Goal: Information Seeking & Learning: Learn about a topic

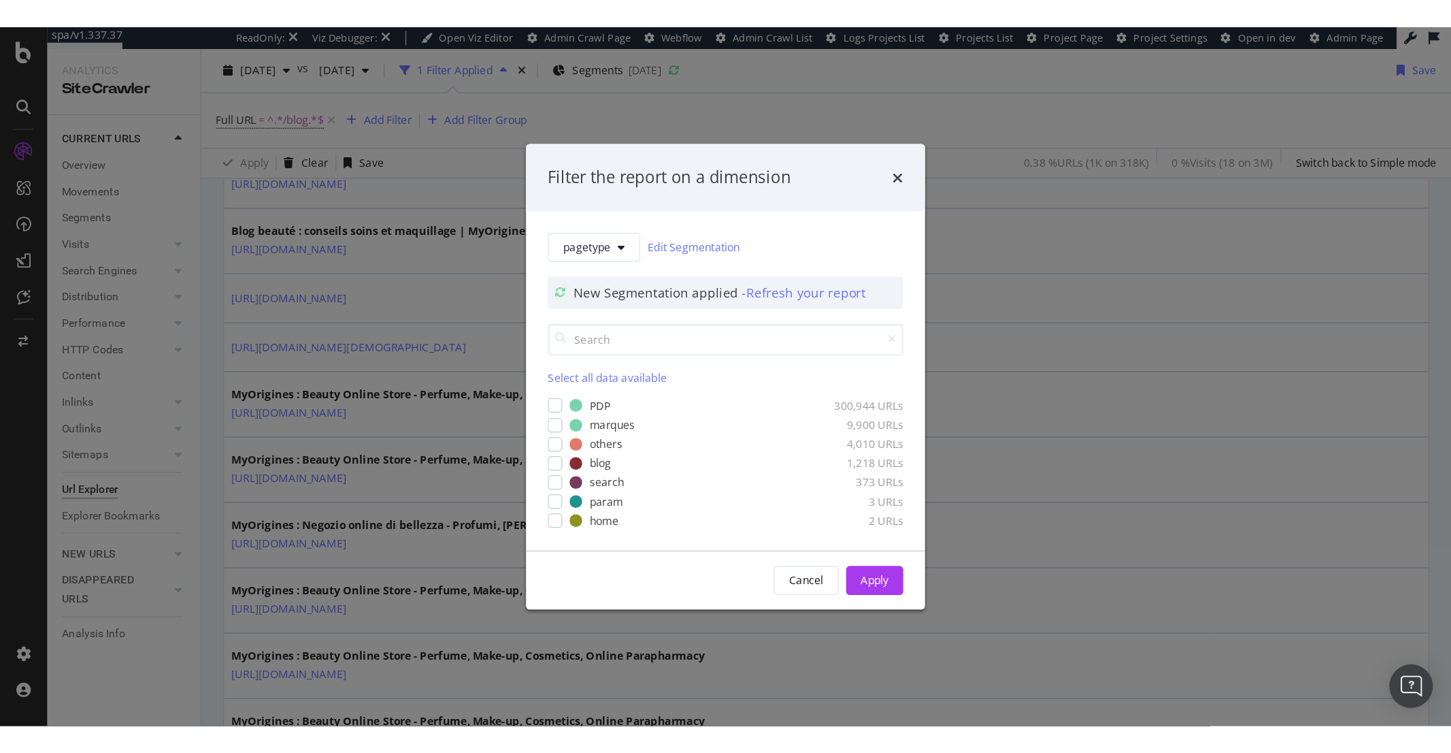
scroll to position [2017, 0]
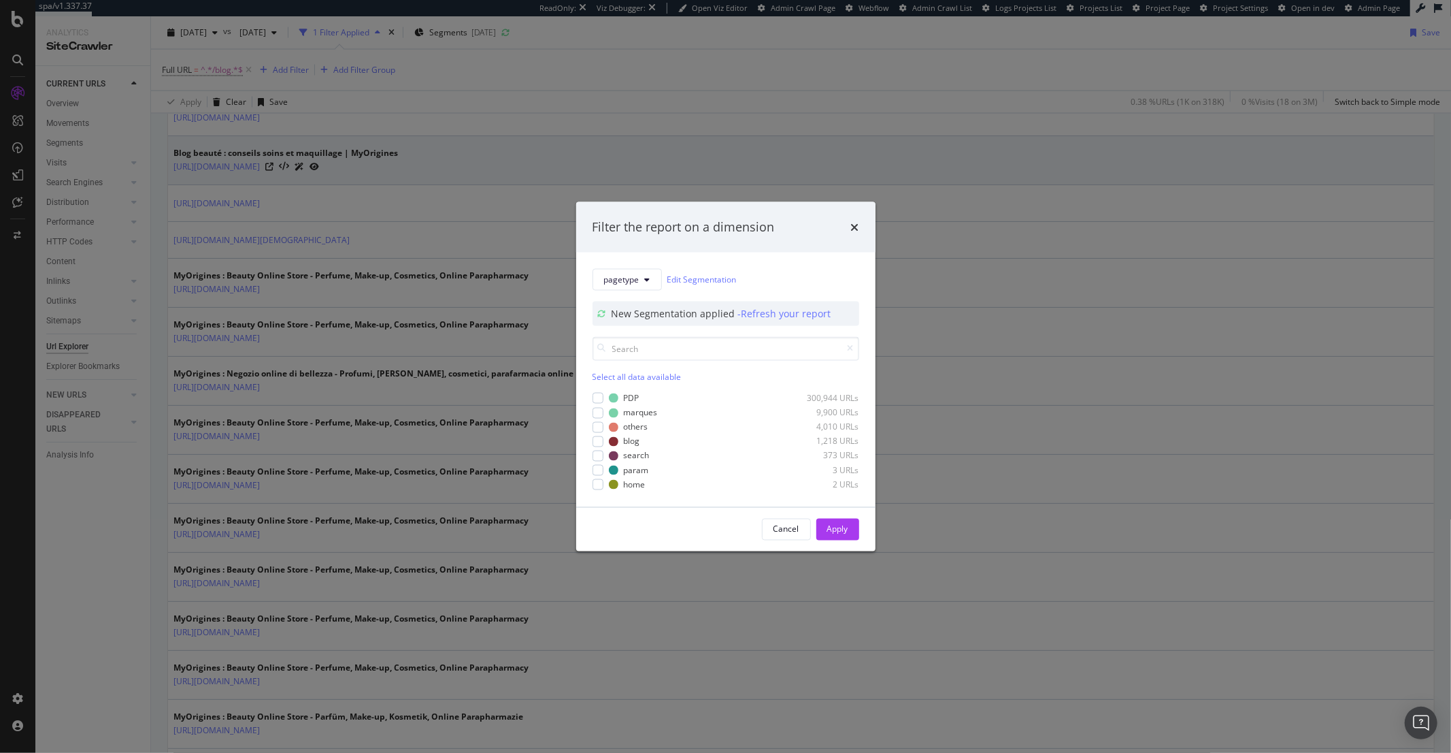
click at [854, 227] on icon "times" at bounding box center [855, 226] width 8 height 11
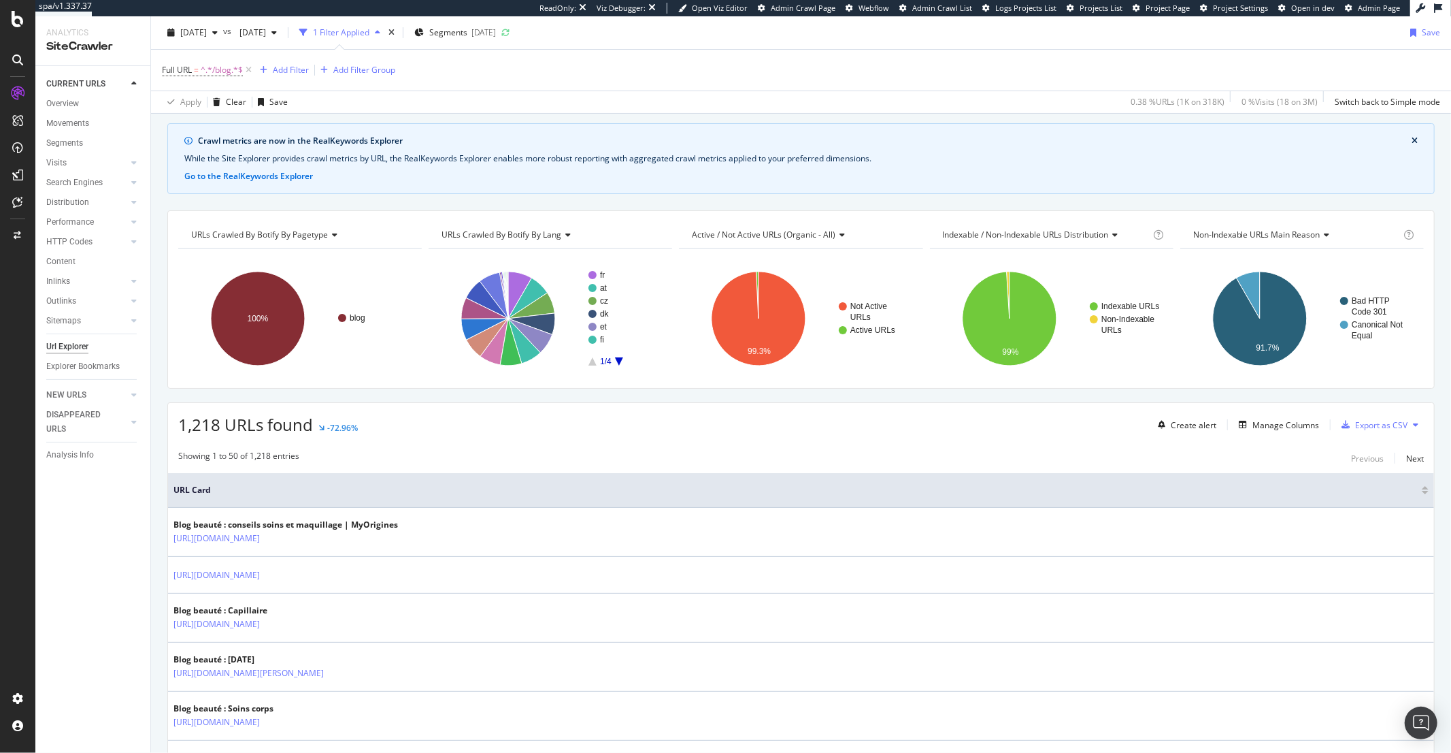
scroll to position [0, 0]
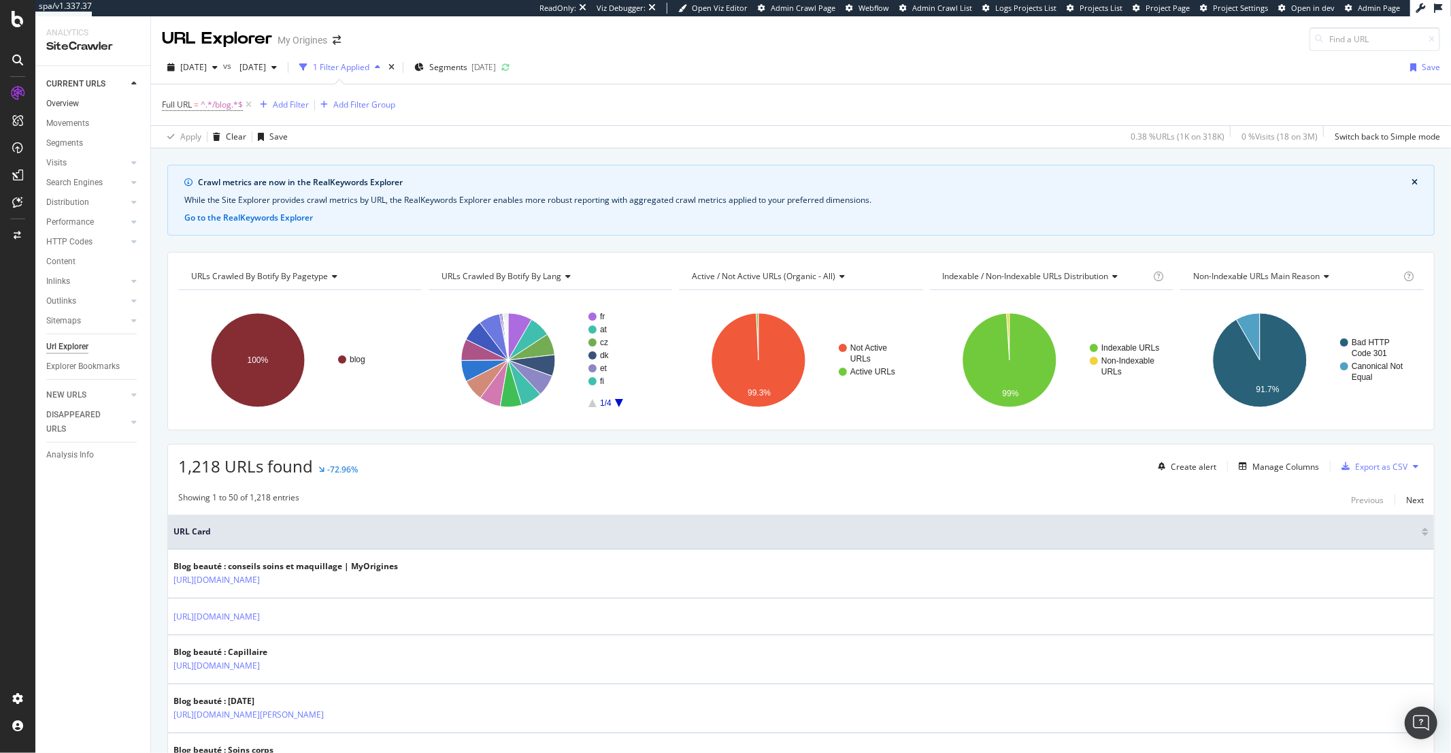
click at [80, 97] on link "Overview" at bounding box center [93, 104] width 95 height 14
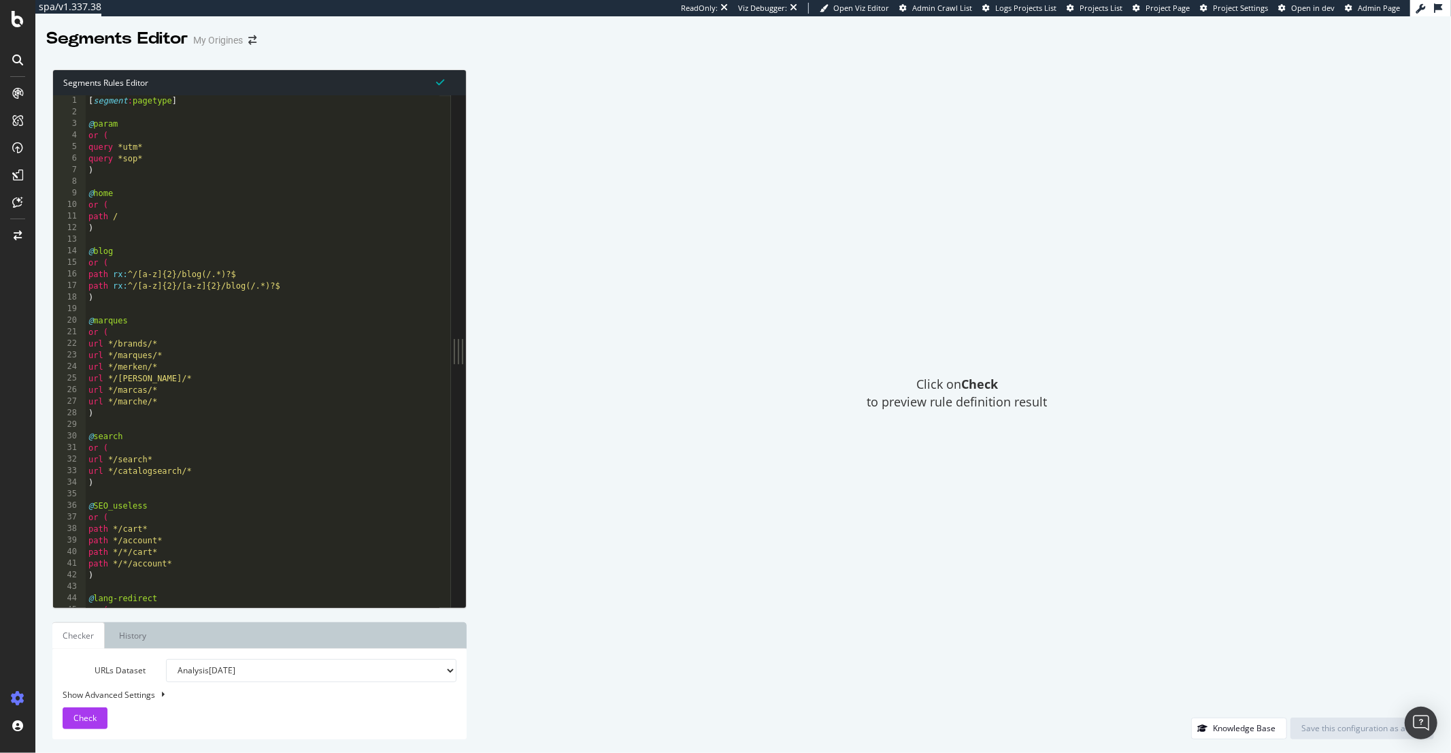
click at [134, 720] on div "URLs Dataset Analysis [DATE] Analysis [DATE] Analysis [DATE] Analysis [DATE] An…" at bounding box center [260, 694] width 394 height 70
click at [77, 720] on span "Check" at bounding box center [84, 718] width 23 height 12
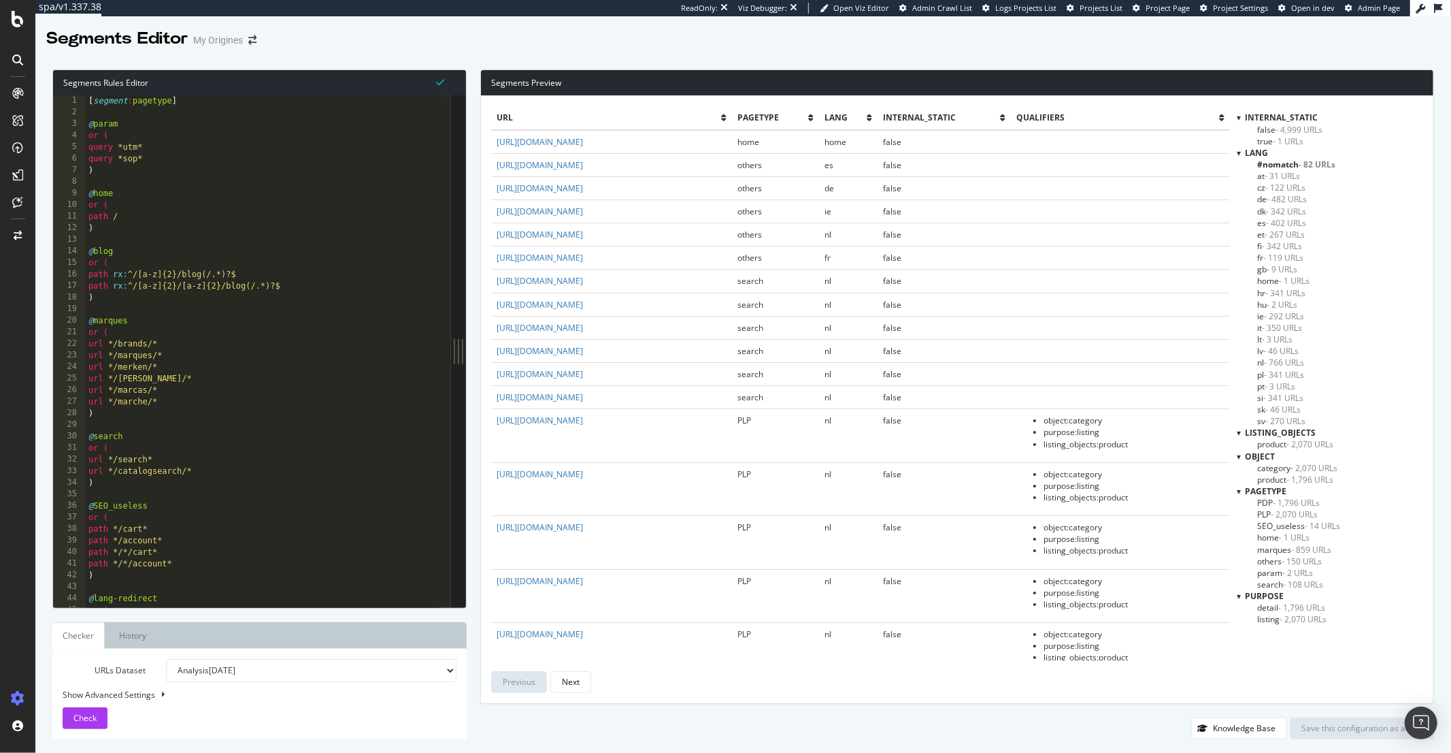
click at [553, 44] on div "Segments Editor My Origines" at bounding box center [743, 33] width 1416 height 34
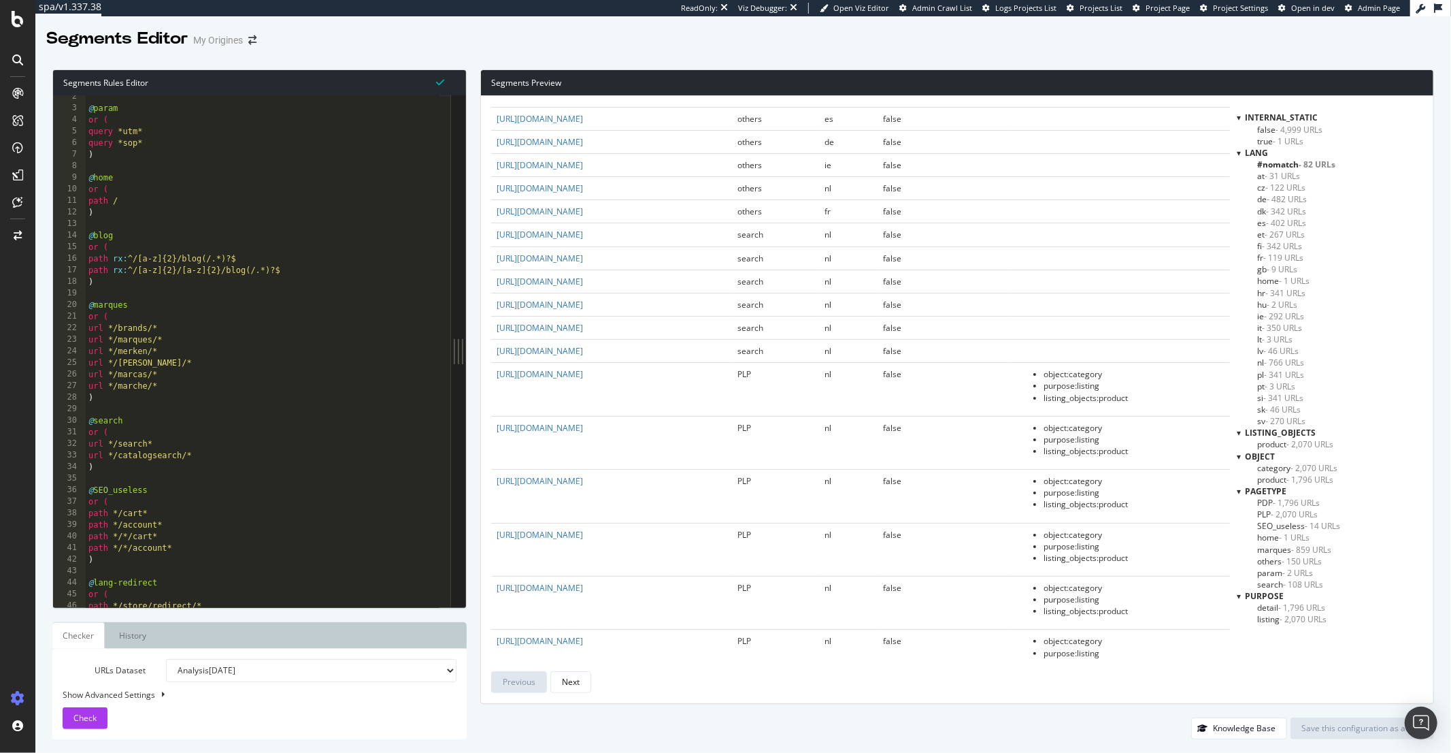
scroll to position [16, 0]
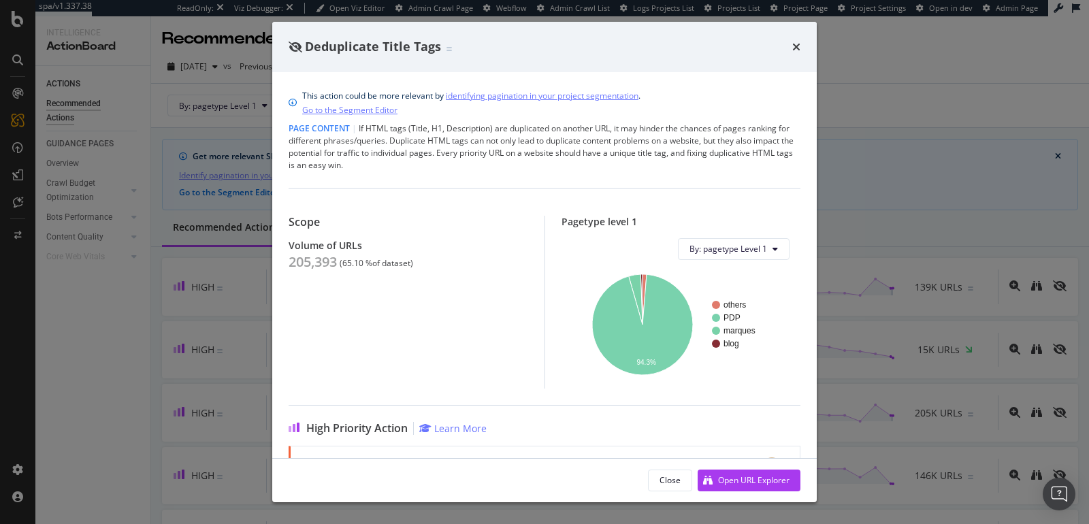
scroll to position [3, 0]
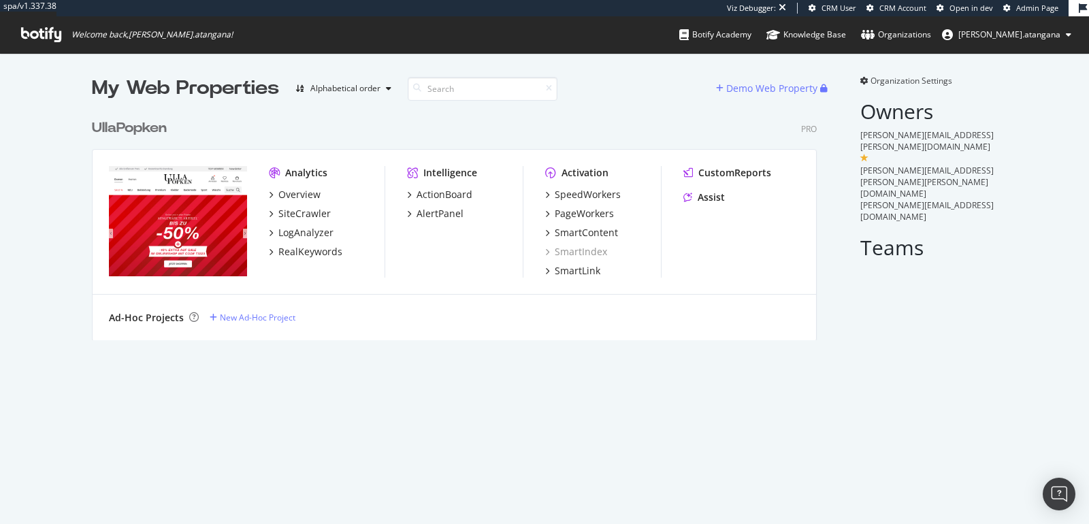
scroll to position [512, 1065]
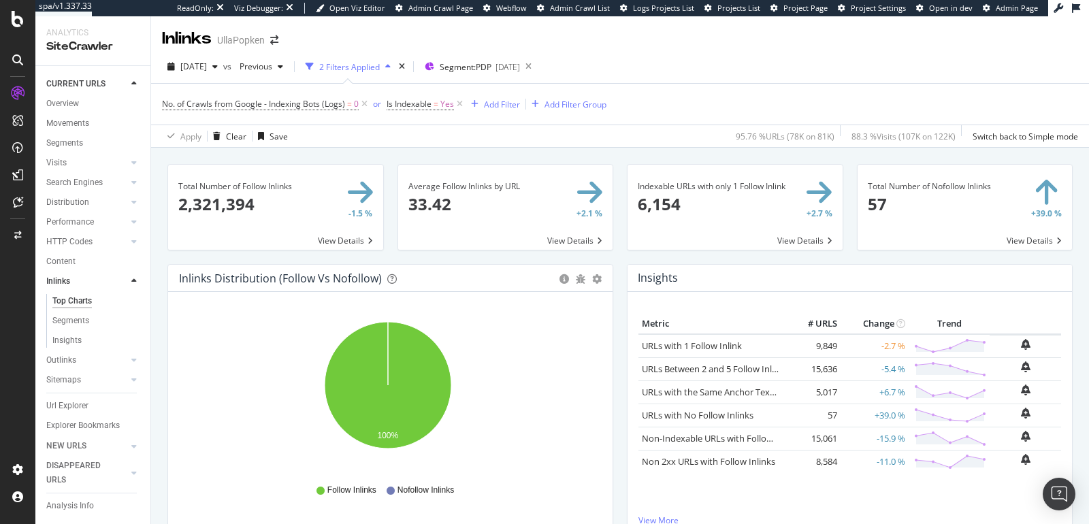
scroll to position [464, 0]
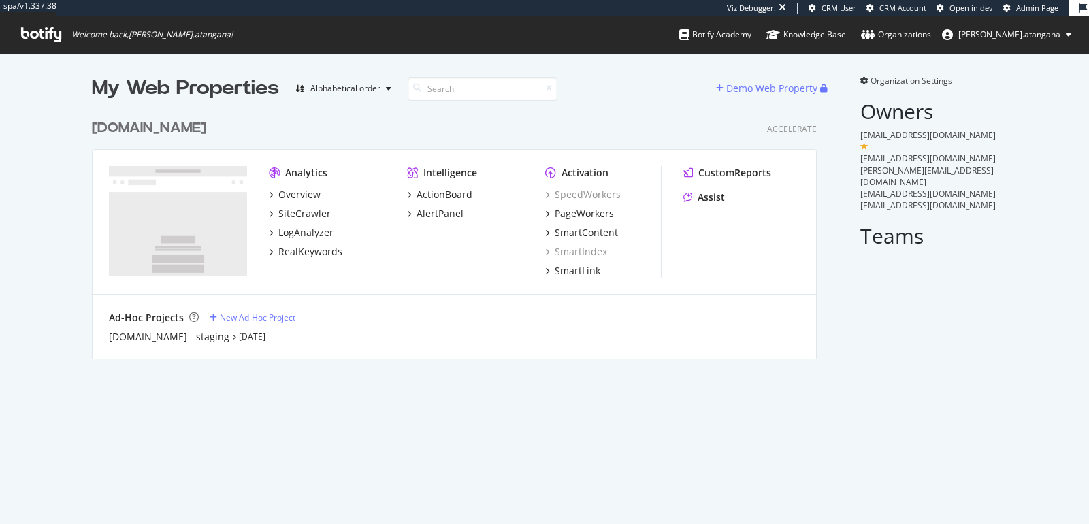
scroll to position [246, 724]
click at [278, 194] on div "Overview" at bounding box center [299, 195] width 42 height 14
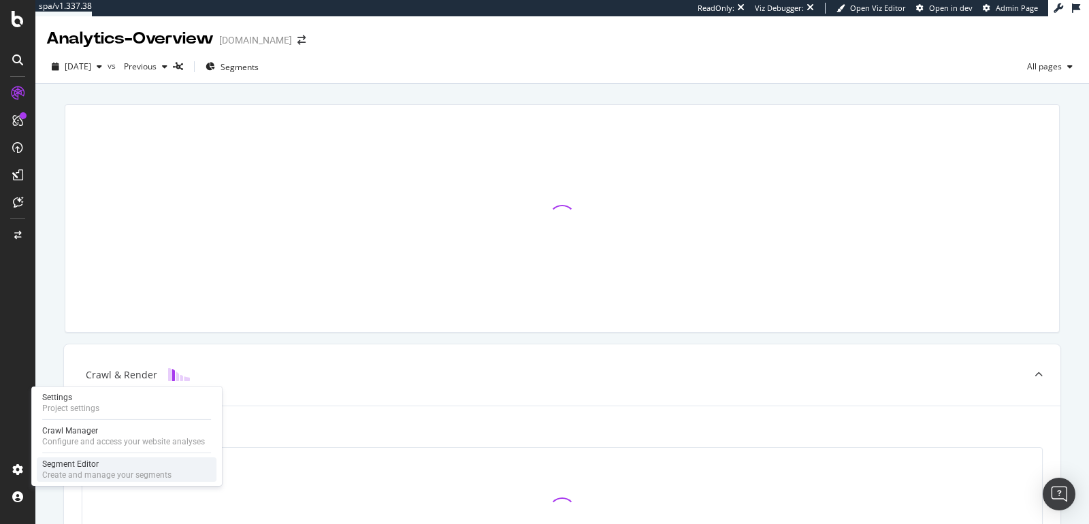
click at [59, 466] on div "Segment Editor" at bounding box center [106, 464] width 129 height 11
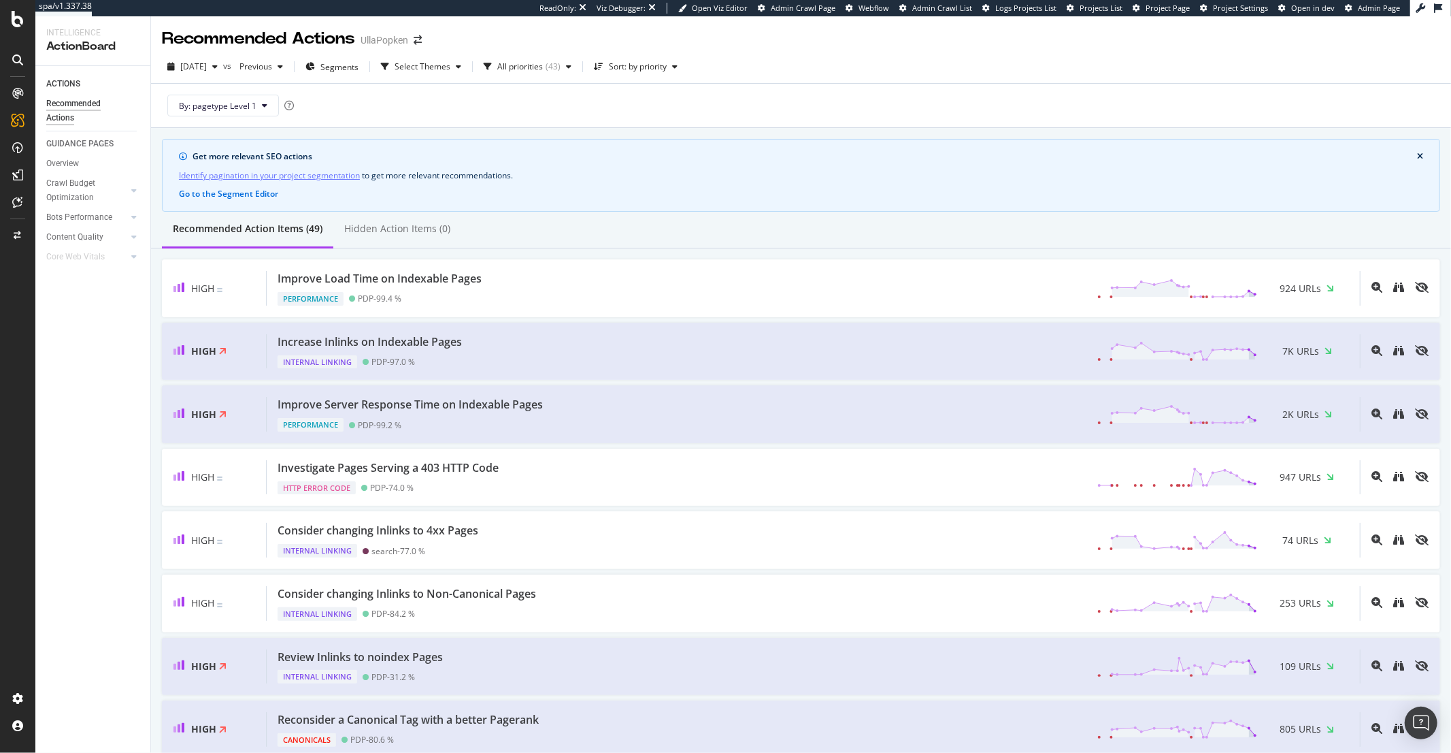
scroll to position [1858, 0]
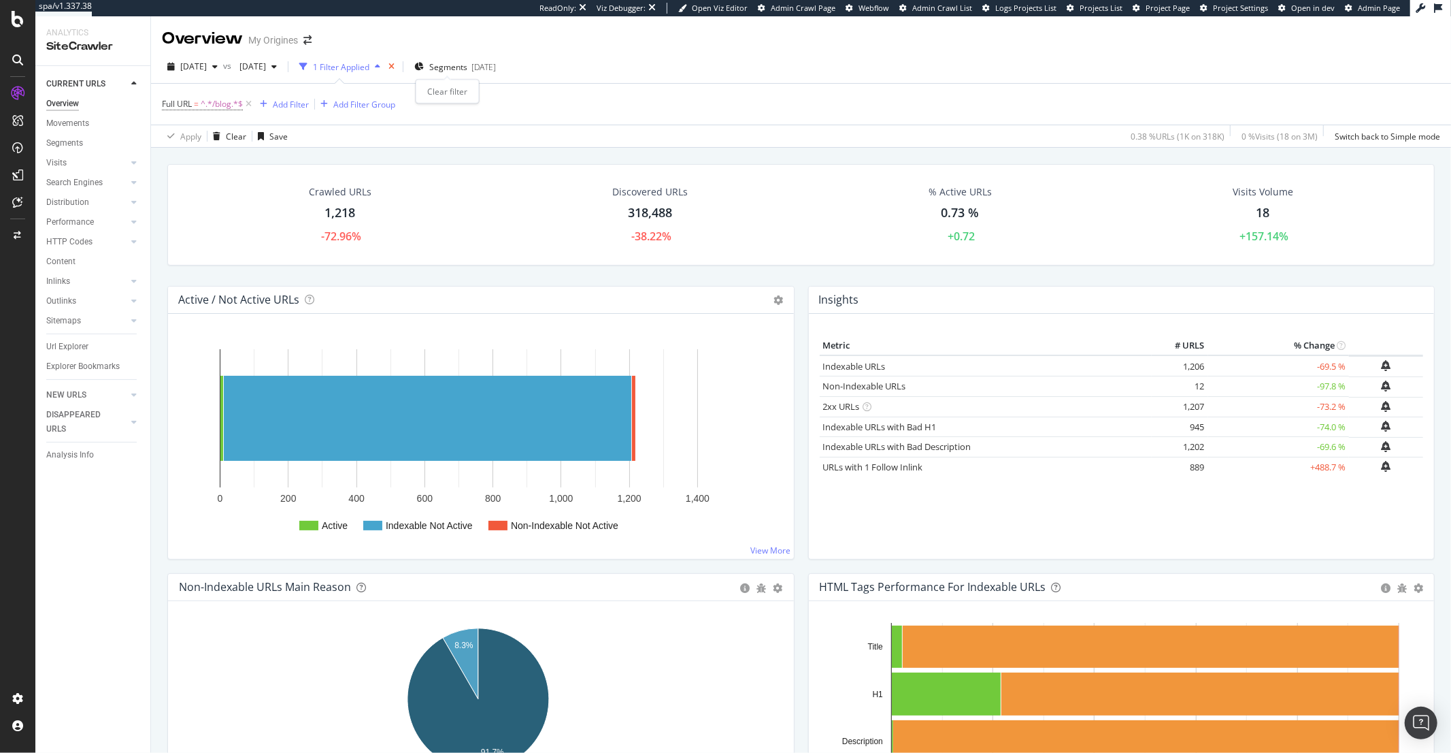
click at [395, 68] on icon "times" at bounding box center [392, 67] width 6 height 8
click at [446, 68] on span "Segments" at bounding box center [448, 67] width 38 height 12
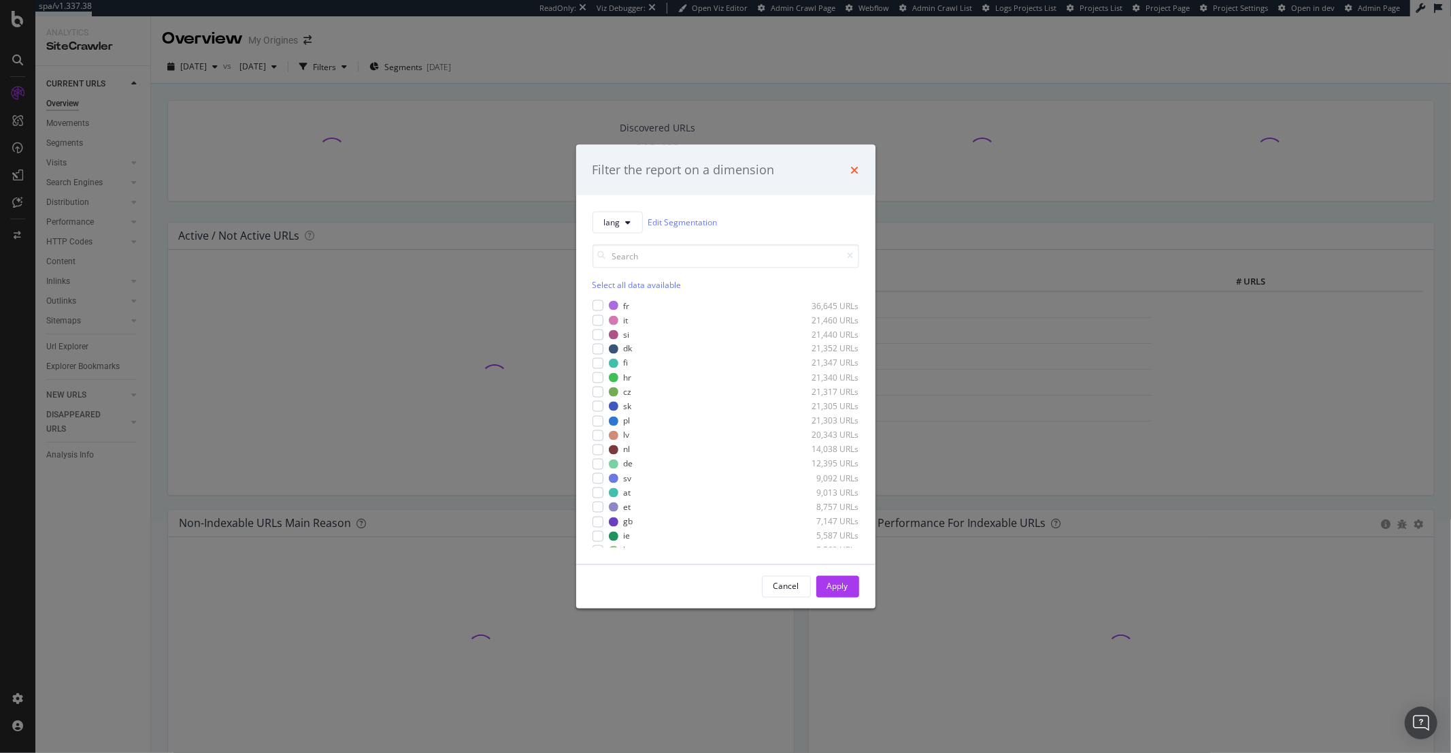
click at [855, 171] on icon "times" at bounding box center [855, 169] width 8 height 11
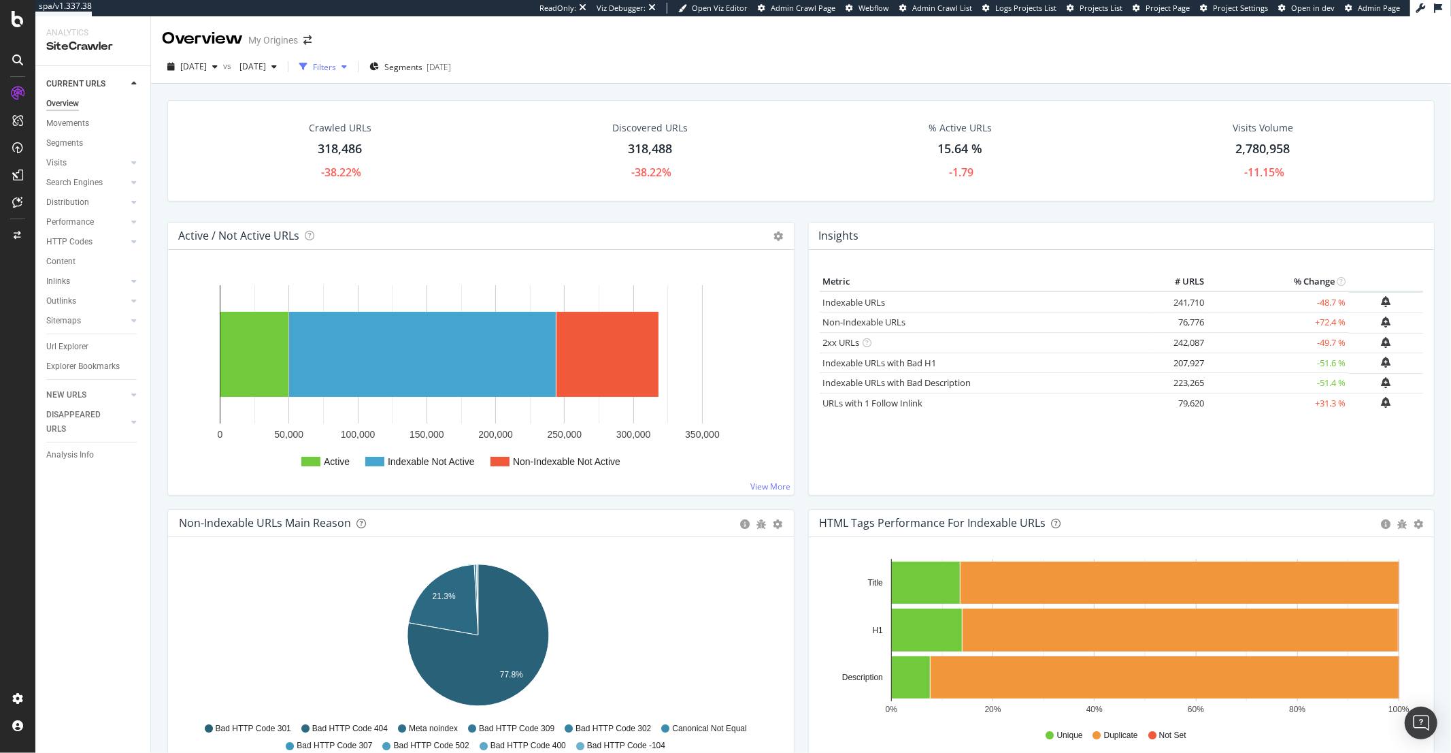
click at [352, 67] on div "button" at bounding box center [344, 67] width 16 height 8
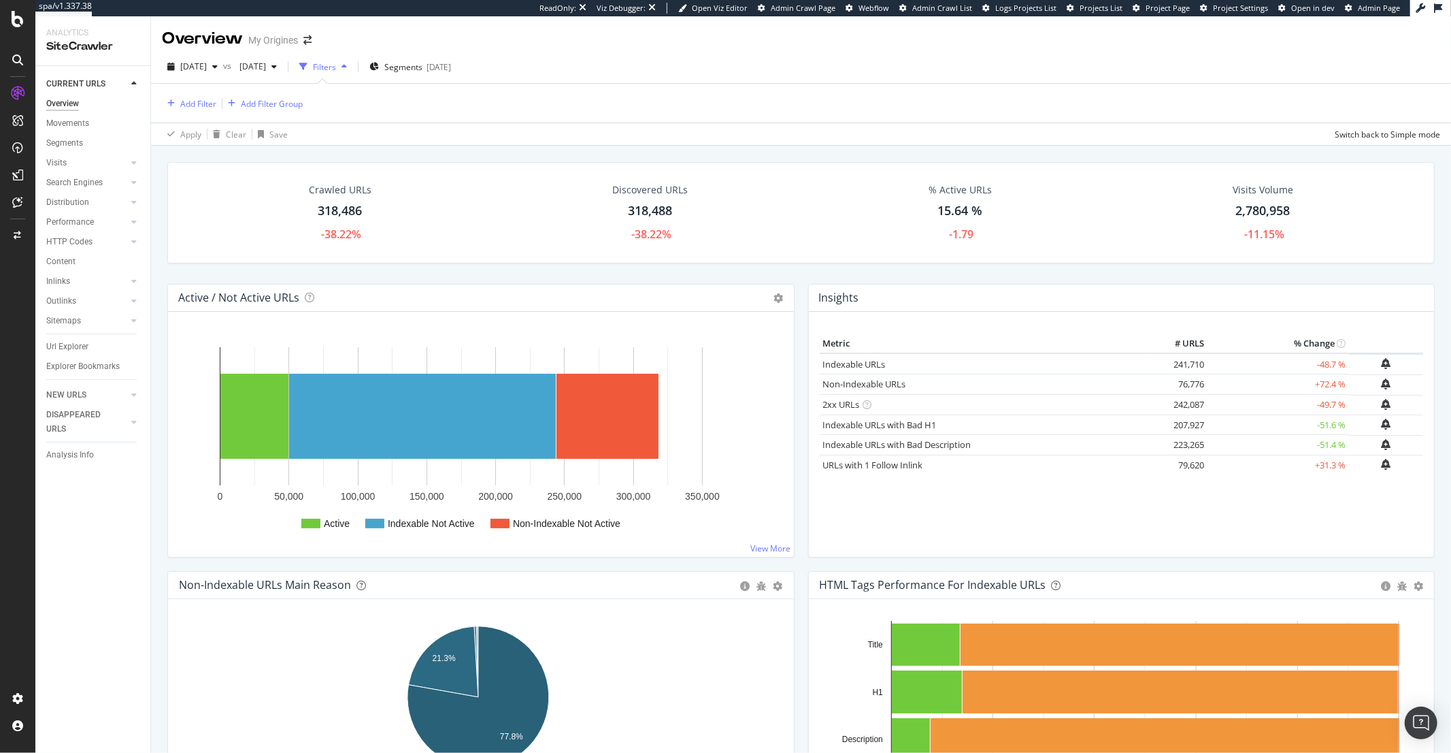
click at [352, 67] on div "button" at bounding box center [344, 67] width 16 height 8
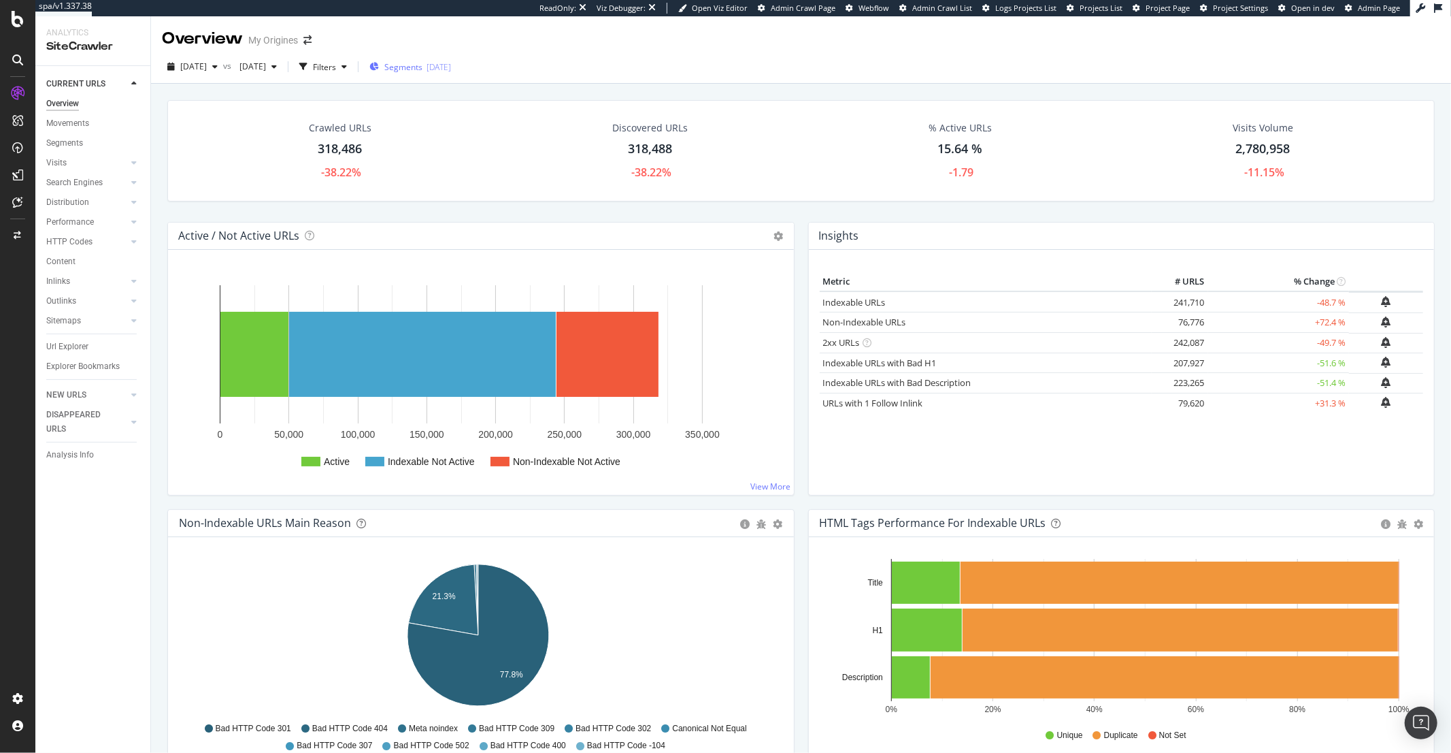
click at [423, 66] on span "Segments" at bounding box center [403, 67] width 38 height 12
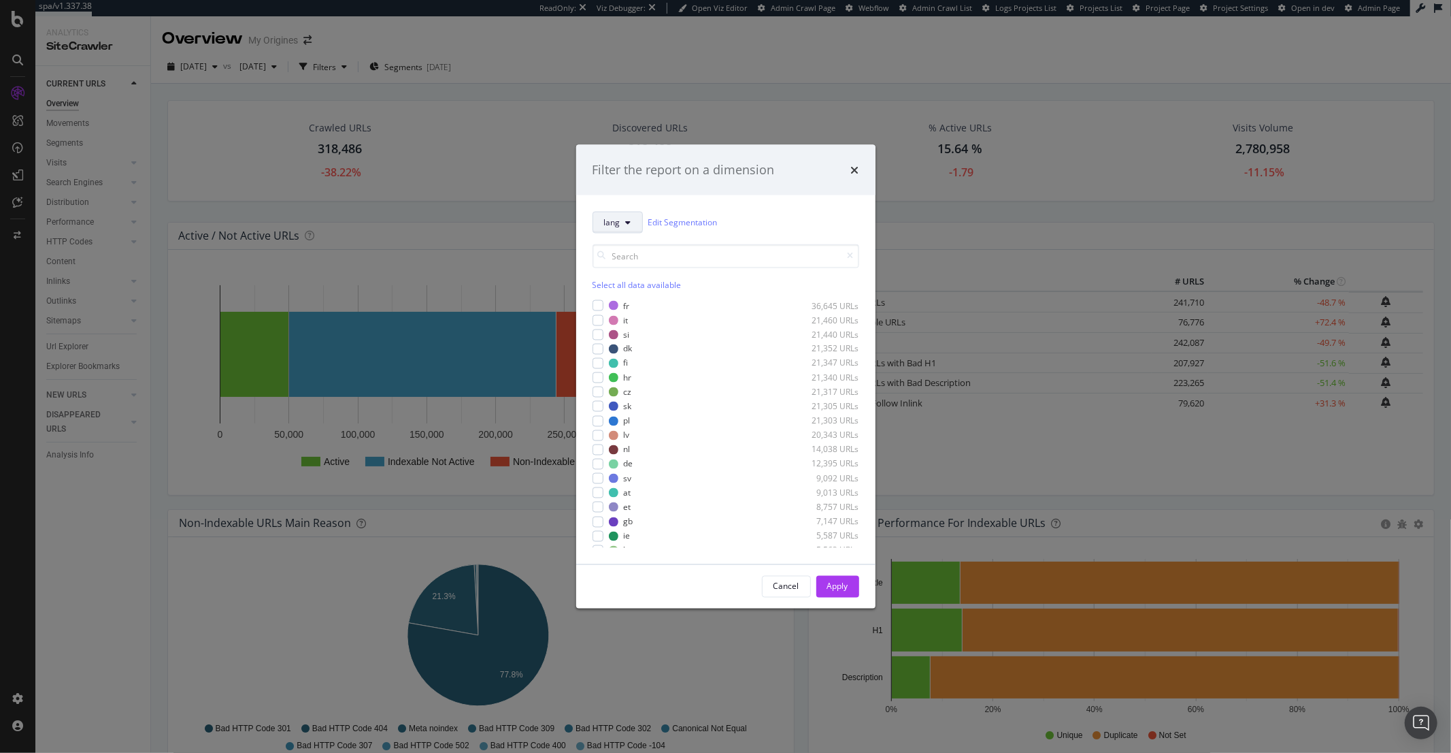
click at [618, 230] on button "lang" at bounding box center [618, 222] width 50 height 22
click at [623, 265] on span "pagetype" at bounding box center [648, 271] width 88 height 12
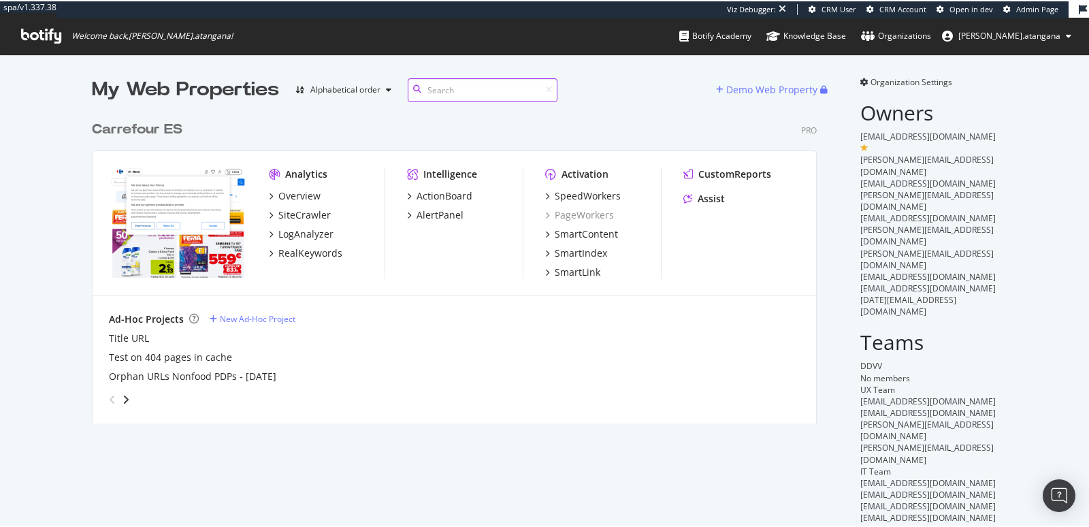
scroll to position [515, 1065]
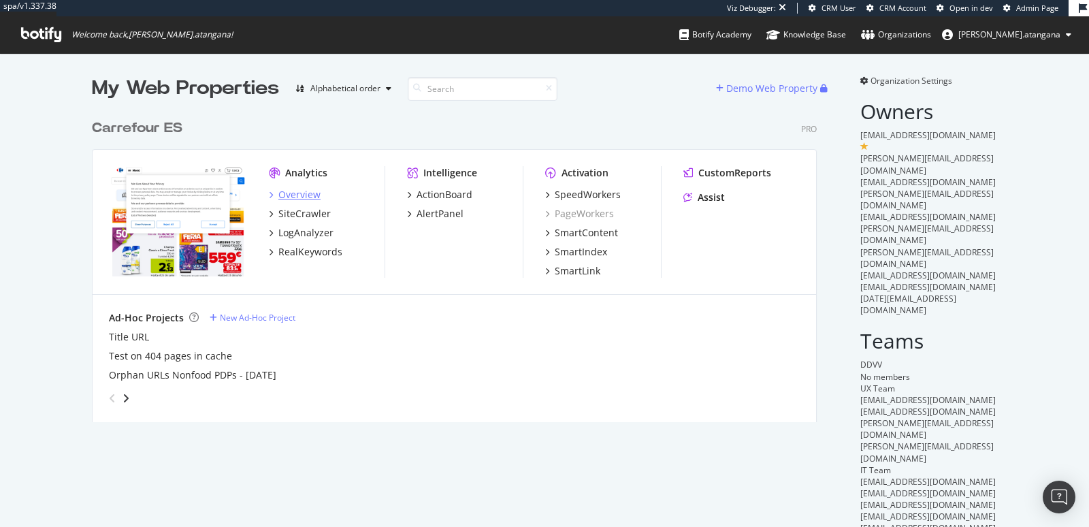
click at [305, 195] on div "Overview" at bounding box center [299, 195] width 42 height 14
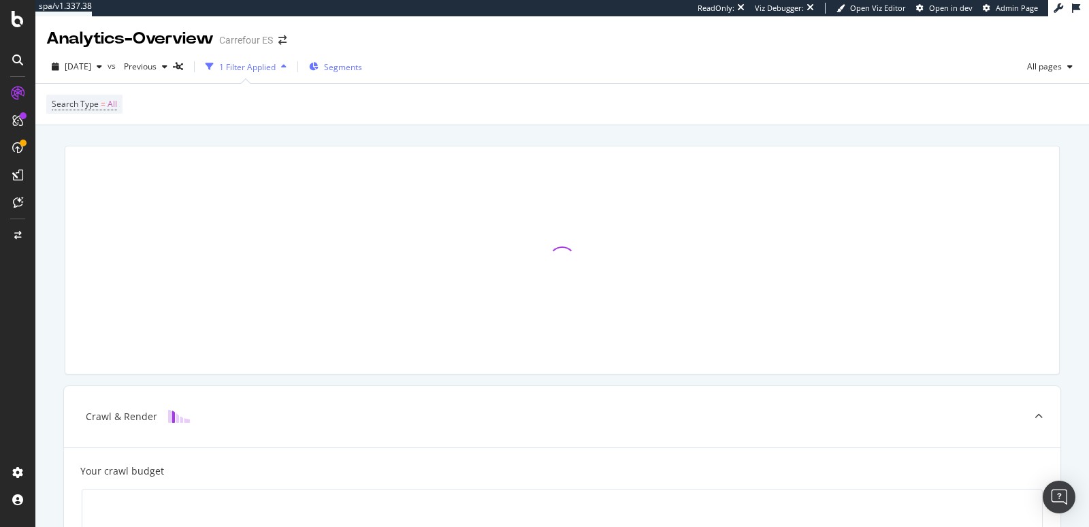
click at [362, 67] on span "Segments" at bounding box center [343, 67] width 38 height 12
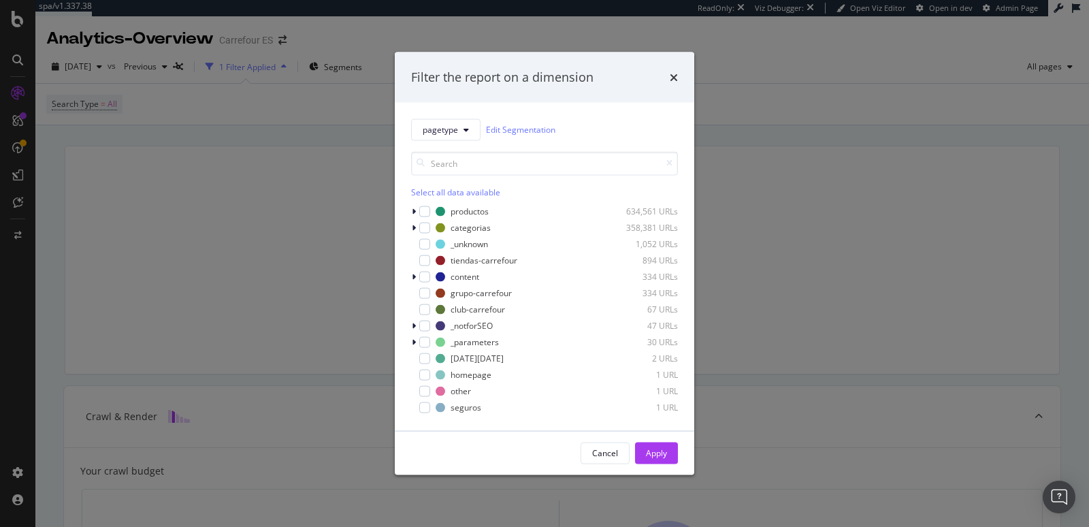
click at [358, 101] on div "Filter the report on a dimension pagetype Edit Segmentation Select all data ava…" at bounding box center [544, 263] width 1089 height 527
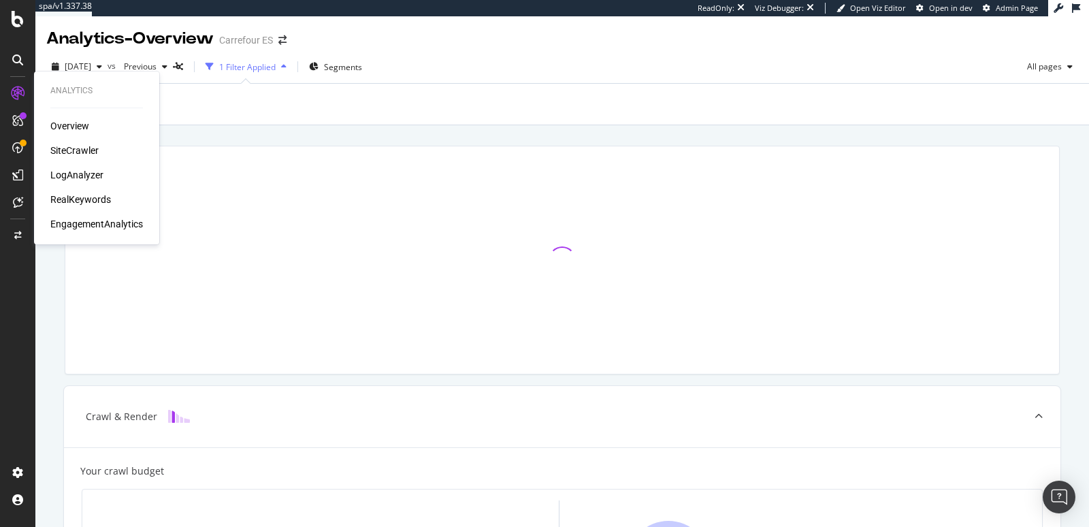
click at [66, 147] on div "SiteCrawler" at bounding box center [74, 151] width 48 height 14
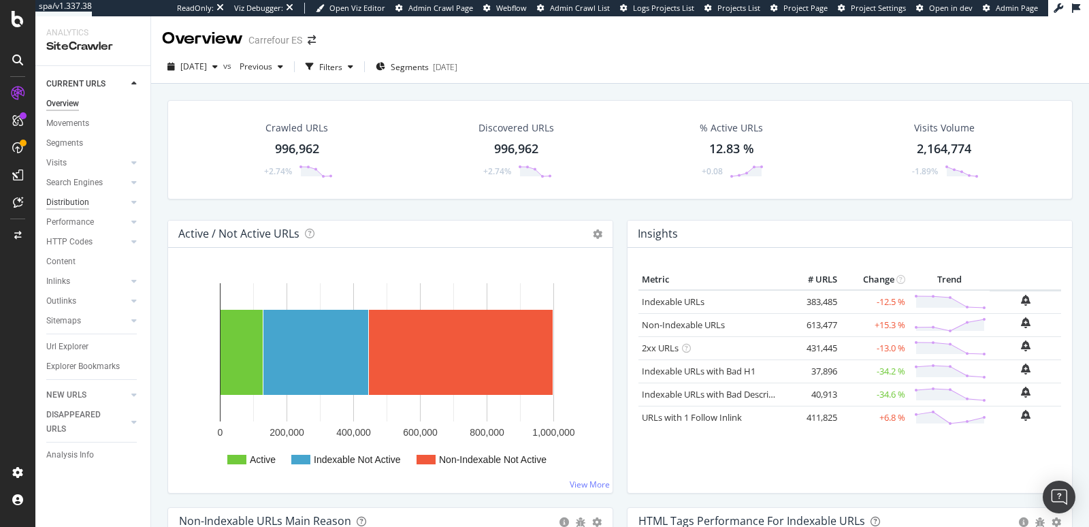
click at [80, 203] on div "Distribution" at bounding box center [67, 202] width 43 height 14
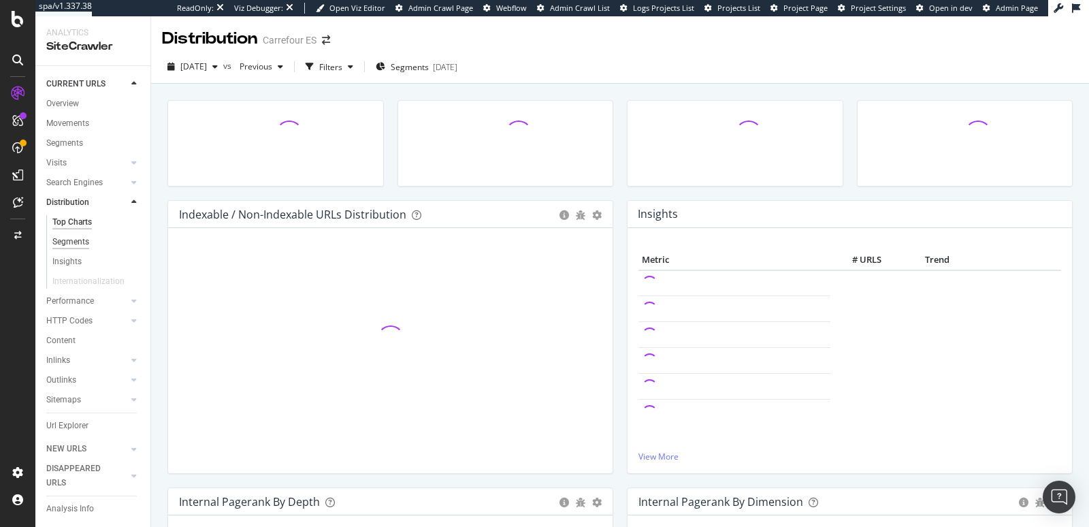
click at [64, 237] on div "Segments" at bounding box center [70, 242] width 37 height 14
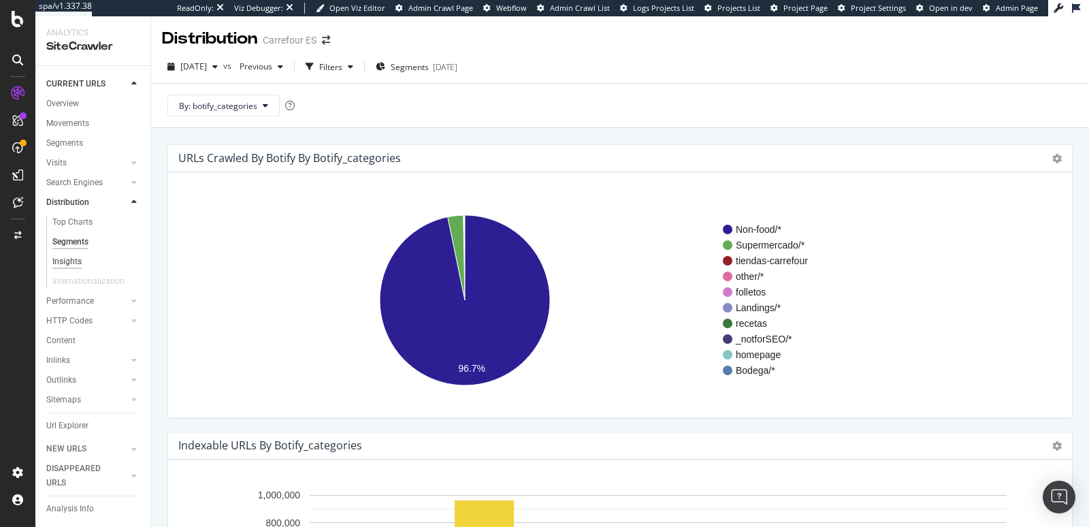
click at [62, 260] on div "Insights" at bounding box center [66, 261] width 29 height 14
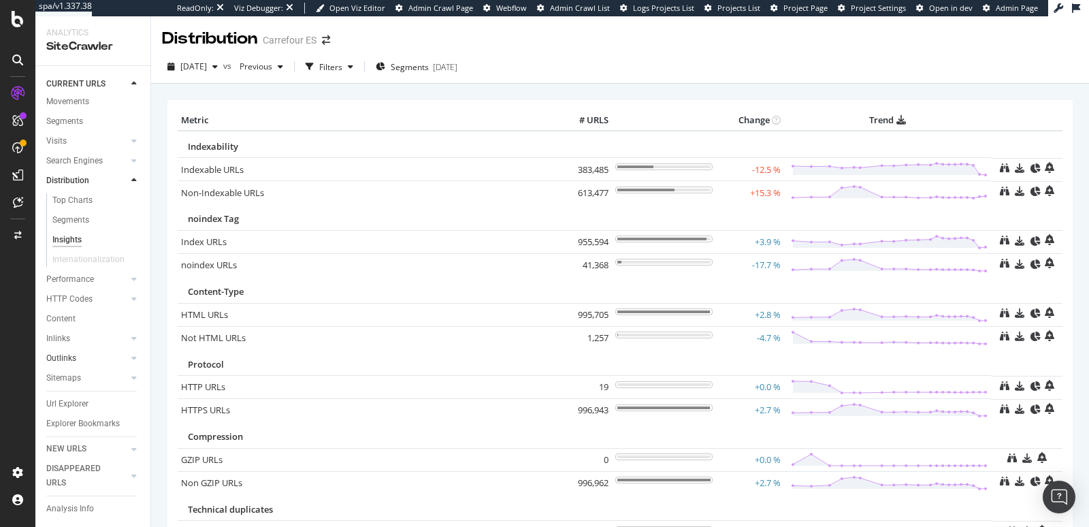
scroll to position [38, 0]
click at [71, 413] on div "Explorer Bookmarks" at bounding box center [82, 420] width 73 height 14
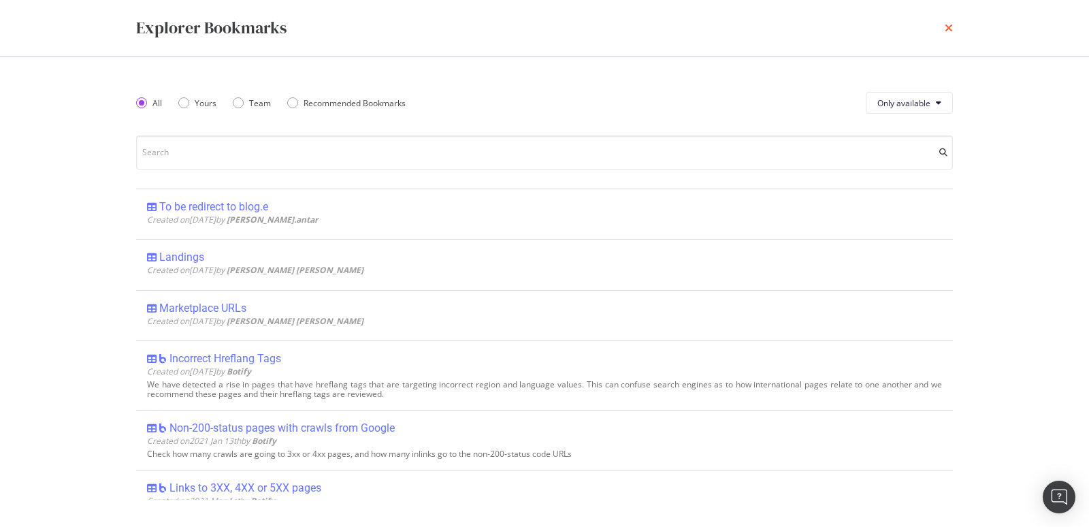
click at [949, 27] on icon "times" at bounding box center [948, 27] width 8 height 11
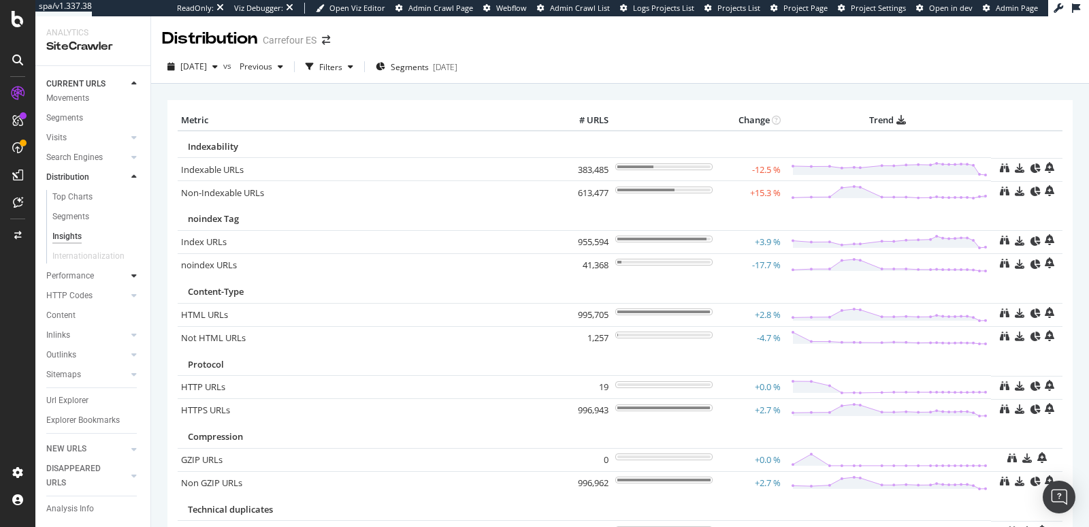
click at [131, 271] on icon at bounding box center [133, 275] width 5 height 8
click at [131, 291] on icon at bounding box center [133, 295] width 5 height 8
click at [131, 331] on icon at bounding box center [133, 335] width 5 height 8
click at [131, 153] on icon at bounding box center [133, 157] width 5 height 8
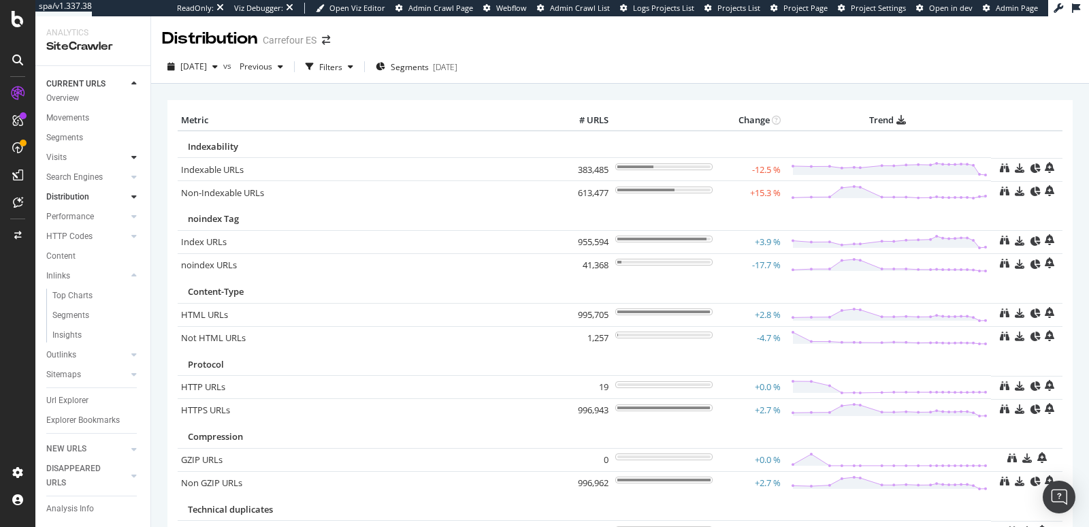
scroll to position [0, 0]
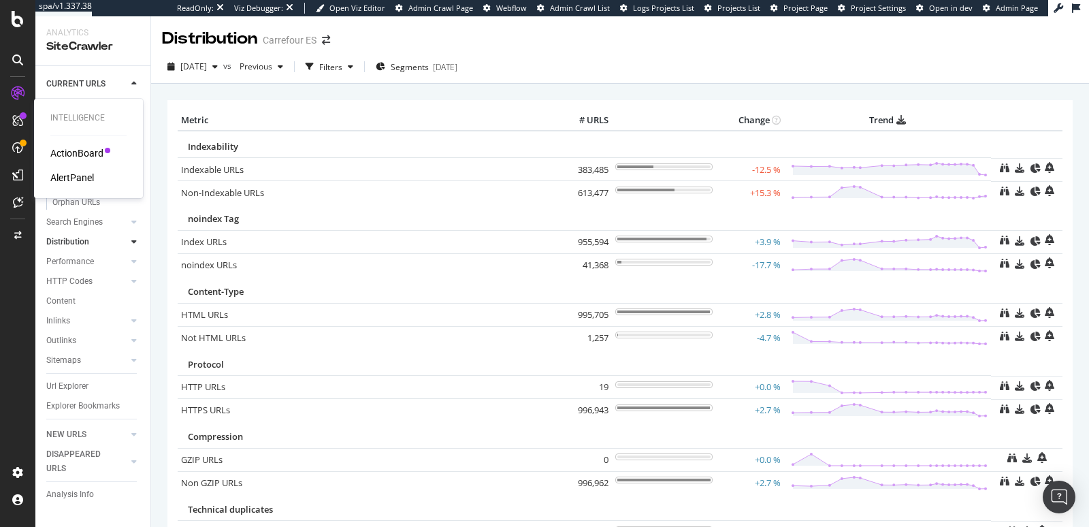
click at [68, 150] on div "ActionBoard" at bounding box center [76, 153] width 53 height 14
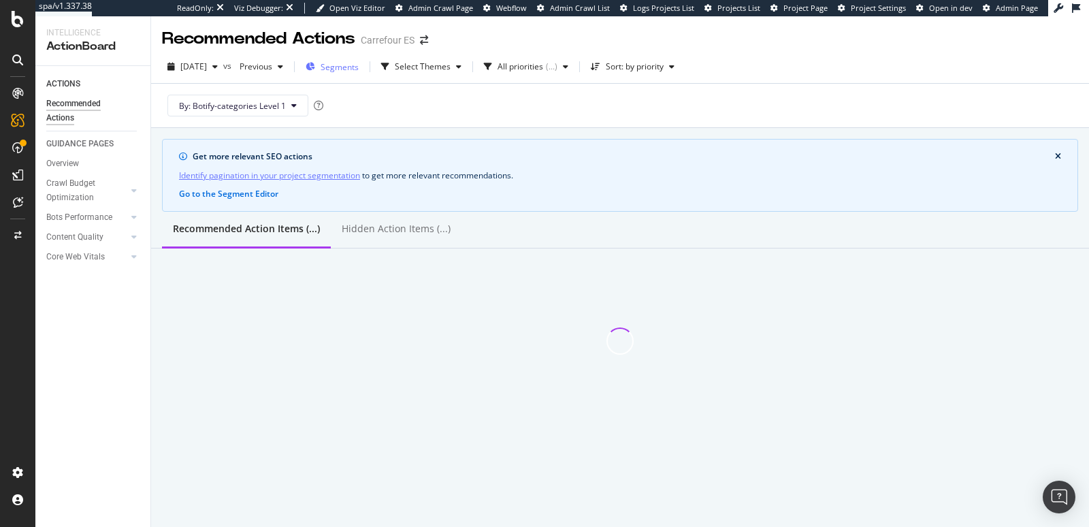
click at [359, 73] on div "Segments" at bounding box center [331, 66] width 53 height 20
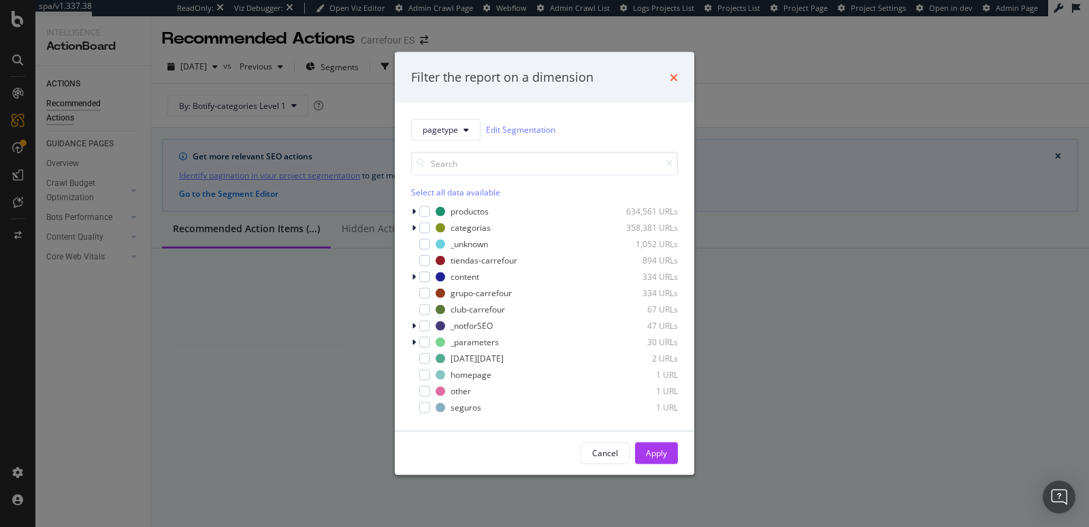
click at [672, 82] on icon "times" at bounding box center [674, 76] width 8 height 11
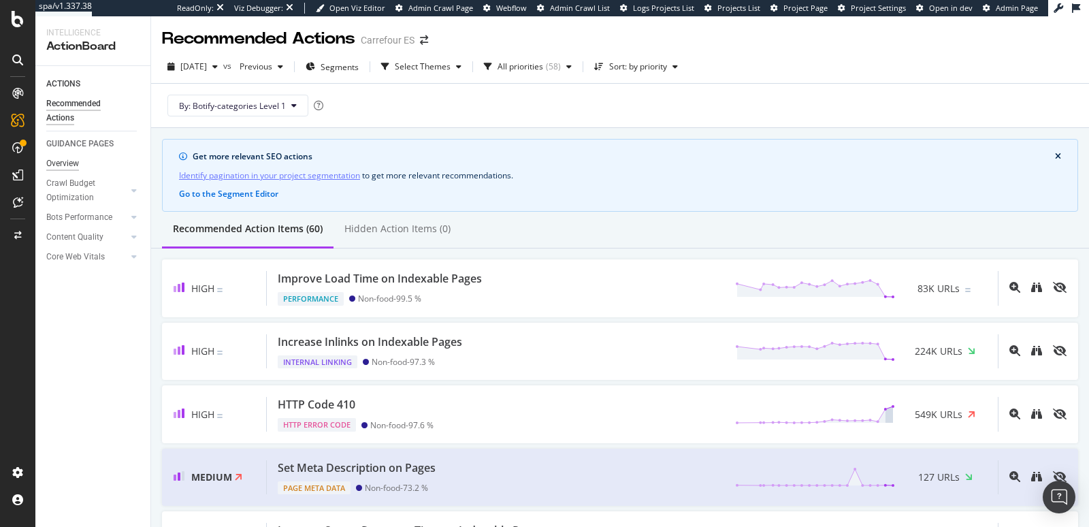
click at [71, 163] on div "Overview" at bounding box center [62, 163] width 33 height 14
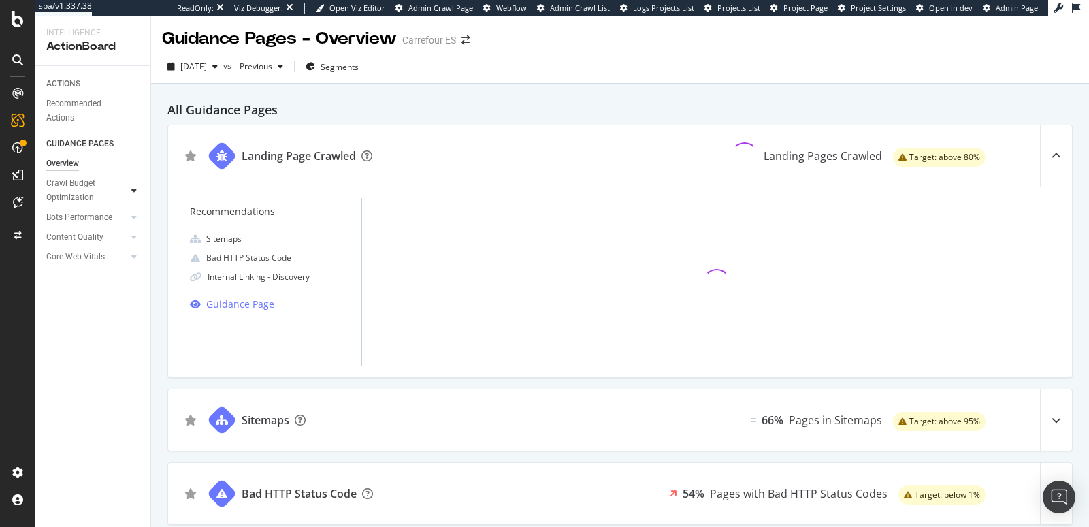
click at [137, 190] on icon at bounding box center [133, 190] width 5 height 8
click at [137, 338] on div at bounding box center [134, 339] width 14 height 14
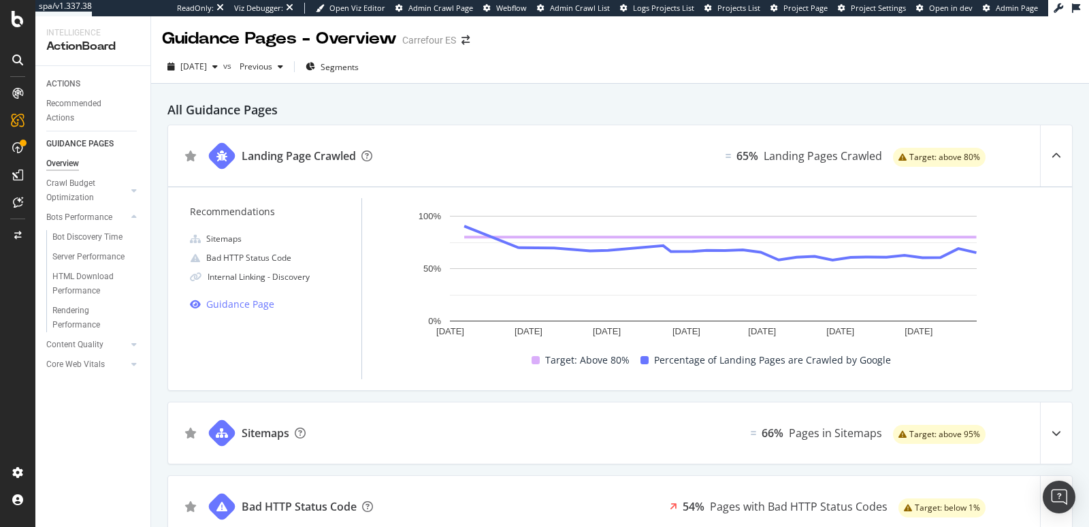
click at [133, 345] on icon at bounding box center [133, 344] width 5 height 8
click at [132, 336] on icon at bounding box center [133, 335] width 5 height 8
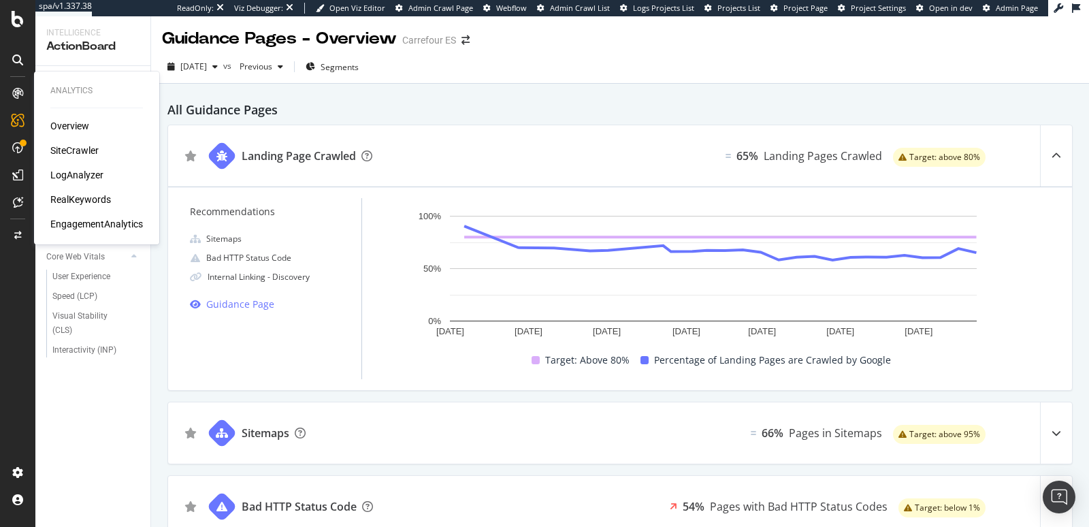
click at [76, 144] on div "SiteCrawler" at bounding box center [74, 151] width 48 height 14
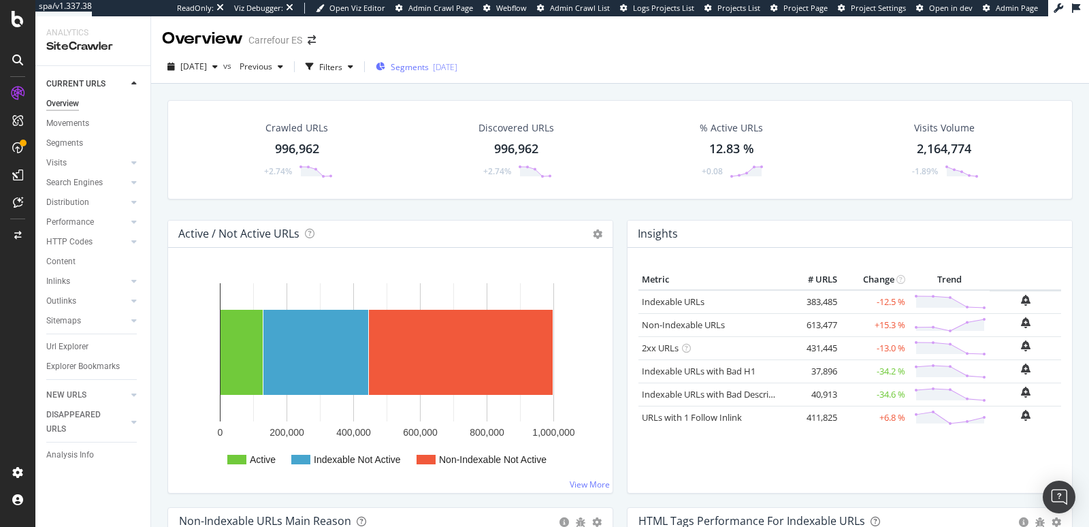
click at [457, 69] on div "[DATE]" at bounding box center [445, 67] width 24 height 12
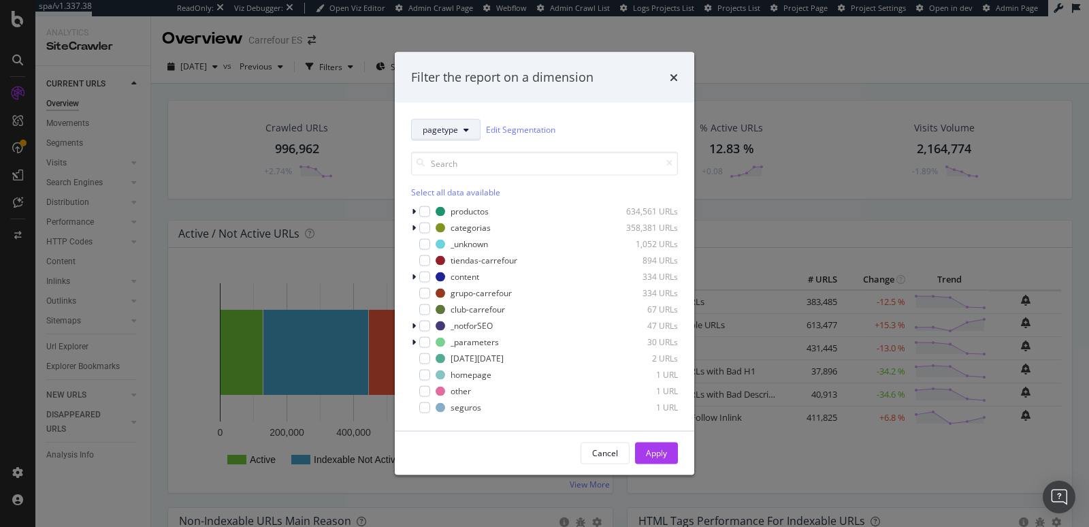
click at [471, 123] on button "pagetype" at bounding box center [445, 129] width 69 height 22
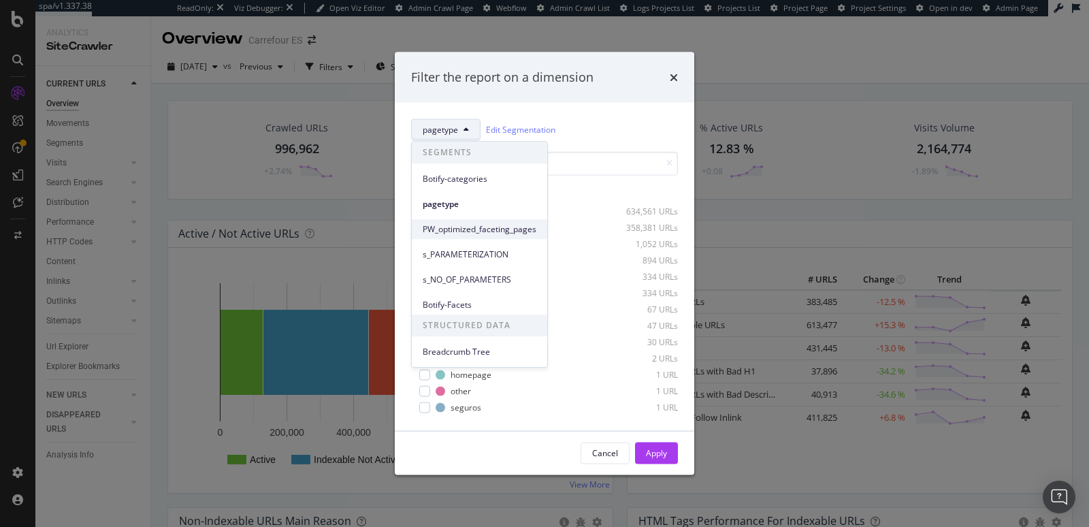
click at [482, 223] on span "PW_optimized_faceting_pages" at bounding box center [480, 229] width 114 height 12
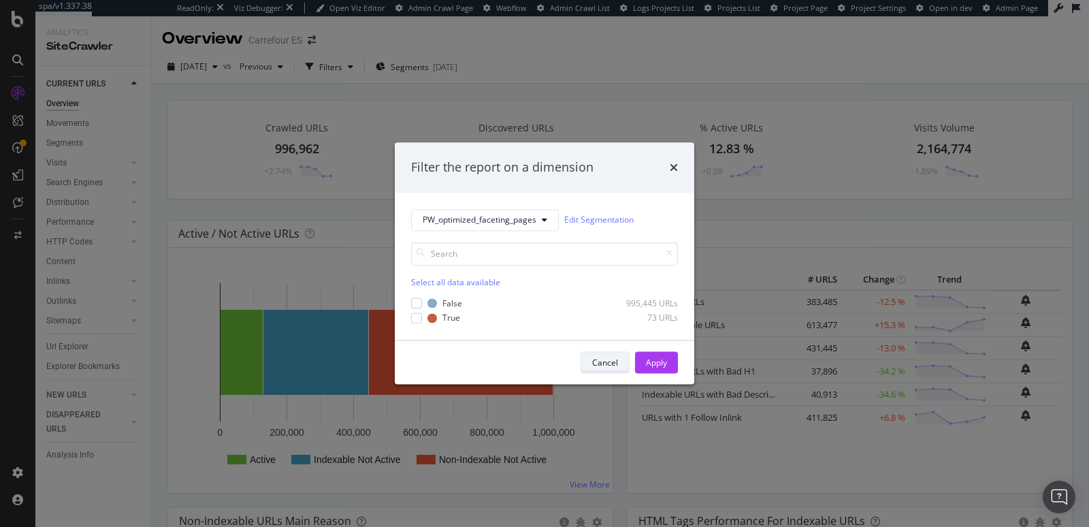
click at [590, 354] on button "Cancel" at bounding box center [604, 363] width 49 height 22
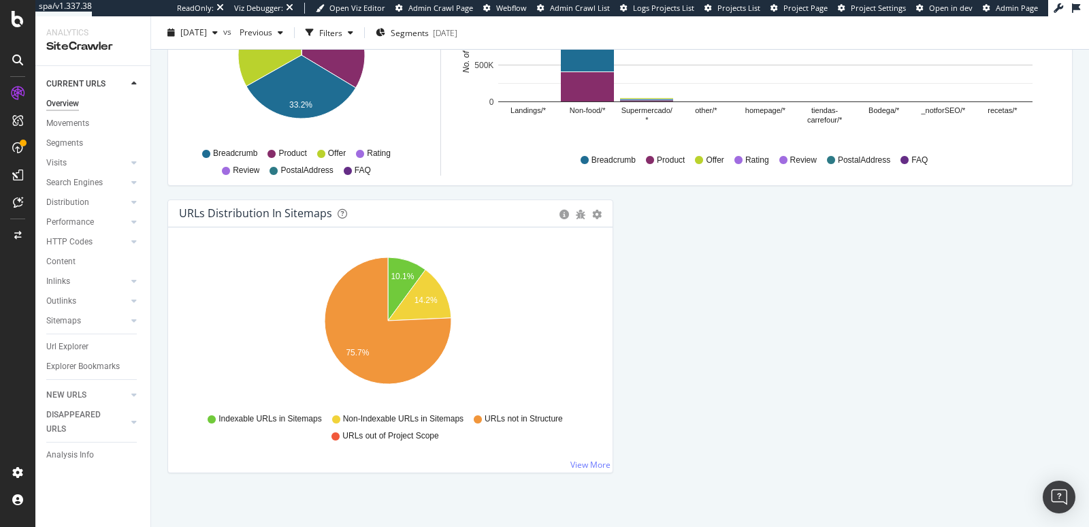
scroll to position [1455, 0]
click at [88, 142] on link "Segments" at bounding box center [93, 143] width 95 height 14
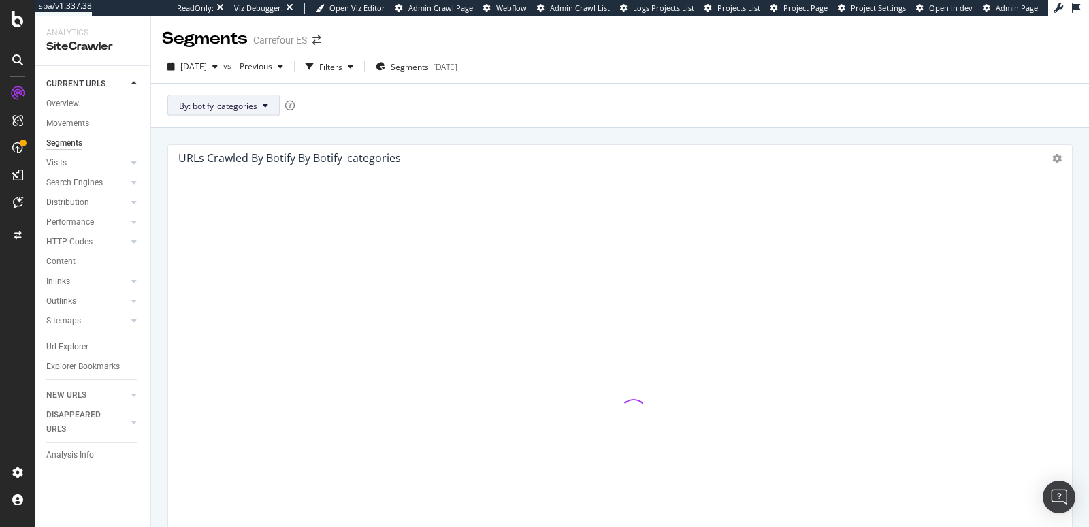
click at [261, 110] on button "By: botify_categories" at bounding box center [223, 106] width 112 height 22
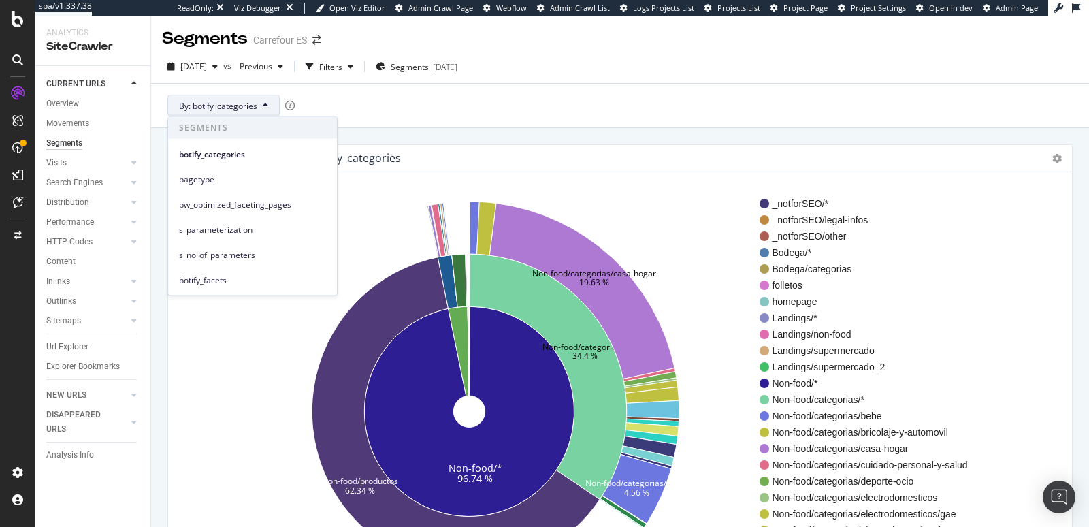
click at [571, 36] on div "Segments Carrefour ES" at bounding box center [620, 33] width 938 height 34
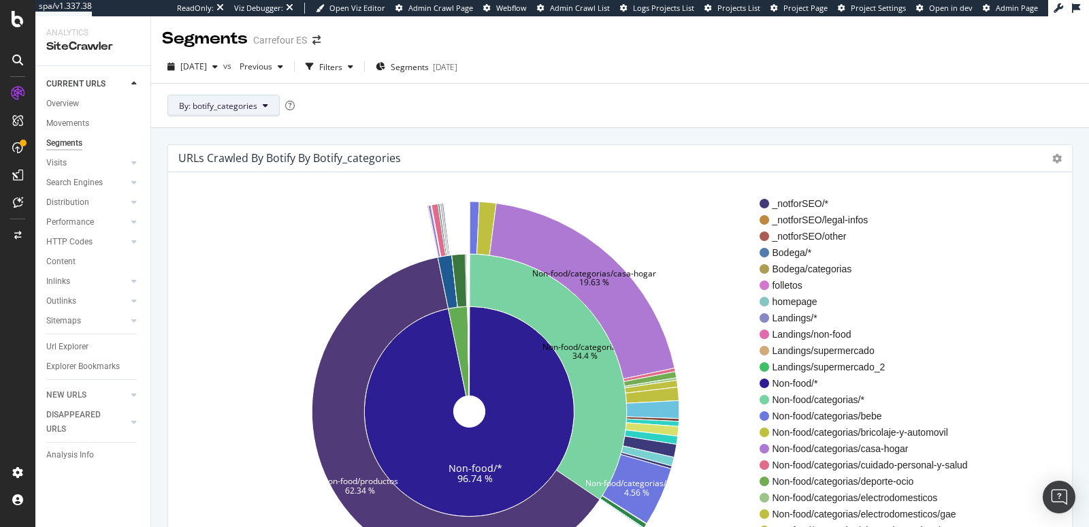
click at [245, 102] on span "By: botify_categories" at bounding box center [218, 106] width 78 height 12
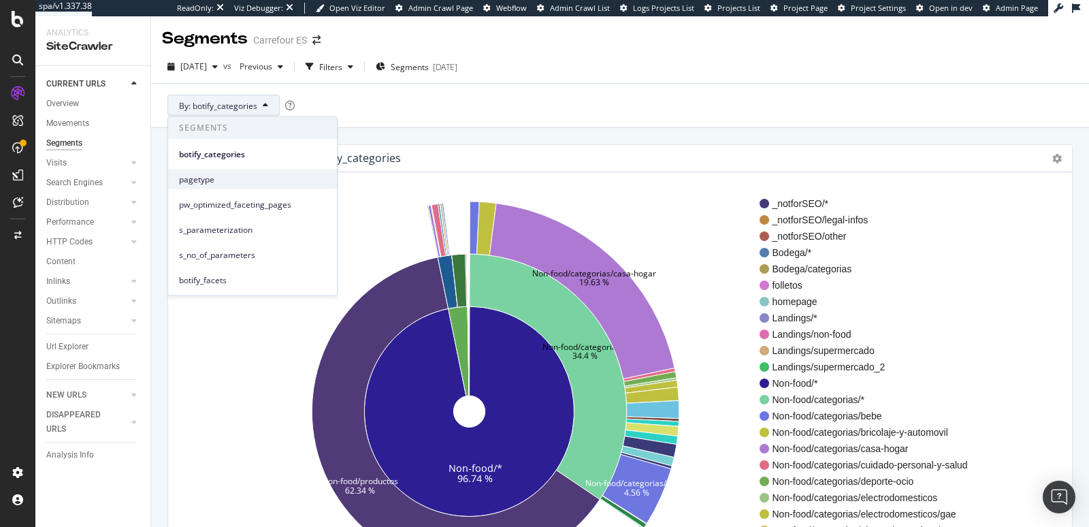
click at [242, 180] on span "pagetype" at bounding box center [252, 179] width 147 height 12
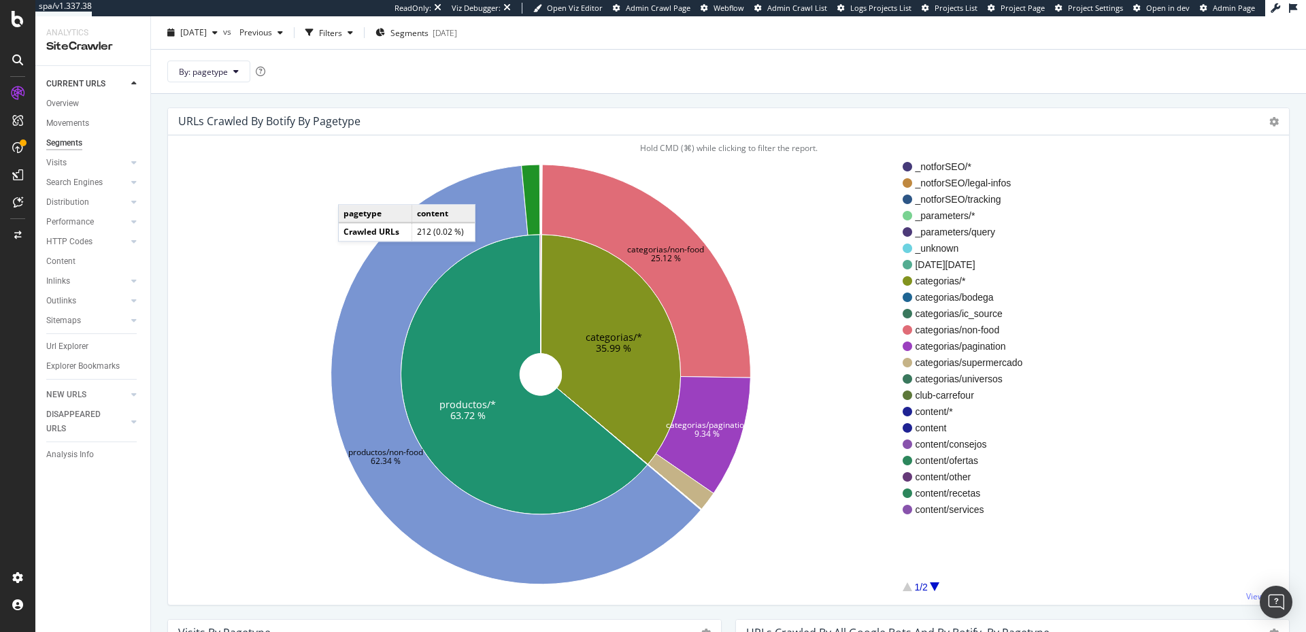
scroll to position [36, 0]
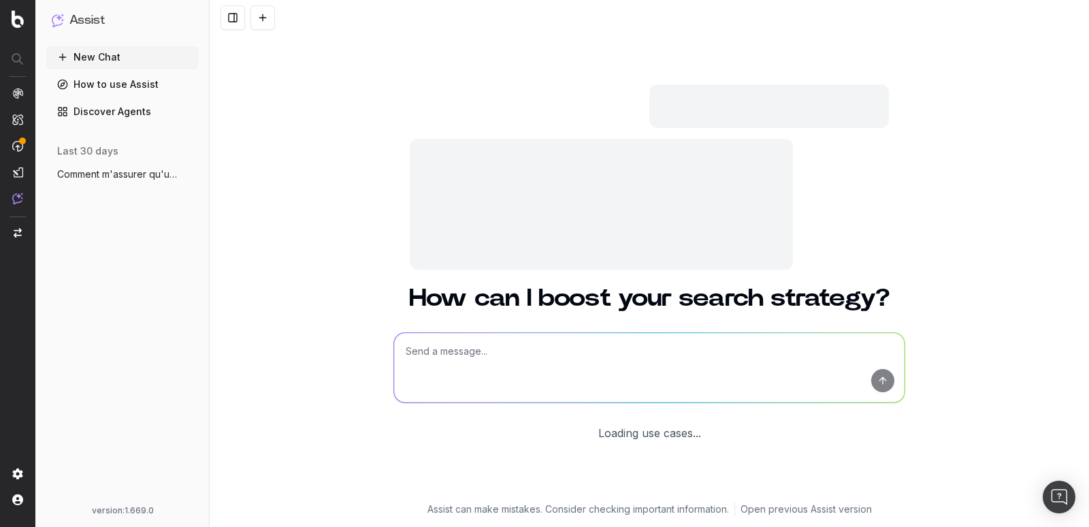
click at [508, 175] on div at bounding box center [601, 204] width 383 height 131
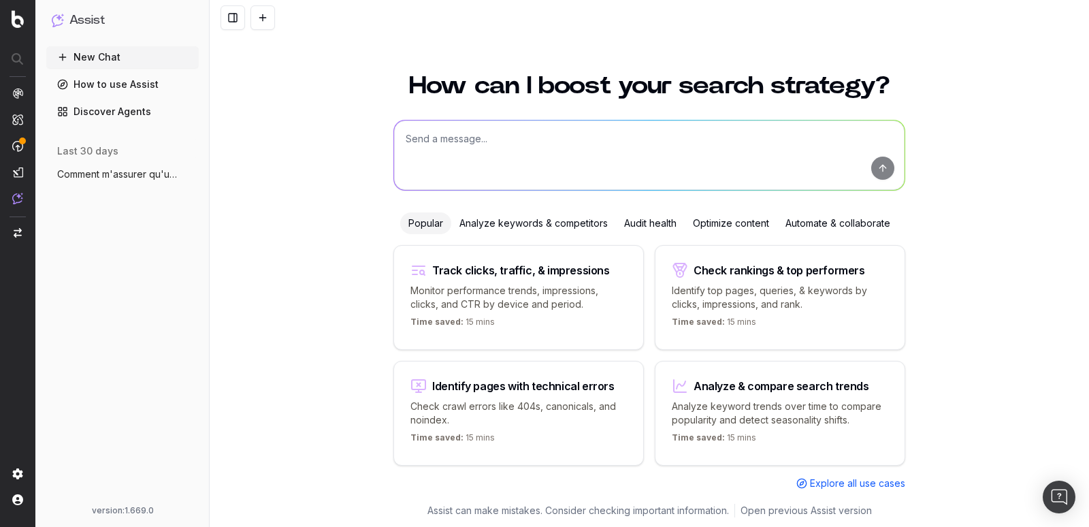
click at [483, 171] on textarea at bounding box center [649, 154] width 510 height 69
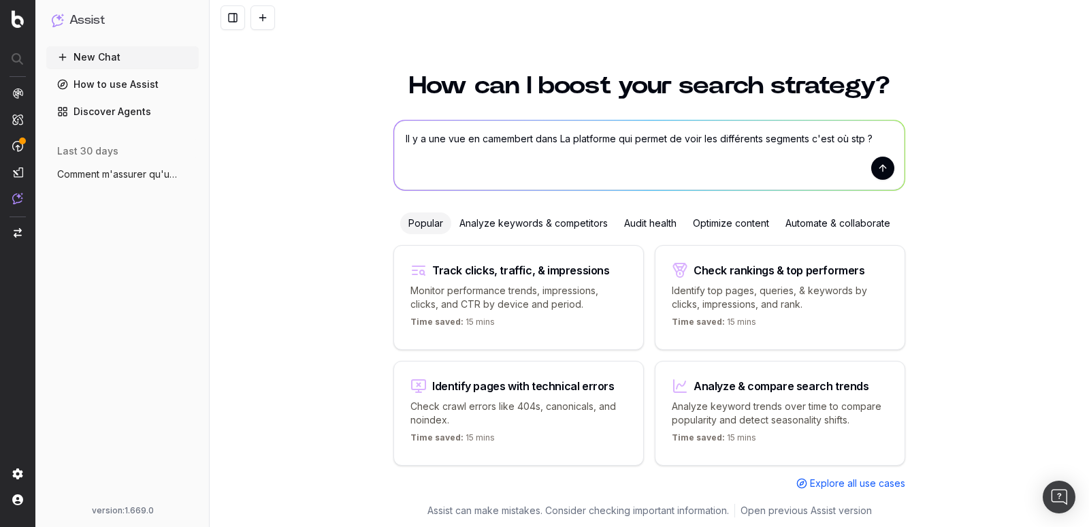
type textarea "Il y a une vue en camembert dans La platforme qui permet de voir les différents…"
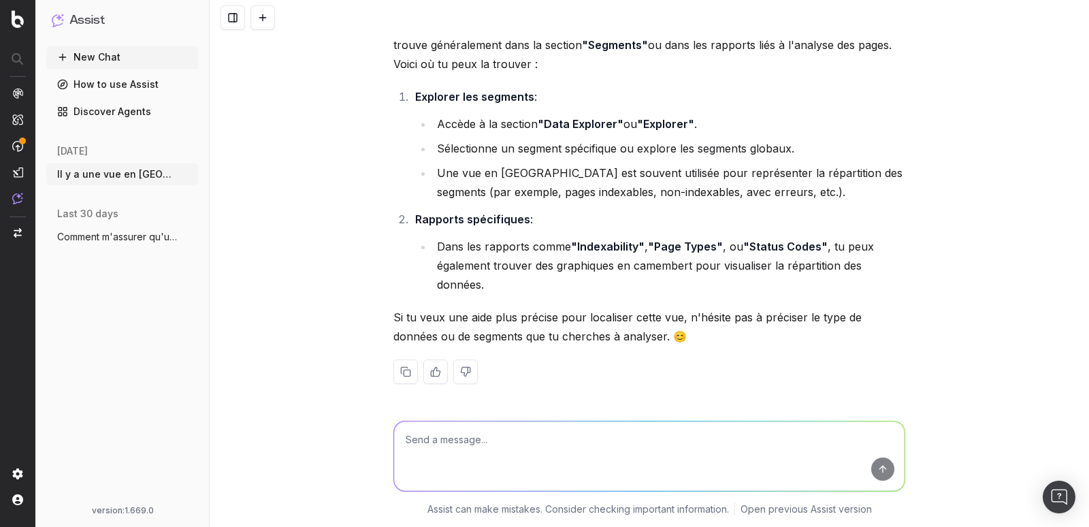
scroll to position [90, 0]
click at [465, 450] on textarea at bounding box center [649, 455] width 510 height 69
type textarea "Oui mais je me concentre vraiment sur la visibilité au niveau segment"
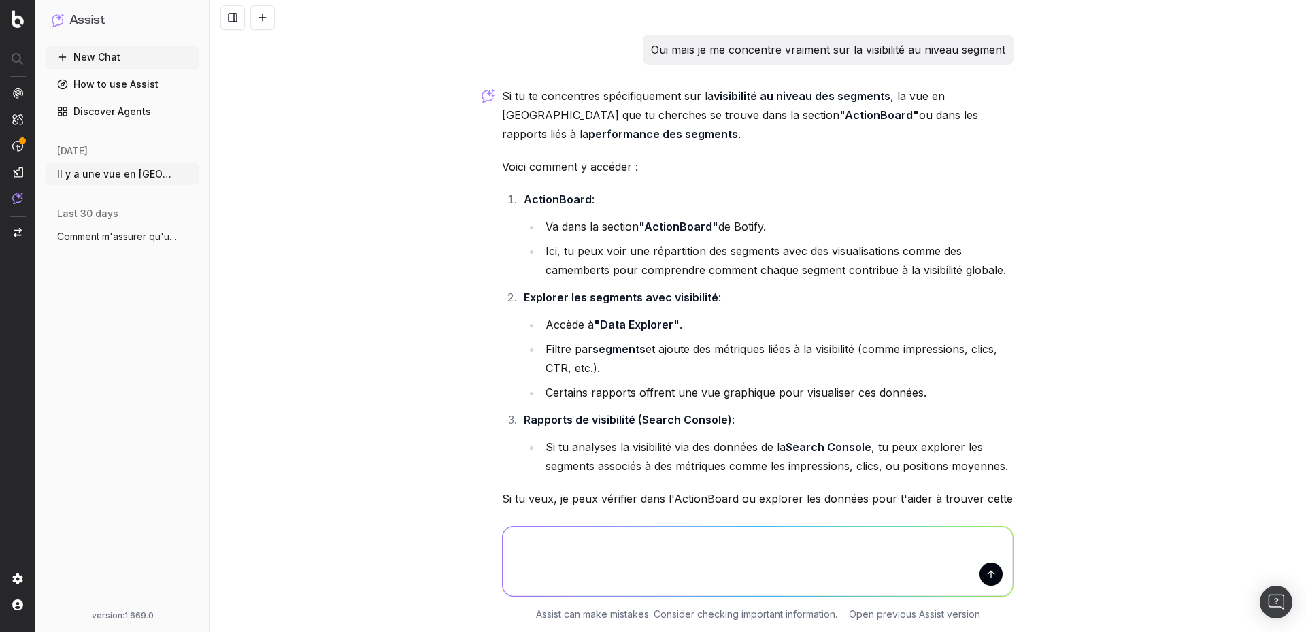
scroll to position [461, 0]
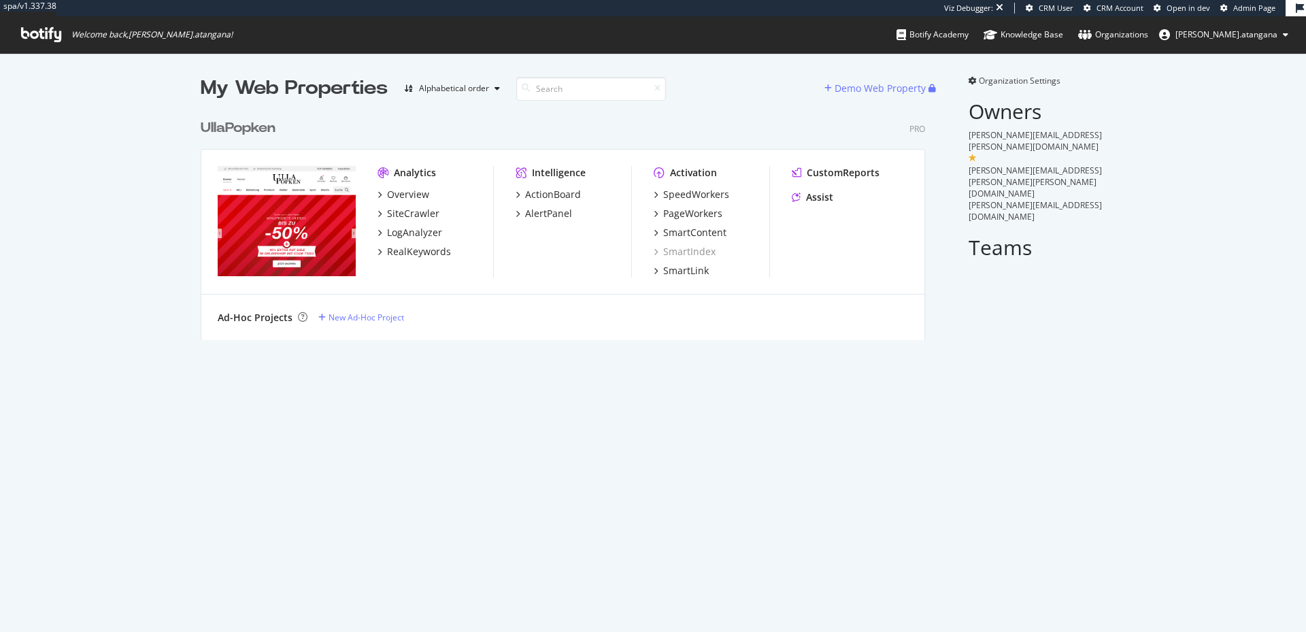
scroll to position [225, 721]
click at [406, 189] on div "Overview" at bounding box center [408, 195] width 42 height 14
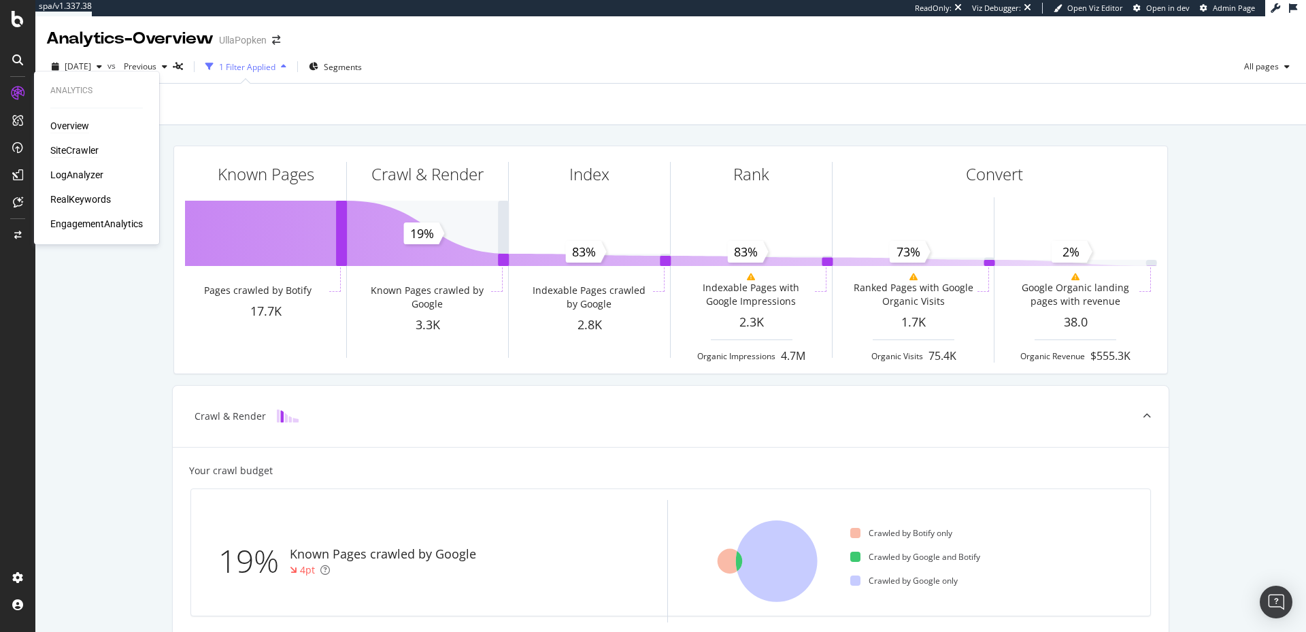
click at [73, 147] on div "SiteCrawler" at bounding box center [74, 151] width 48 height 14
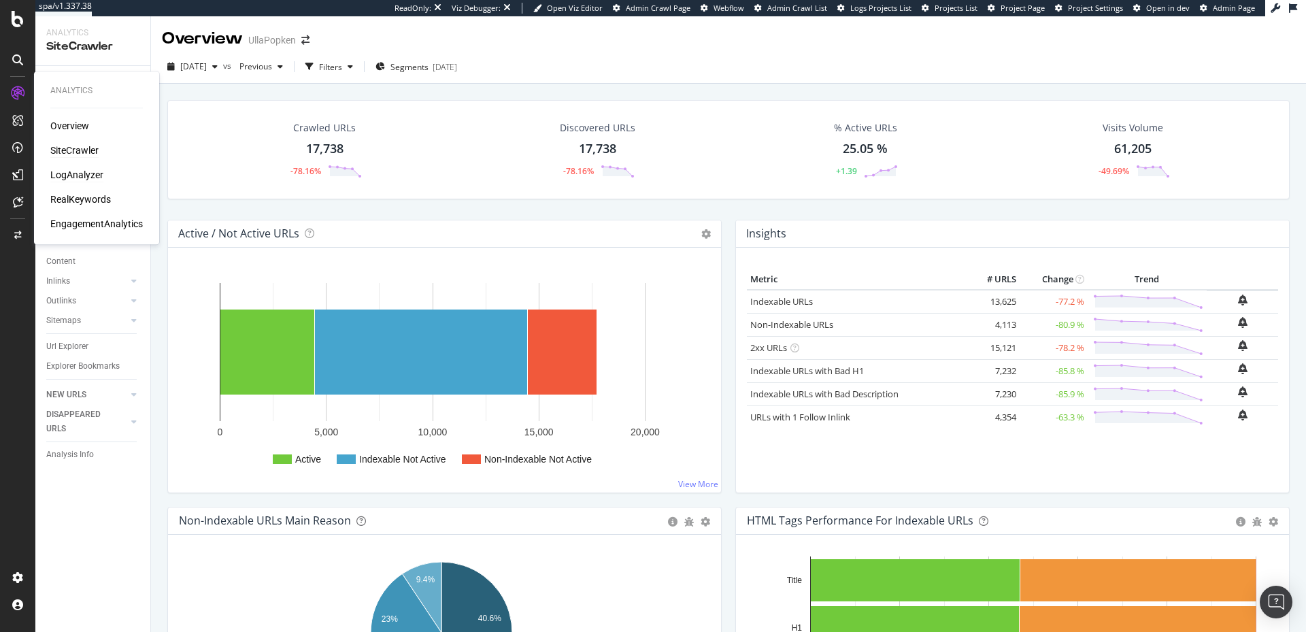
click at [61, 175] on div "LogAnalyzer" at bounding box center [76, 175] width 53 height 14
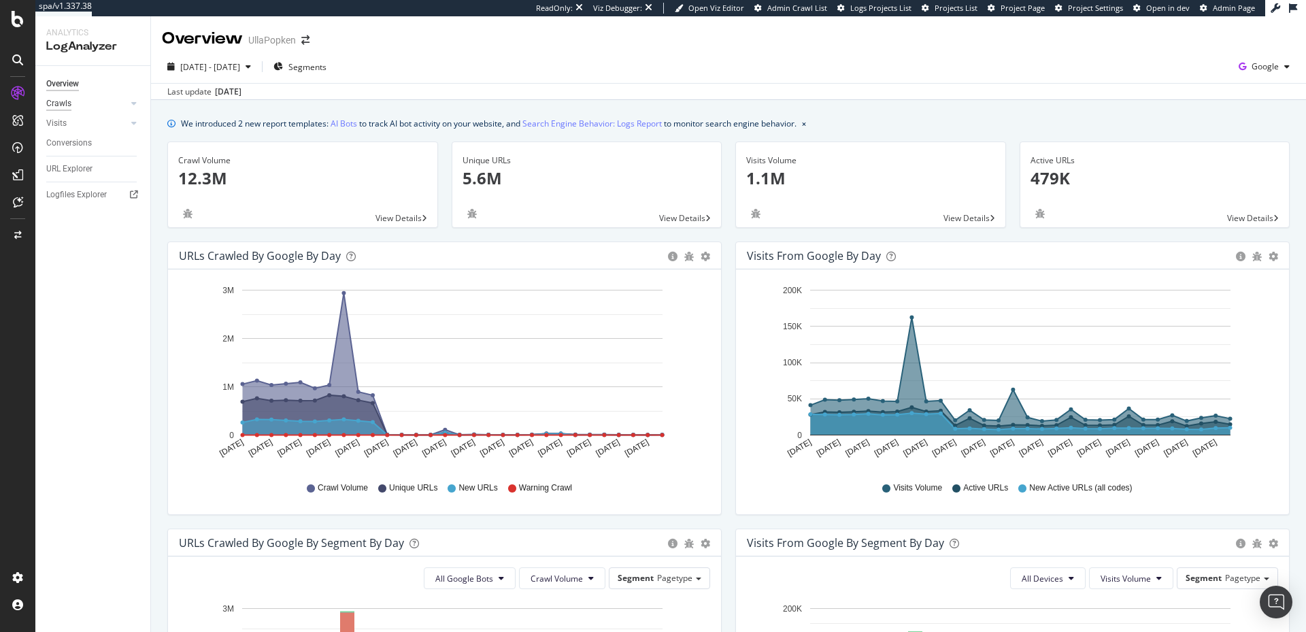
click at [60, 108] on div "Crawls" at bounding box center [58, 104] width 25 height 14
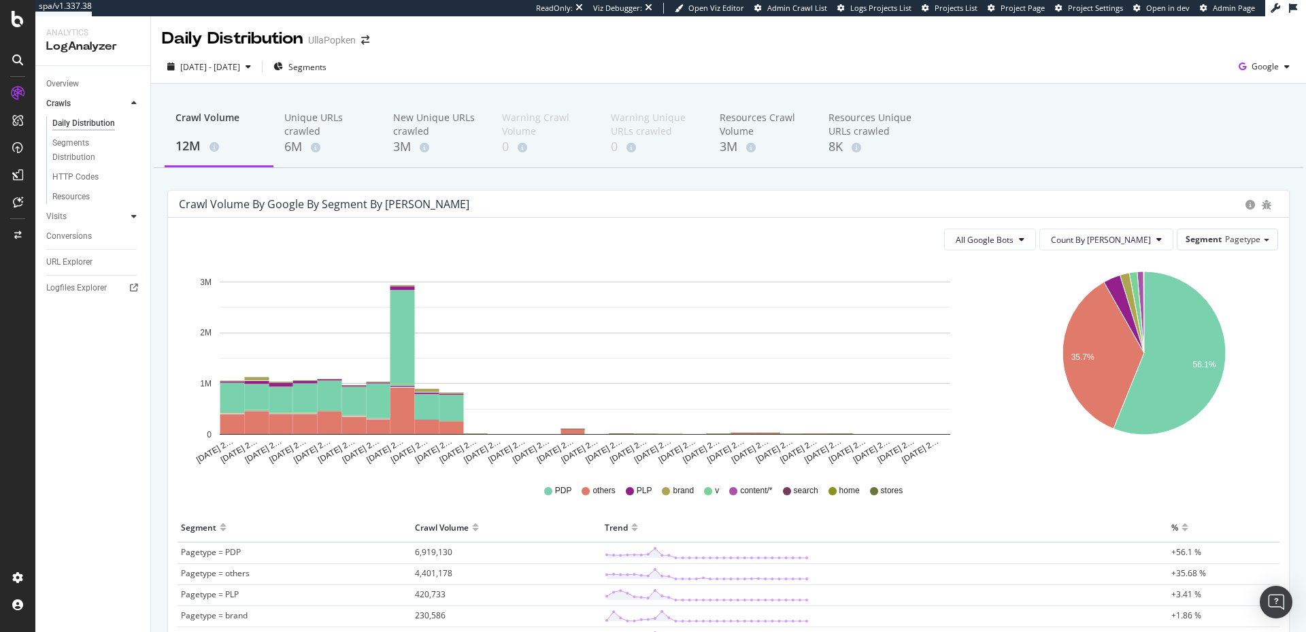
click at [132, 216] on icon at bounding box center [133, 216] width 5 height 8
click at [69, 242] on div "URL Explorer" at bounding box center [69, 242] width 46 height 14
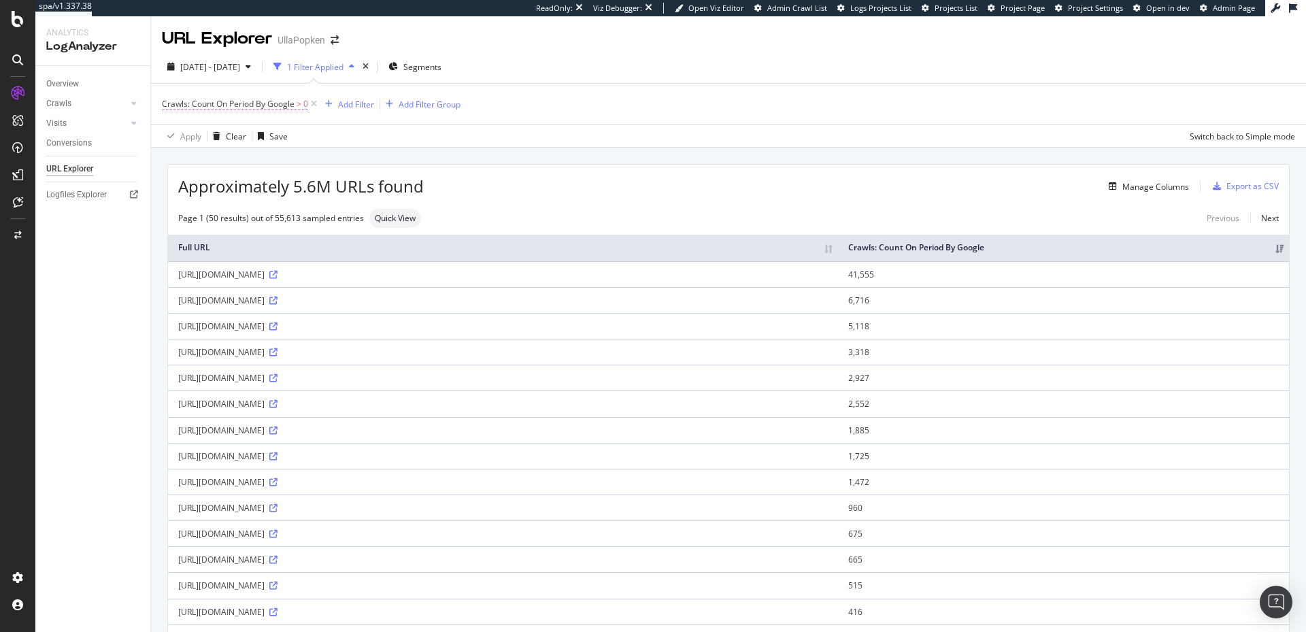
click at [279, 101] on span "Crawls: Count On Period By Google" at bounding box center [228, 104] width 133 height 12
click at [229, 156] on icon at bounding box center [228, 158] width 10 height 8
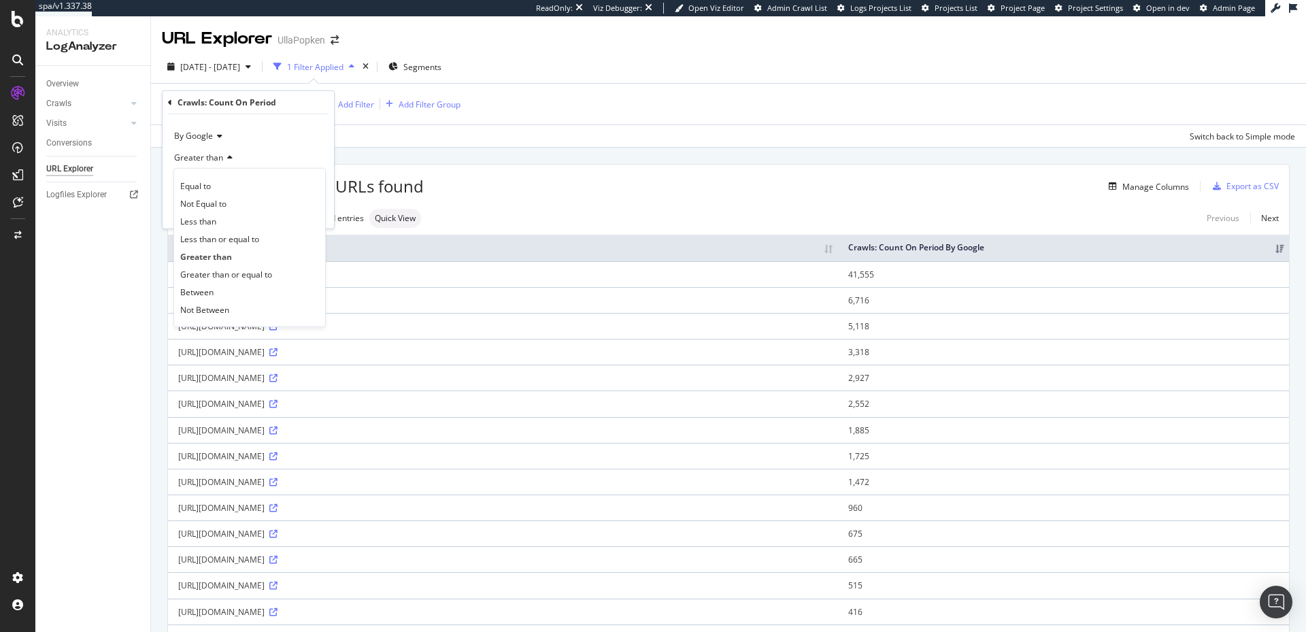
click at [229, 156] on icon at bounding box center [228, 158] width 10 height 8
drag, startPoint x: 553, startPoint y: 74, endPoint x: 507, endPoint y: 61, distance: 48.2
click at [552, 73] on div "2025 Aug. 24th - Sep. 22nd 1 Filter Applied Segments" at bounding box center [728, 69] width 1155 height 27
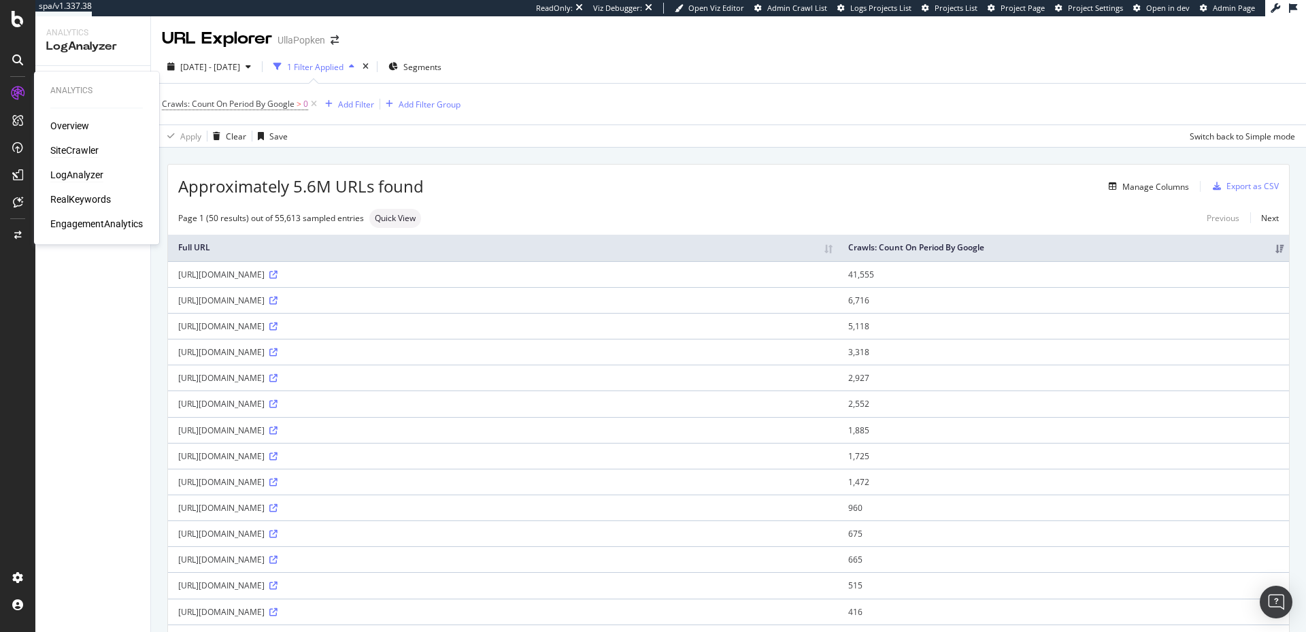
click at [71, 147] on div "SiteCrawler" at bounding box center [74, 151] width 48 height 14
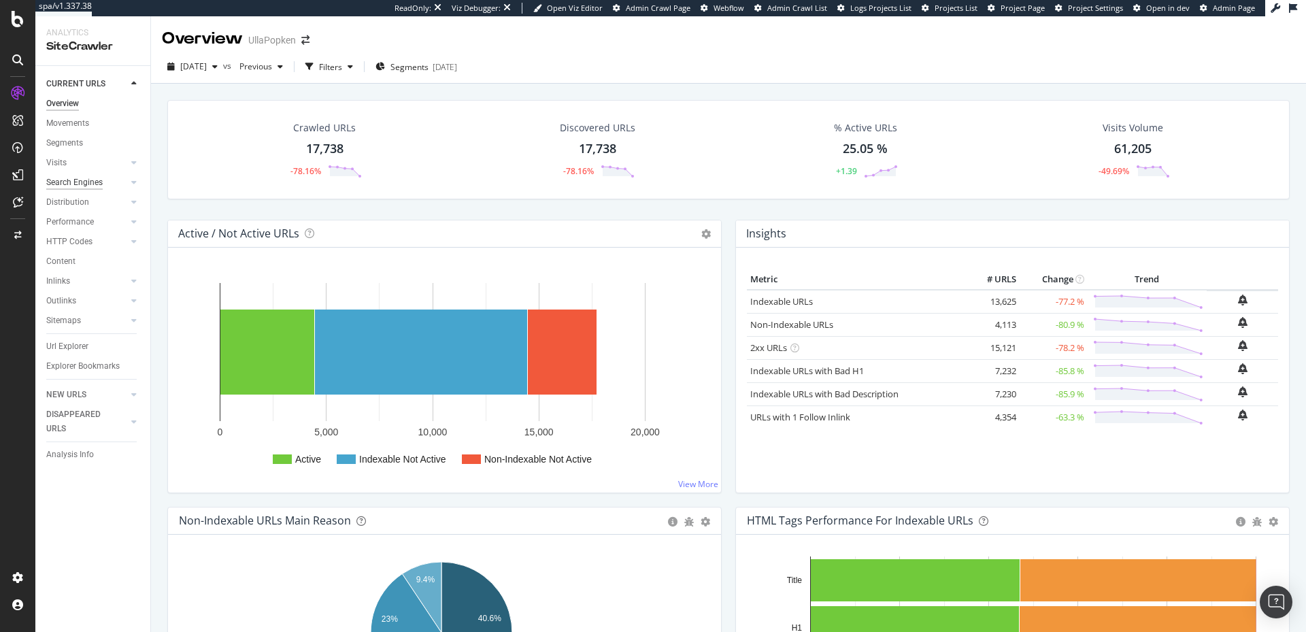
click at [73, 181] on div "Search Engines" at bounding box center [74, 183] width 56 height 14
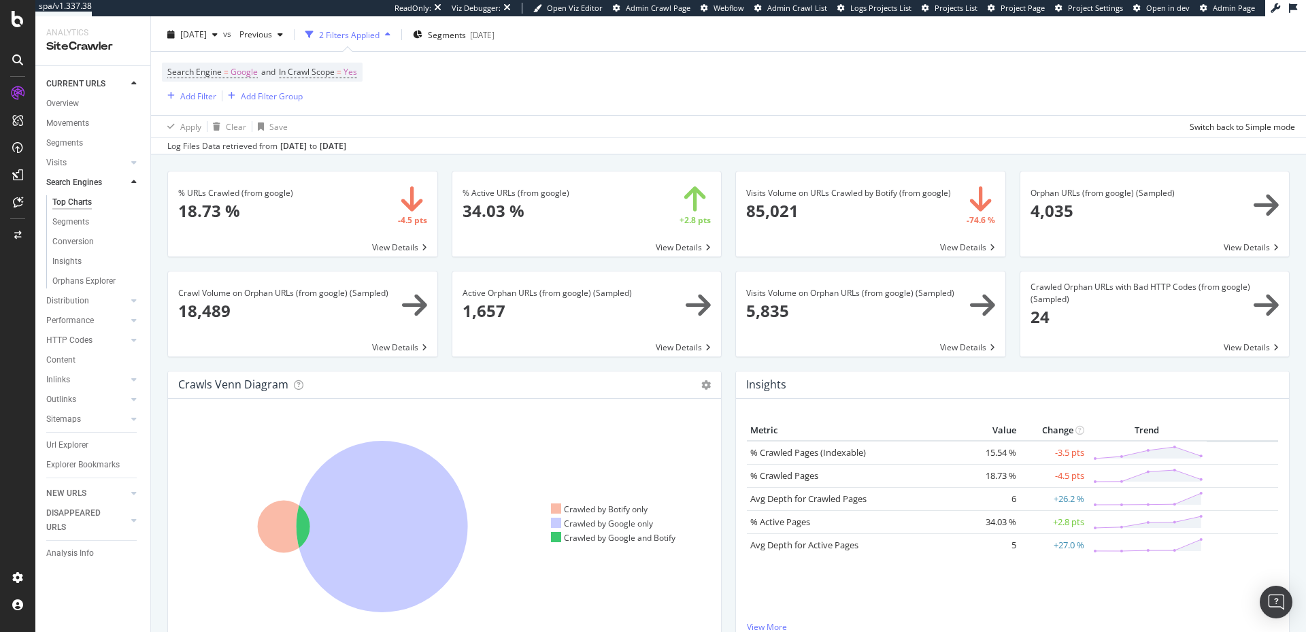
scroll to position [257, 0]
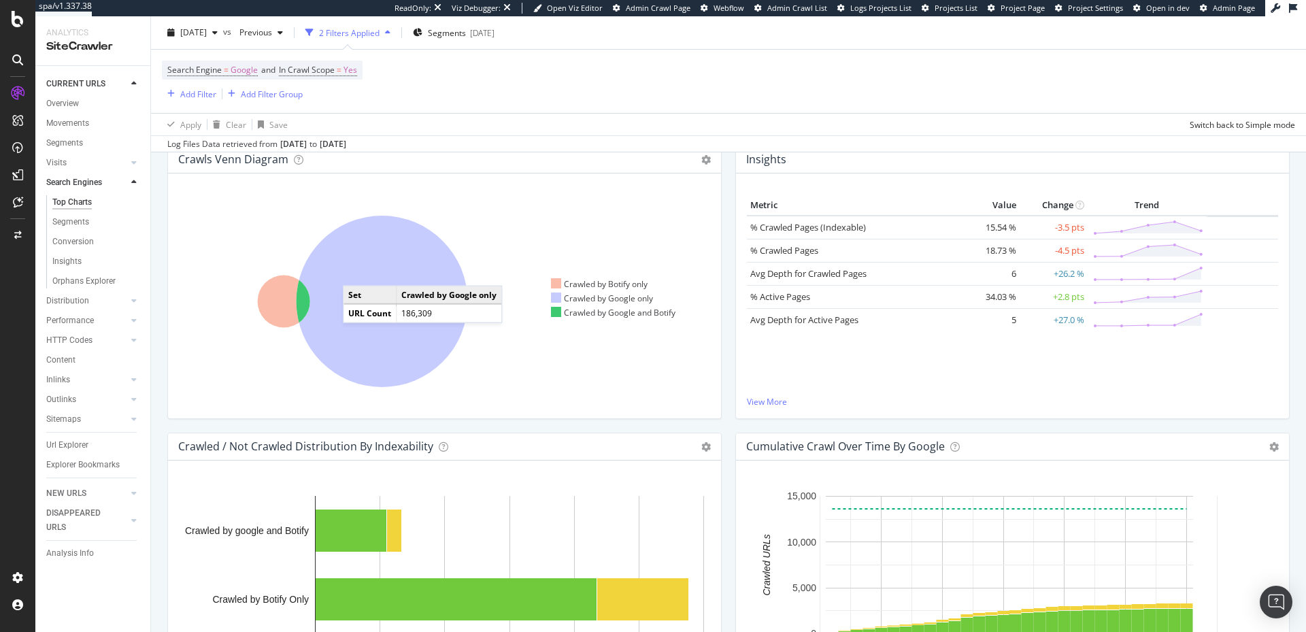
click at [357, 271] on icon at bounding box center [382, 301] width 171 height 171
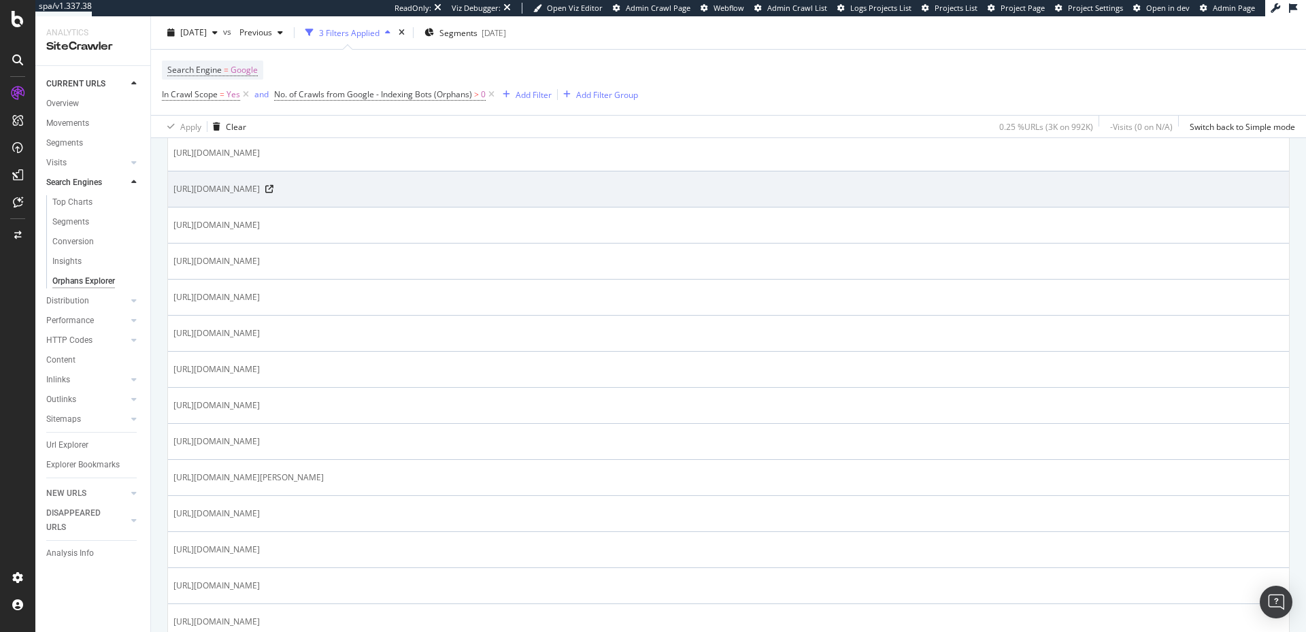
scroll to position [738, 0]
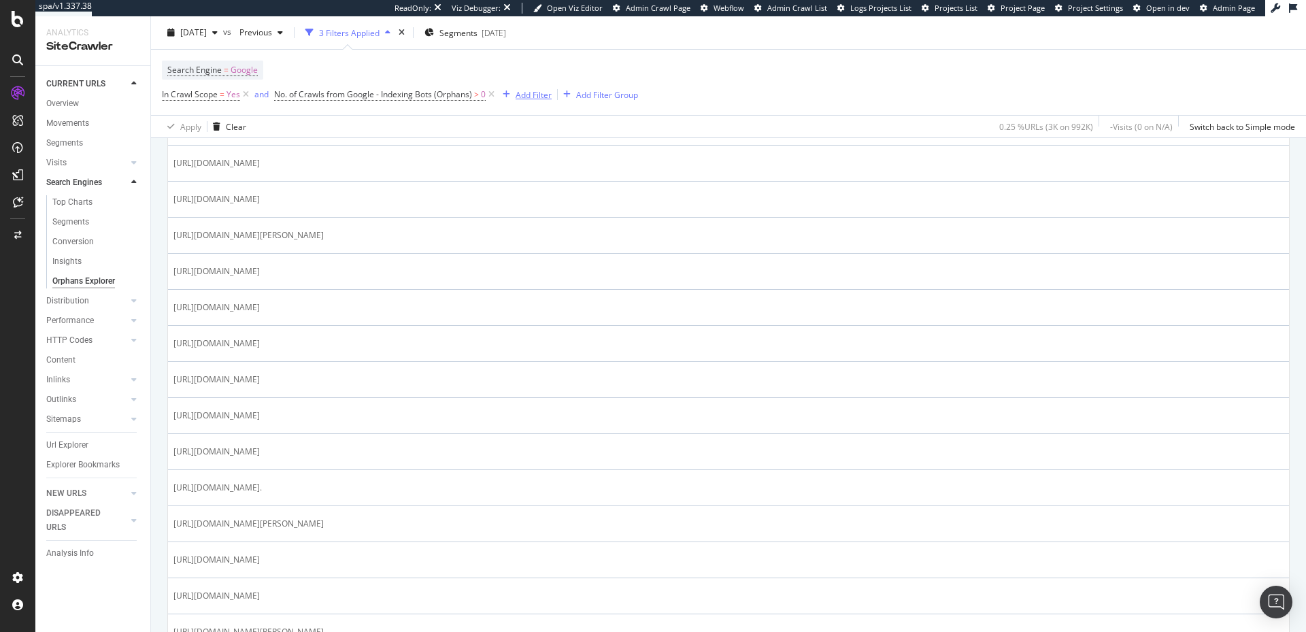
click at [527, 94] on div "Add Filter" at bounding box center [534, 94] width 36 height 12
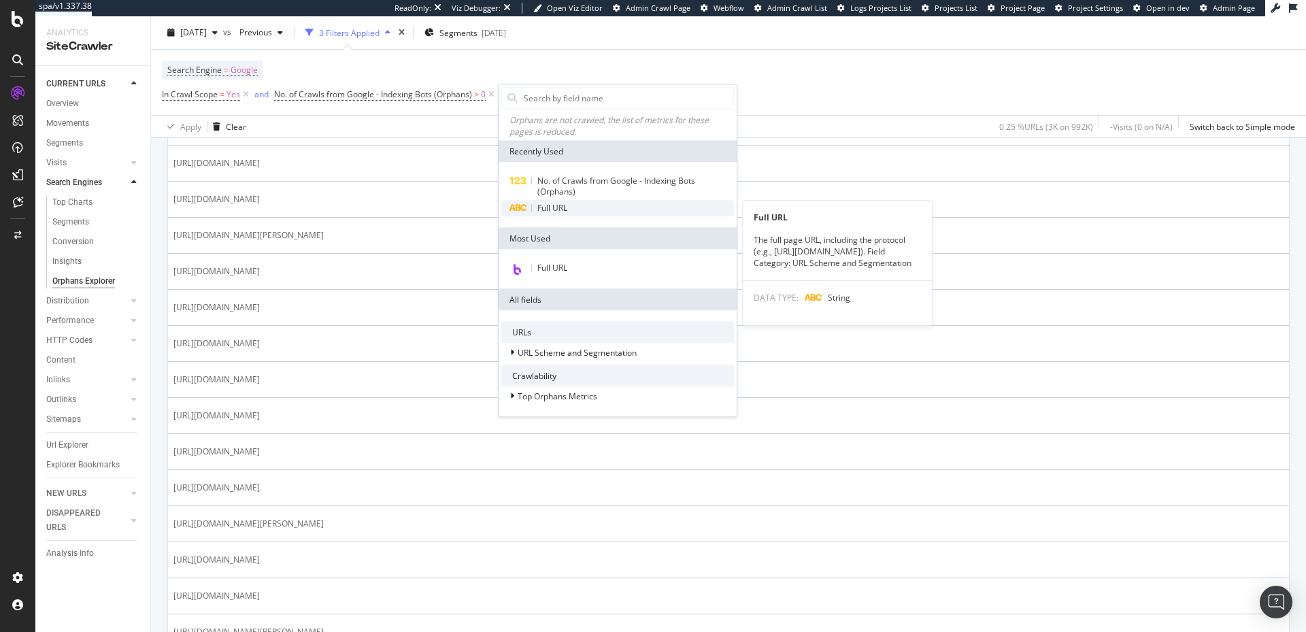
click at [548, 209] on span "Full URL" at bounding box center [553, 209] width 30 height 12
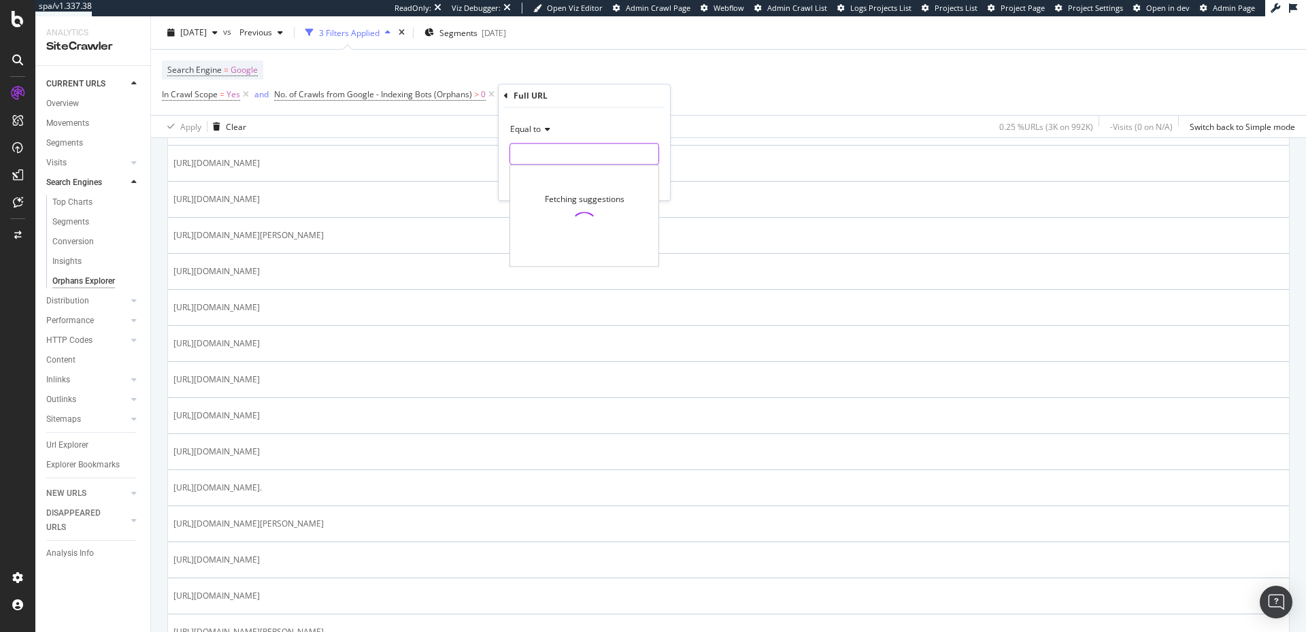
click at [548, 152] on input "text" at bounding box center [584, 154] width 148 height 22
type input "adwords"
click at [642, 180] on div "Apply" at bounding box center [648, 183] width 21 height 12
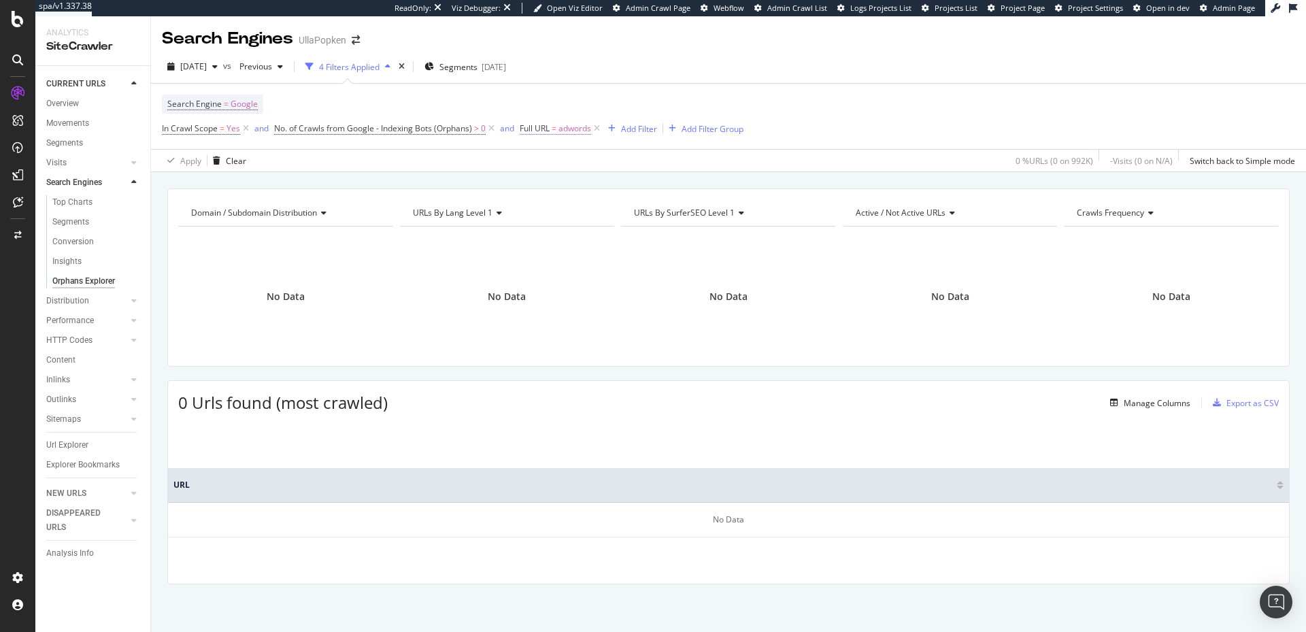
click at [578, 132] on span "adwords" at bounding box center [575, 128] width 33 height 19
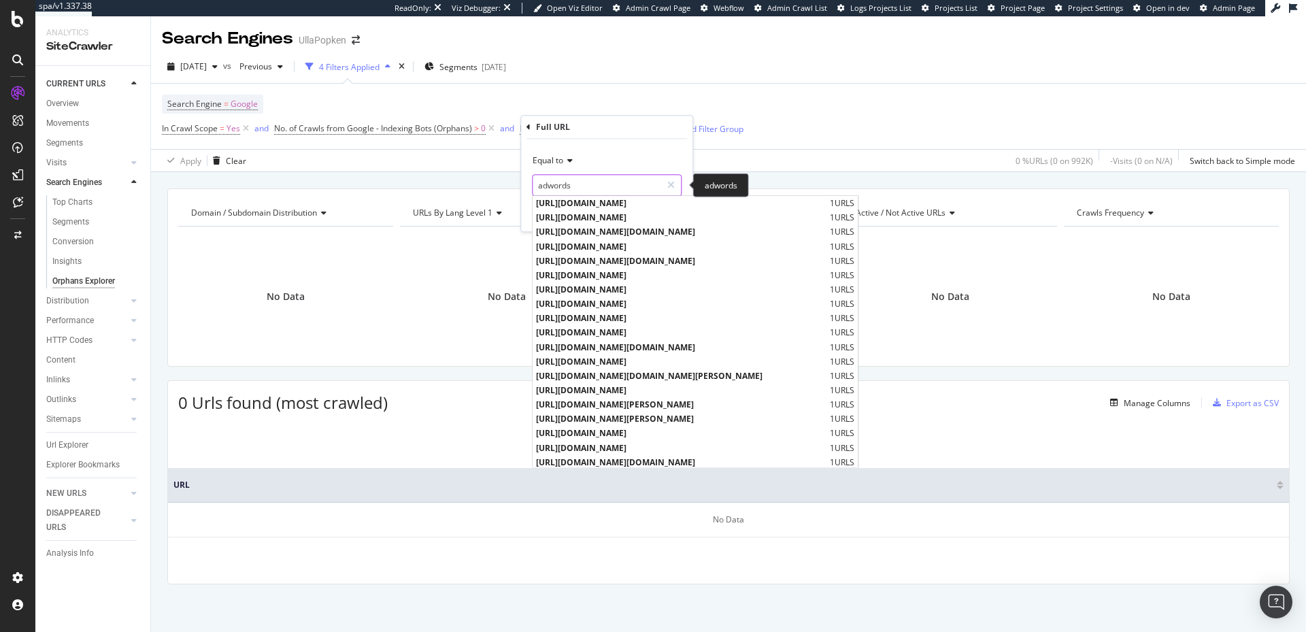
click at [572, 185] on input "adwords" at bounding box center [597, 185] width 129 height 22
click at [591, 182] on input "adwords" at bounding box center [597, 185] width 129 height 22
click at [585, 188] on input "adwords" at bounding box center [597, 185] width 129 height 22
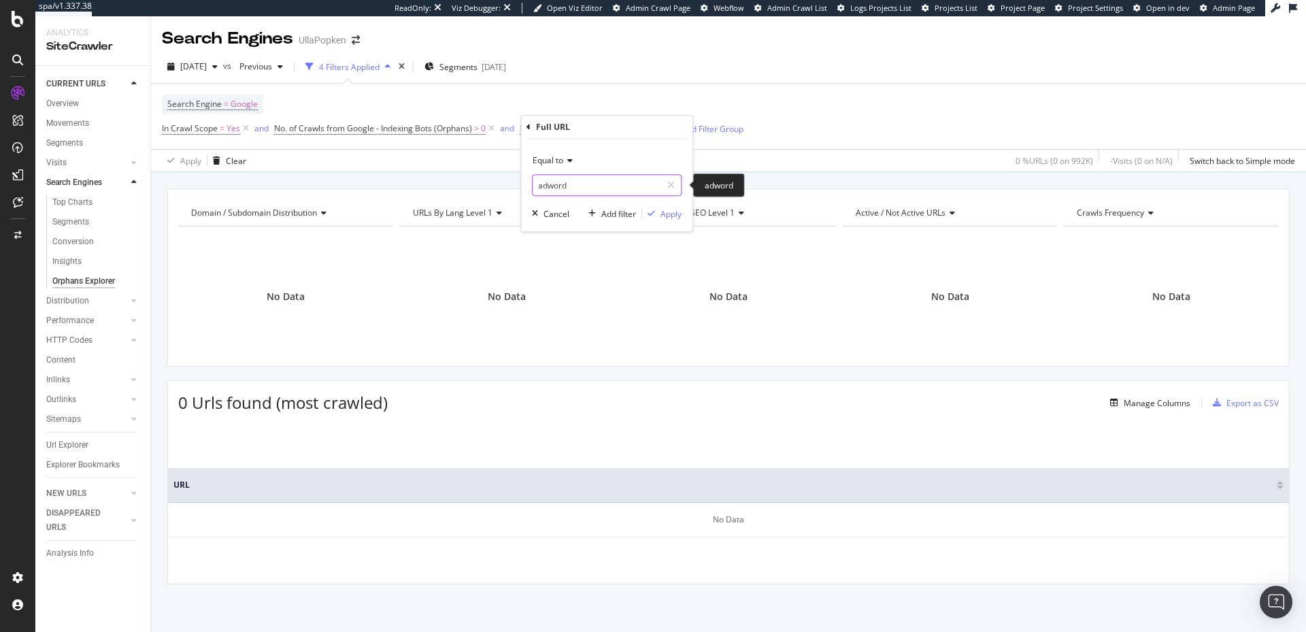
type input "adword"
click at [663, 211] on div "Apply" at bounding box center [671, 214] width 21 height 12
click at [580, 126] on span "adword" at bounding box center [573, 128] width 29 height 19
click at [578, 180] on input "adword" at bounding box center [597, 185] width 129 height 22
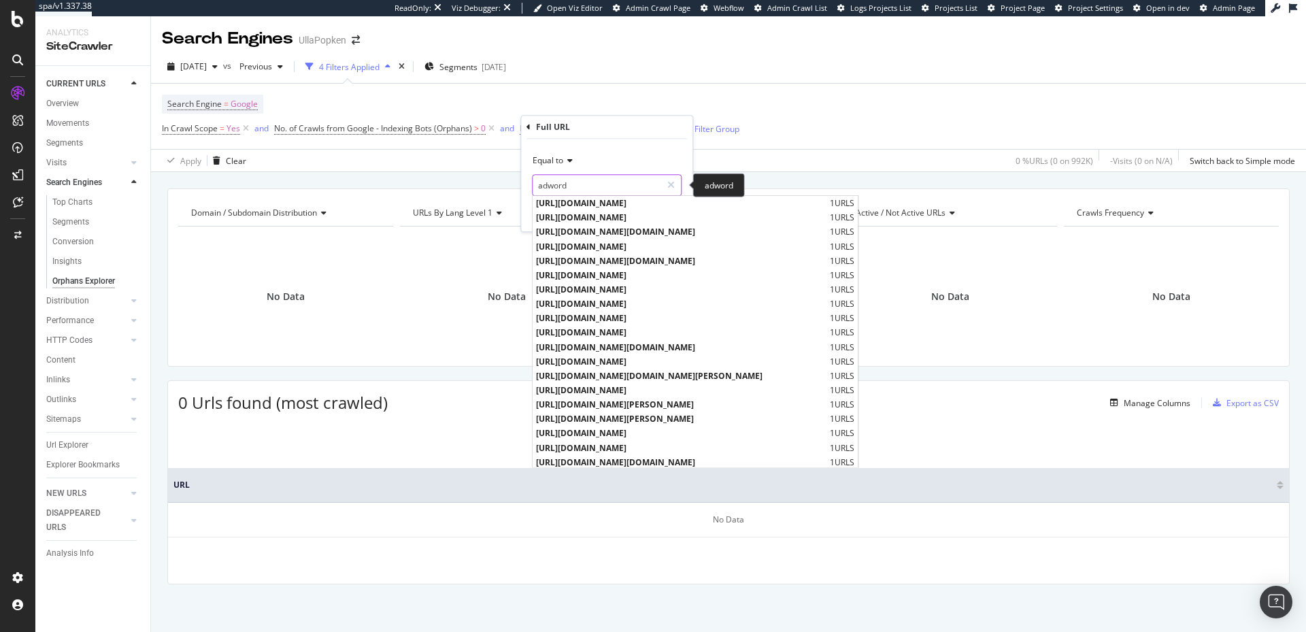
click at [578, 180] on input "adword" at bounding box center [597, 185] width 129 height 22
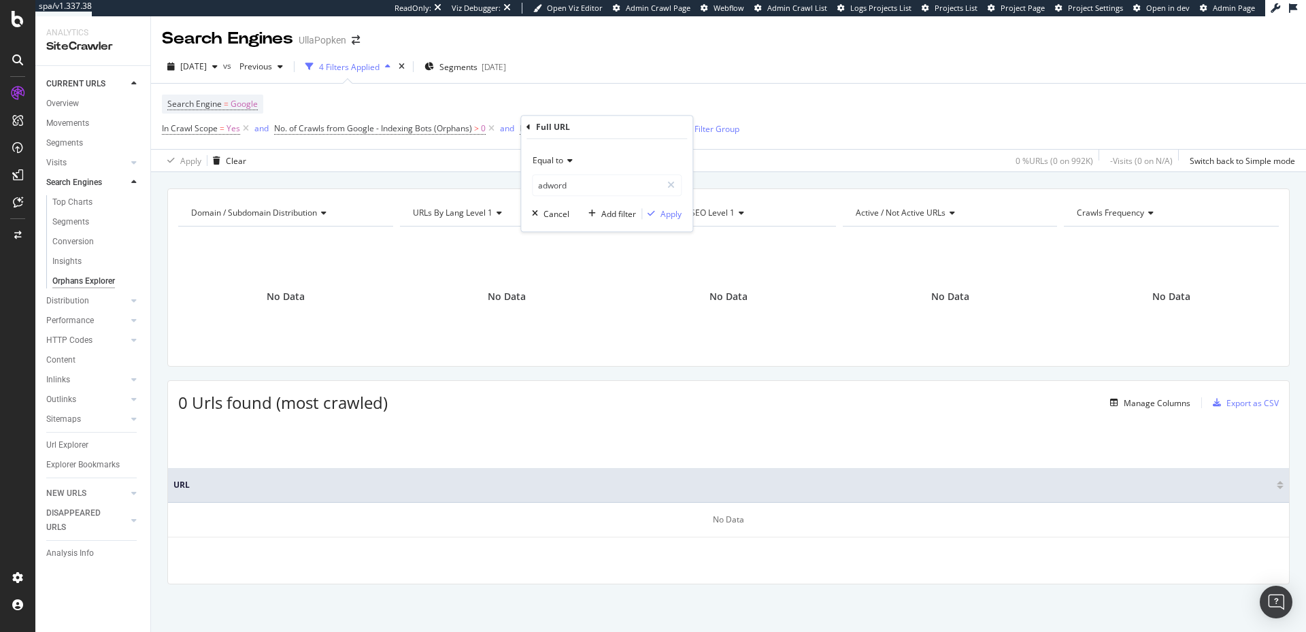
click at [569, 163] on icon at bounding box center [568, 160] width 10 height 8
drag, startPoint x: 559, startPoint y: 291, endPoint x: 562, endPoint y: 307, distance: 16.6
click at [562, 307] on div "Equal to Not equal to Starts with Doesn't start with Ends with Doesn't end with…" at bounding box center [608, 268] width 152 height 195
click at [562, 307] on span "Doesn't contain" at bounding box center [568, 313] width 59 height 12
click at [616, 194] on input "text" at bounding box center [607, 185] width 148 height 22
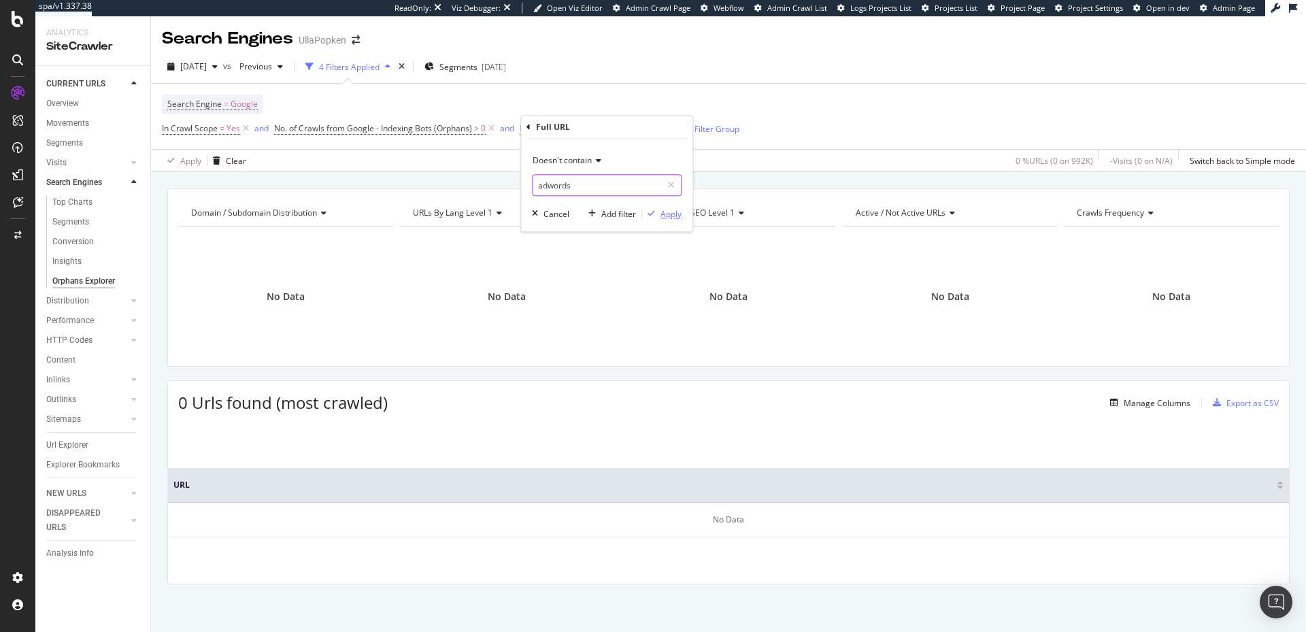
type input "adwords"
click at [663, 215] on div "Apply" at bounding box center [671, 214] width 21 height 12
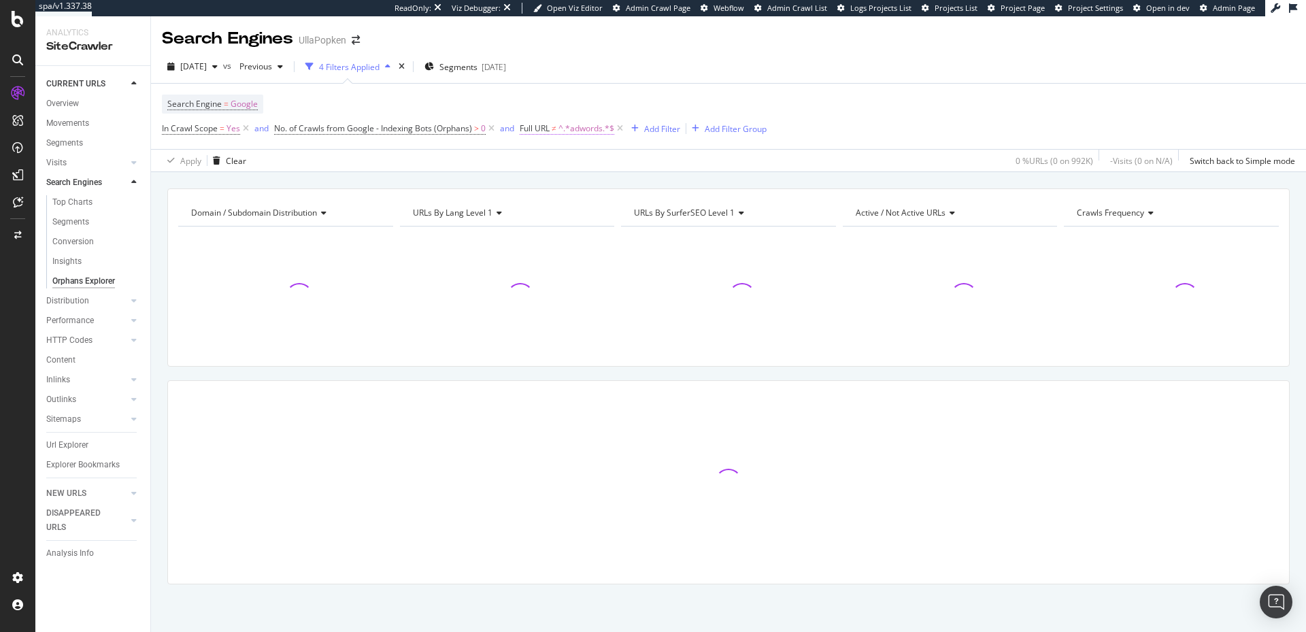
click at [539, 133] on span "Full URL" at bounding box center [535, 128] width 30 height 12
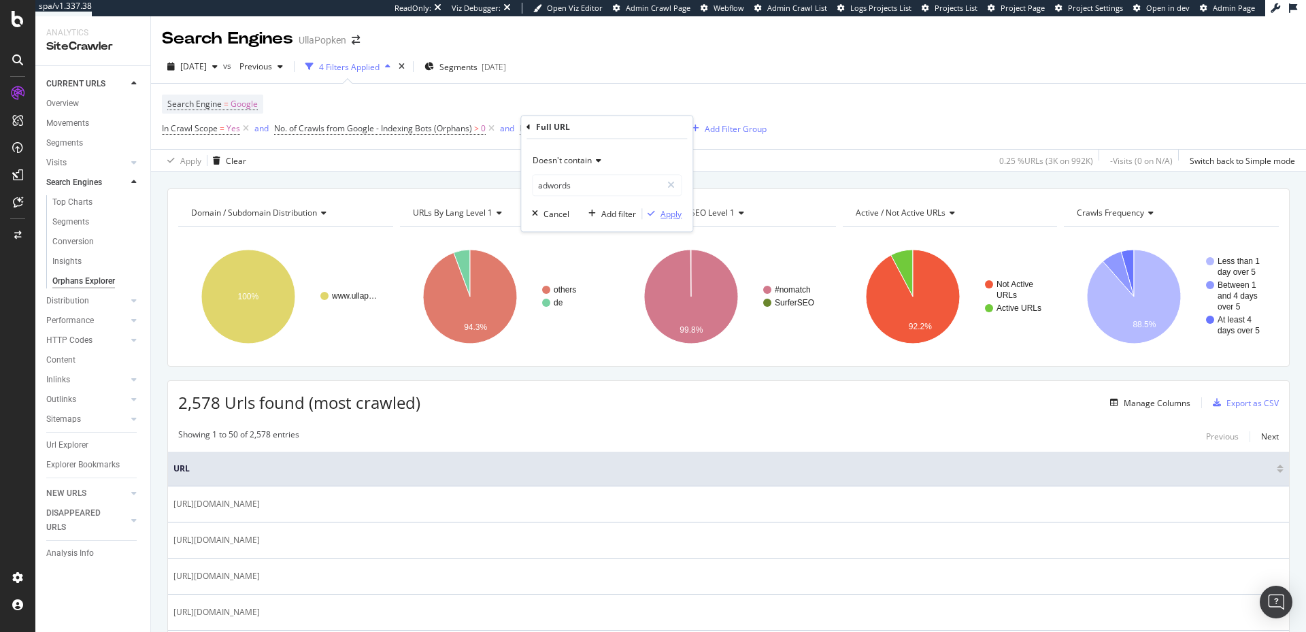
click at [661, 214] on div "Apply" at bounding box center [671, 214] width 21 height 12
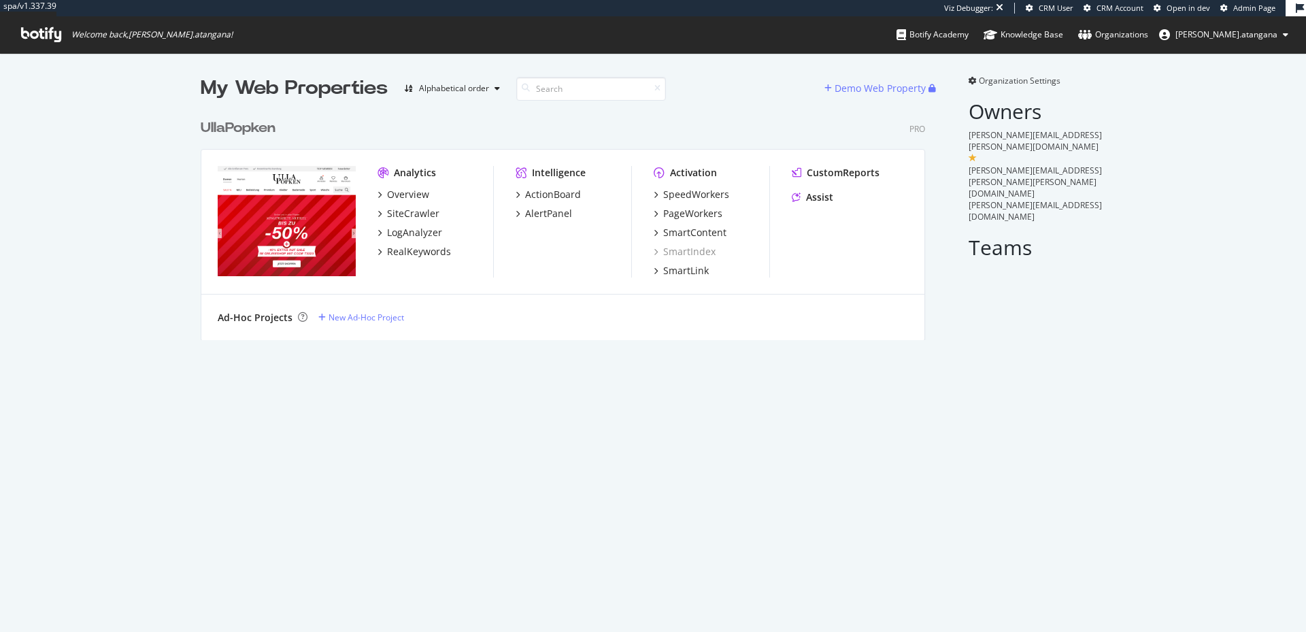
scroll to position [225, 721]
click at [412, 233] on div "LogAnalyzer" at bounding box center [414, 233] width 55 height 14
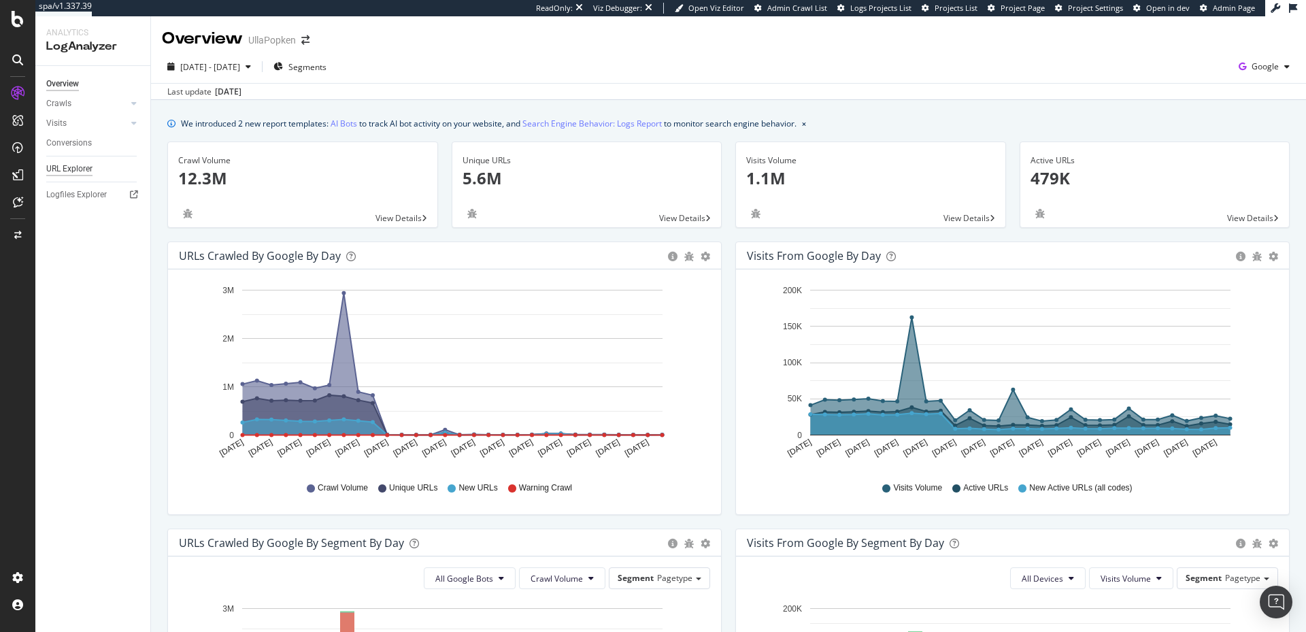
click at [80, 172] on div "URL Explorer" at bounding box center [69, 169] width 46 height 14
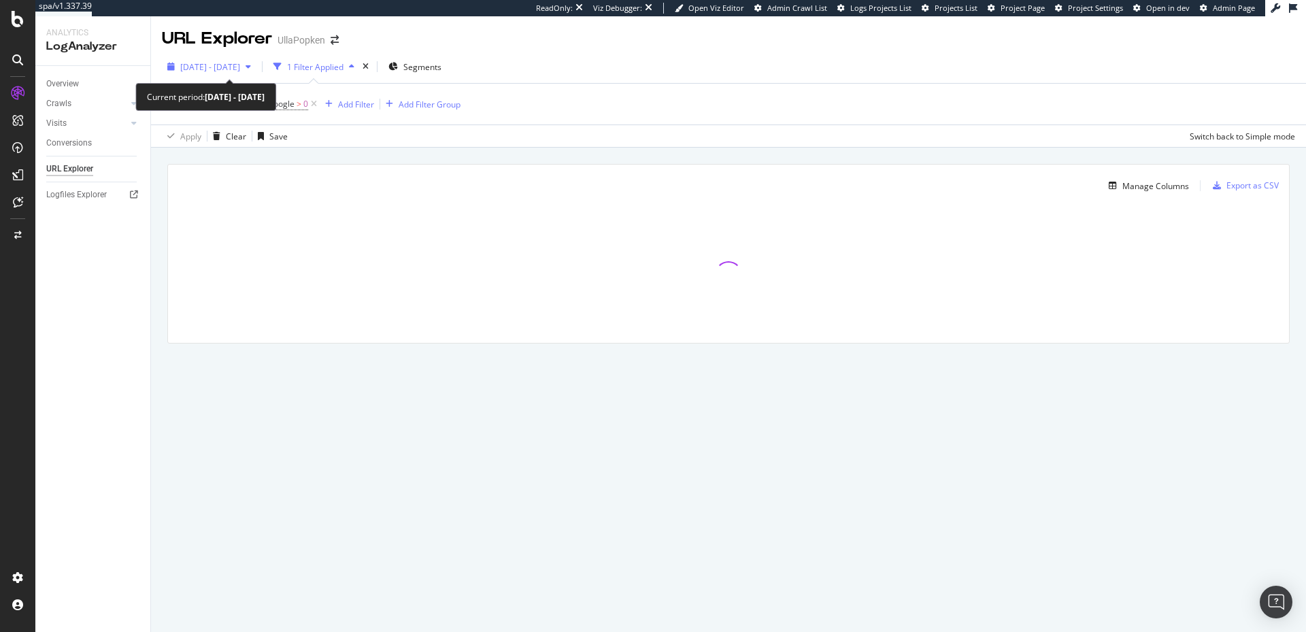
click at [225, 69] on span "2025 Aug. 24th - Sep. 22nd" at bounding box center [210, 67] width 60 height 12
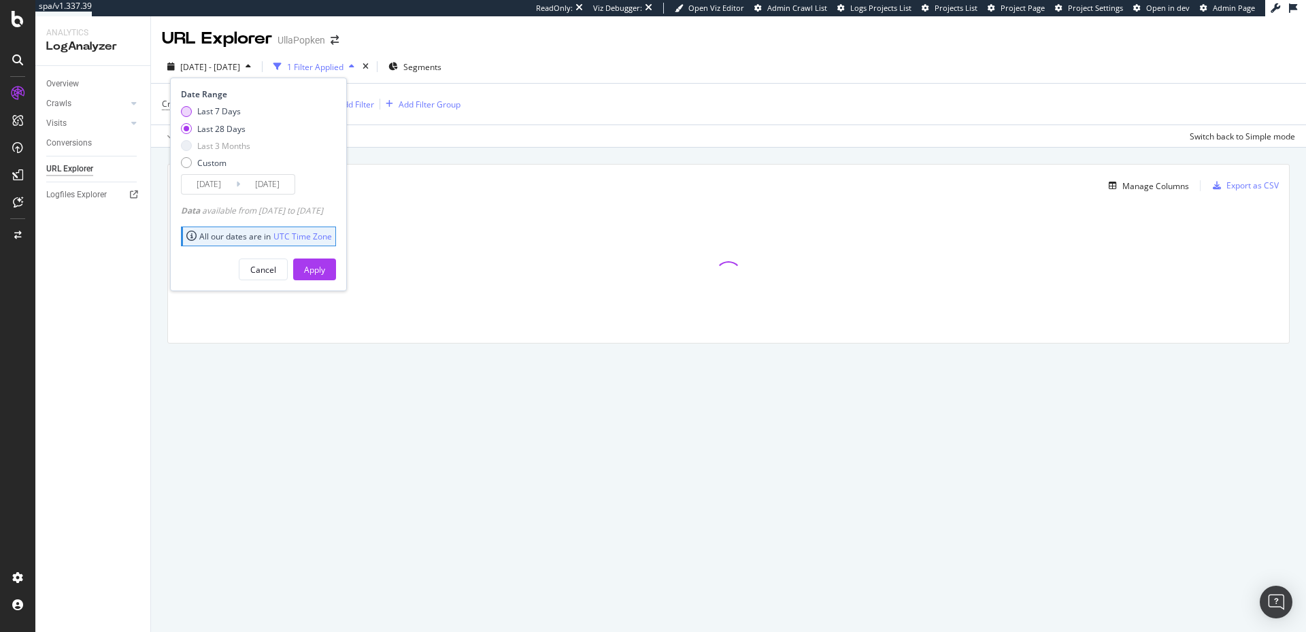
click at [212, 110] on div "Last 7 Days" at bounding box center [219, 111] width 44 height 12
type input "2025/09/16"
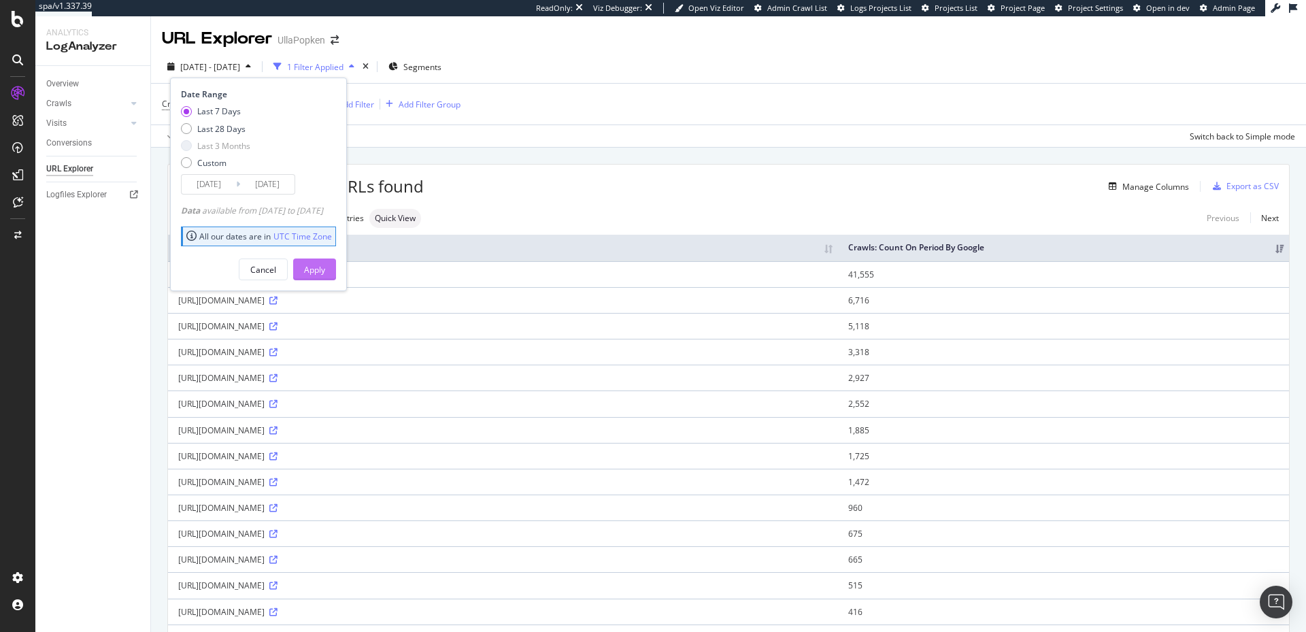
click at [325, 269] on div "Apply" at bounding box center [314, 270] width 21 height 12
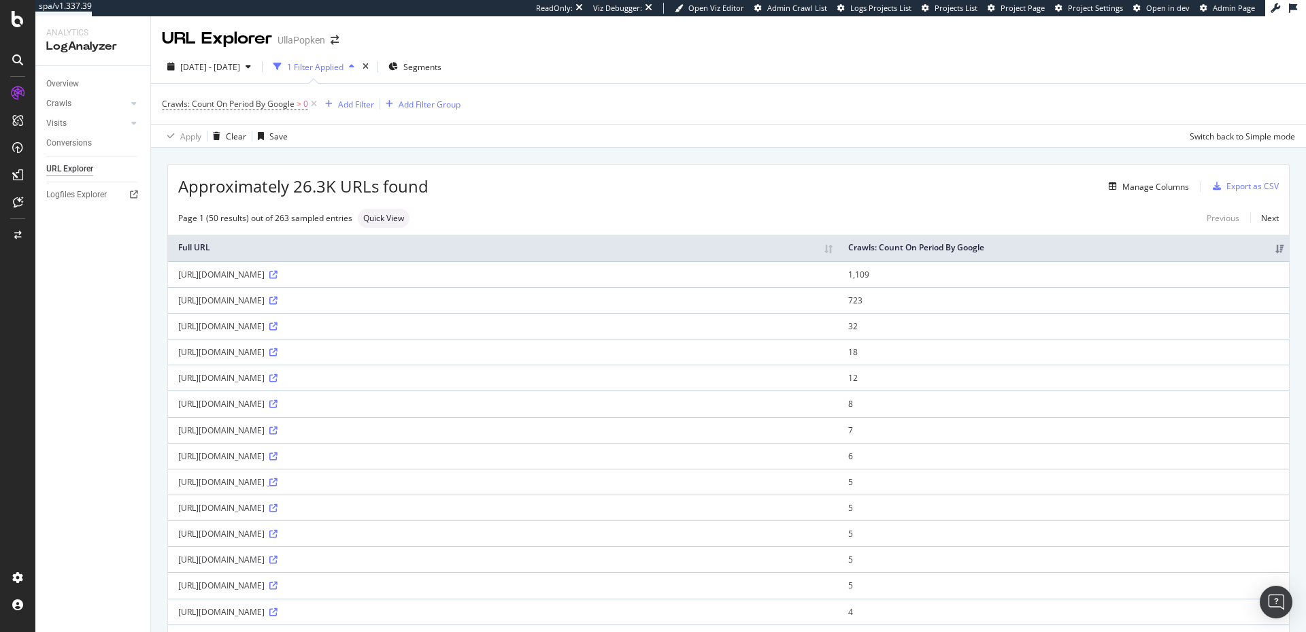
click at [278, 486] on icon at bounding box center [273, 482] width 8 height 8
click at [278, 538] on icon at bounding box center [273, 534] width 8 height 8
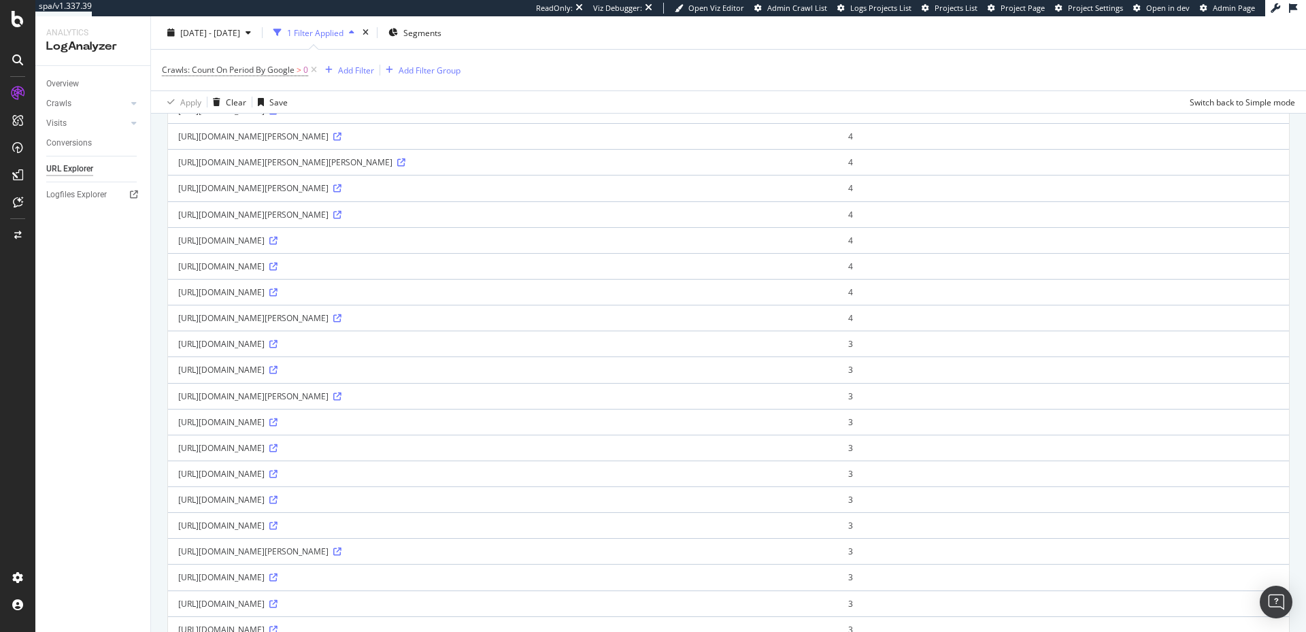
scroll to position [580, 0]
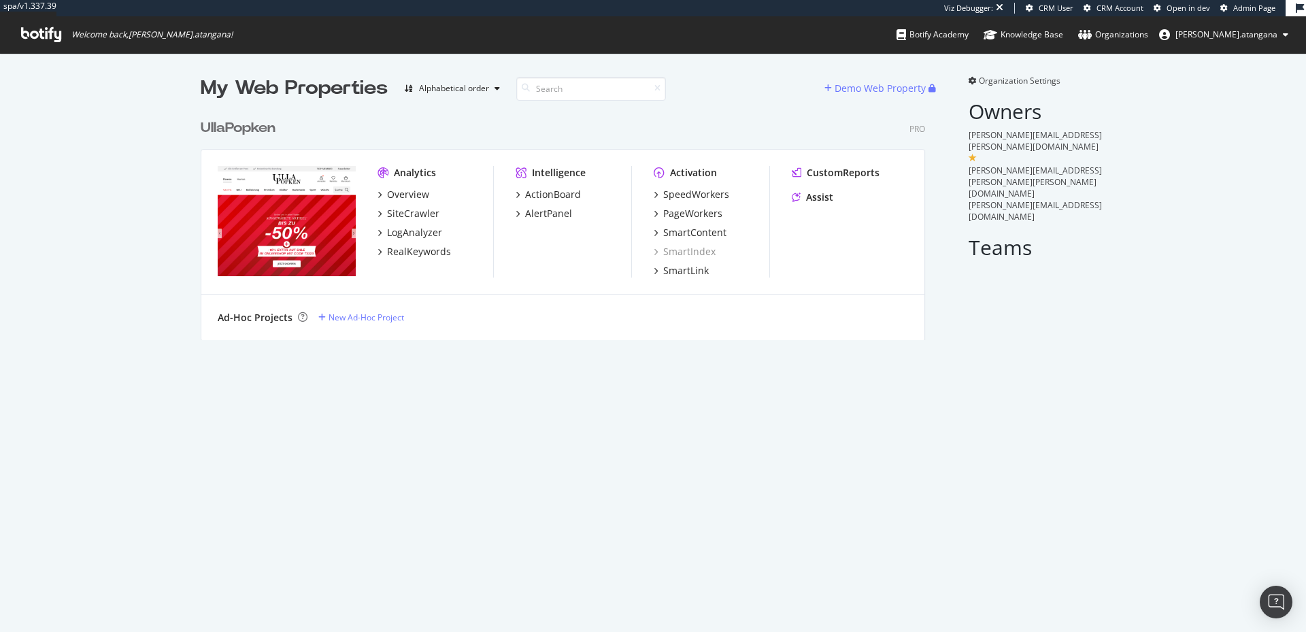
scroll to position [225, 721]
click at [684, 267] on div "SmartLink" at bounding box center [686, 271] width 46 height 14
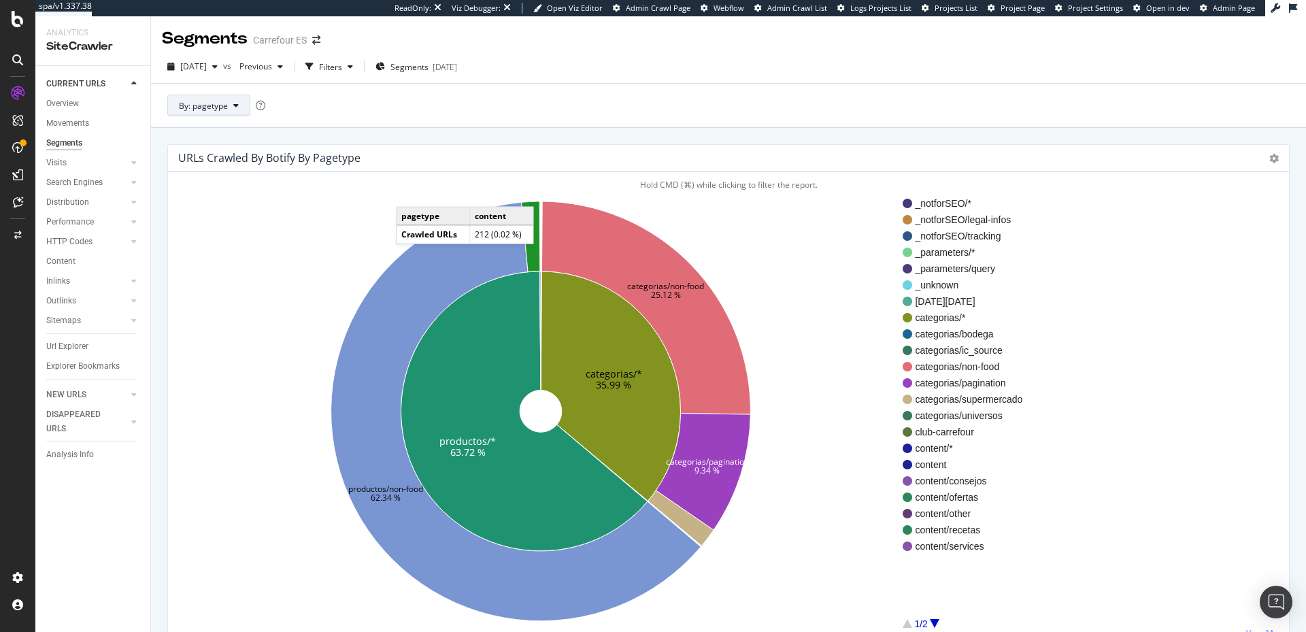
click at [227, 101] on span "By: pagetype" at bounding box center [203, 106] width 49 height 12
click at [491, 111] on div "By: pagetype" at bounding box center [728, 105] width 1155 height 44
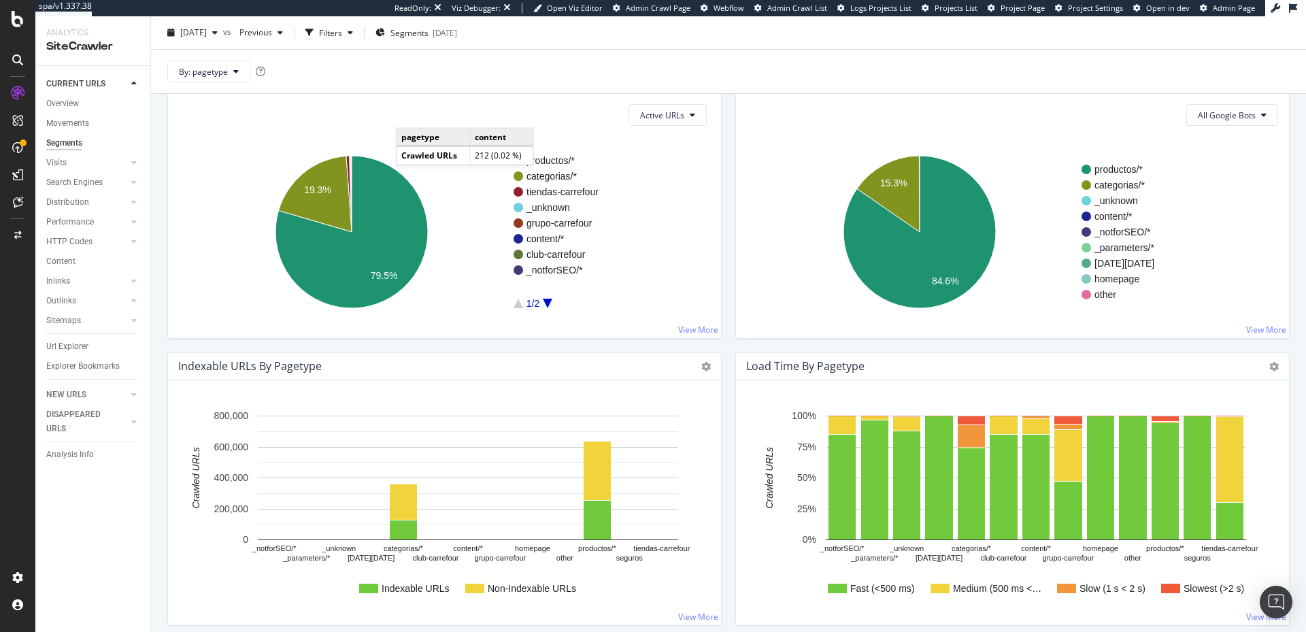
scroll to position [22, 0]
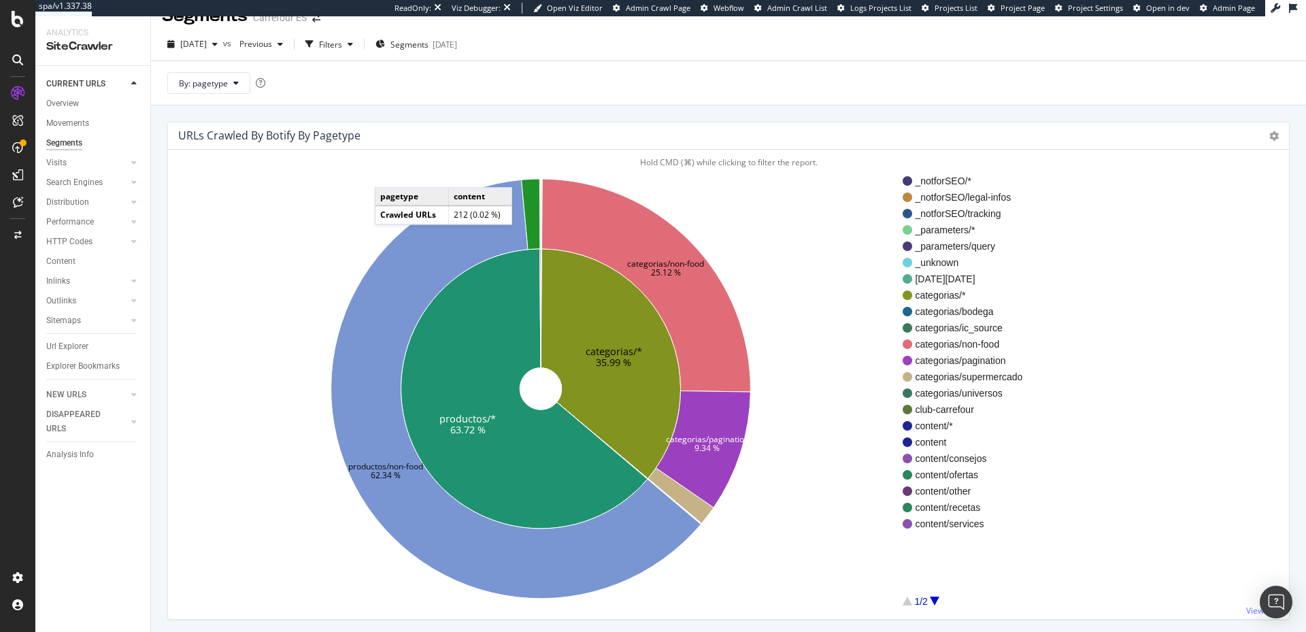
click at [308, 133] on h4 "URLs Crawled By Botify By pagetype" at bounding box center [269, 136] width 182 height 18
click at [239, 86] on button "By: pagetype" at bounding box center [208, 83] width 83 height 22
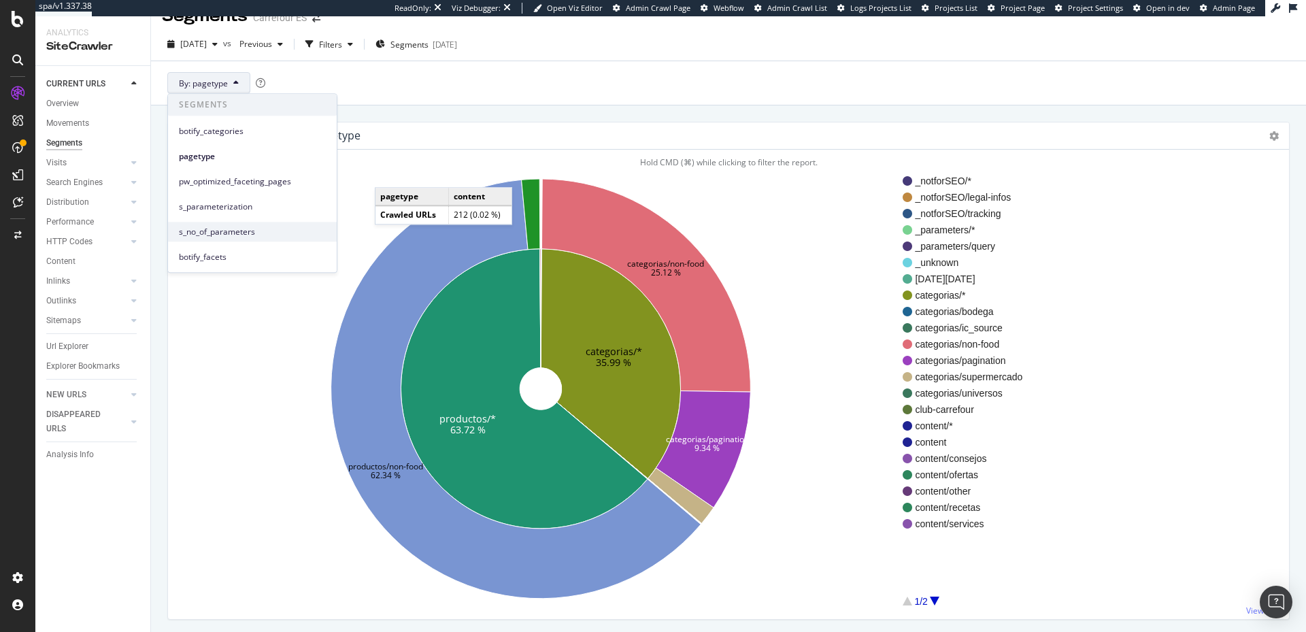
click at [254, 228] on span "s_no_of_parameters" at bounding box center [252, 232] width 147 height 12
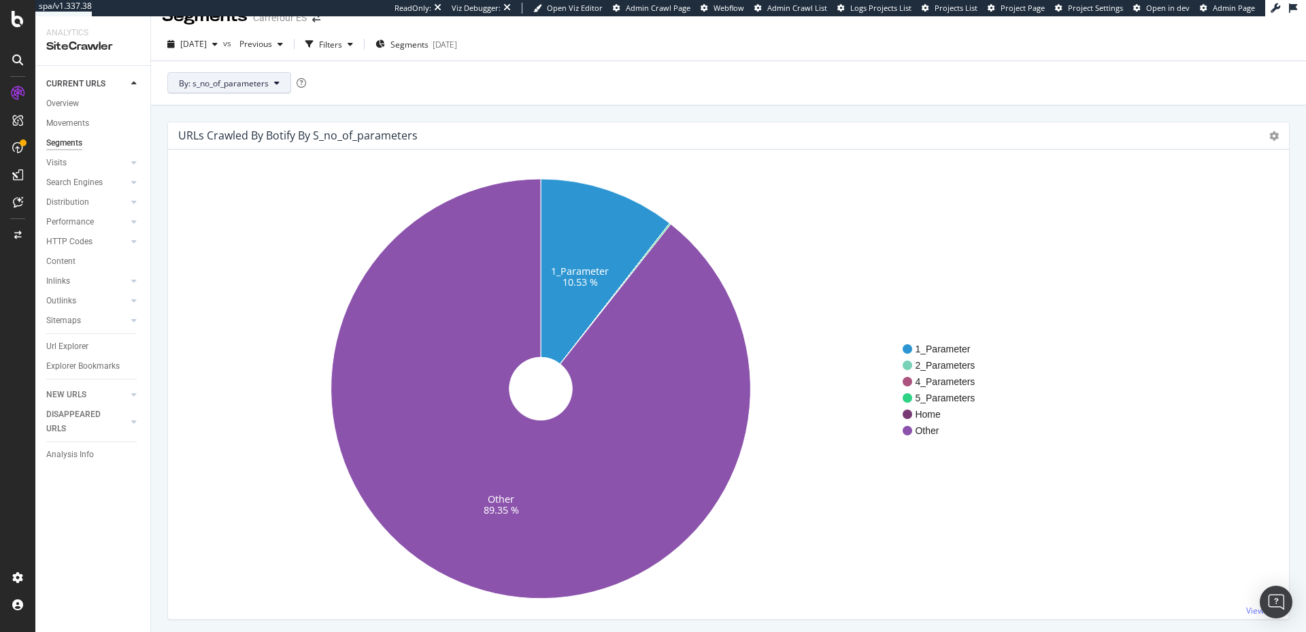
click at [252, 84] on span "By: s_no_of_parameters" at bounding box center [224, 84] width 90 height 12
click at [252, 134] on span "botify_categories" at bounding box center [252, 131] width 147 height 12
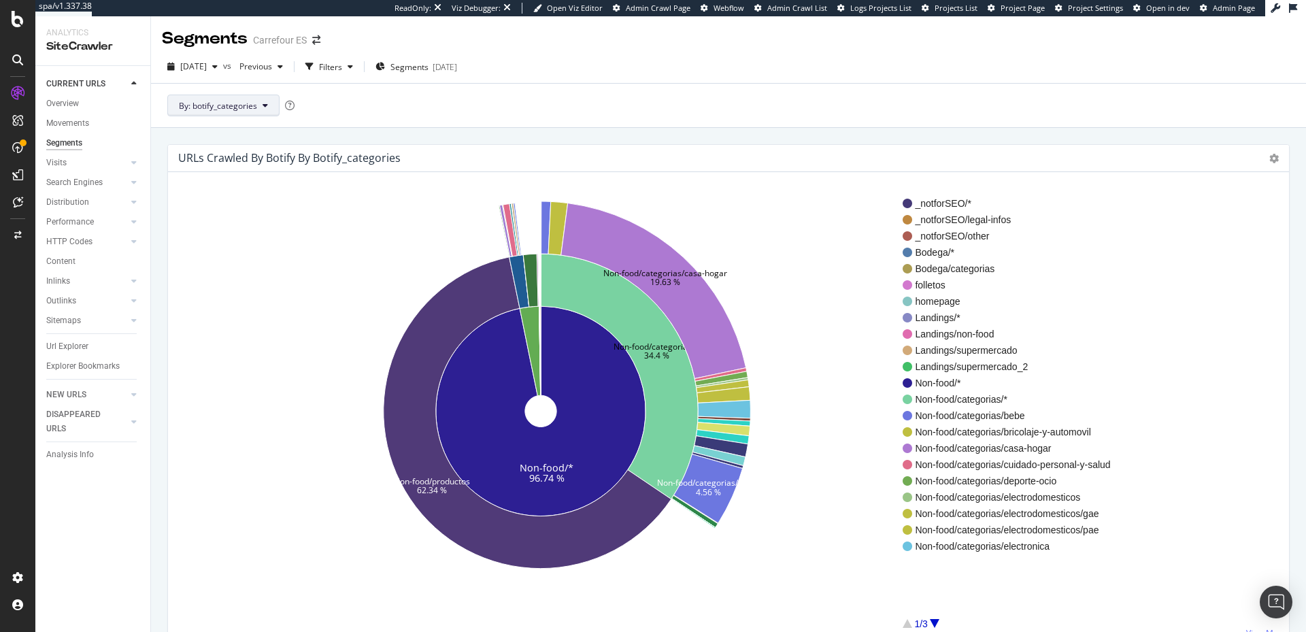
click at [259, 109] on button "By: botify_categories" at bounding box center [223, 106] width 112 height 22
click at [260, 109] on button "By: botify_categories" at bounding box center [223, 106] width 112 height 22
click at [244, 275] on span "botify_facets" at bounding box center [252, 280] width 147 height 12
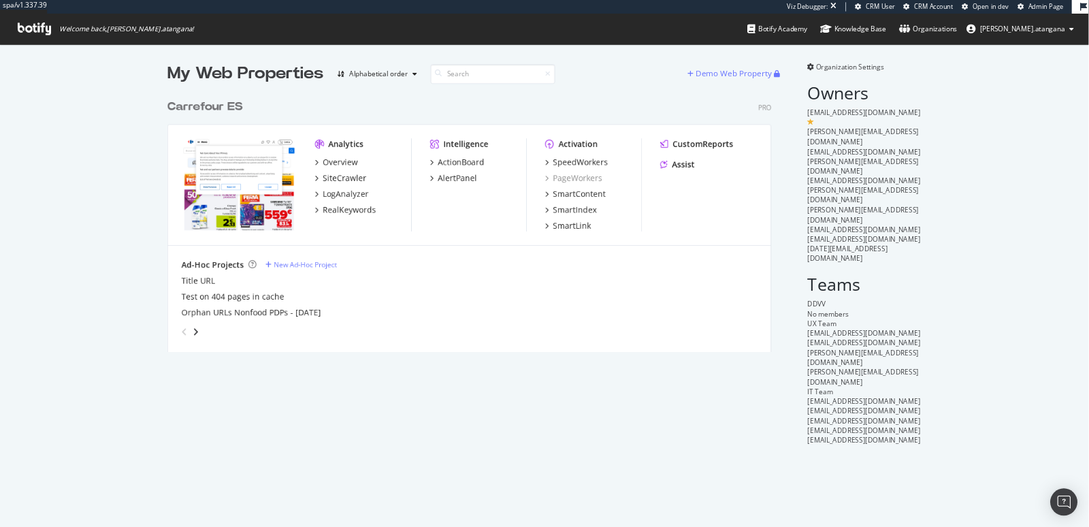
scroll to position [306, 721]
click at [425, 247] on div "RealKeywords" at bounding box center [419, 252] width 64 height 14
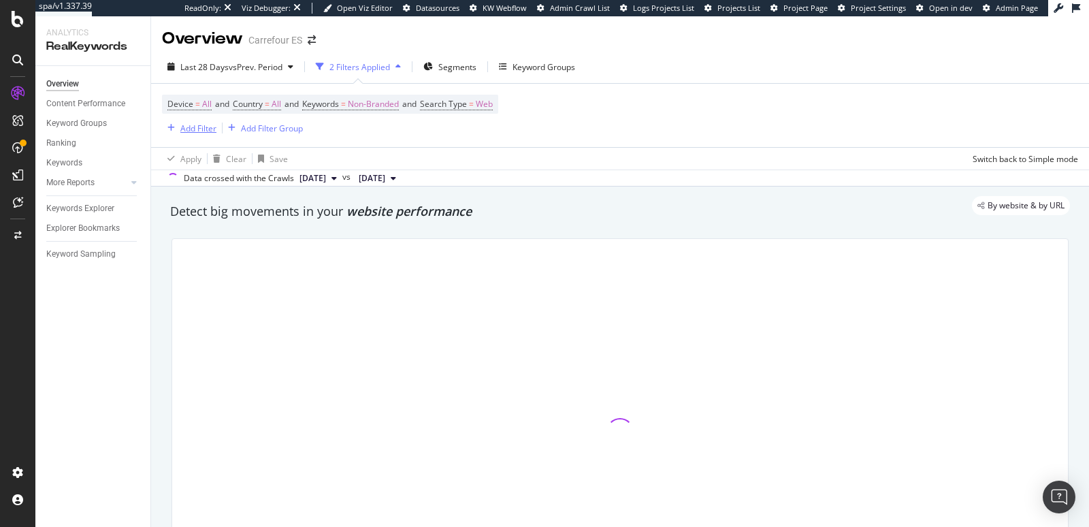
click at [191, 129] on div "Add Filter" at bounding box center [198, 128] width 36 height 12
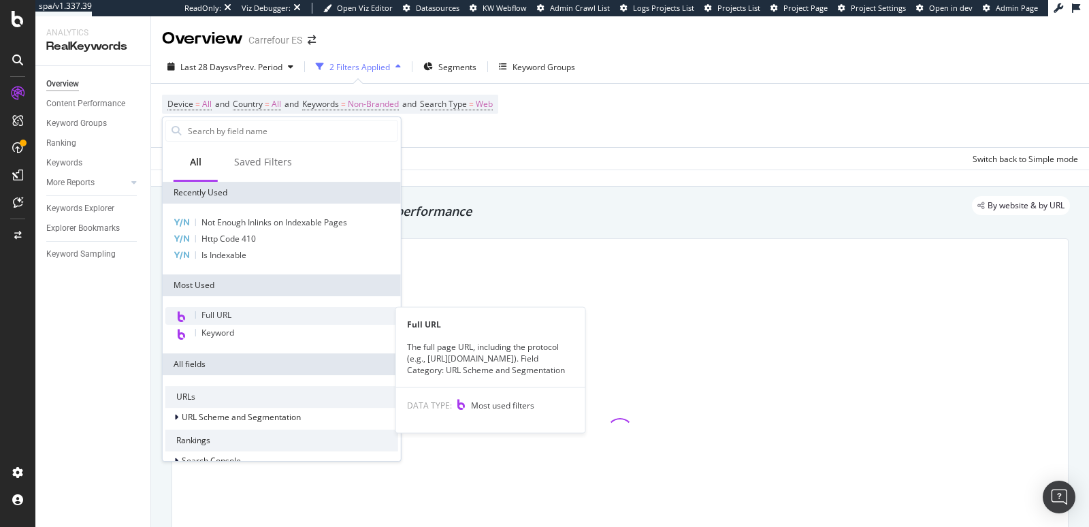
click at [220, 311] on span "Full URL" at bounding box center [216, 315] width 30 height 12
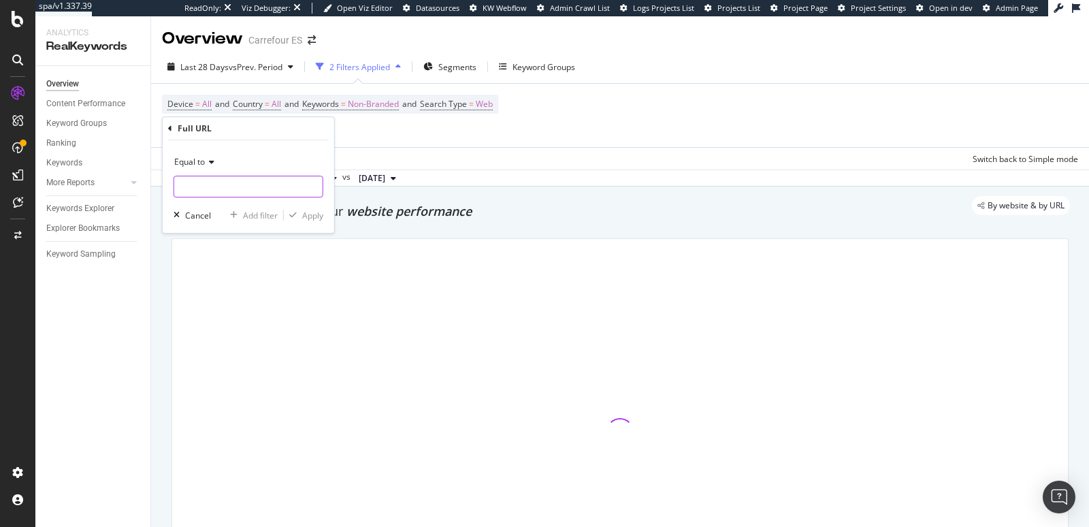
click at [226, 186] on input "text" at bounding box center [248, 187] width 148 height 22
click at [213, 160] on icon at bounding box center [210, 162] width 10 height 8
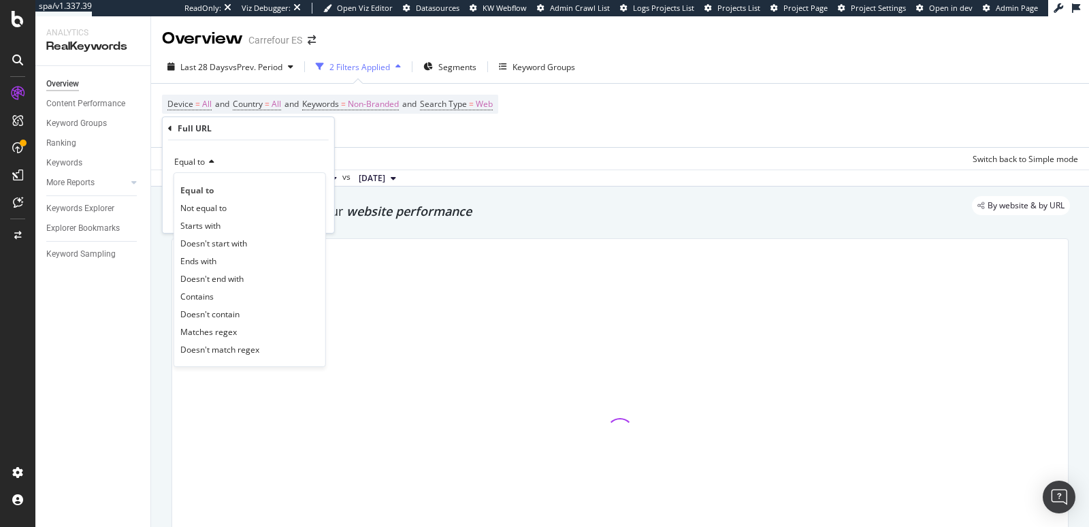
click at [213, 160] on icon at bounding box center [210, 162] width 10 height 8
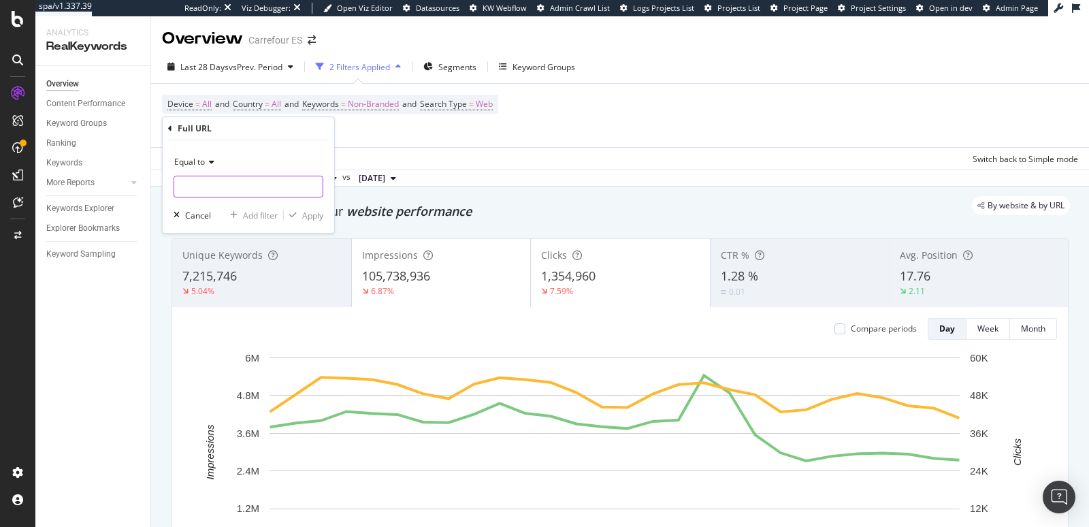
click at [230, 187] on input "text" at bounding box center [248, 187] width 148 height 22
paste input "[URL][DOMAIN_NAME]"
type input "[URL][DOMAIN_NAME]"
click at [299, 218] on div "button" at bounding box center [293, 215] width 18 height 8
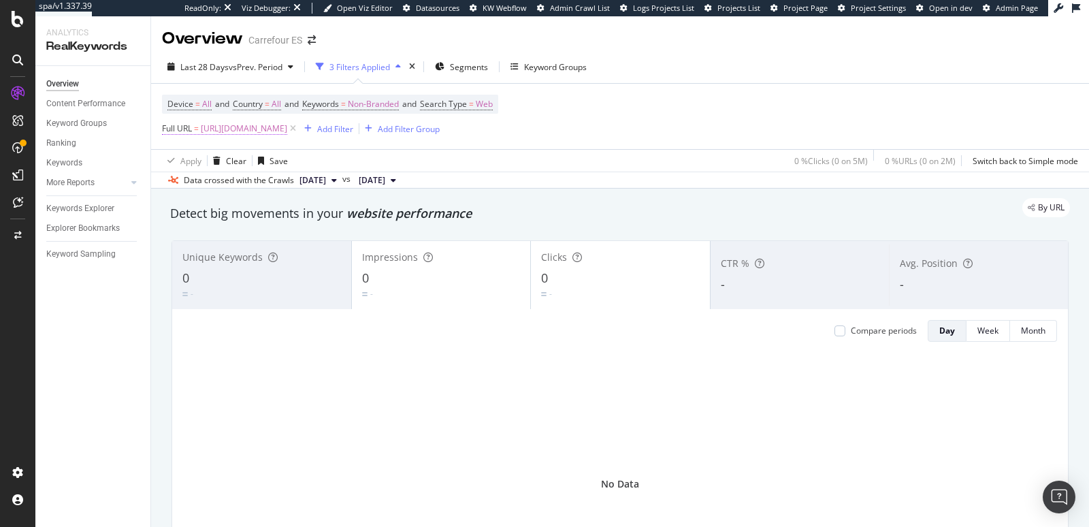
click at [287, 133] on span "[URL][DOMAIN_NAME]" at bounding box center [244, 128] width 86 height 19
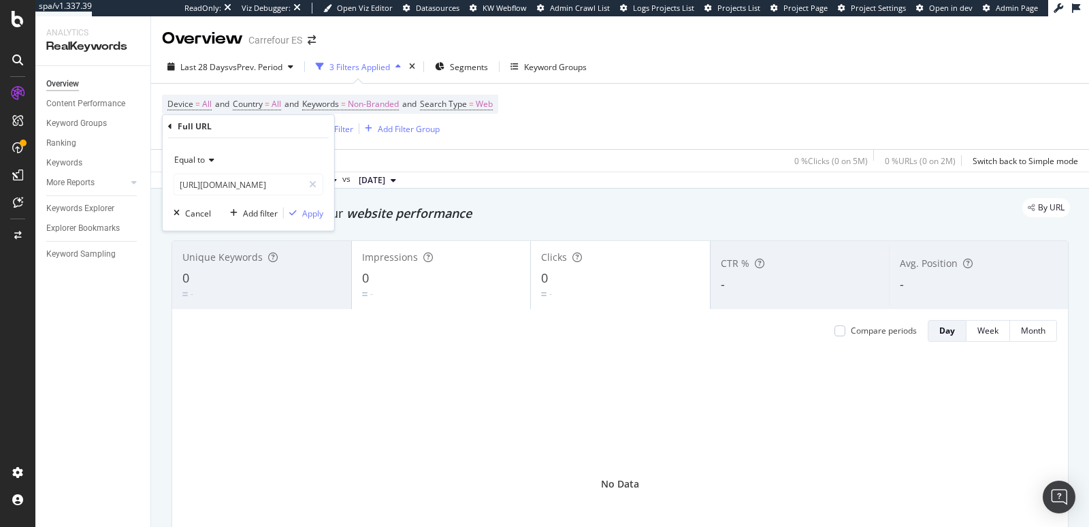
click at [210, 156] on icon at bounding box center [210, 160] width 10 height 8
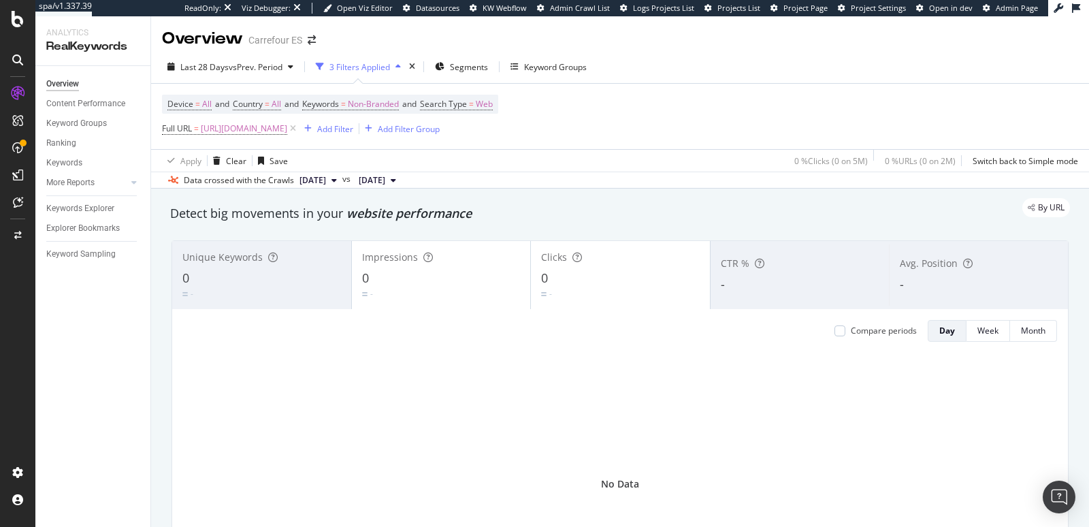
click at [684, 84] on div "Device = All and Country = All and Keywords = Non-Branded and Search Type = Web…" at bounding box center [620, 116] width 916 height 65
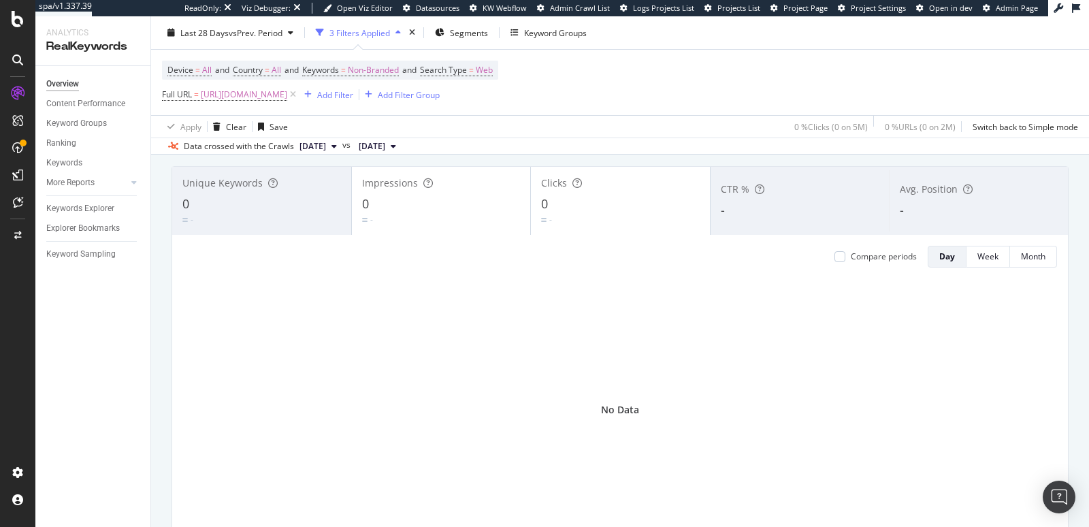
scroll to position [84, 0]
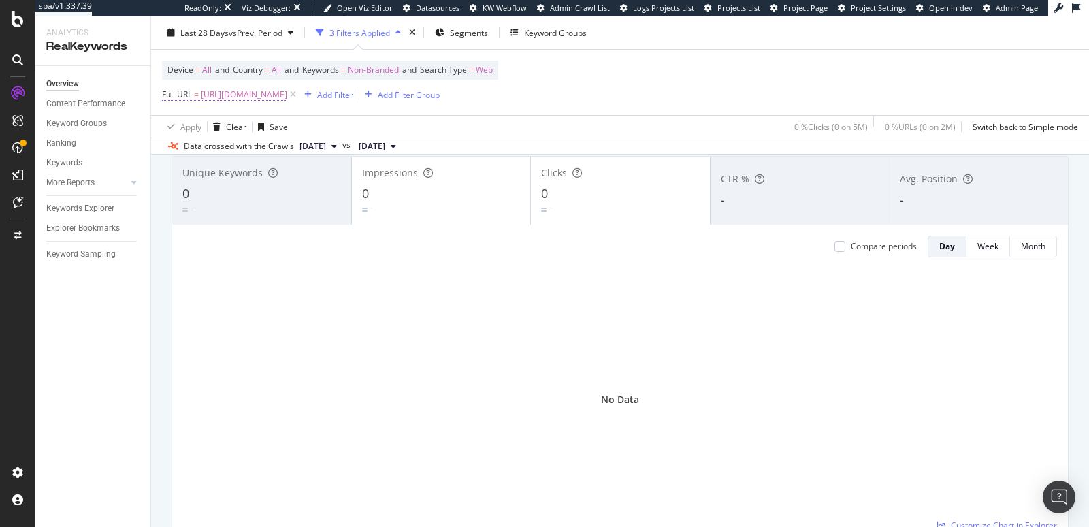
click at [287, 94] on span "[URL][DOMAIN_NAME]" at bounding box center [244, 94] width 86 height 19
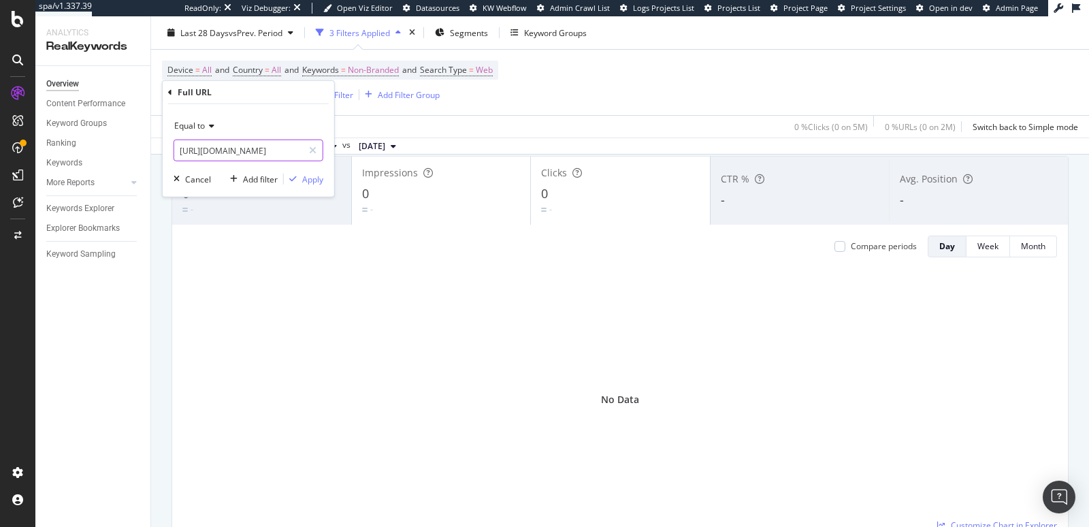
click at [229, 147] on input "[URL][DOMAIN_NAME]" at bounding box center [238, 150] width 129 height 22
paste input "almejas/F-p64eZ192z"
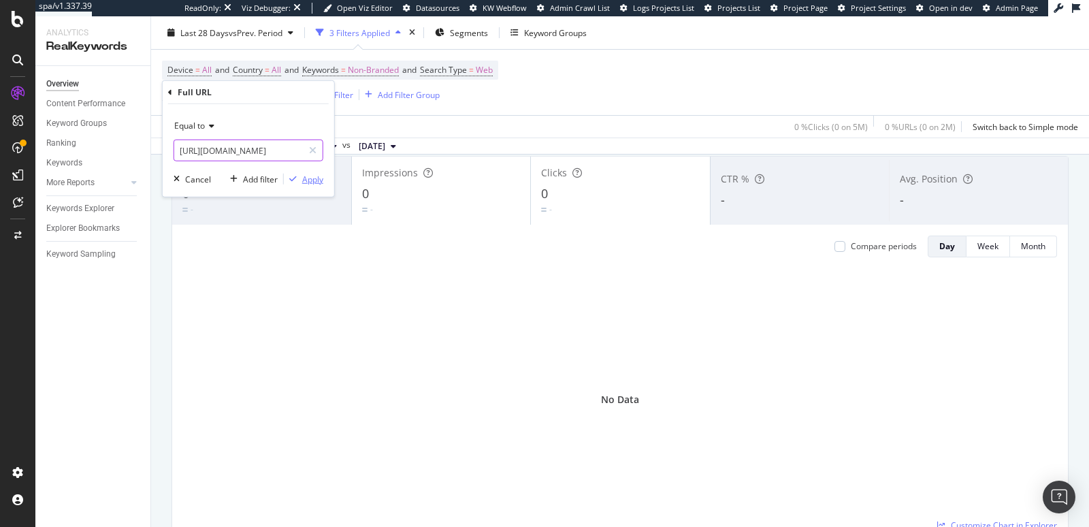
type input "[URL][DOMAIN_NAME]"
click at [312, 180] on div "Apply" at bounding box center [312, 179] width 21 height 12
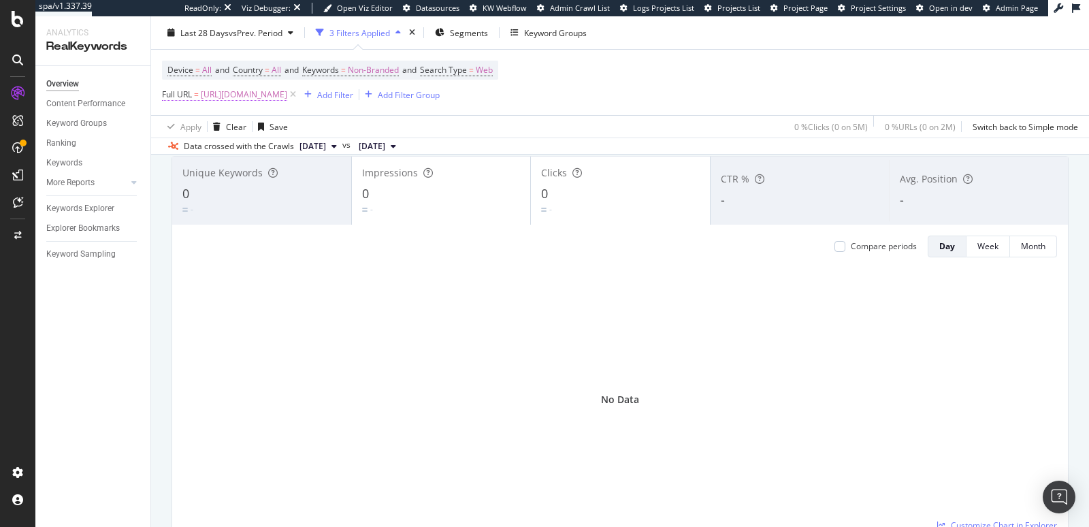
click at [287, 95] on span "[URL][DOMAIN_NAME]" at bounding box center [244, 94] width 86 height 19
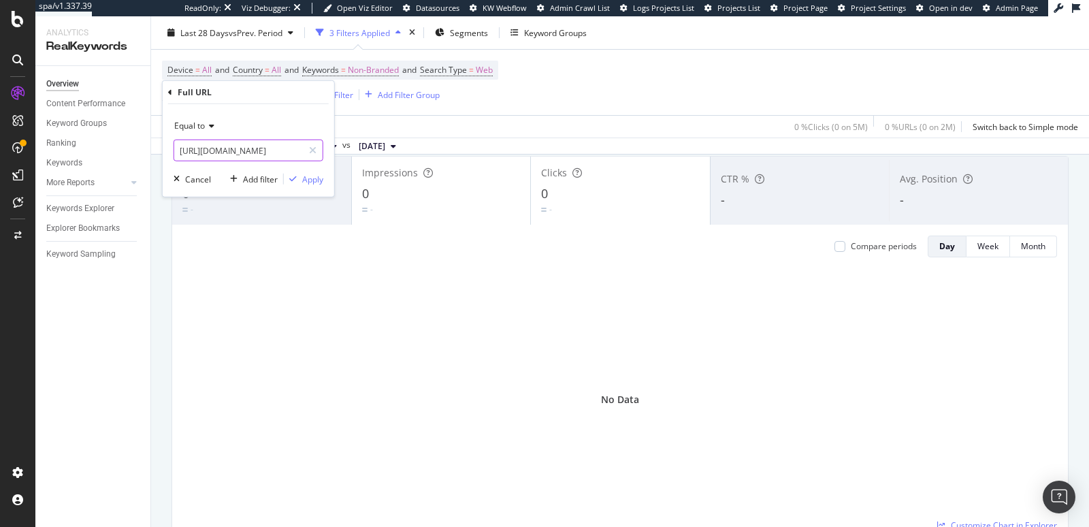
click at [278, 148] on input "[URL][DOMAIN_NAME]" at bounding box center [238, 150] width 129 height 22
paste input "ngulas/F-p64eZq4e8"
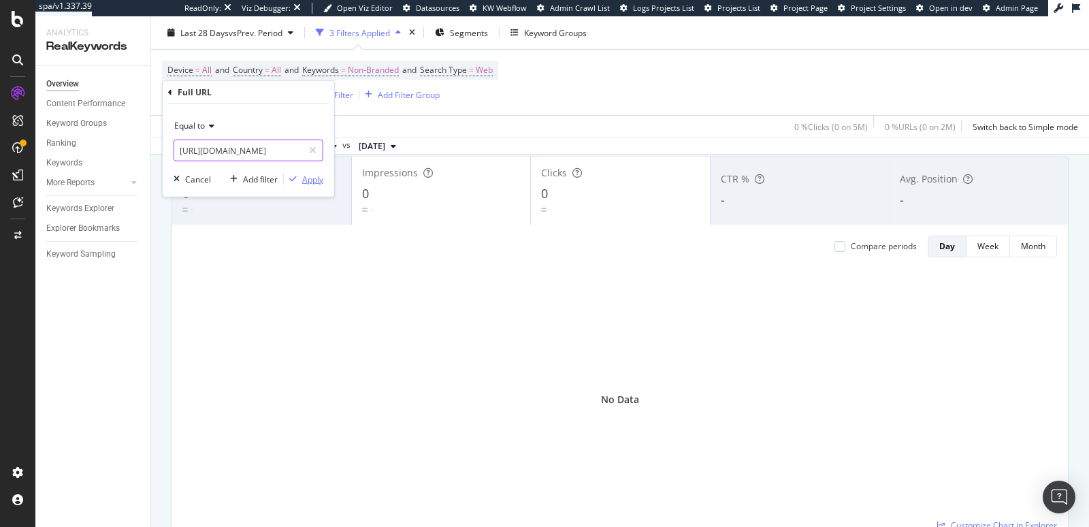
type input "[URL][DOMAIN_NAME]"
click at [297, 183] on div "Apply" at bounding box center [303, 179] width 39 height 12
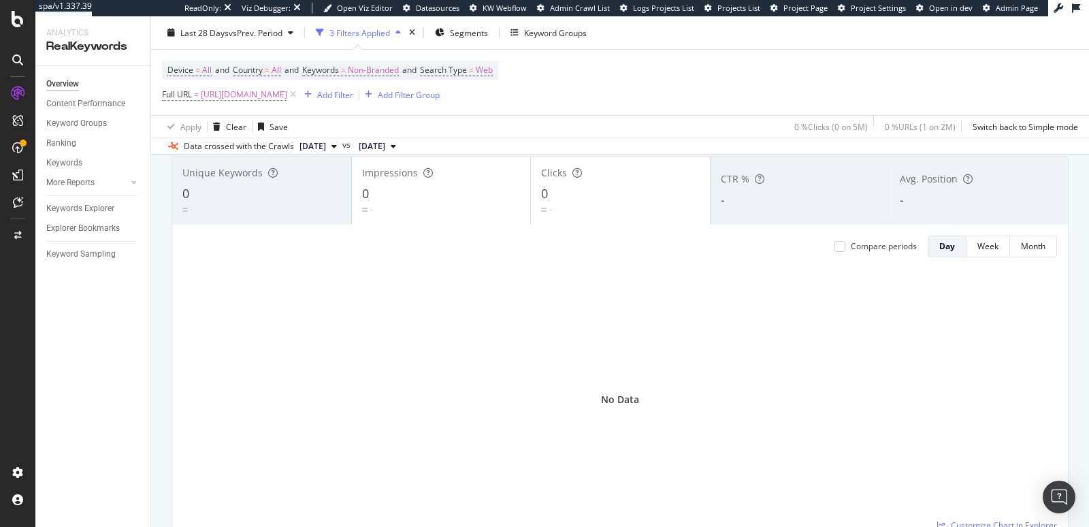
click at [287, 91] on span "[URL][DOMAIN_NAME]" at bounding box center [244, 94] width 86 height 19
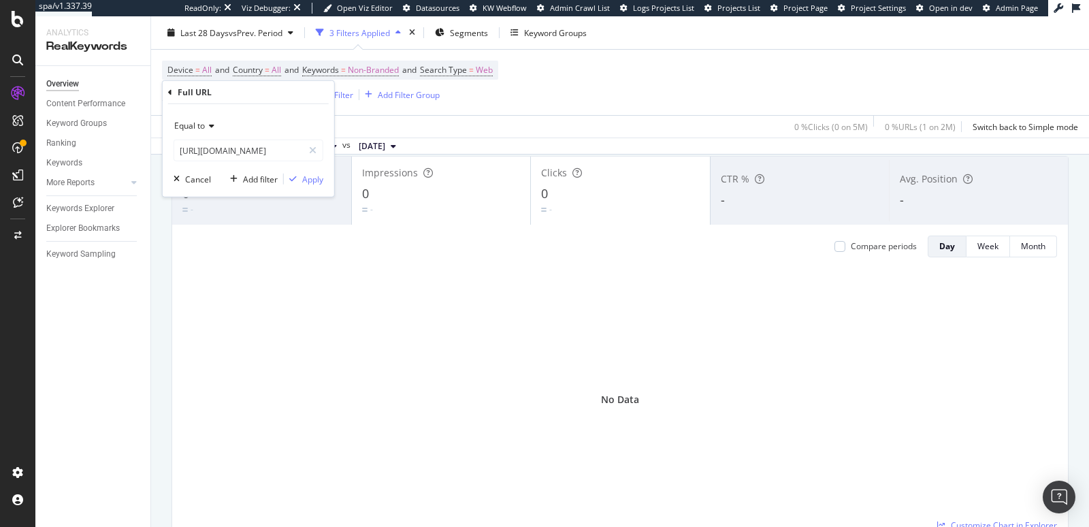
click at [199, 124] on span "Equal to" at bounding box center [189, 126] width 31 height 12
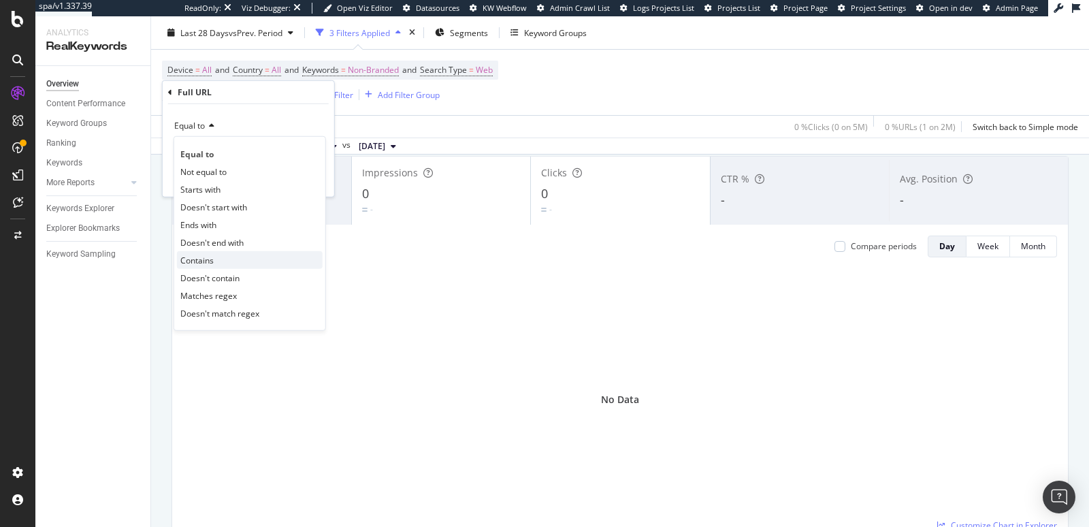
click at [200, 258] on span "Contains" at bounding box center [196, 260] width 33 height 12
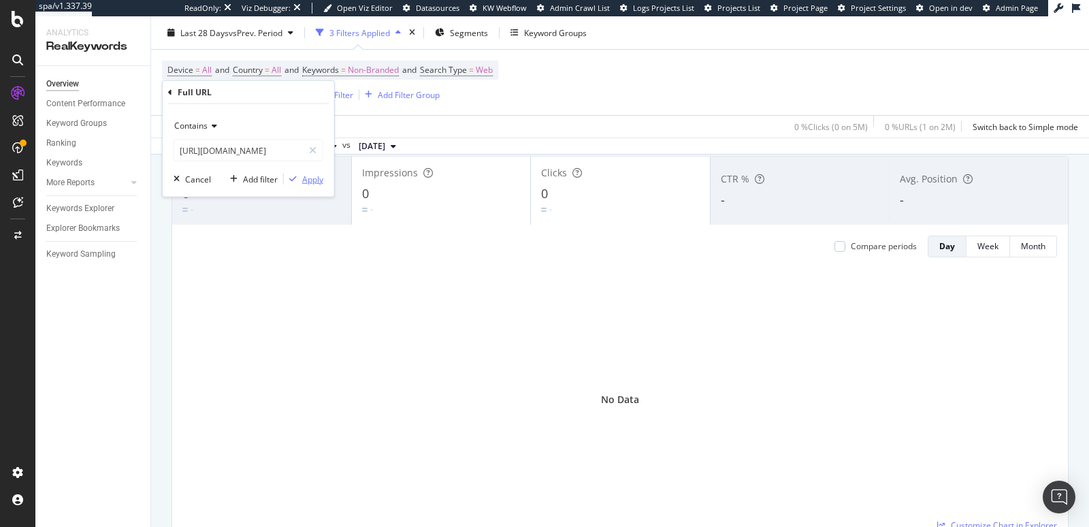
click at [294, 182] on div "Apply" at bounding box center [303, 179] width 39 height 12
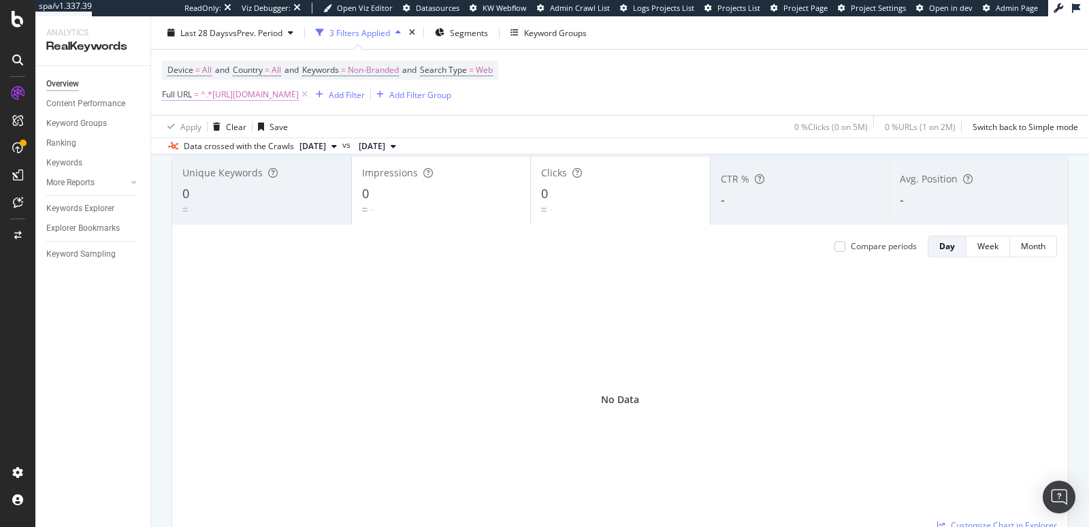
click at [299, 96] on span "^.*[URL][DOMAIN_NAME]" at bounding box center [250, 94] width 98 height 19
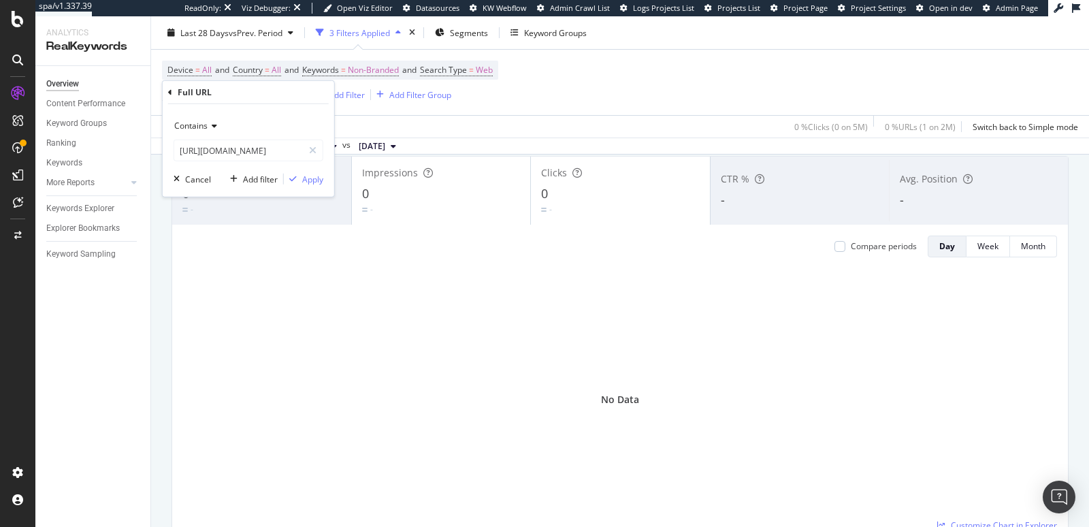
click at [216, 122] on icon at bounding box center [213, 126] width 10 height 8
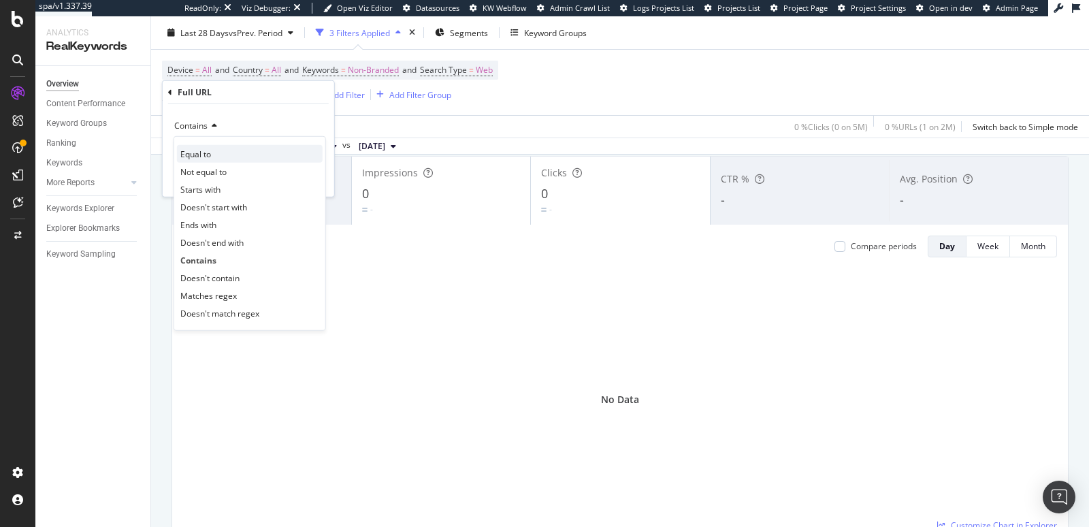
click at [197, 157] on span "Equal to" at bounding box center [195, 154] width 31 height 12
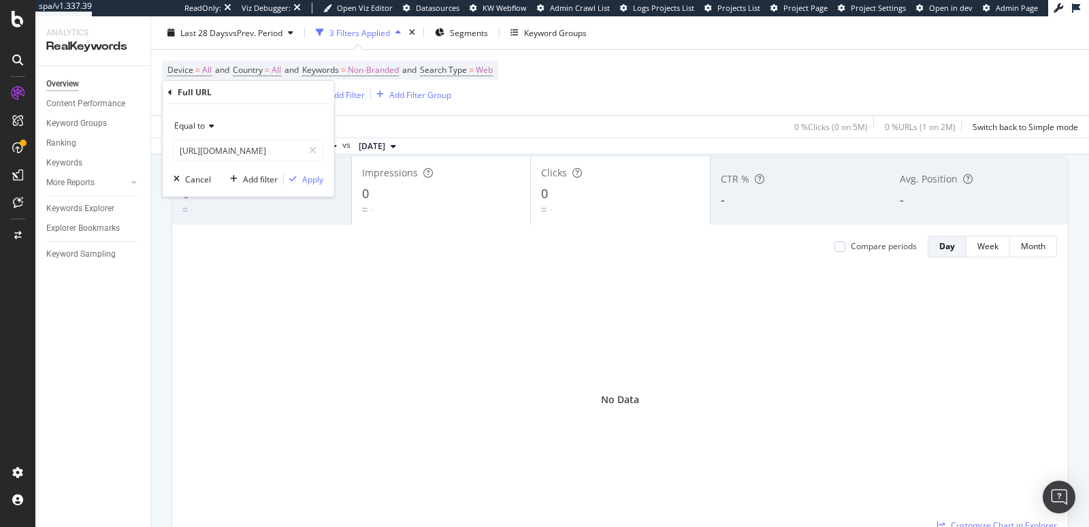
click at [324, 177] on div "Equal to [URL][DOMAIN_NAME] Cancel Add filter Apply" at bounding box center [248, 150] width 171 height 93
click at [314, 178] on div "Apply" at bounding box center [312, 179] width 21 height 12
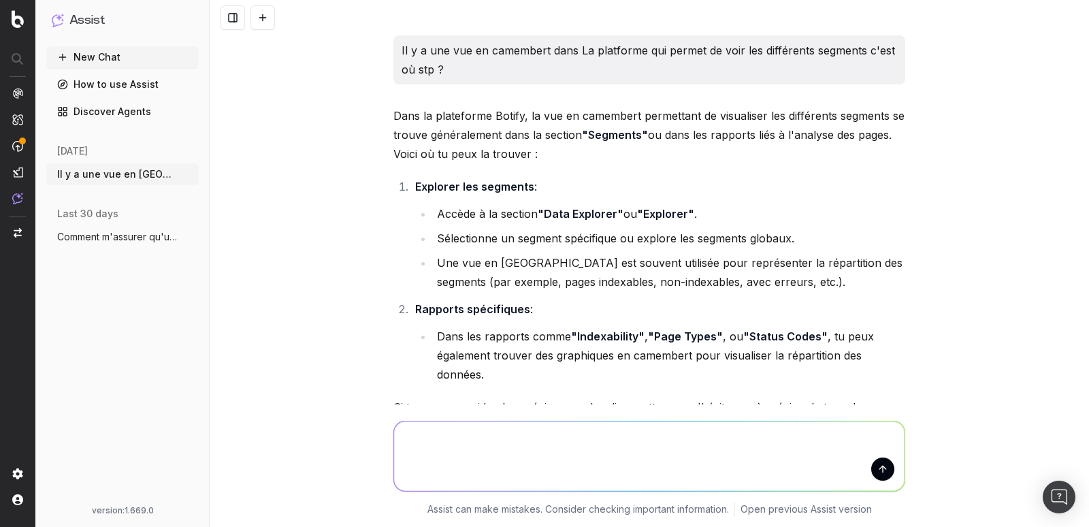
scroll to position [461, 0]
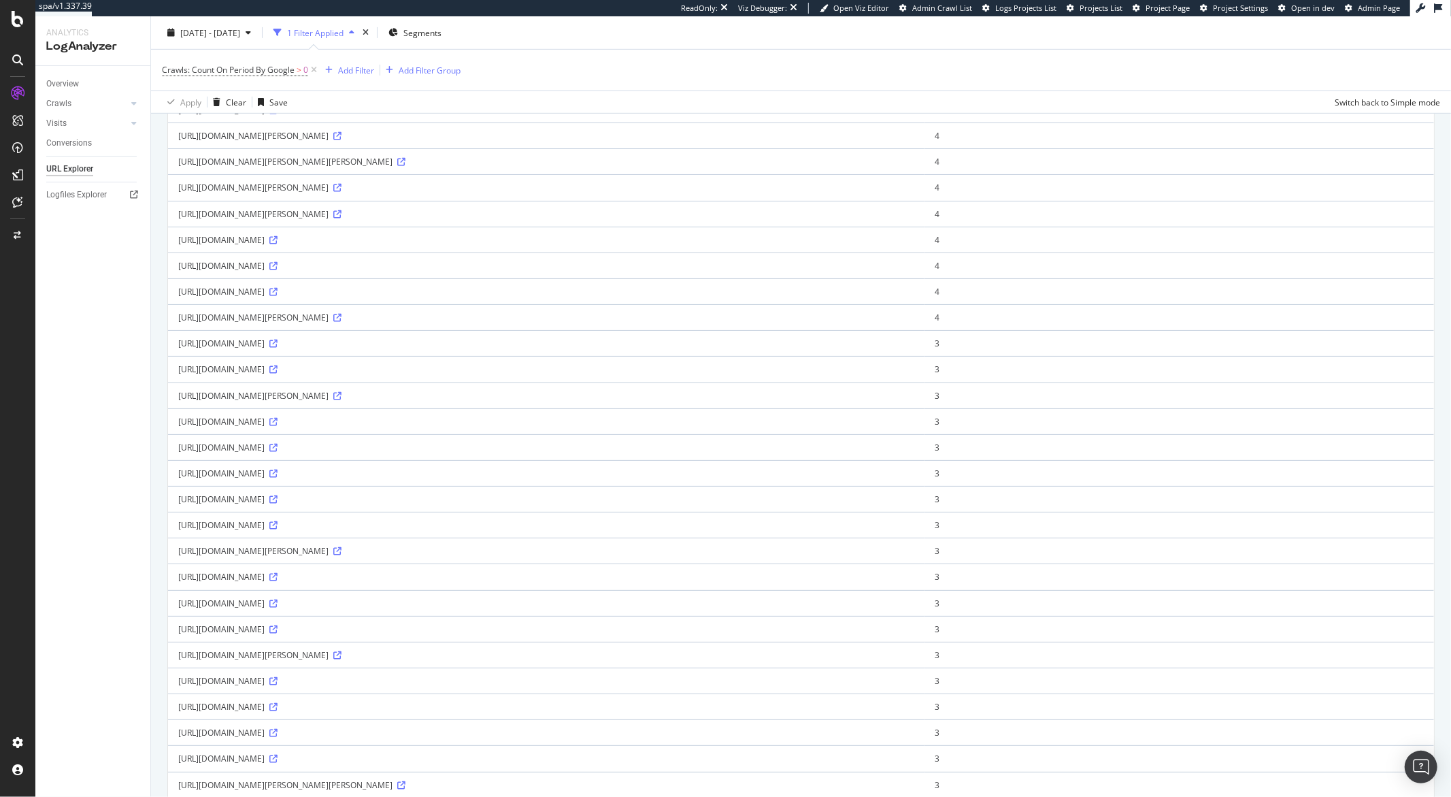
scroll to position [567, 0]
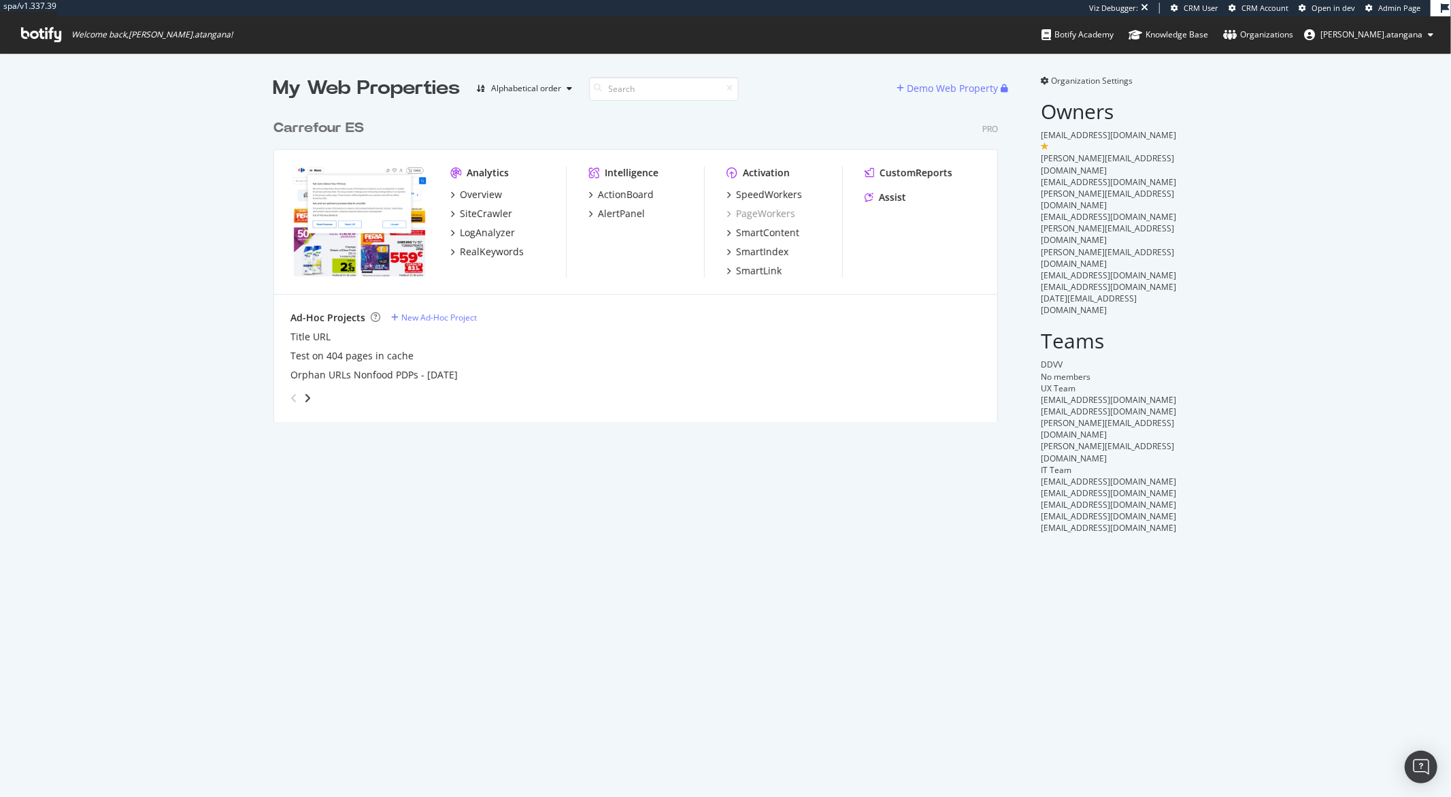
scroll to position [308, 724]
click at [469, 214] on div "SiteCrawler" at bounding box center [486, 214] width 52 height 14
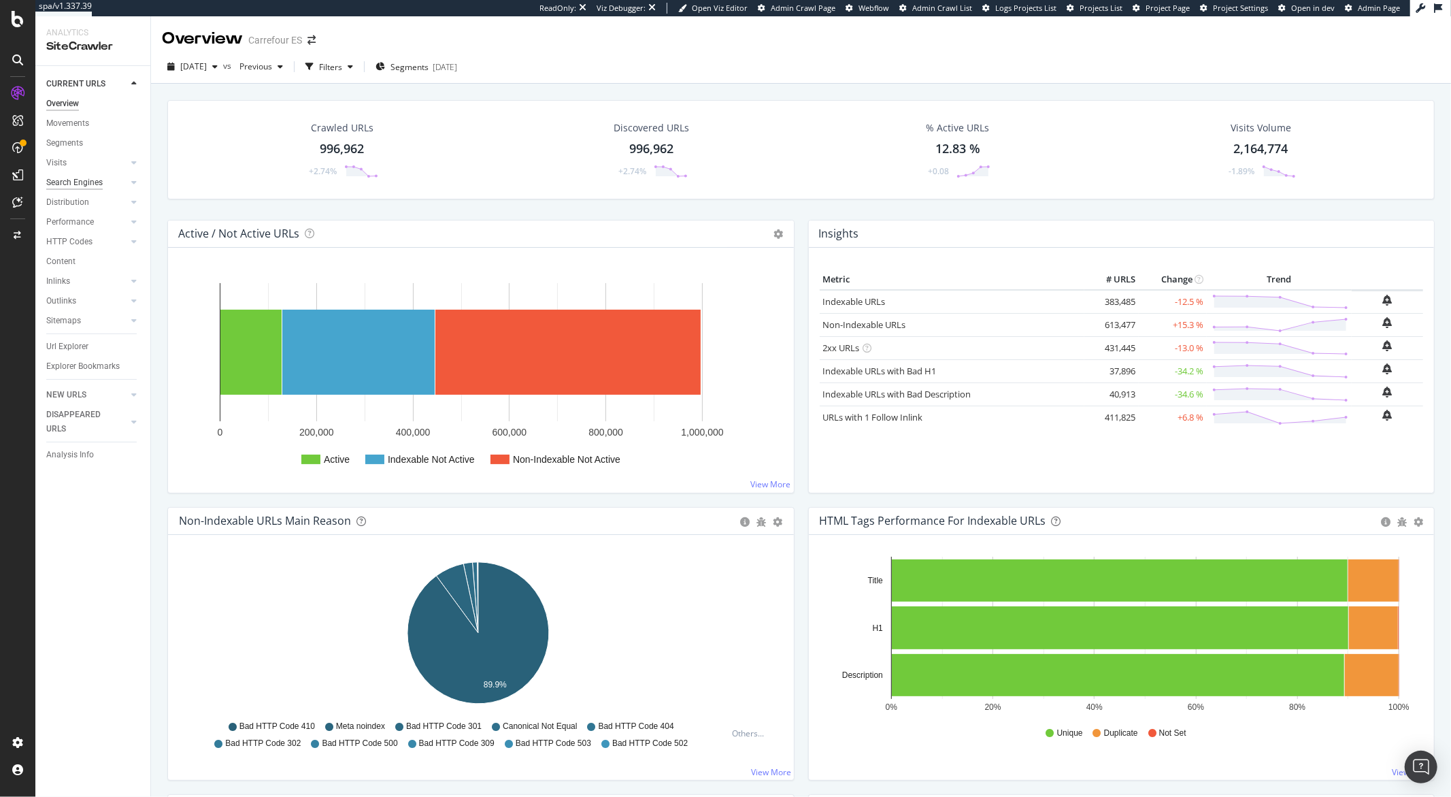
click at [67, 180] on div "Search Engines" at bounding box center [74, 183] width 56 height 14
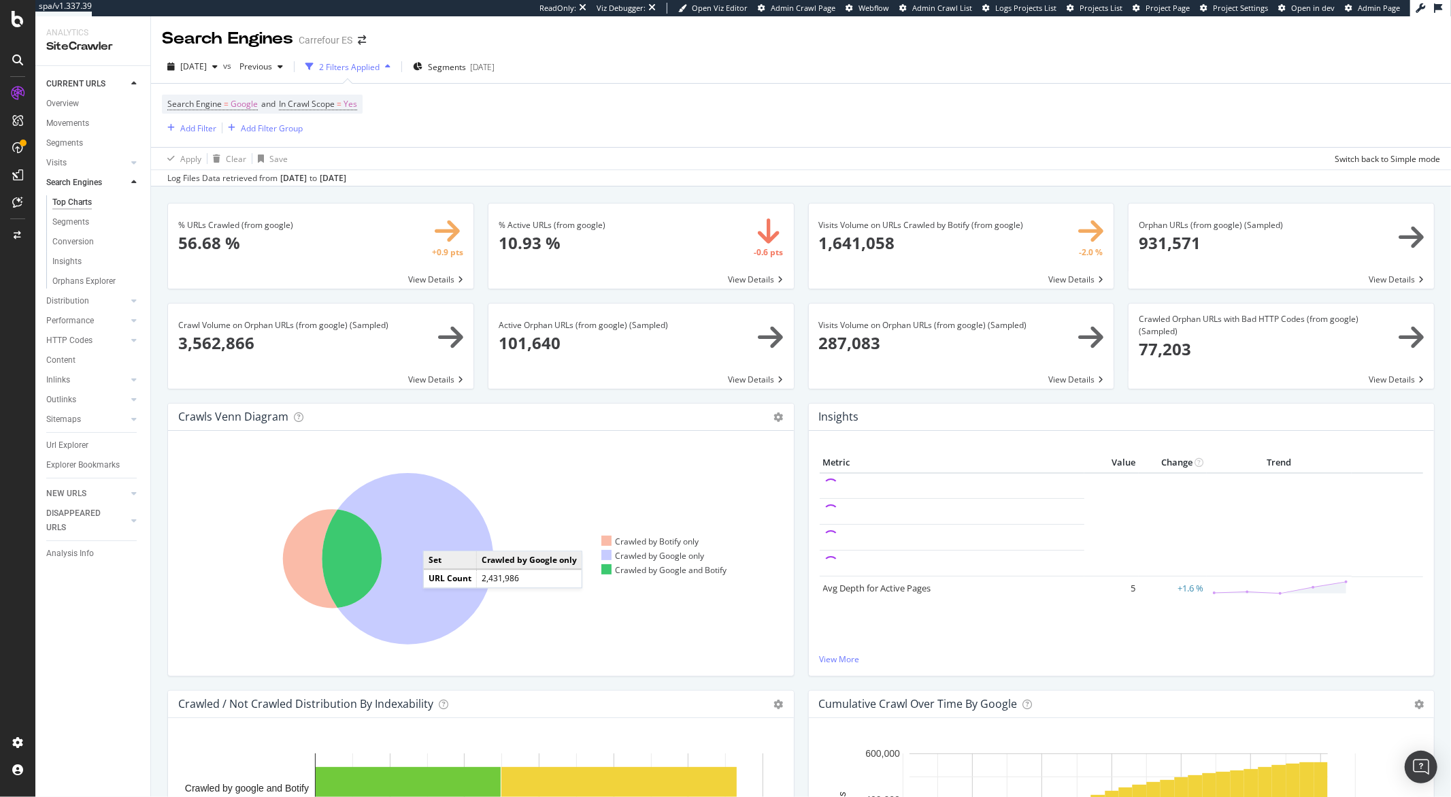
click at [437, 538] on icon at bounding box center [408, 558] width 171 height 171
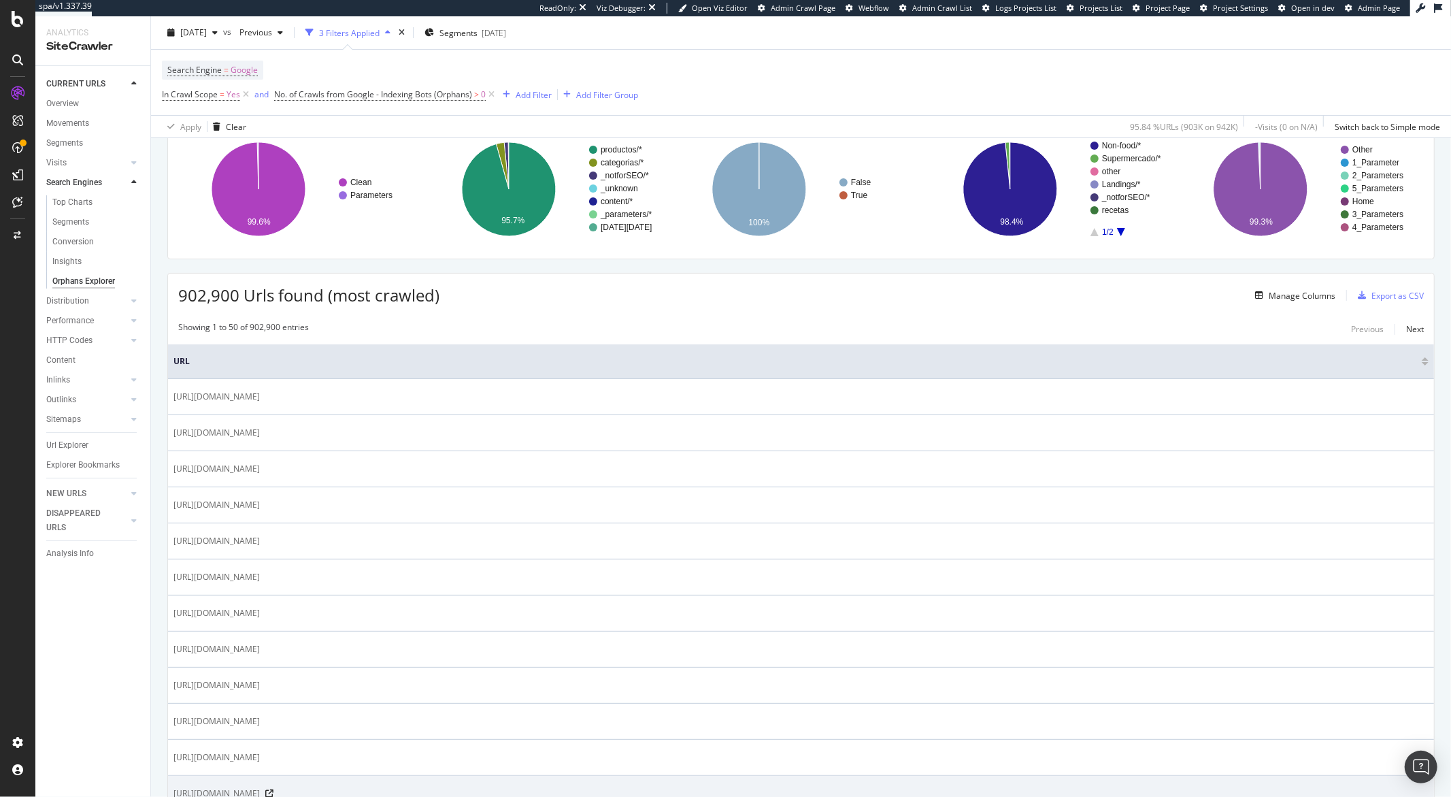
scroll to position [107, 0]
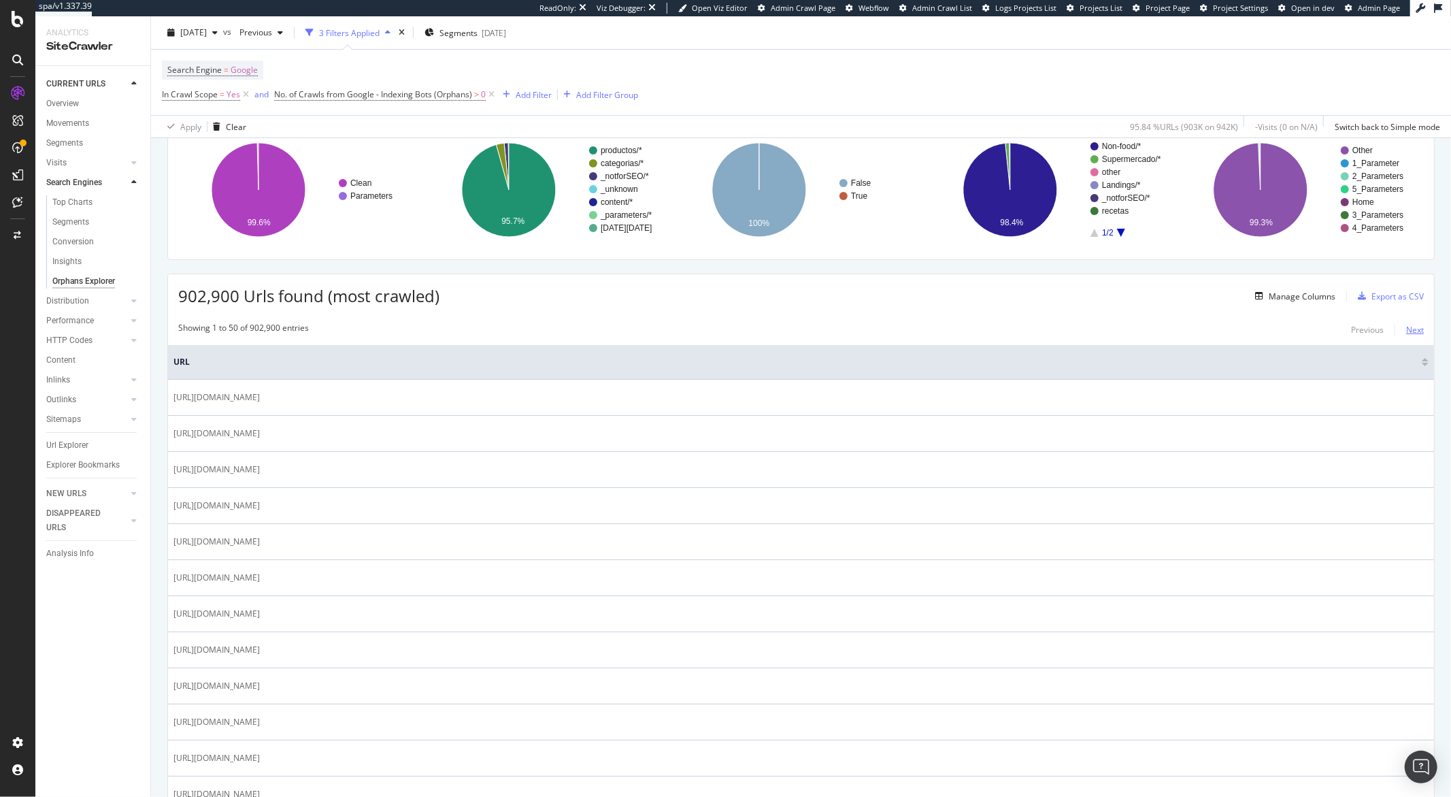
click at [1406, 333] on div "Next" at bounding box center [1415, 330] width 18 height 12
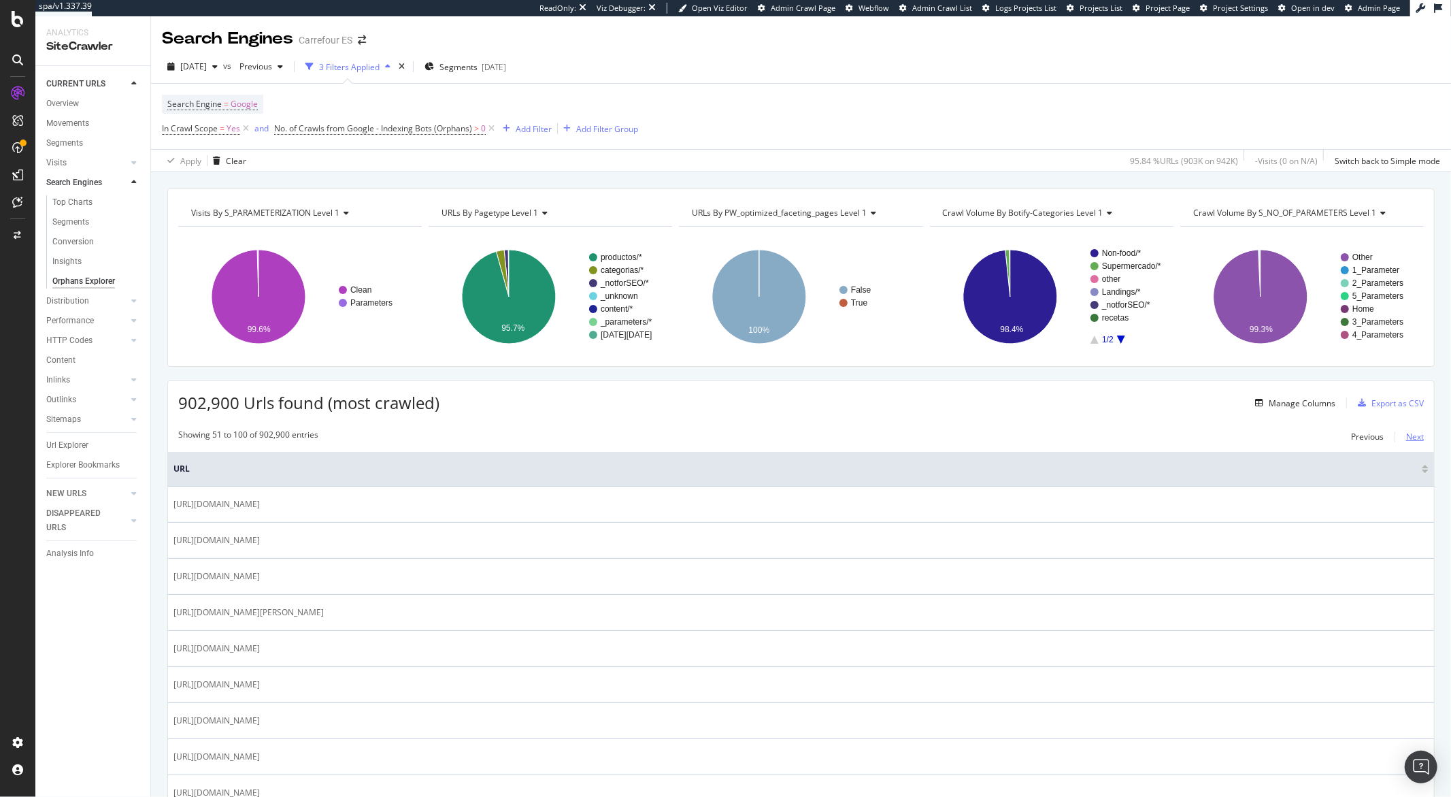
click at [1406, 434] on div "Next" at bounding box center [1415, 437] width 18 height 12
click at [1408, 437] on div "Next" at bounding box center [1415, 437] width 18 height 12
click at [1371, 437] on div "Previous" at bounding box center [1367, 437] width 33 height 12
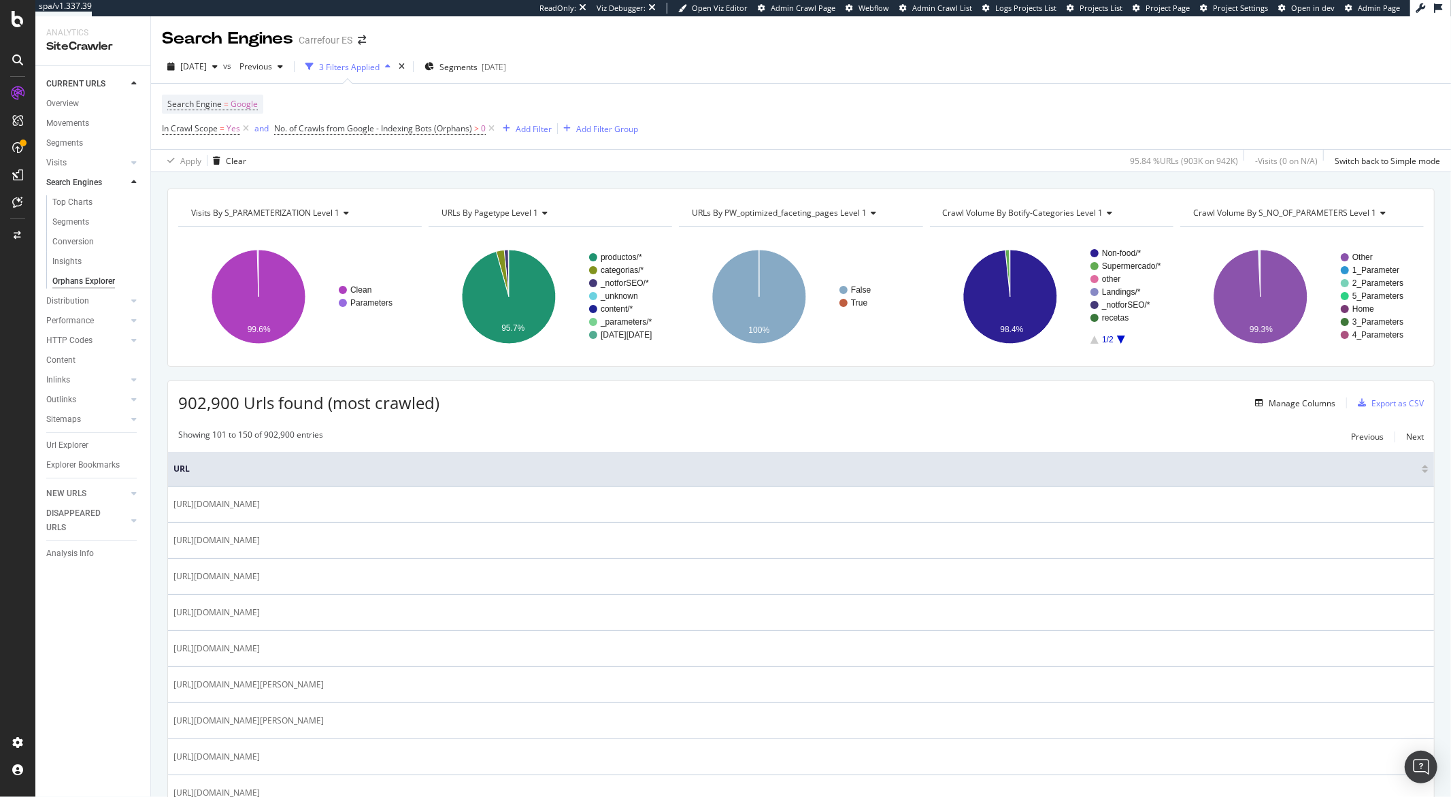
click at [1385, 437] on div "Previous Next" at bounding box center [1387, 437] width 73 height 16
click at [1406, 437] on div "Next" at bounding box center [1415, 437] width 18 height 12
click at [529, 131] on div "Add Filter" at bounding box center [534, 129] width 36 height 12
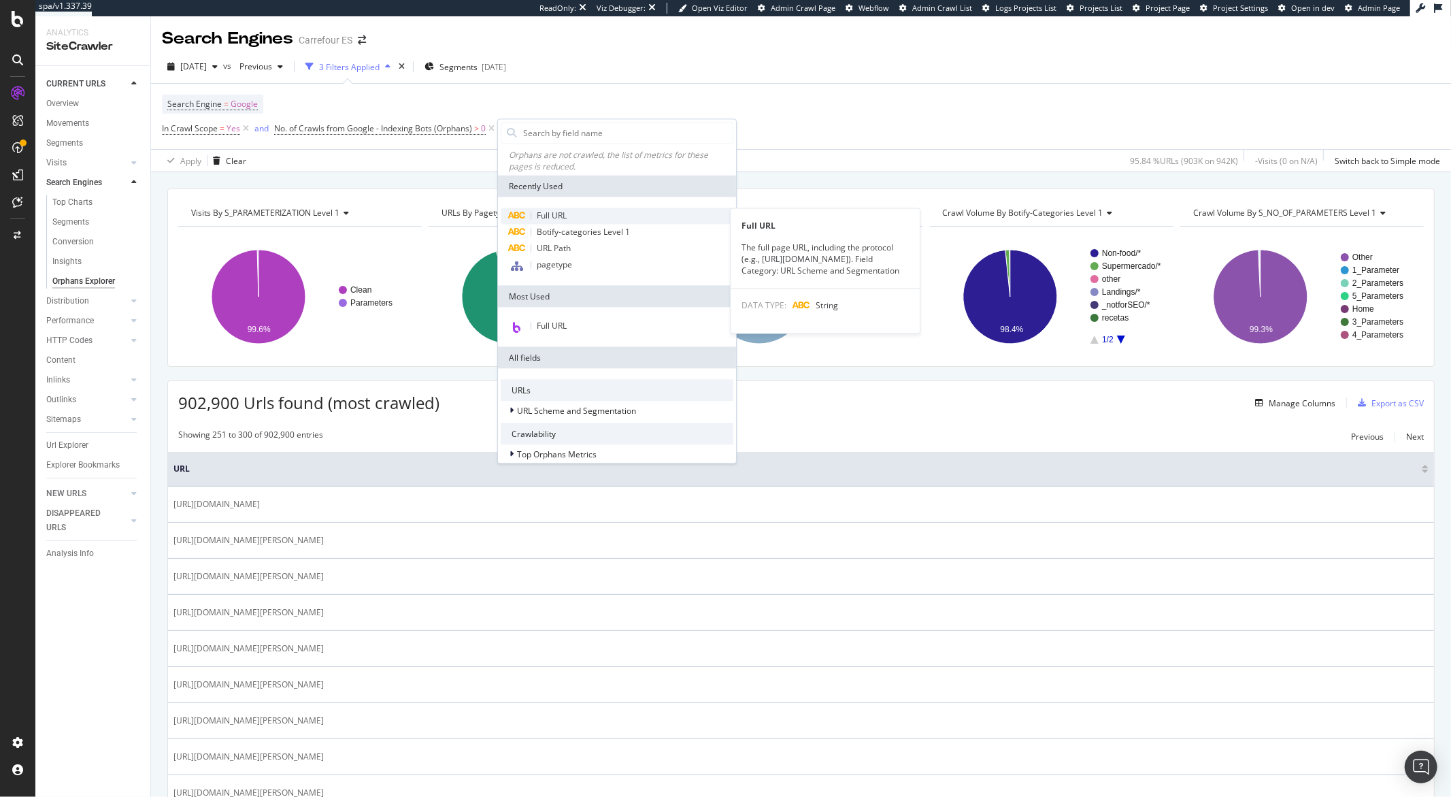
click at [556, 216] on span "Full URL" at bounding box center [552, 216] width 30 height 12
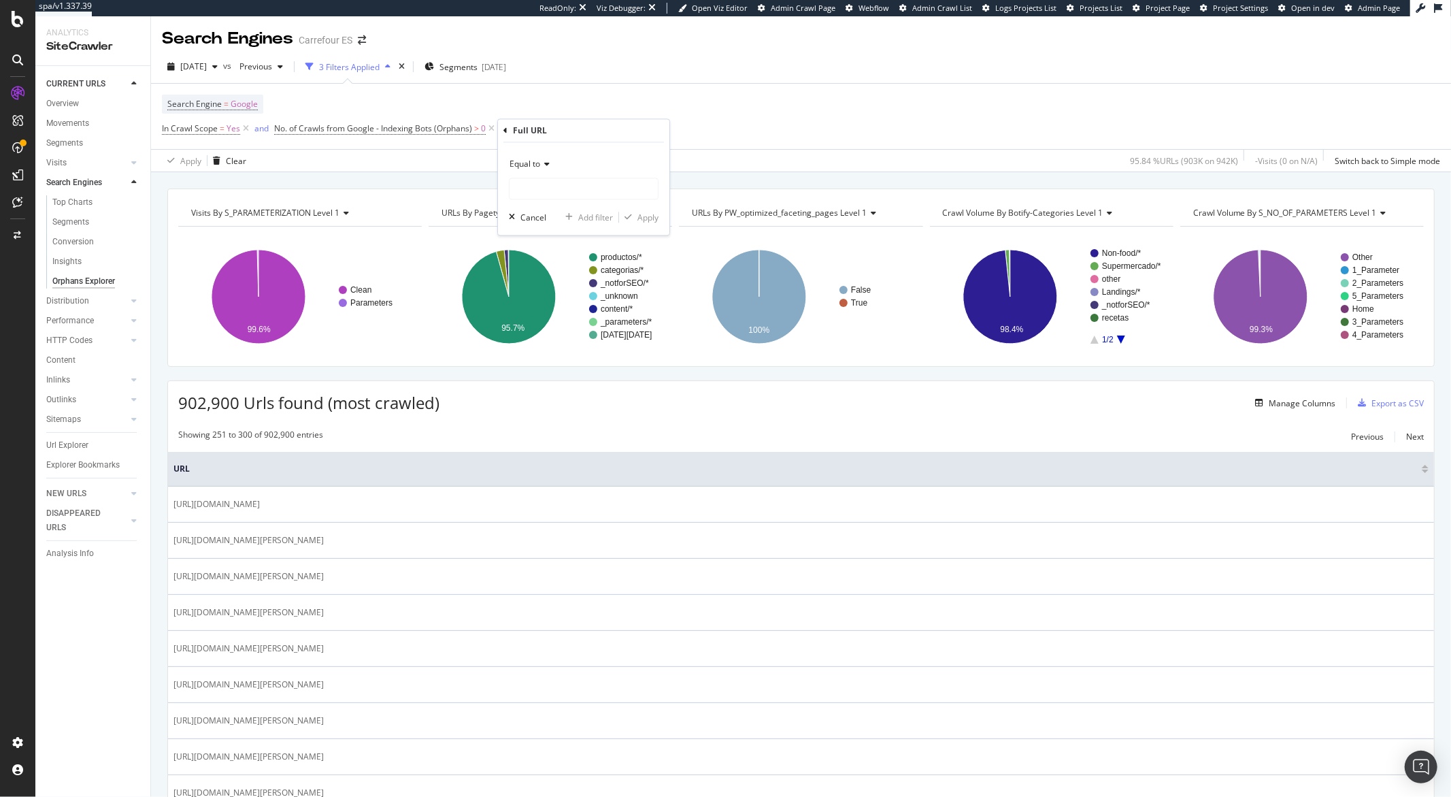
click at [548, 168] on icon at bounding box center [545, 165] width 10 height 8
click at [549, 301] on div "Contains" at bounding box center [585, 299] width 146 height 18
click at [542, 185] on input "text" at bounding box center [584, 189] width 148 height 22
type input "?"
click at [644, 213] on div "Apply" at bounding box center [648, 218] width 21 height 12
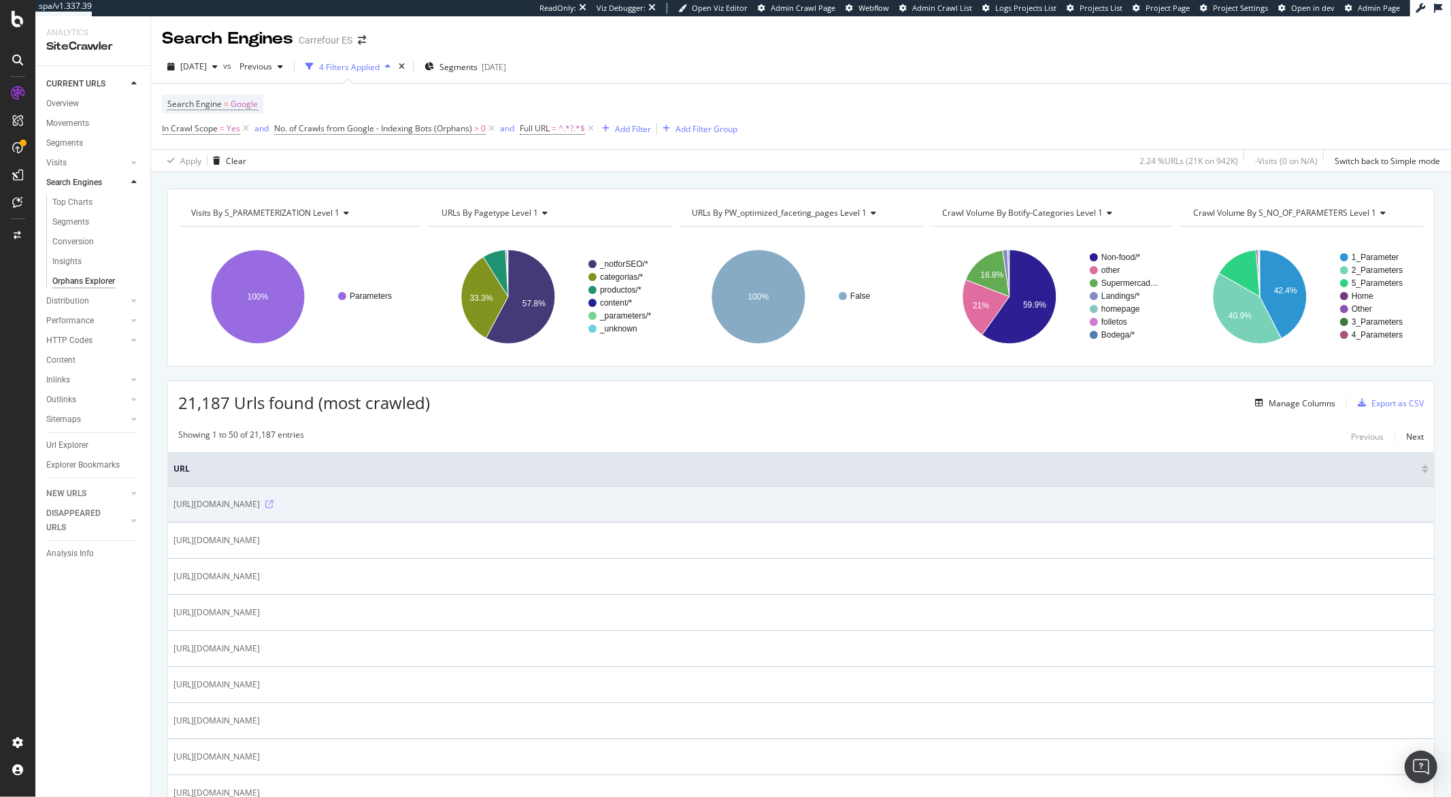
click at [274, 504] on icon at bounding box center [269, 504] width 8 height 8
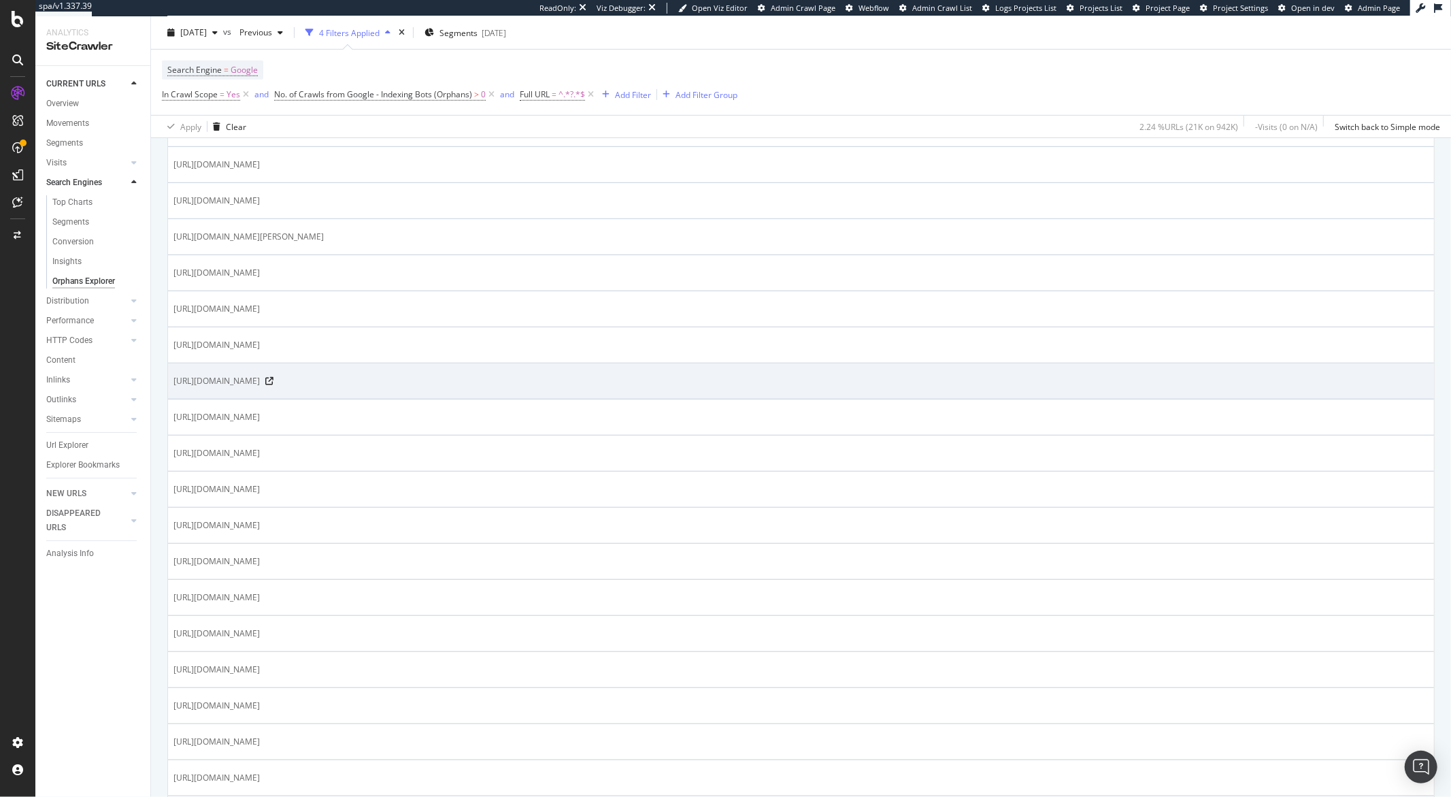
scroll to position [936, 0]
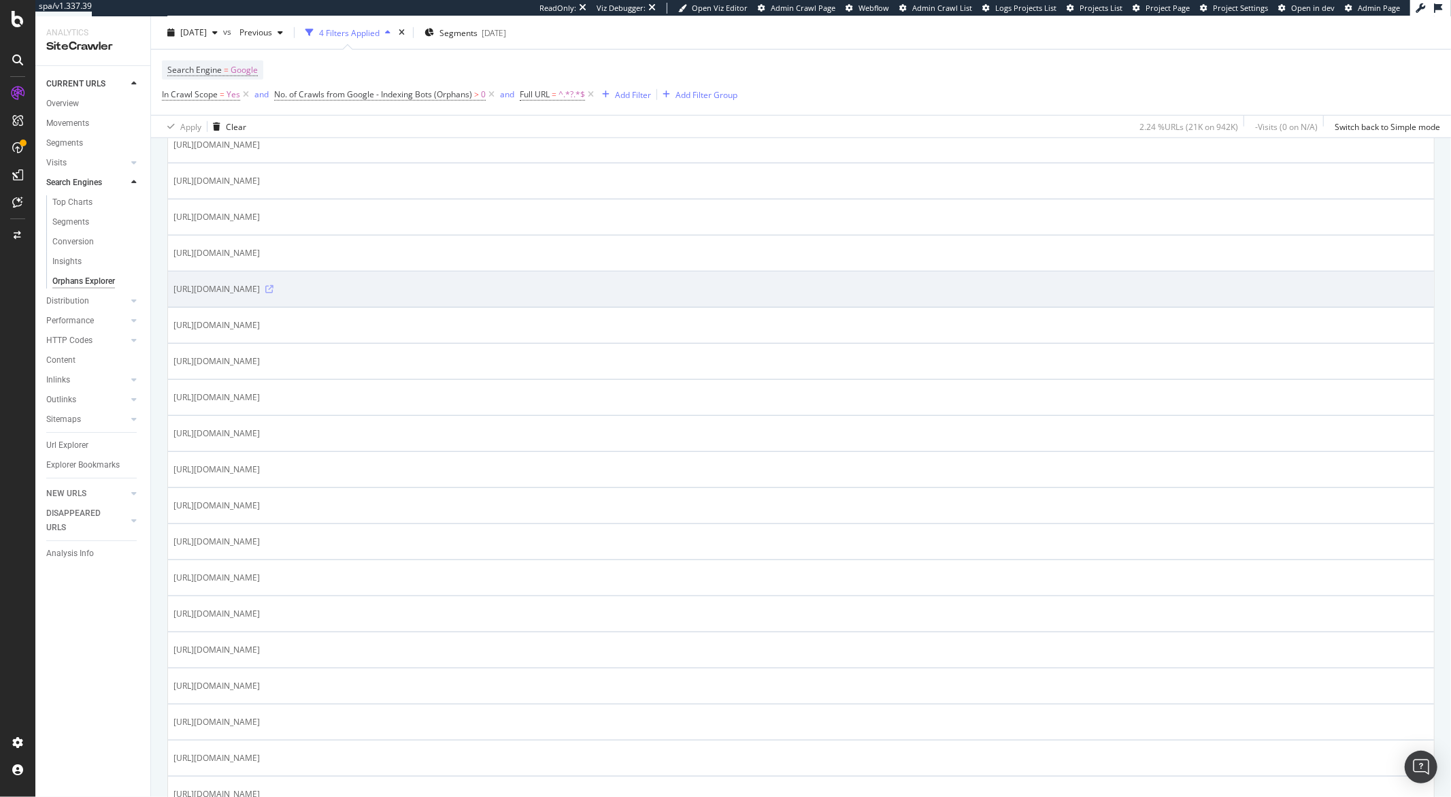
click at [274, 290] on icon at bounding box center [269, 289] width 8 height 8
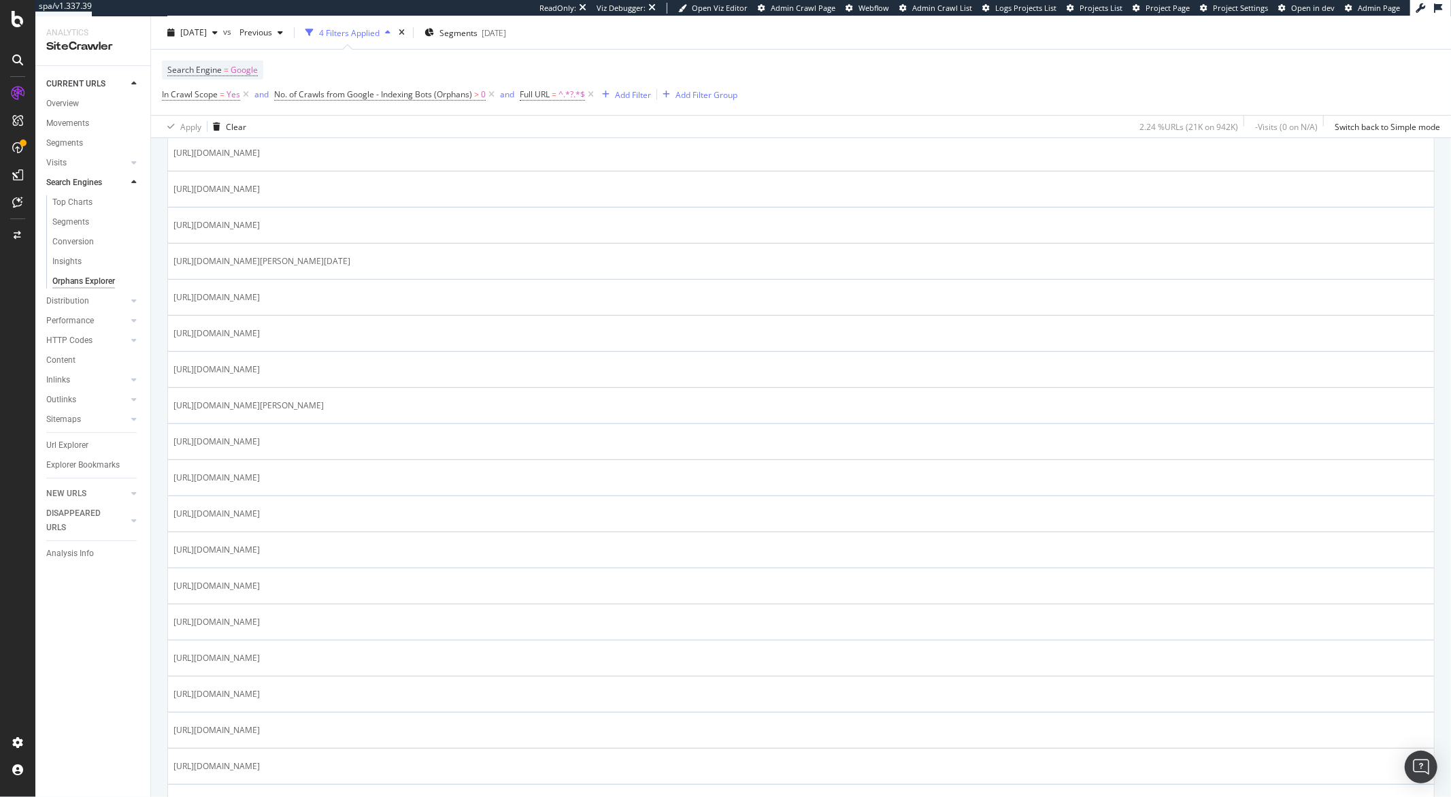
scroll to position [609, 0]
click at [633, 96] on div "Add Filter" at bounding box center [633, 94] width 36 height 12
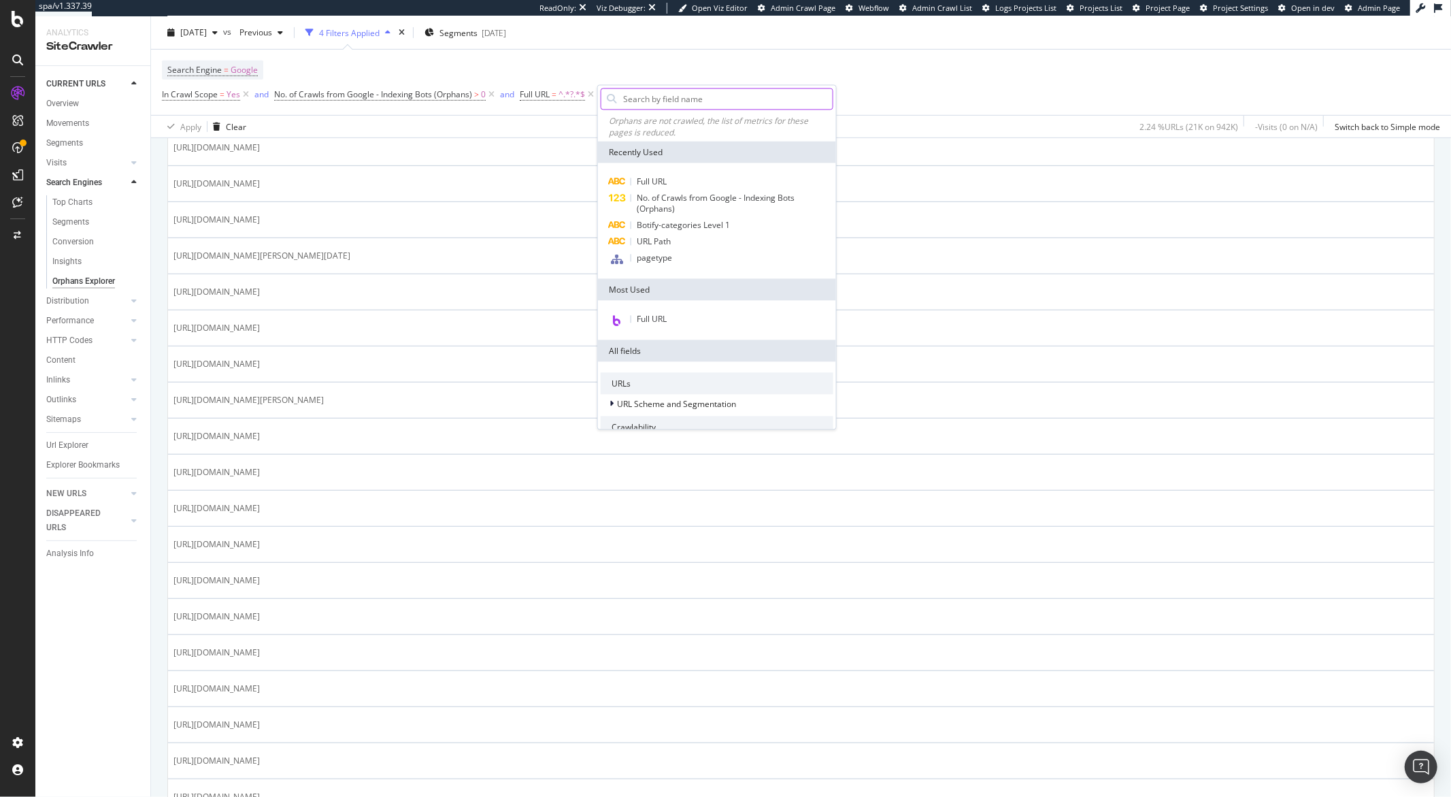
click at [633, 99] on input "text" at bounding box center [727, 98] width 211 height 20
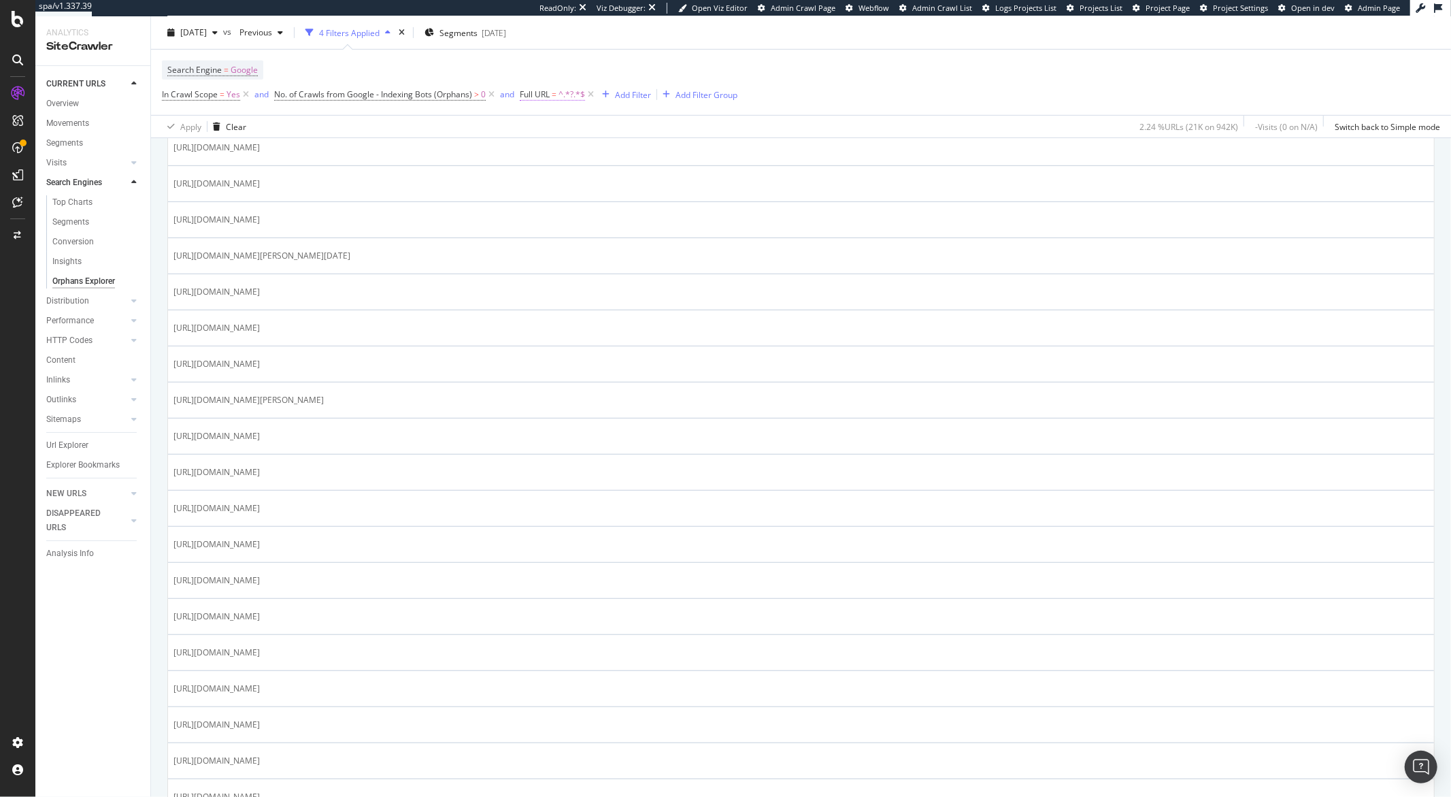
click at [581, 100] on span "^.*?.*$" at bounding box center [572, 94] width 27 height 19
click at [555, 153] on input "?" at bounding box center [596, 152] width 129 height 22
type input "?awc"
click at [674, 183] on div "Apply" at bounding box center [670, 181] width 21 height 12
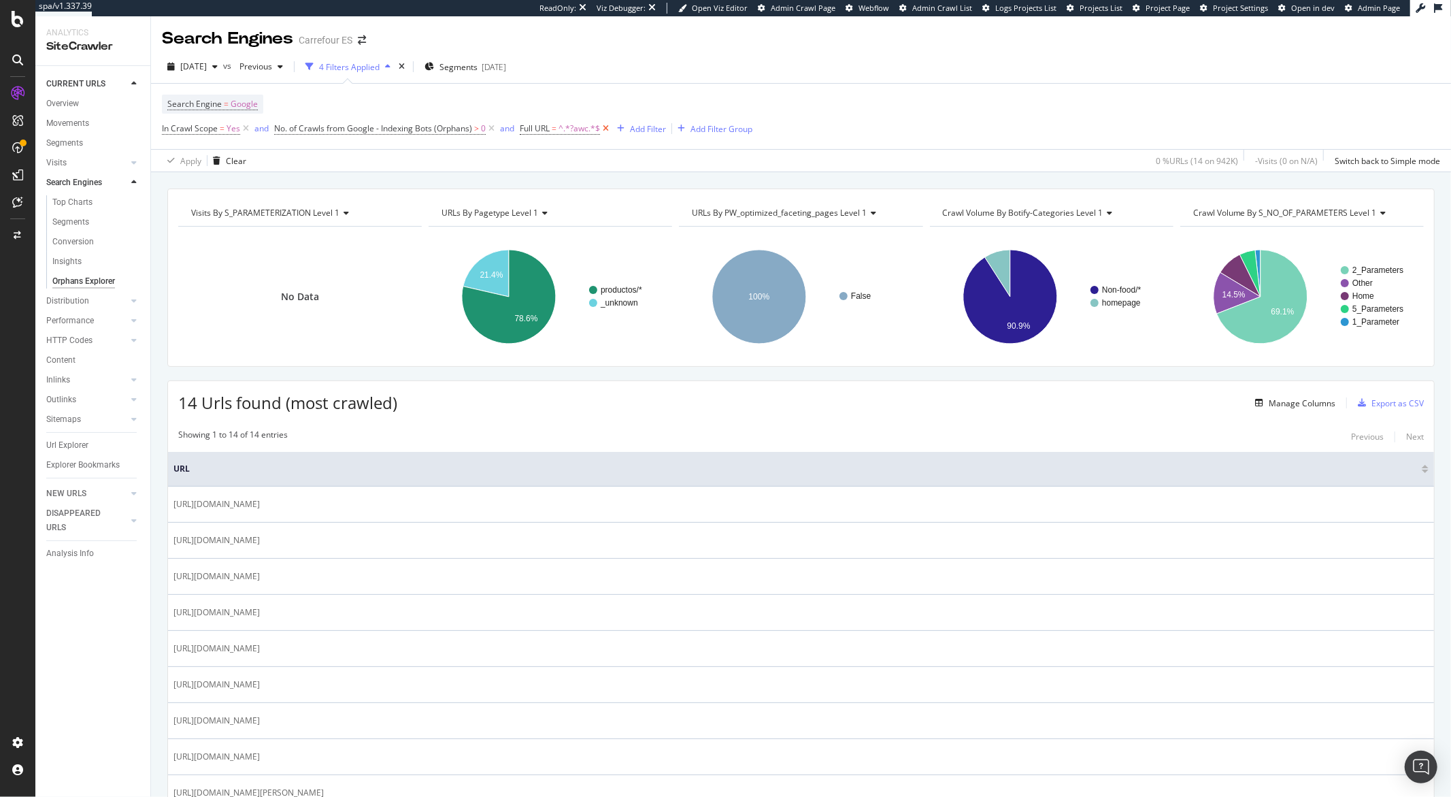
click at [608, 131] on icon at bounding box center [606, 129] width 12 height 14
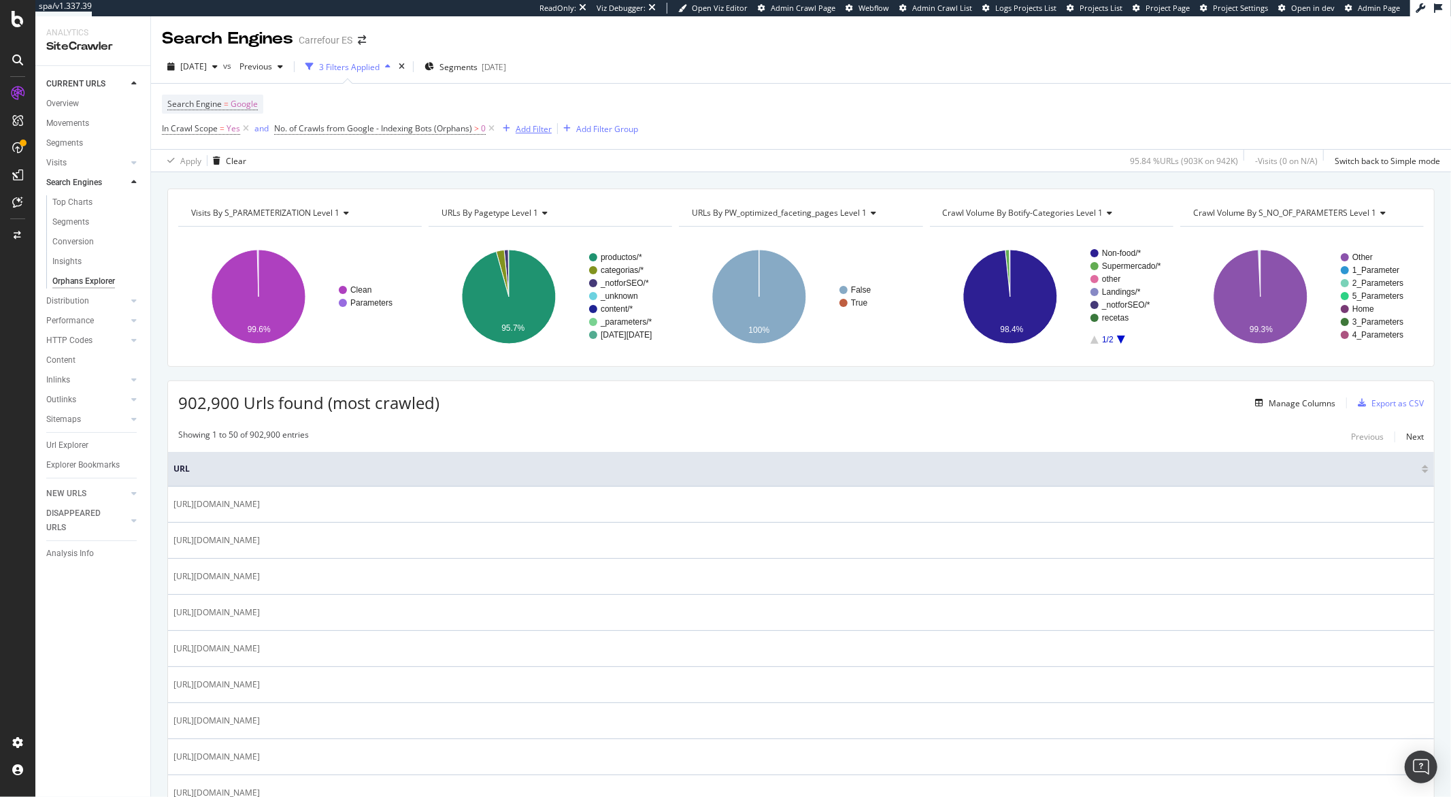
click at [523, 127] on div "Add Filter" at bounding box center [534, 129] width 36 height 12
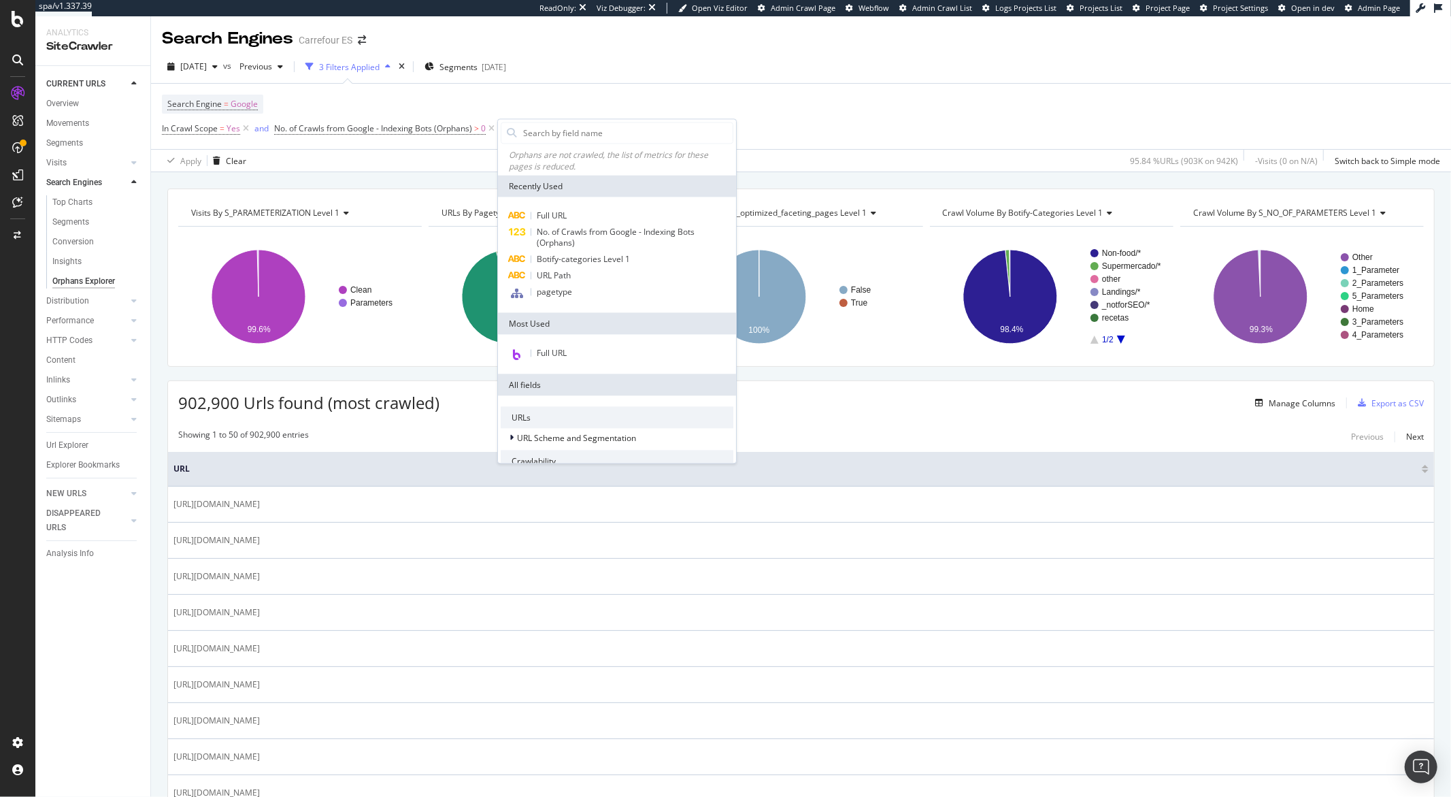
type input "?"
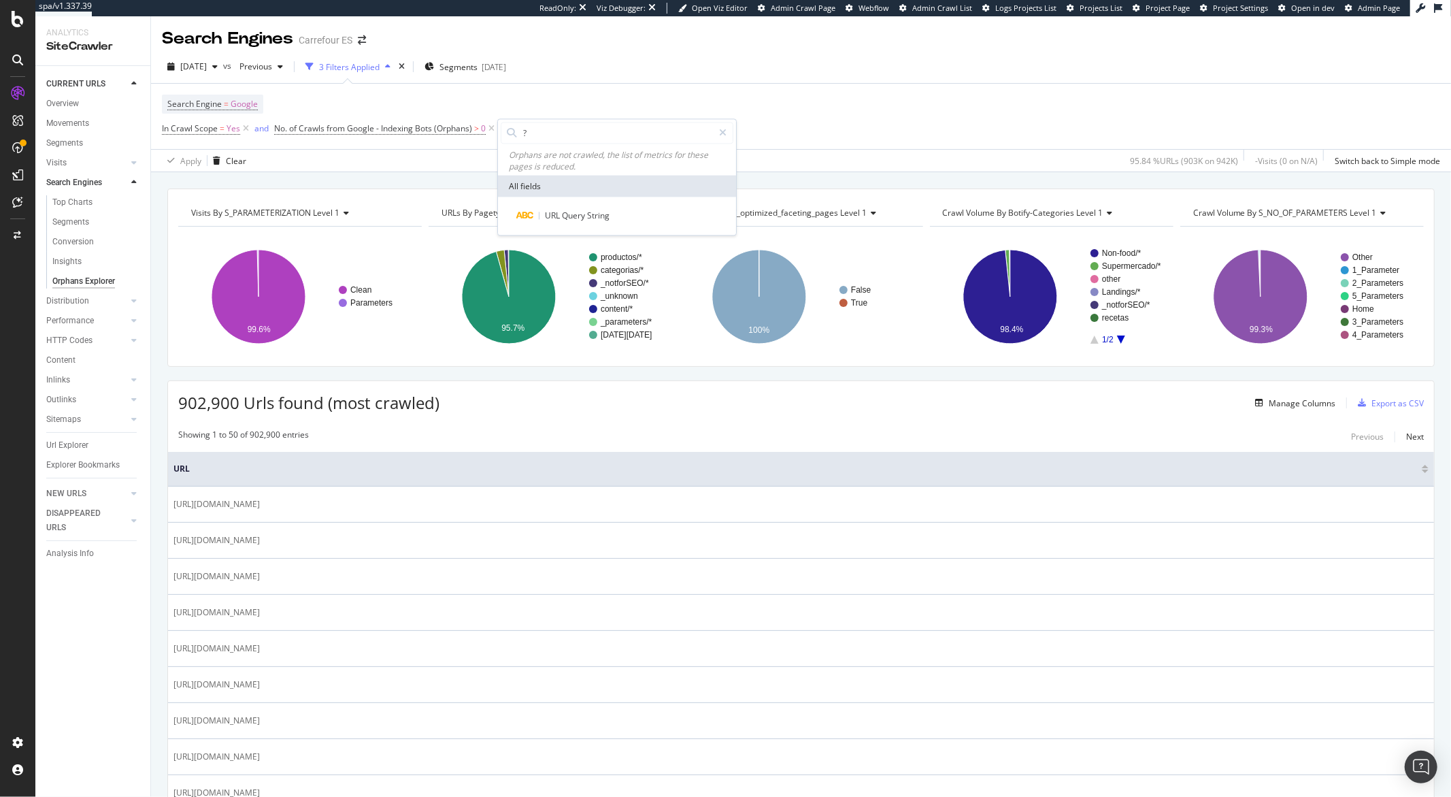
click at [569, 115] on div "Search Engine = Google In Crawl Scope = Yes and No. of Crawls from Google - Ind…" at bounding box center [400, 117] width 476 height 44
click at [542, 131] on div "Add Filter" at bounding box center [534, 129] width 36 height 12
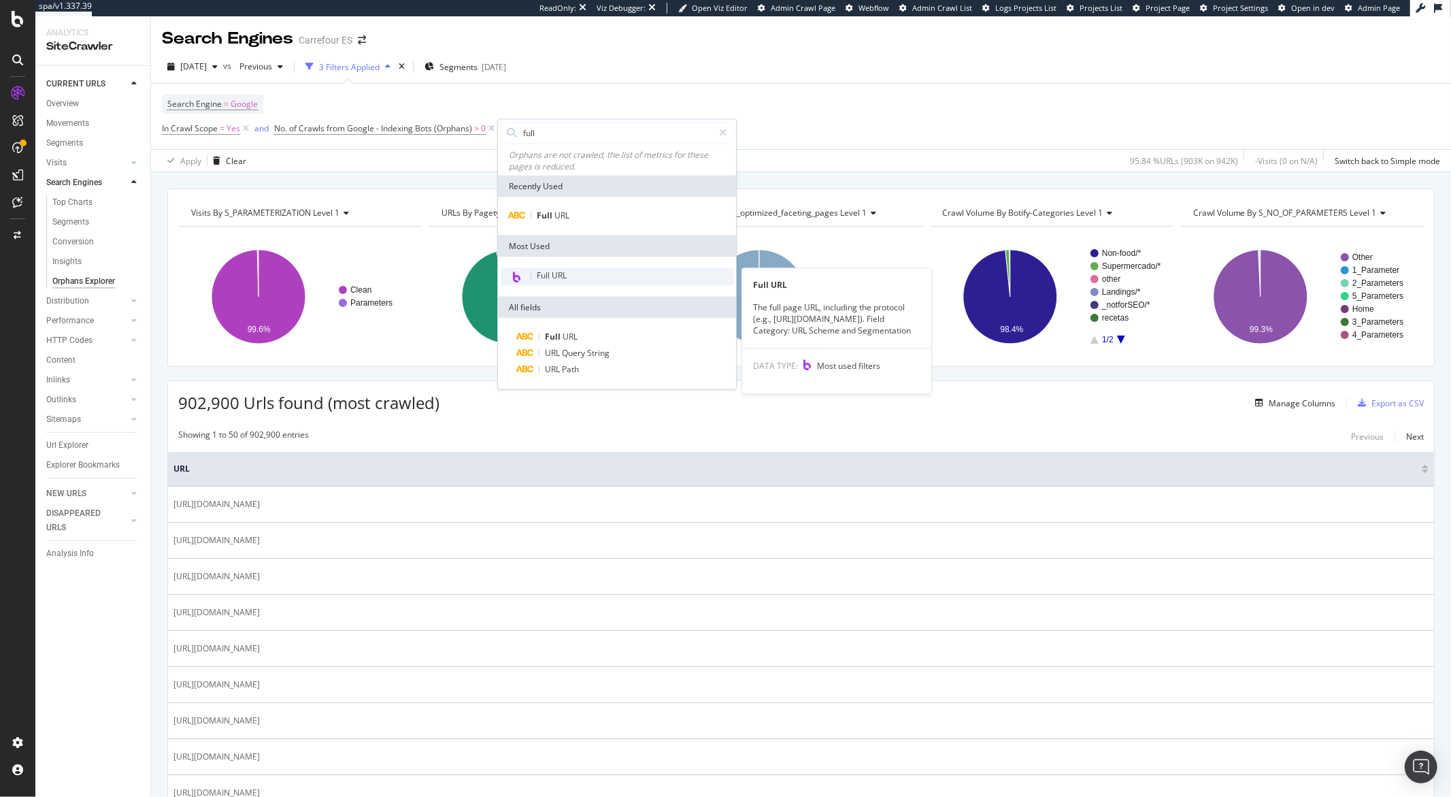
type input "full"
click at [563, 274] on span "Full URL" at bounding box center [552, 276] width 30 height 12
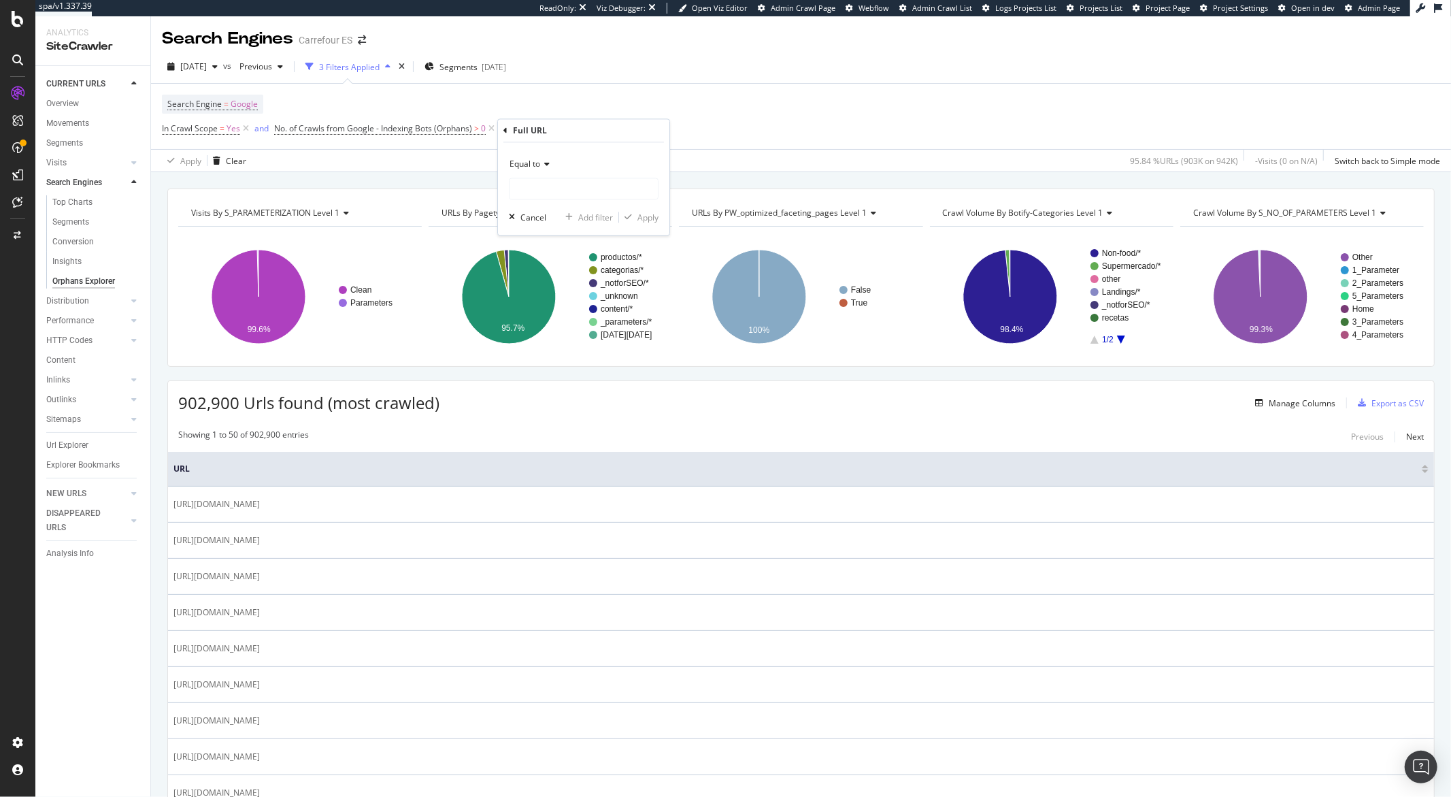
click at [548, 177] on div "Equal to" at bounding box center [584, 177] width 150 height 46
click at [546, 163] on icon at bounding box center [545, 165] width 10 height 8
click at [552, 298] on div "Contains" at bounding box center [585, 299] width 146 height 18
click at [544, 190] on input "text" at bounding box center [584, 189] width 148 height 22
type input "?"
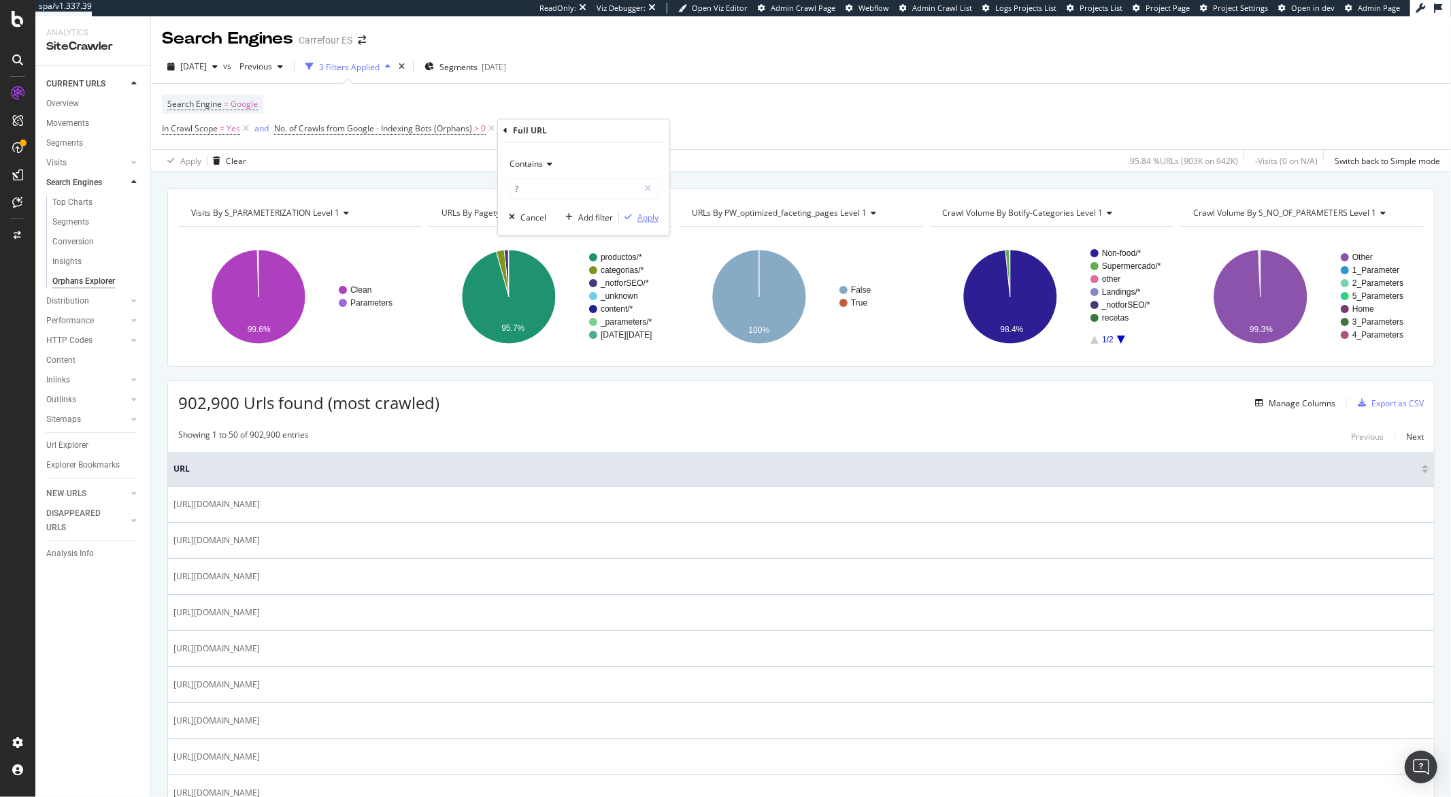
click at [652, 218] on div "Apply" at bounding box center [648, 218] width 21 height 12
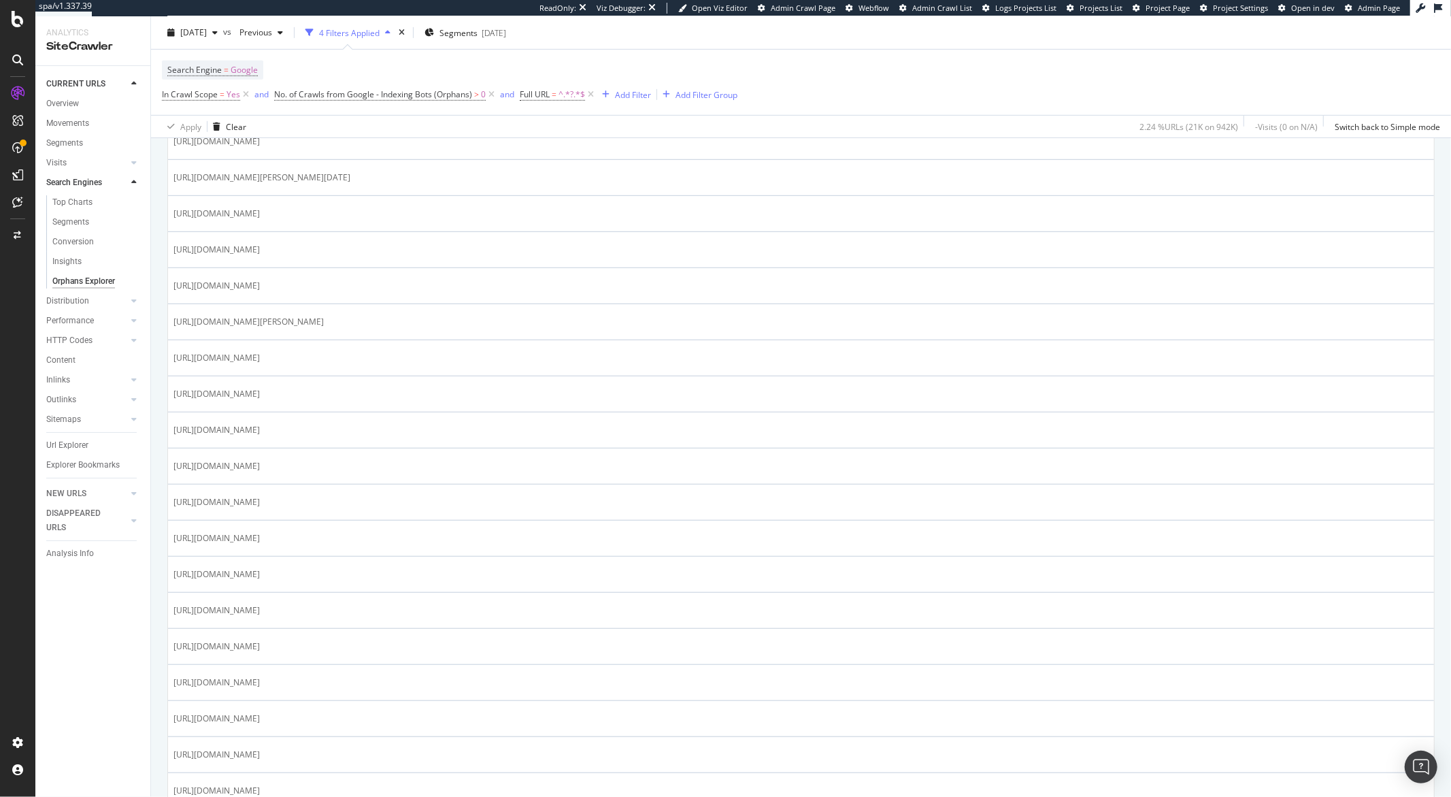
scroll to position [385, 0]
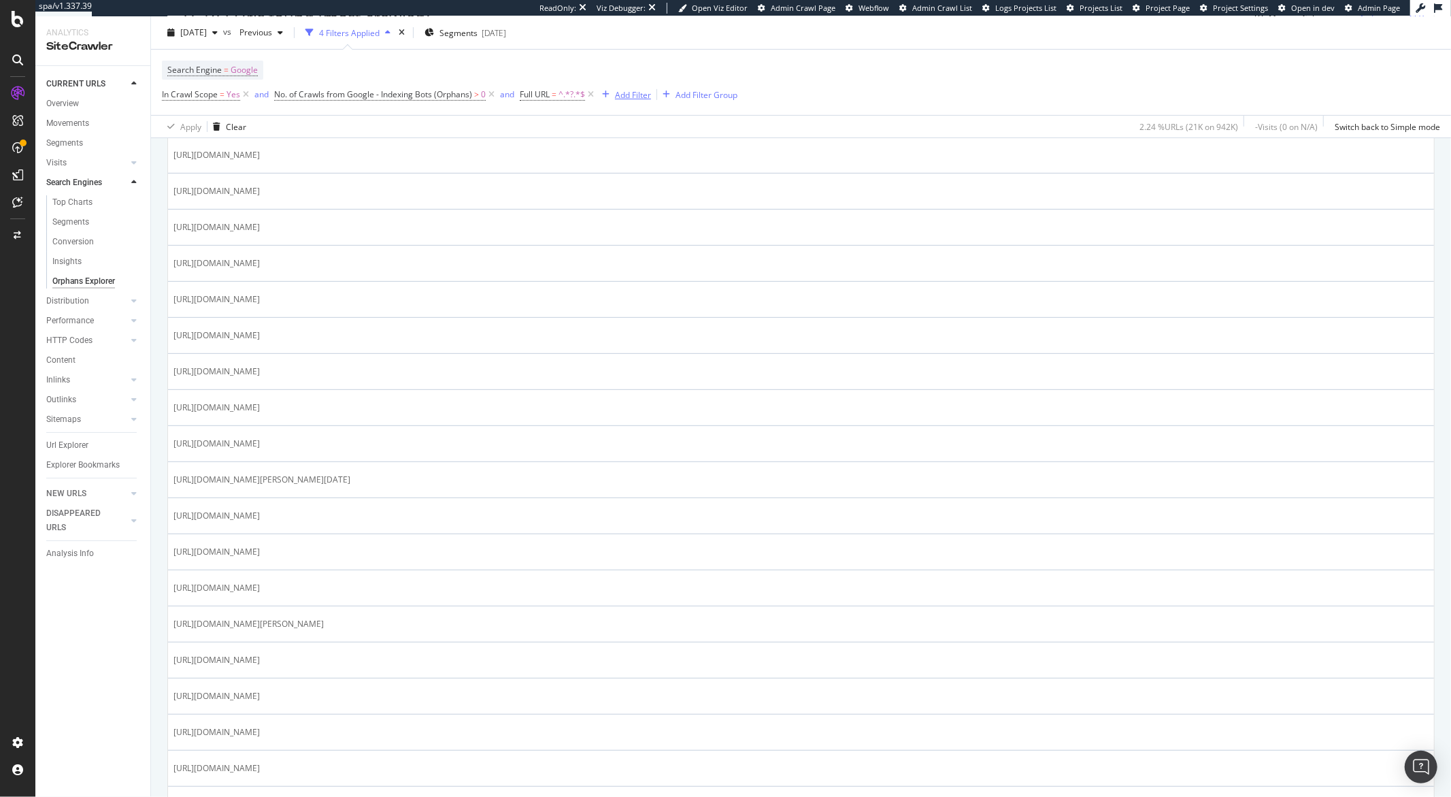
click at [615, 97] on div "Add Filter" at bounding box center [633, 94] width 36 height 12
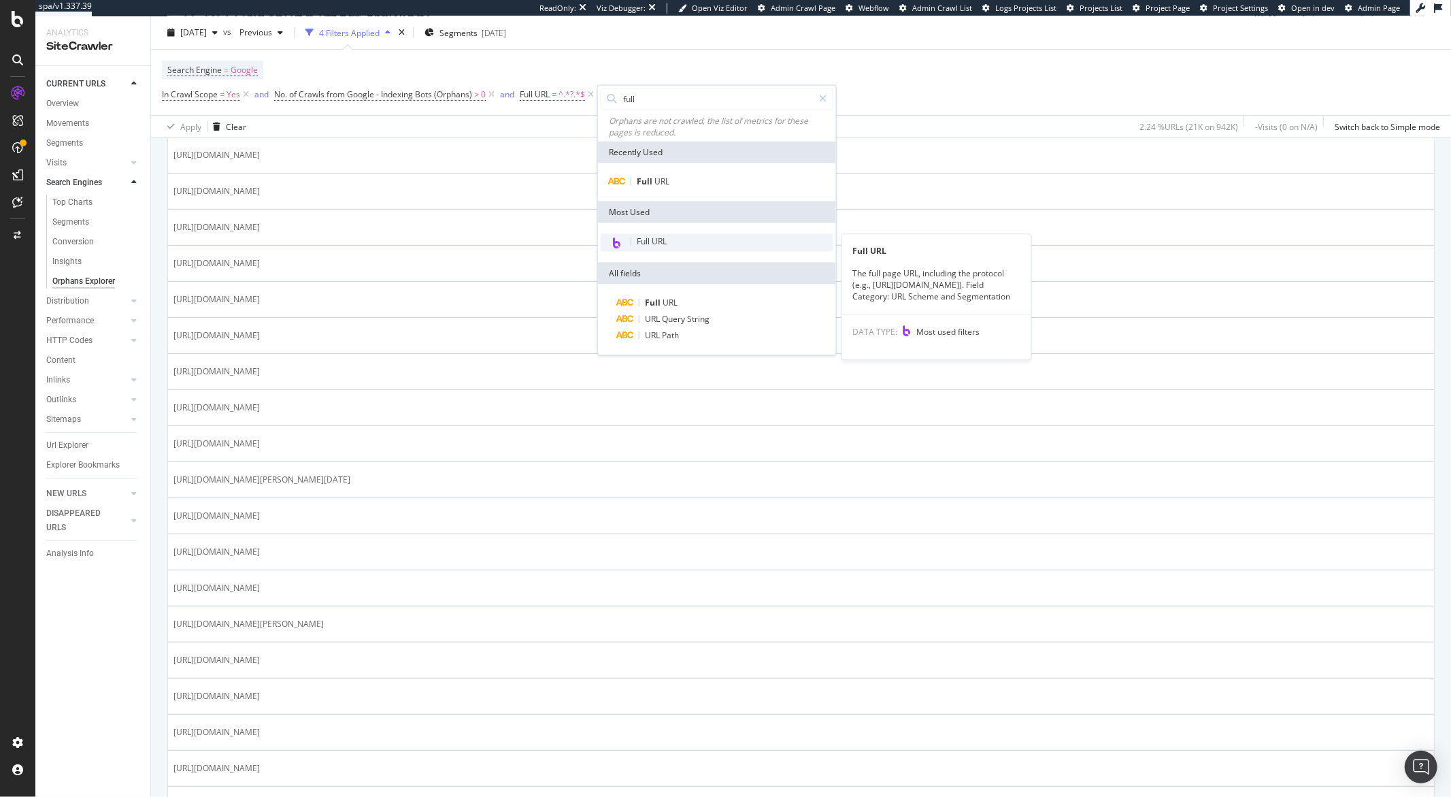
click at [643, 244] on span "Full URL" at bounding box center [652, 242] width 30 height 12
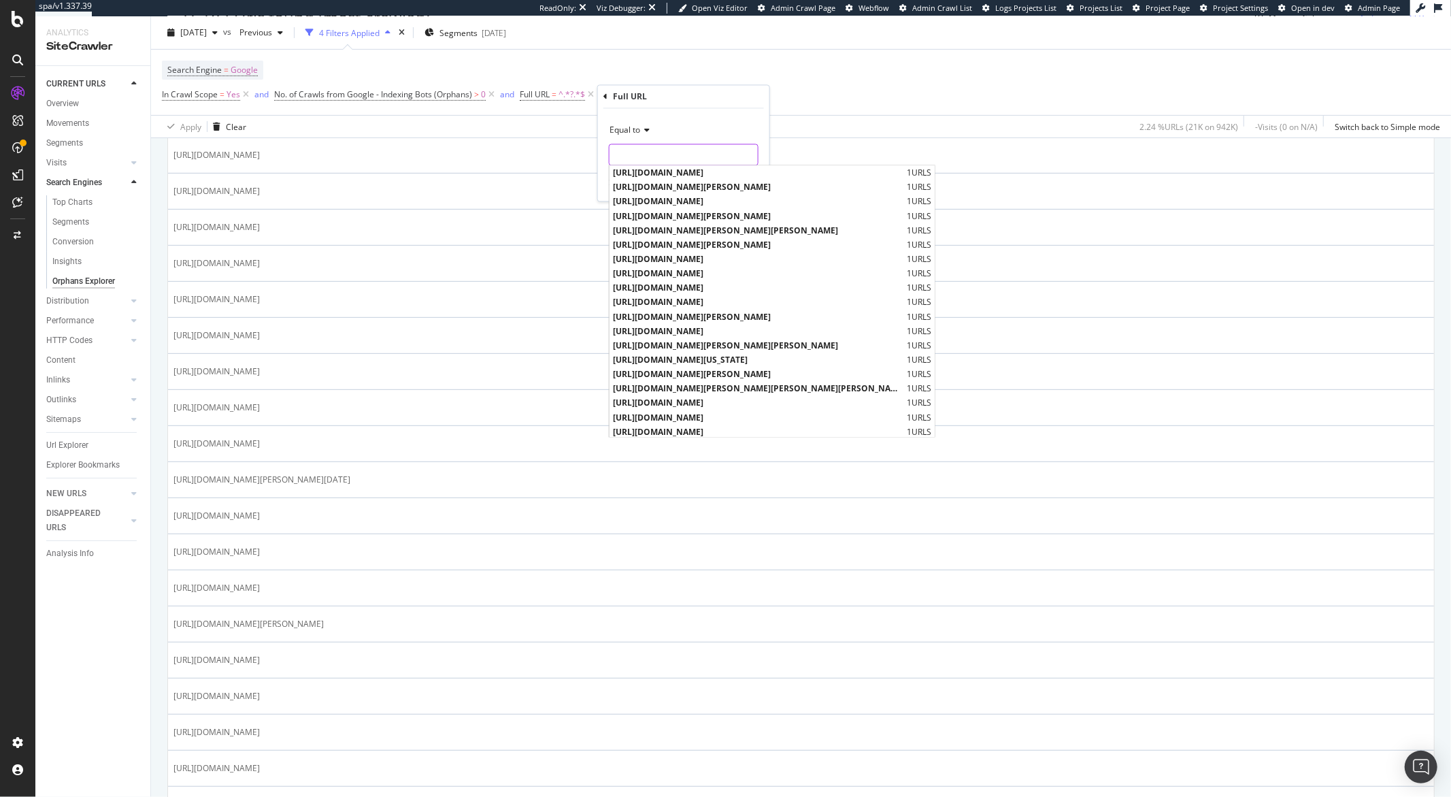
click at [632, 159] on input "text" at bounding box center [684, 155] width 148 height 22
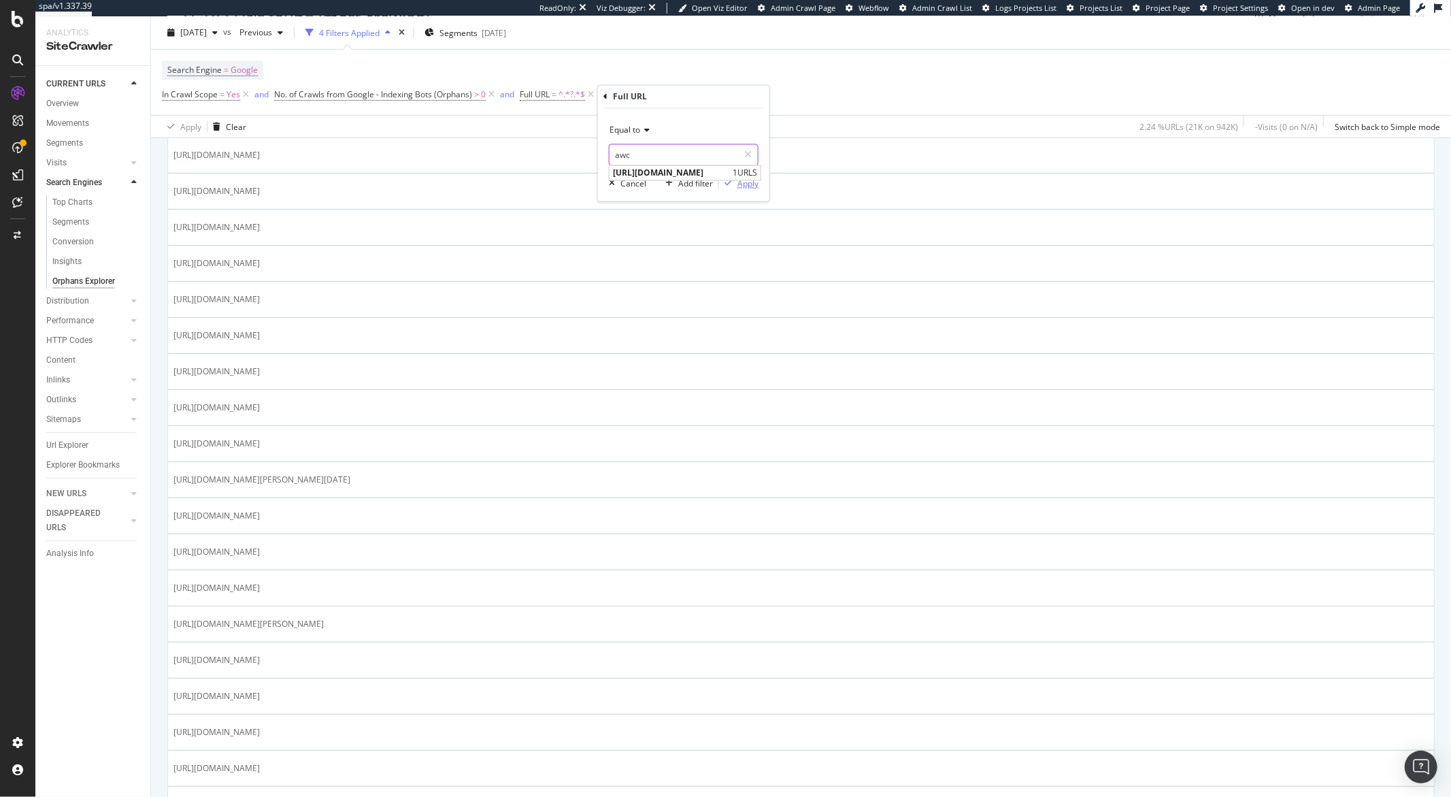
type input "awc"
click at [745, 185] on div "Apply" at bounding box center [748, 184] width 21 height 12
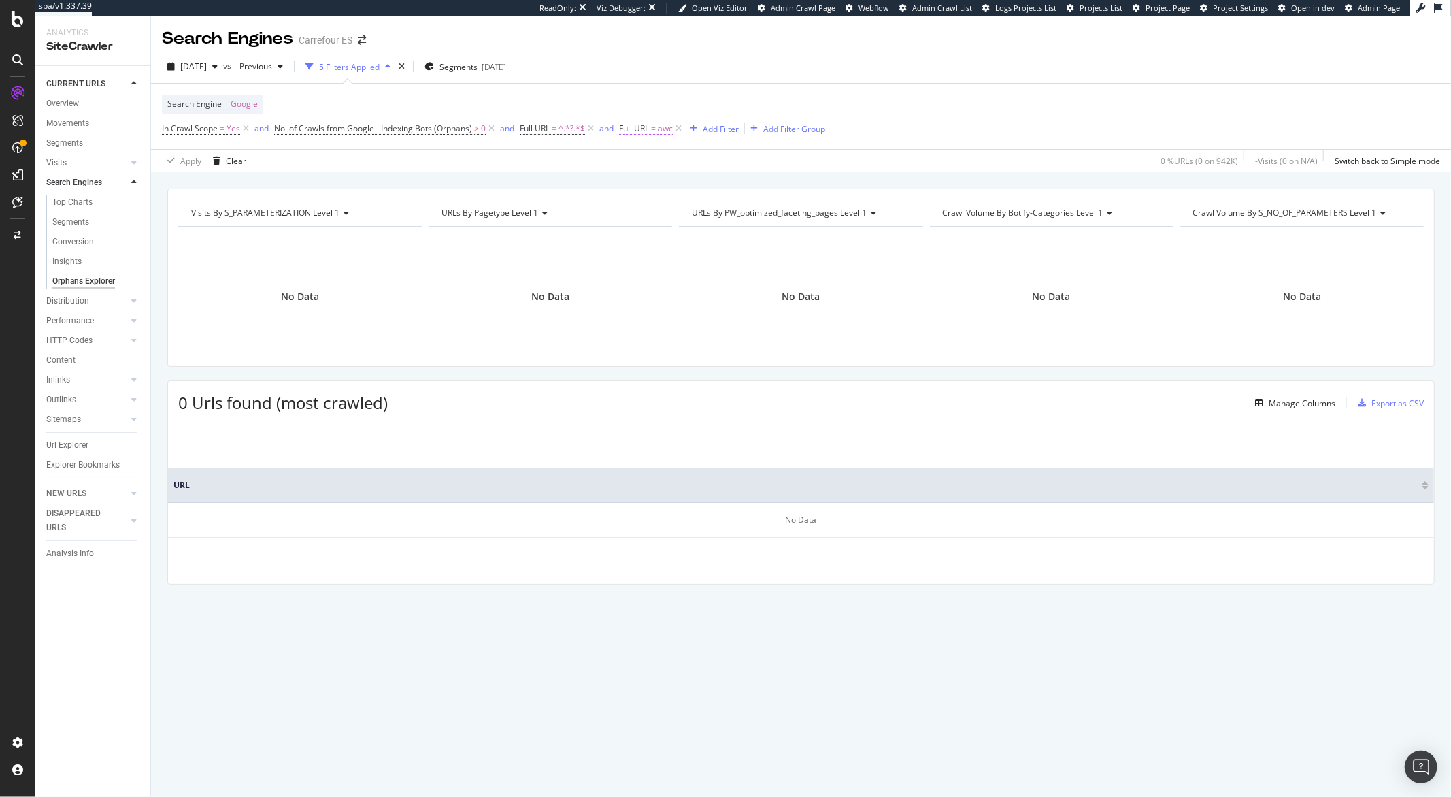
click at [665, 132] on span "awc" at bounding box center [665, 128] width 15 height 19
click at [655, 156] on span "Equal to" at bounding box center [647, 162] width 31 height 12
click at [672, 295] on div "Contains" at bounding box center [708, 296] width 146 height 18
click at [701, 192] on input "text" at bounding box center [706, 187] width 148 height 22
click at [683, 95] on div "Search Engine = Google In Crawl Scope = Yes and No. of Crawls from Google - Ind…" at bounding box center [493, 117] width 663 height 44
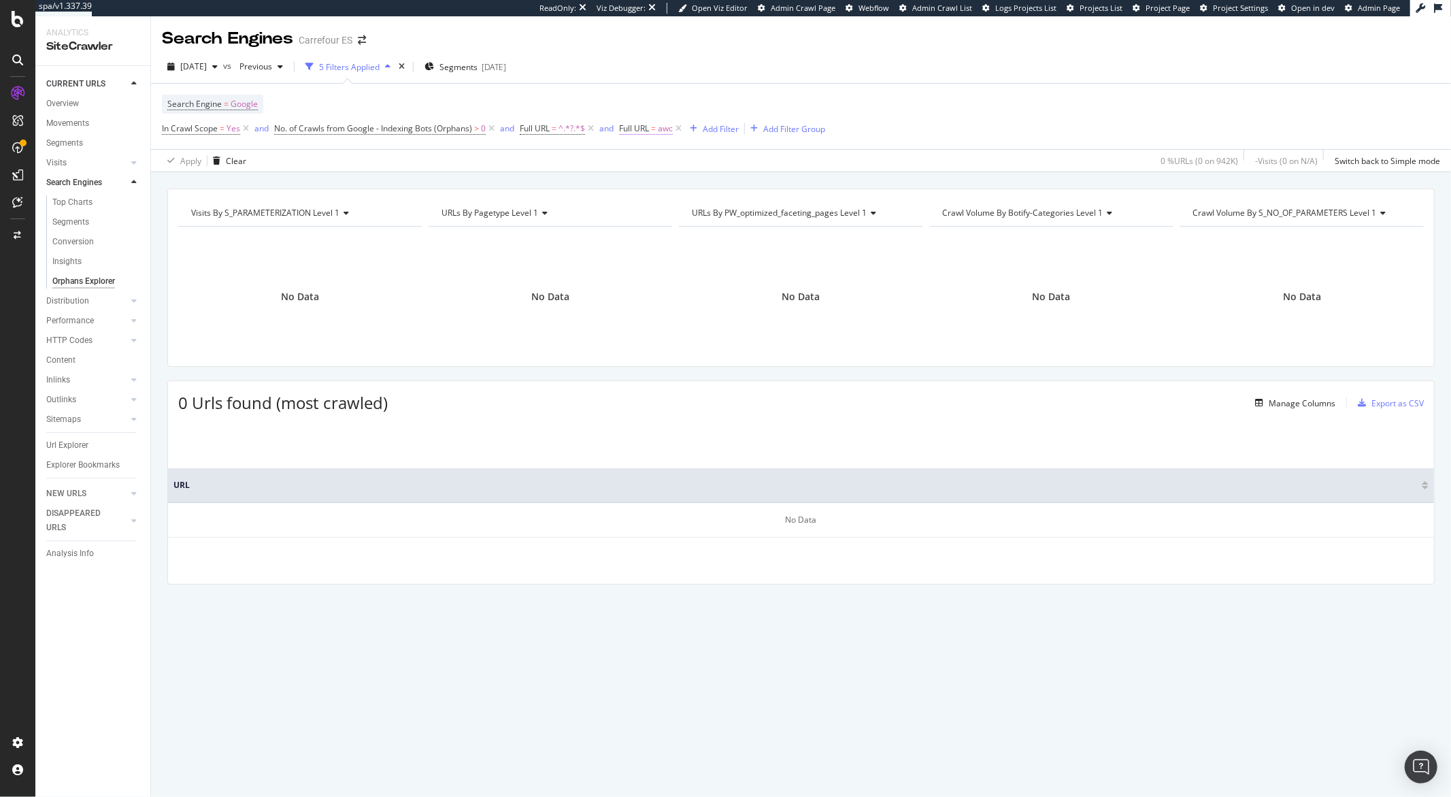
click at [663, 135] on span "awc" at bounding box center [665, 128] width 15 height 19
click at [674, 160] on div "Equal to" at bounding box center [706, 162] width 150 height 22
click at [663, 292] on span "Contains" at bounding box center [654, 297] width 33 height 12
click at [695, 186] on input "text" at bounding box center [706, 187] width 148 height 22
type input "awc"
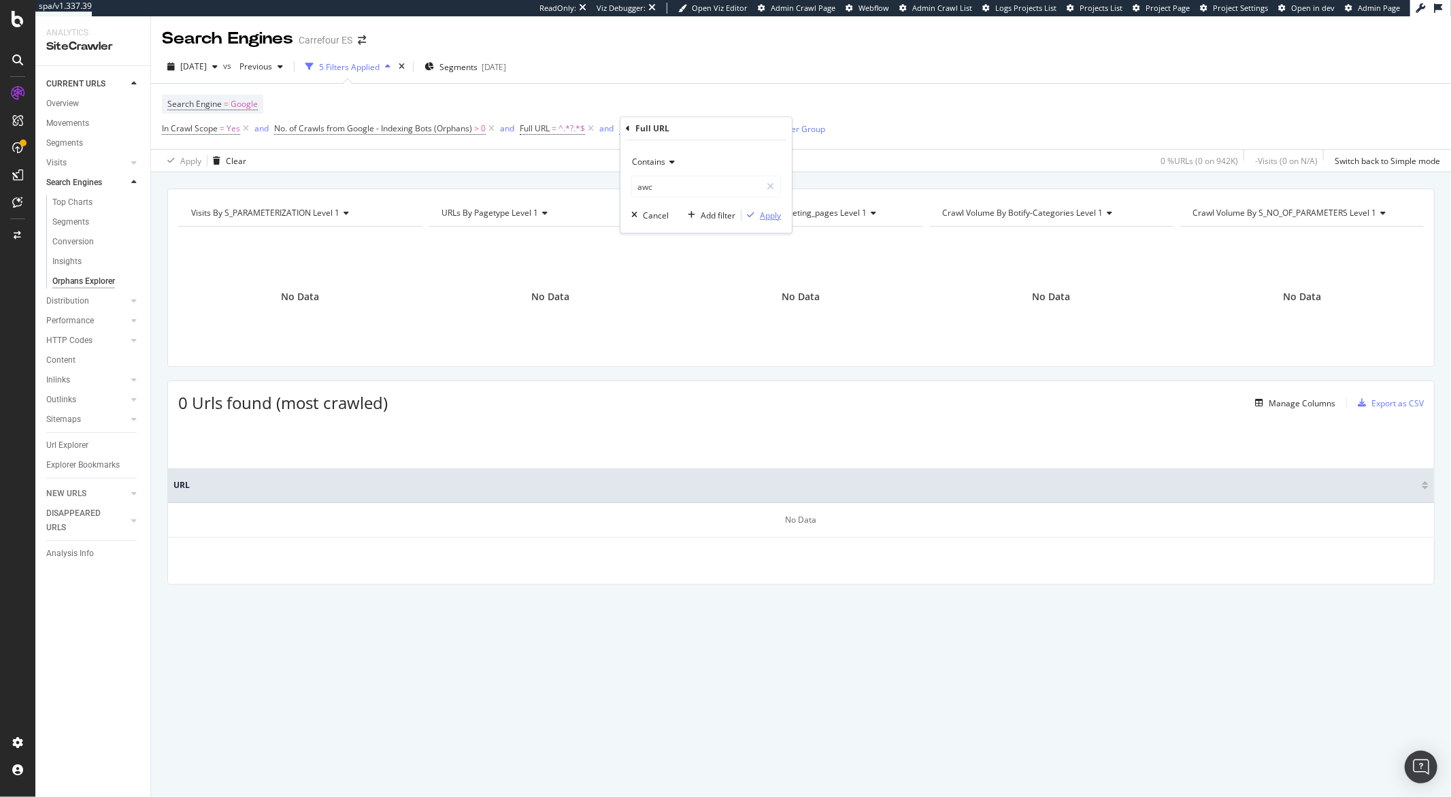
click at [775, 208] on button "Apply" at bounding box center [761, 215] width 39 height 14
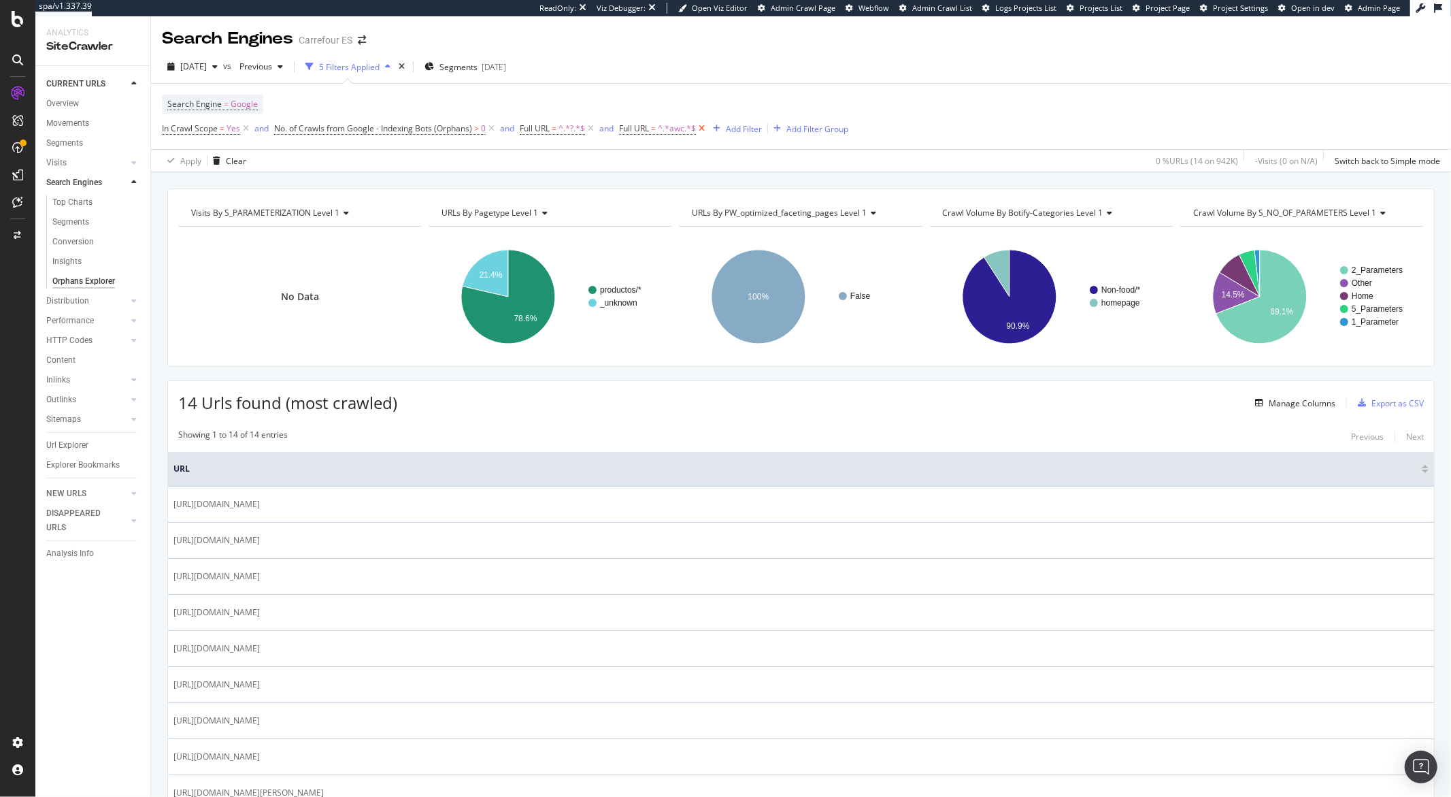
click at [705, 130] on icon at bounding box center [702, 129] width 12 height 14
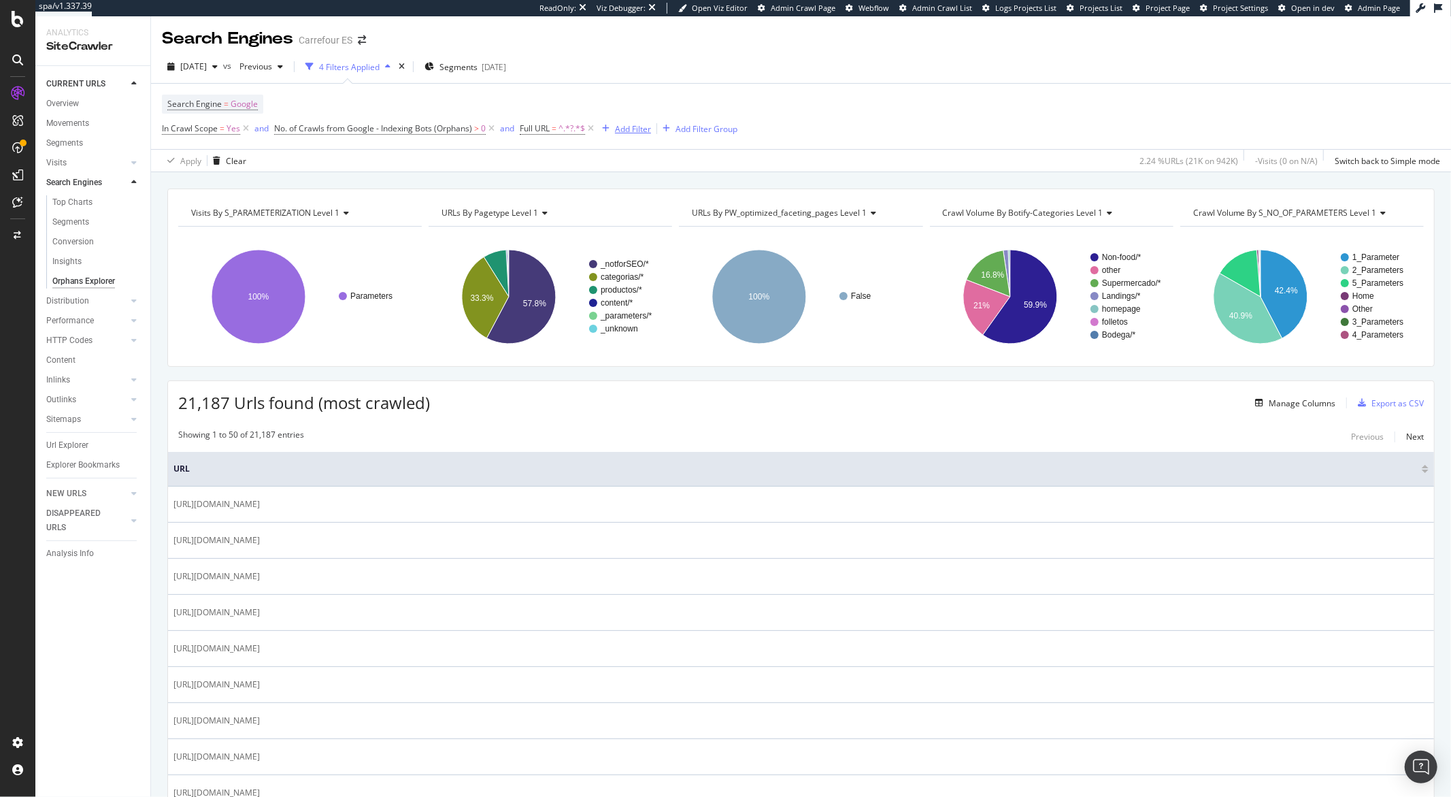
click at [627, 129] on div "Add Filter" at bounding box center [633, 129] width 36 height 12
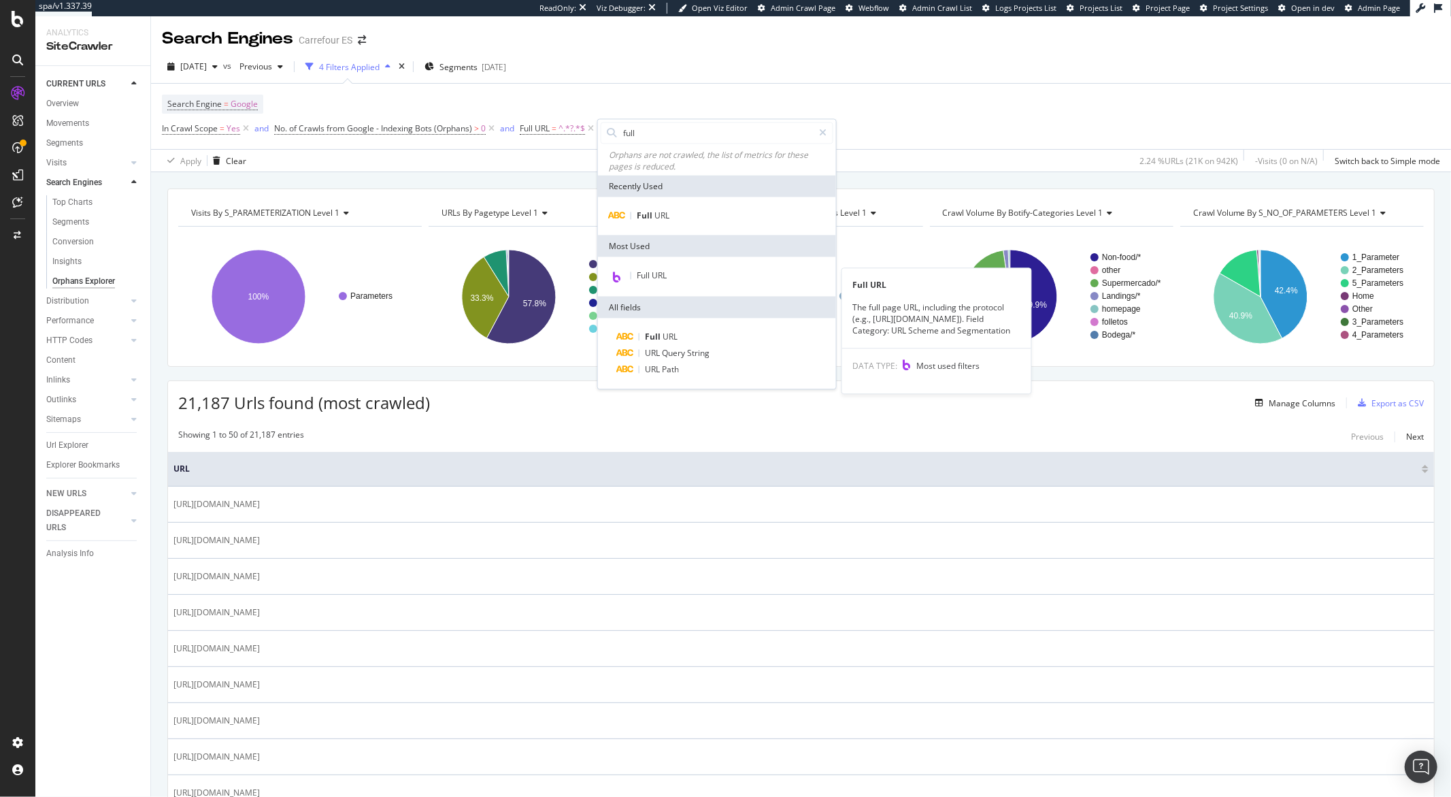
click at [648, 280] on span "Full URL" at bounding box center [652, 276] width 30 height 12
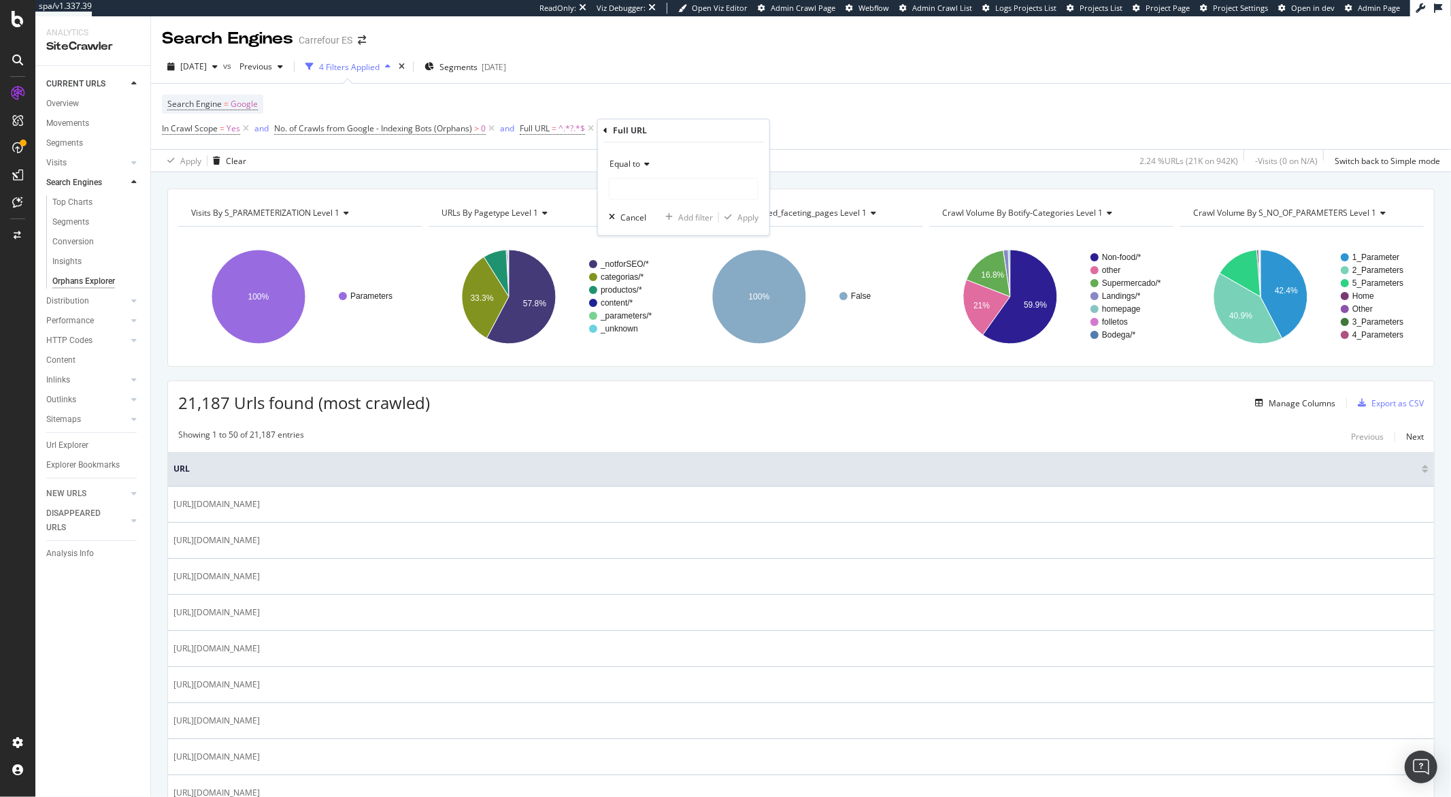
click at [639, 171] on div "Equal to" at bounding box center [684, 165] width 150 height 22
drag, startPoint x: 644, startPoint y: 299, endPoint x: 651, endPoint y: 225, distance: 75.2
click at [644, 299] on span "Contains" at bounding box center [632, 299] width 33 height 12
click at [650, 191] on input "text" at bounding box center [684, 189] width 148 height 22
click at [622, 187] on input "e;?" at bounding box center [674, 189] width 129 height 22
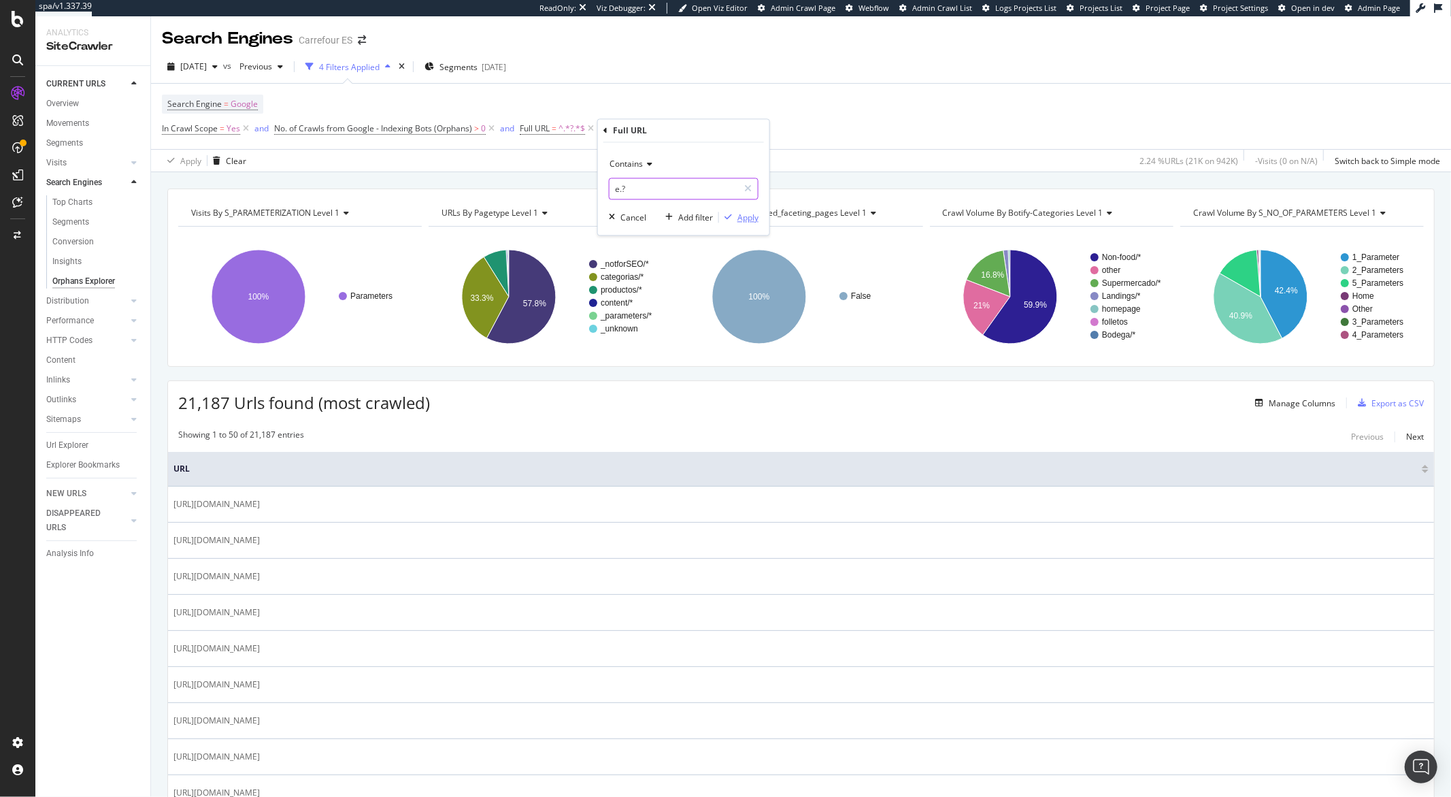
type input "e.?"
click at [741, 220] on div "Apply" at bounding box center [748, 218] width 21 height 12
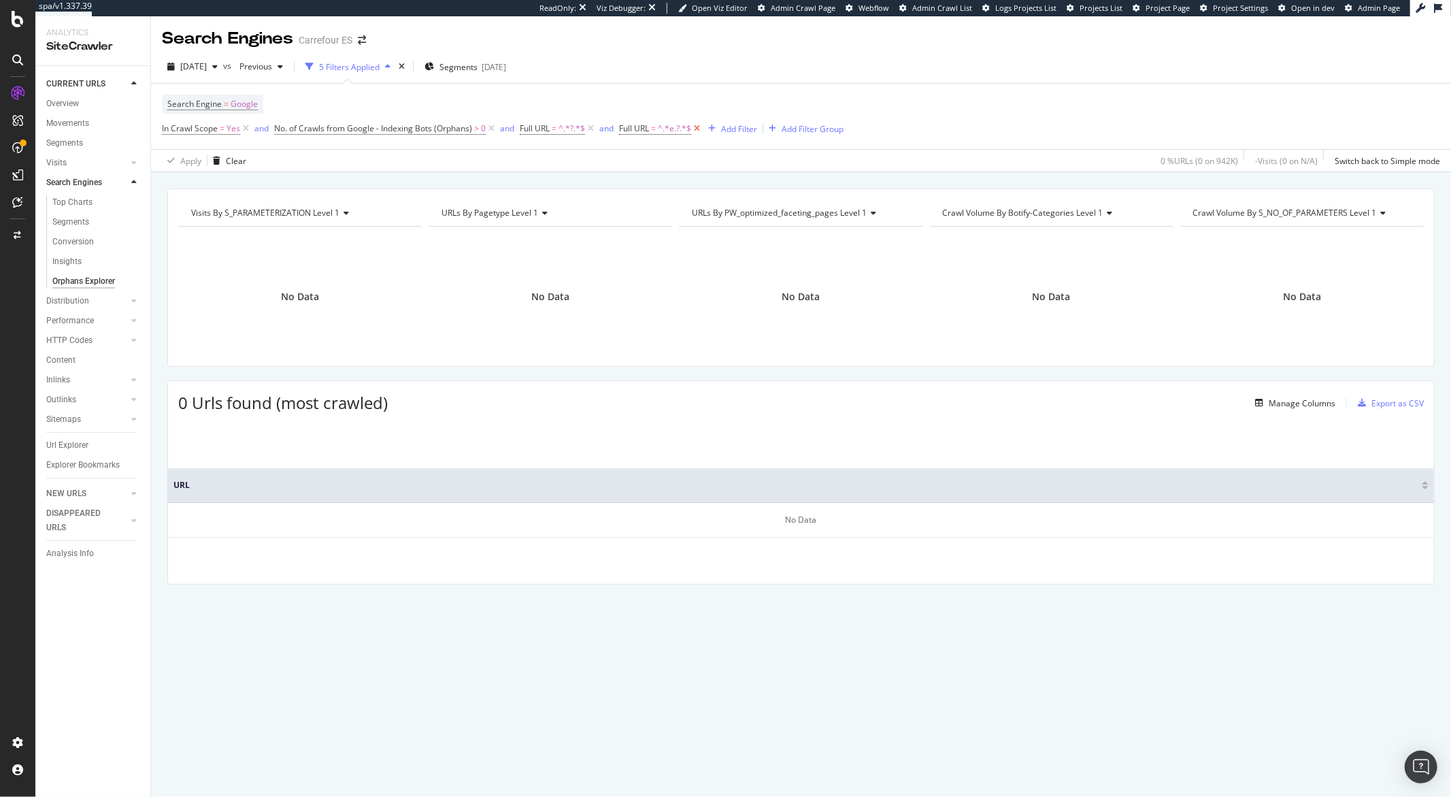
click at [695, 131] on icon at bounding box center [697, 129] width 12 height 14
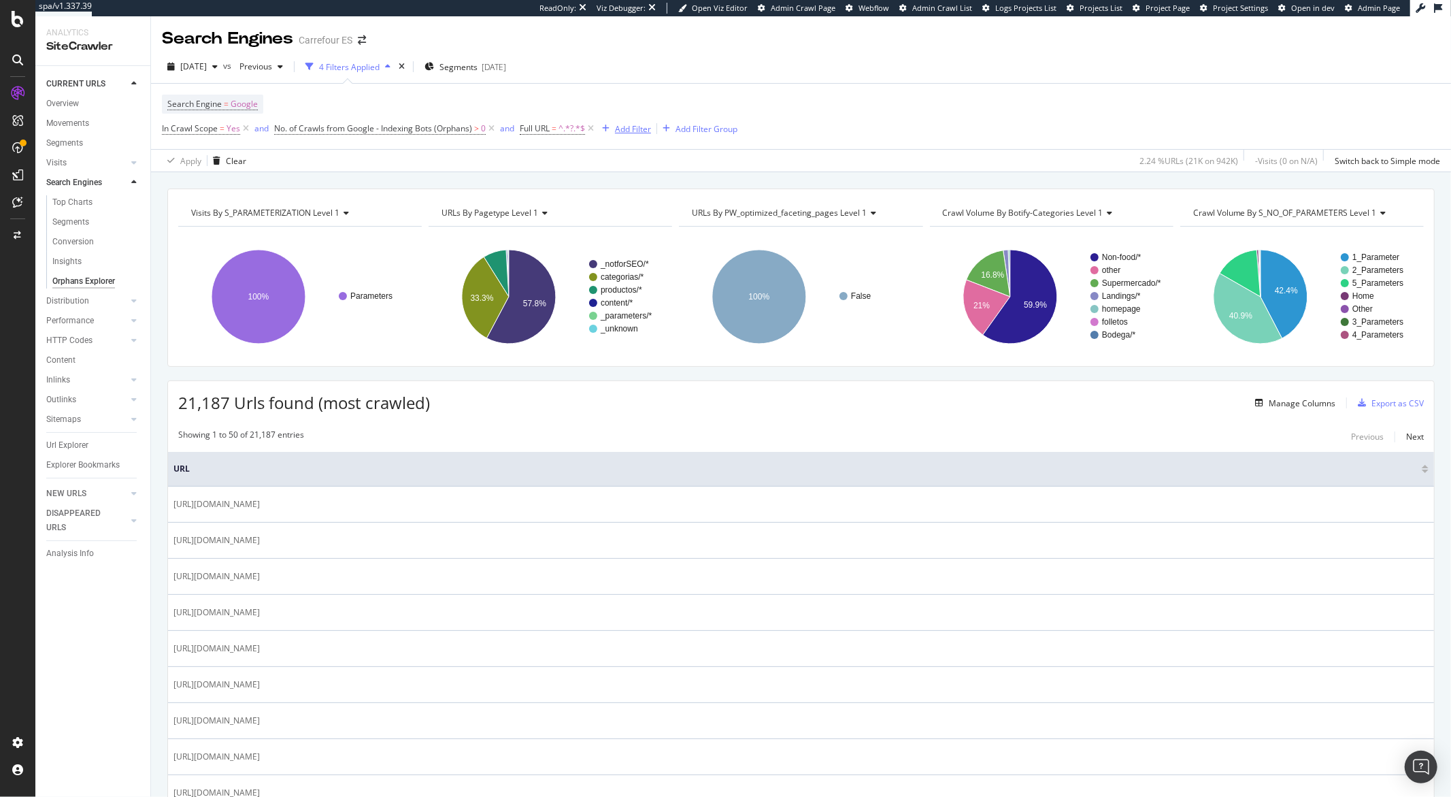
click at [642, 131] on div "Add Filter" at bounding box center [633, 129] width 36 height 12
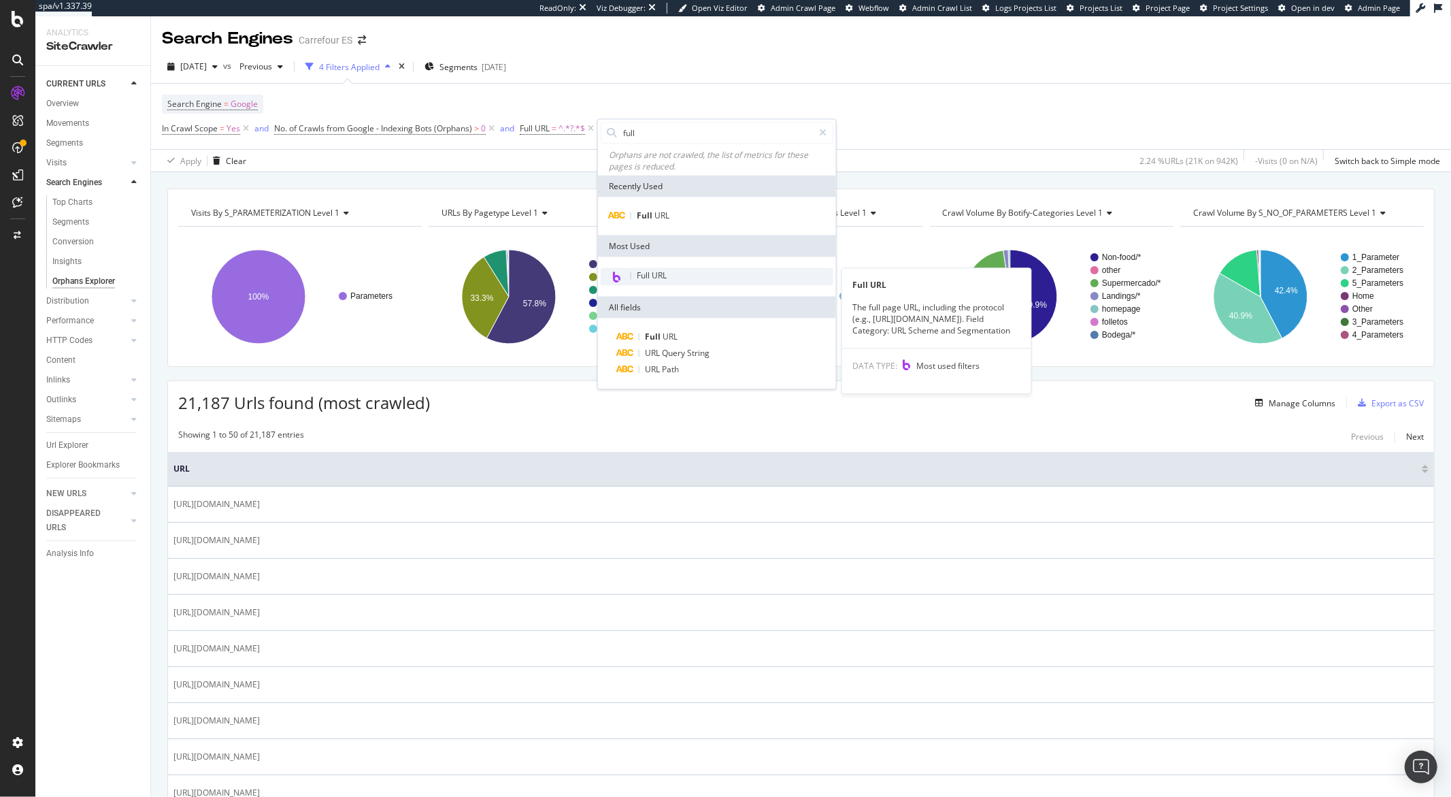
click at [646, 271] on span "Full URL" at bounding box center [652, 276] width 30 height 12
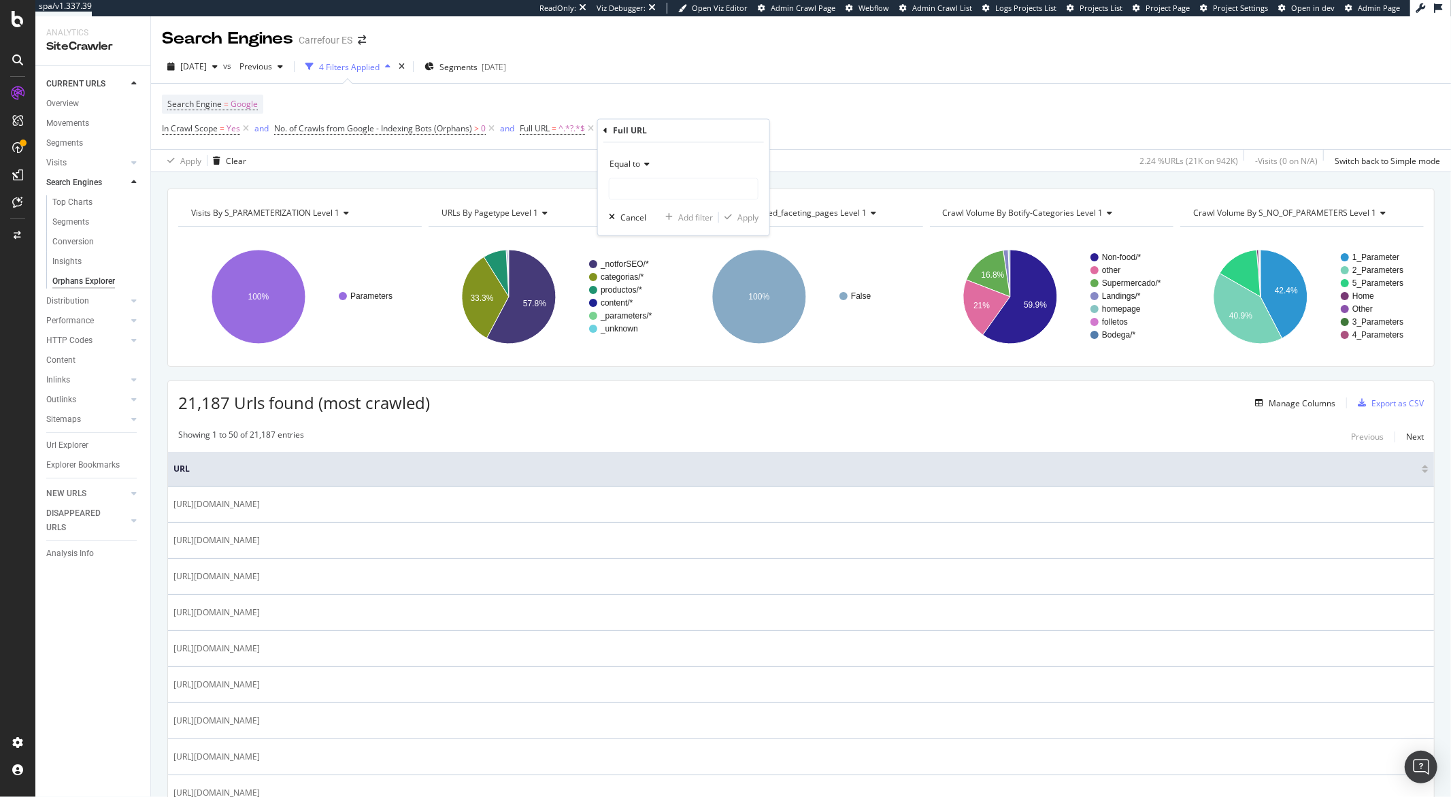
click at [635, 154] on div "Equal to" at bounding box center [684, 165] width 150 height 22
click at [642, 293] on span "Contains" at bounding box center [632, 299] width 33 height 12
click at [629, 193] on input "text" at bounding box center [684, 189] width 148 height 22
type input "e.?"
click at [731, 214] on icon "button" at bounding box center [728, 218] width 7 height 8
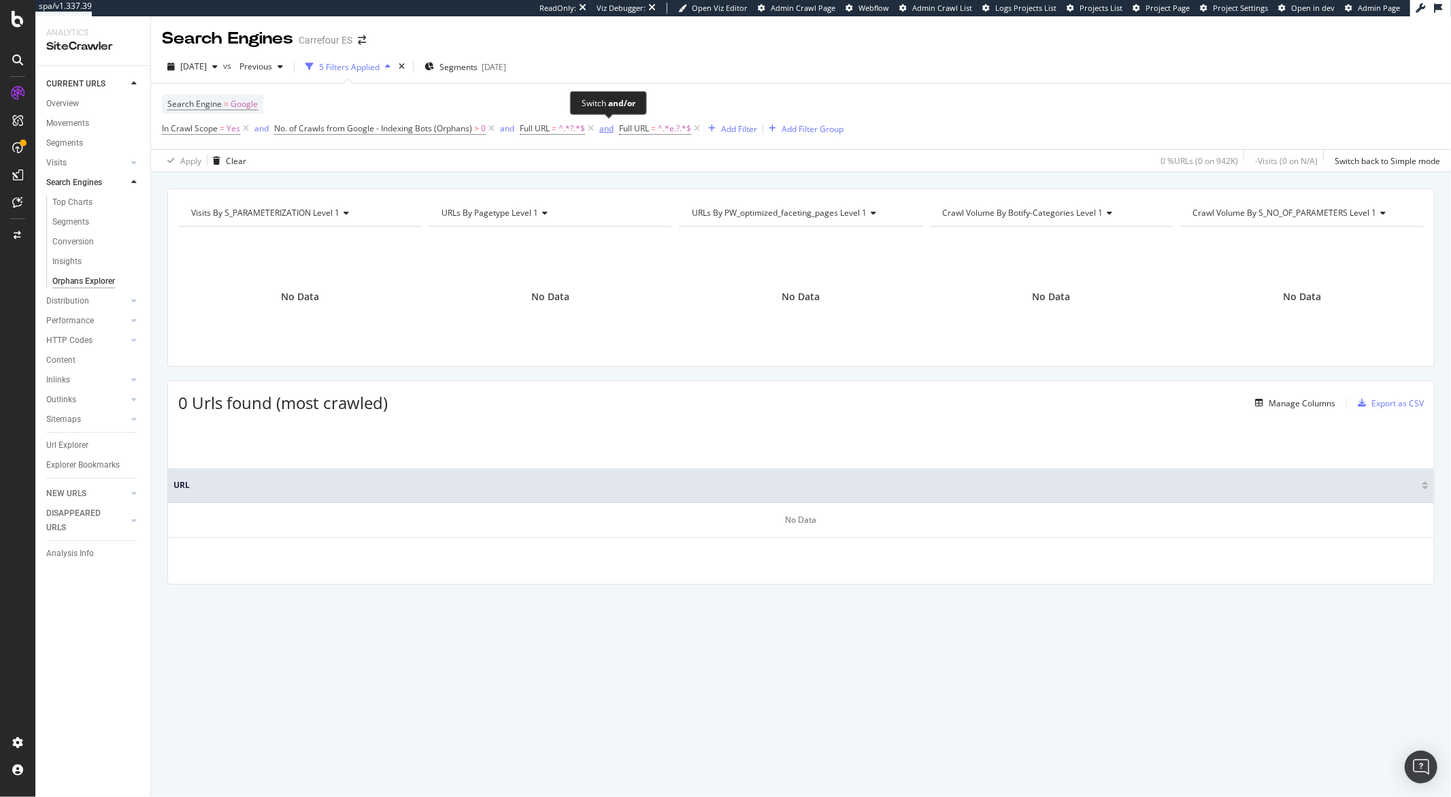
click at [606, 131] on div "and" at bounding box center [606, 128] width 14 height 12
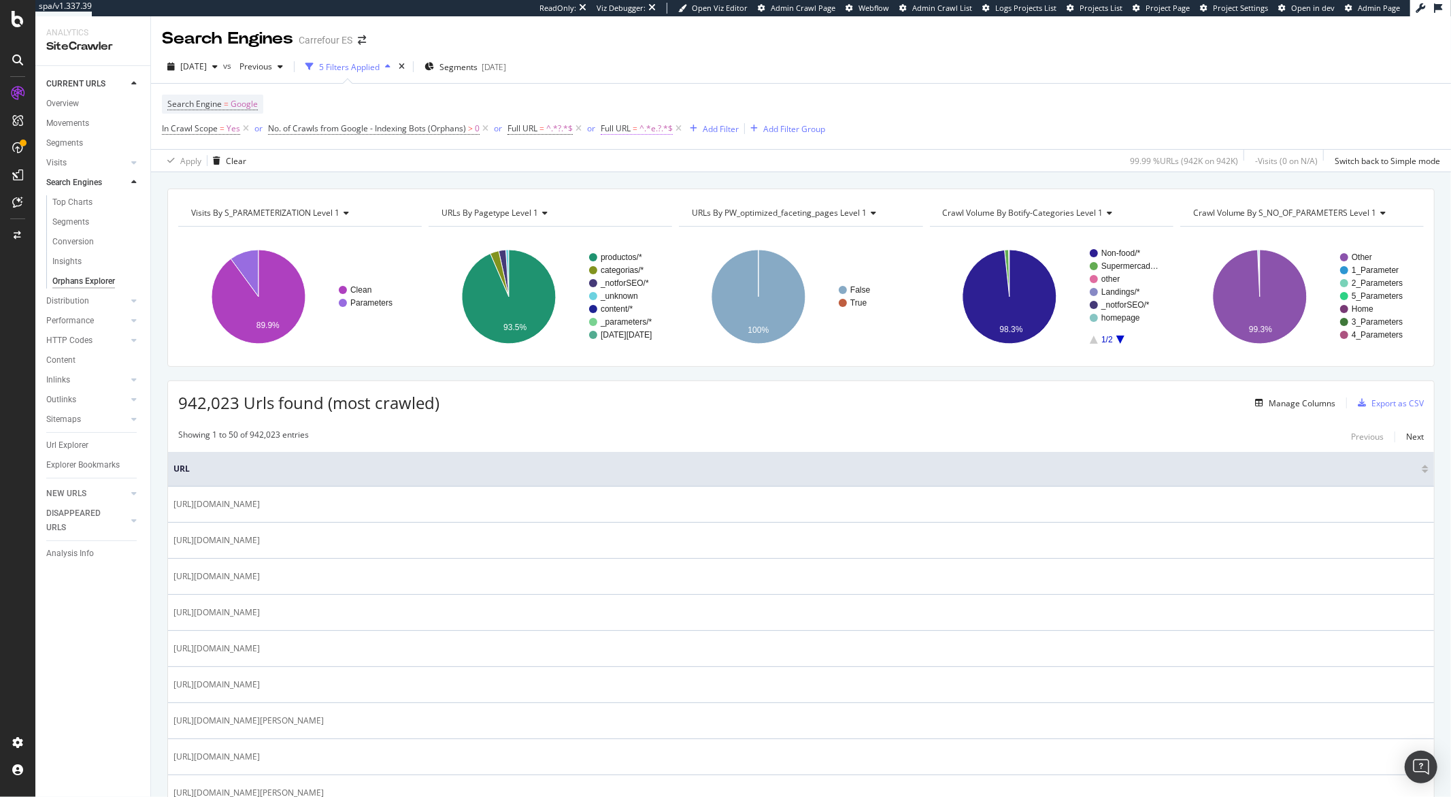
click at [638, 129] on span "Full URL = ^.*e.?.*$" at bounding box center [637, 128] width 72 height 12
click at [684, 93] on div "Search Engine = Google In Crawl Scope = Yes or No. of Crawls from Google - Inde…" at bounding box center [801, 116] width 1278 height 65
click at [639, 135] on span "Full URL = ^.*e.?.*$" at bounding box center [637, 128] width 72 height 12
click at [640, 131] on div "Full URL" at bounding box center [633, 128] width 34 height 12
click at [736, 214] on div "button" at bounding box center [732, 215] width 18 height 8
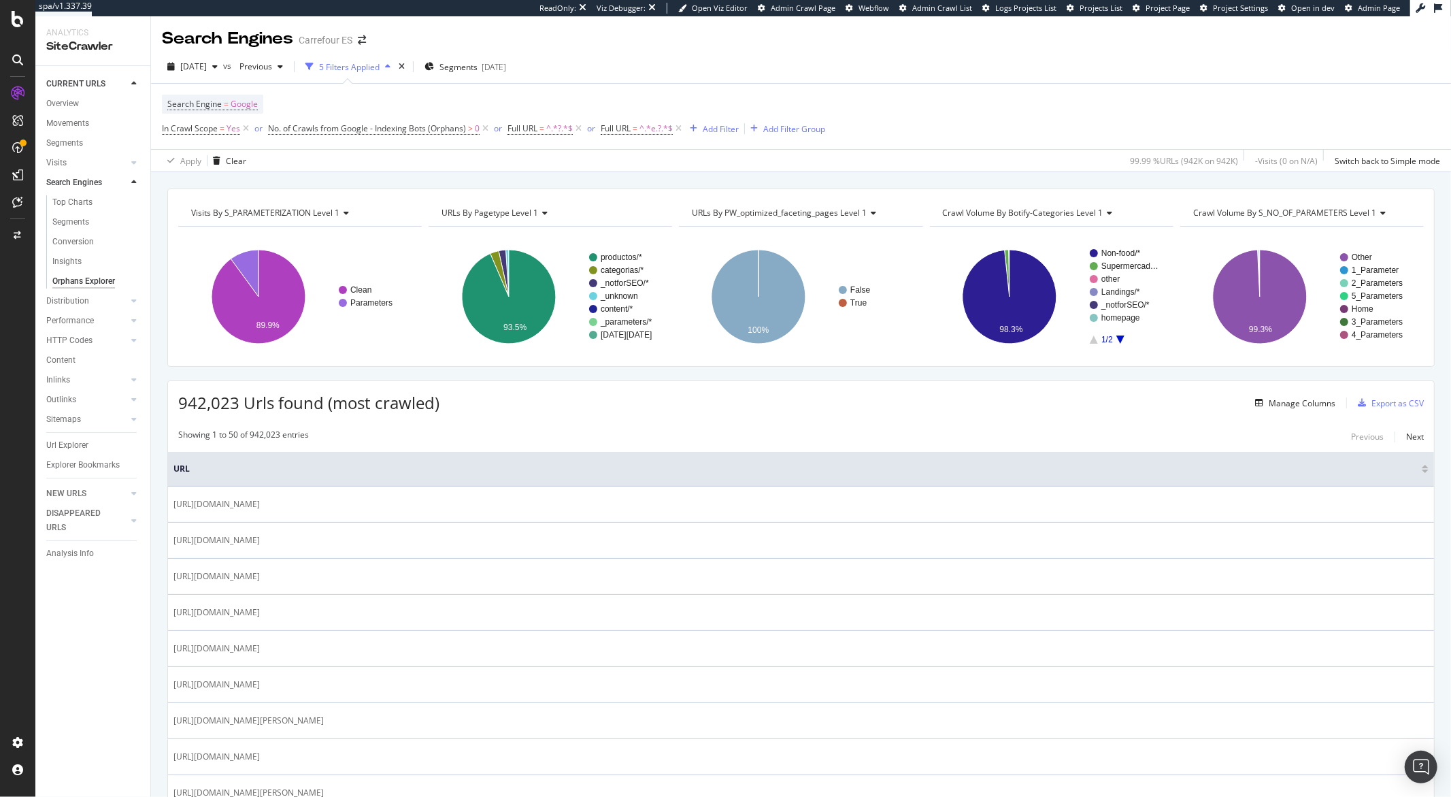
click at [689, 93] on div "Search Engine = Google In Crawl Scope = Yes or No. of Crawls from Google - Inde…" at bounding box center [801, 116] width 1278 height 65
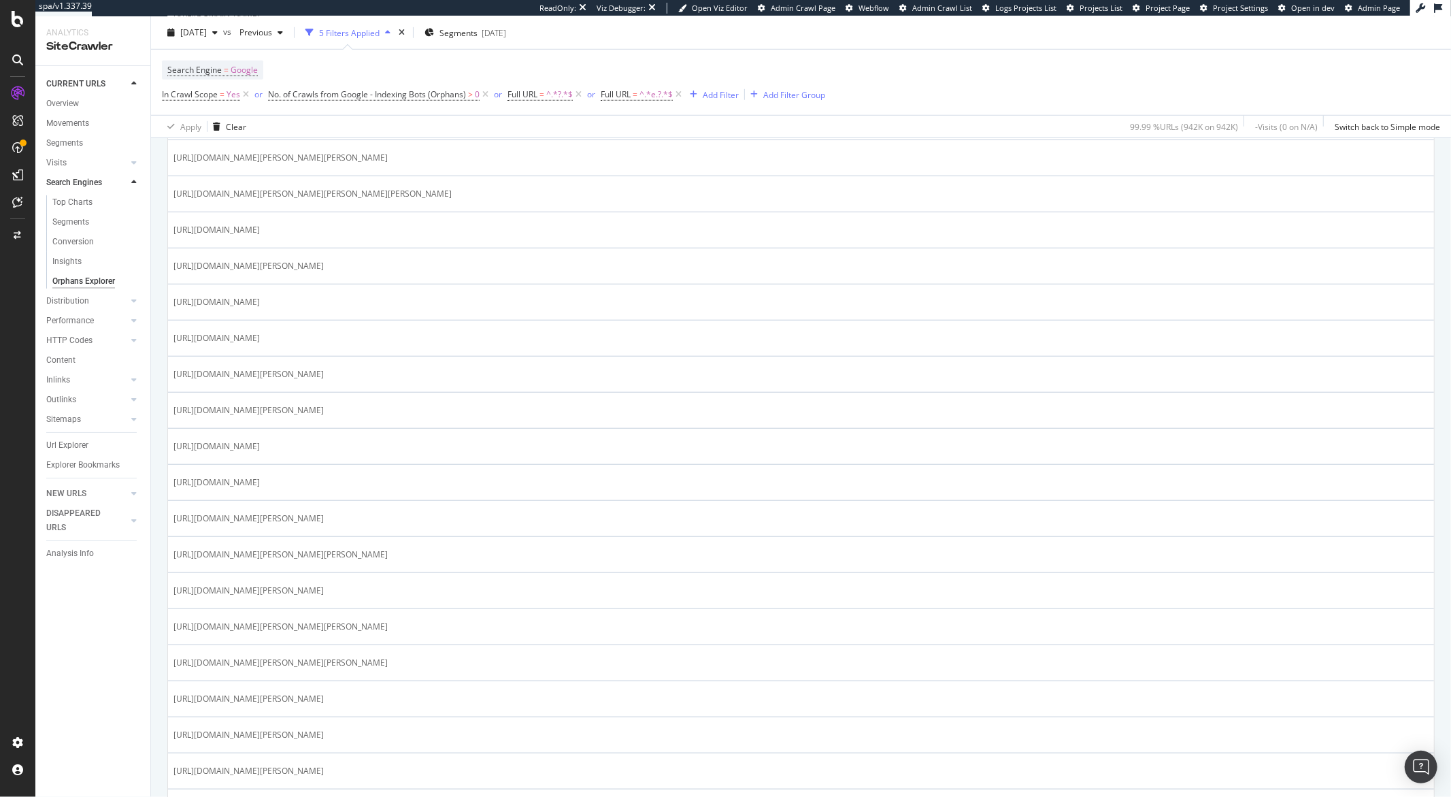
scroll to position [1264, 0]
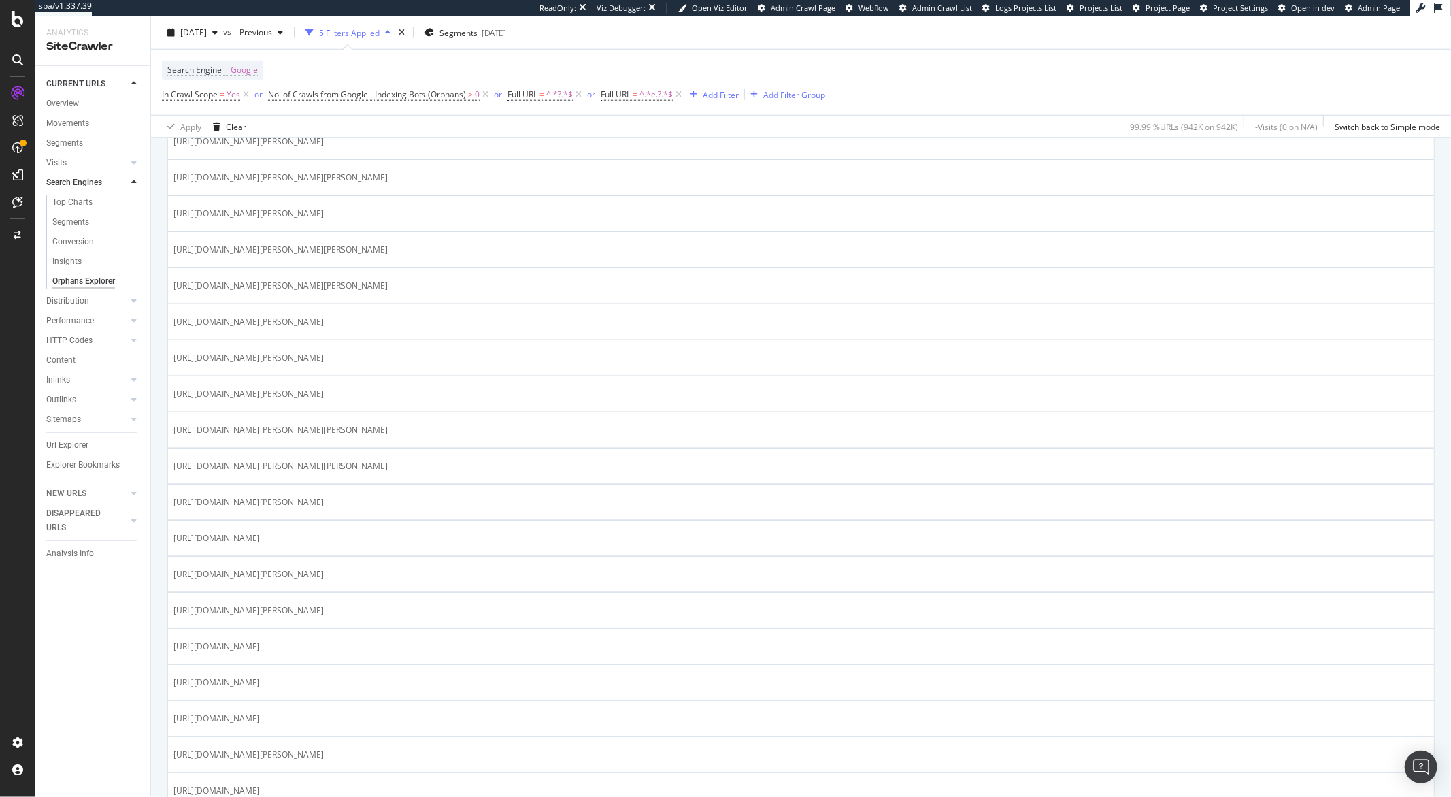
click at [101, 280] on div "Orphans Explorer" at bounding box center [83, 281] width 63 height 14
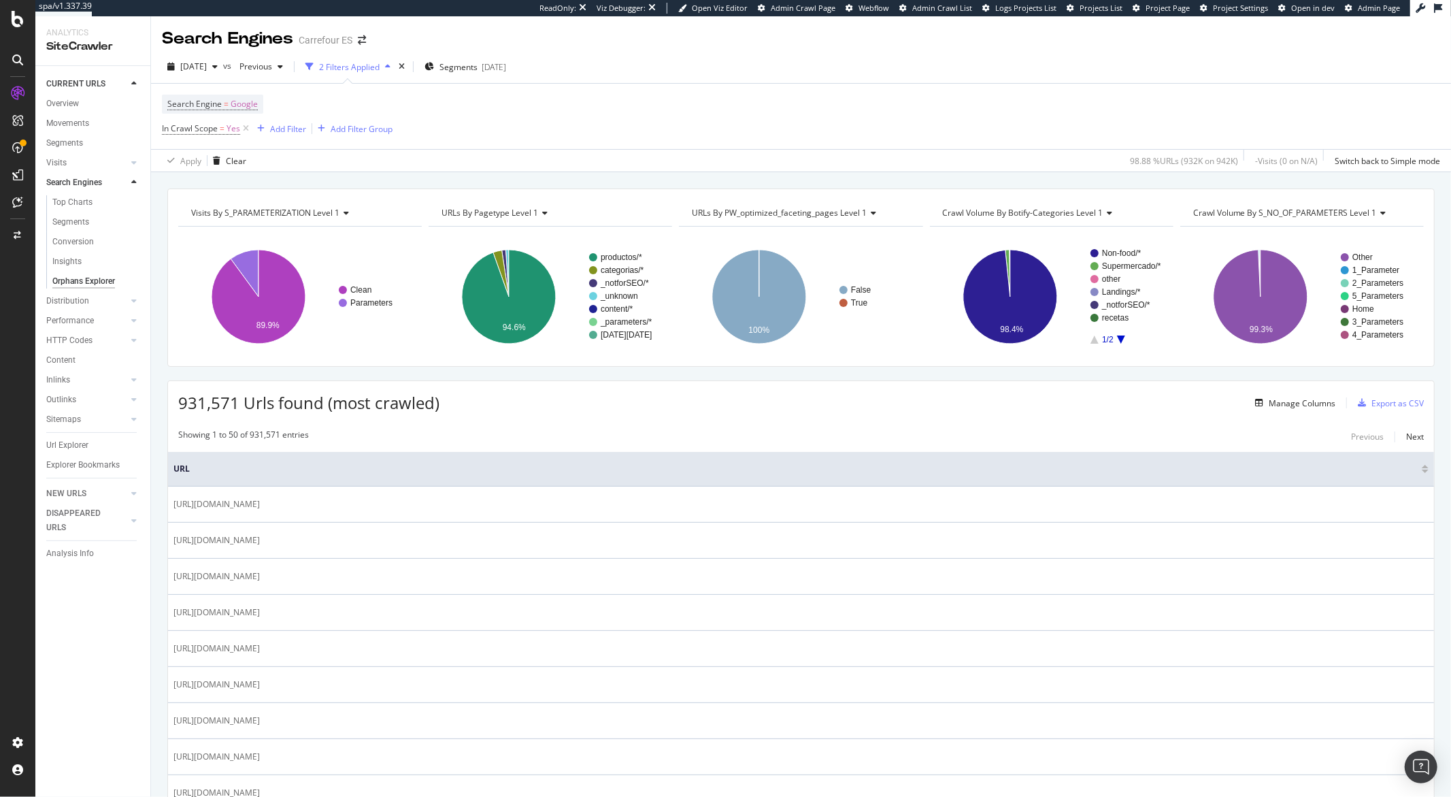
click at [350, 210] on div "Visits by s_PARAMETERIZATION Level 1" at bounding box center [298, 213] width 221 height 22
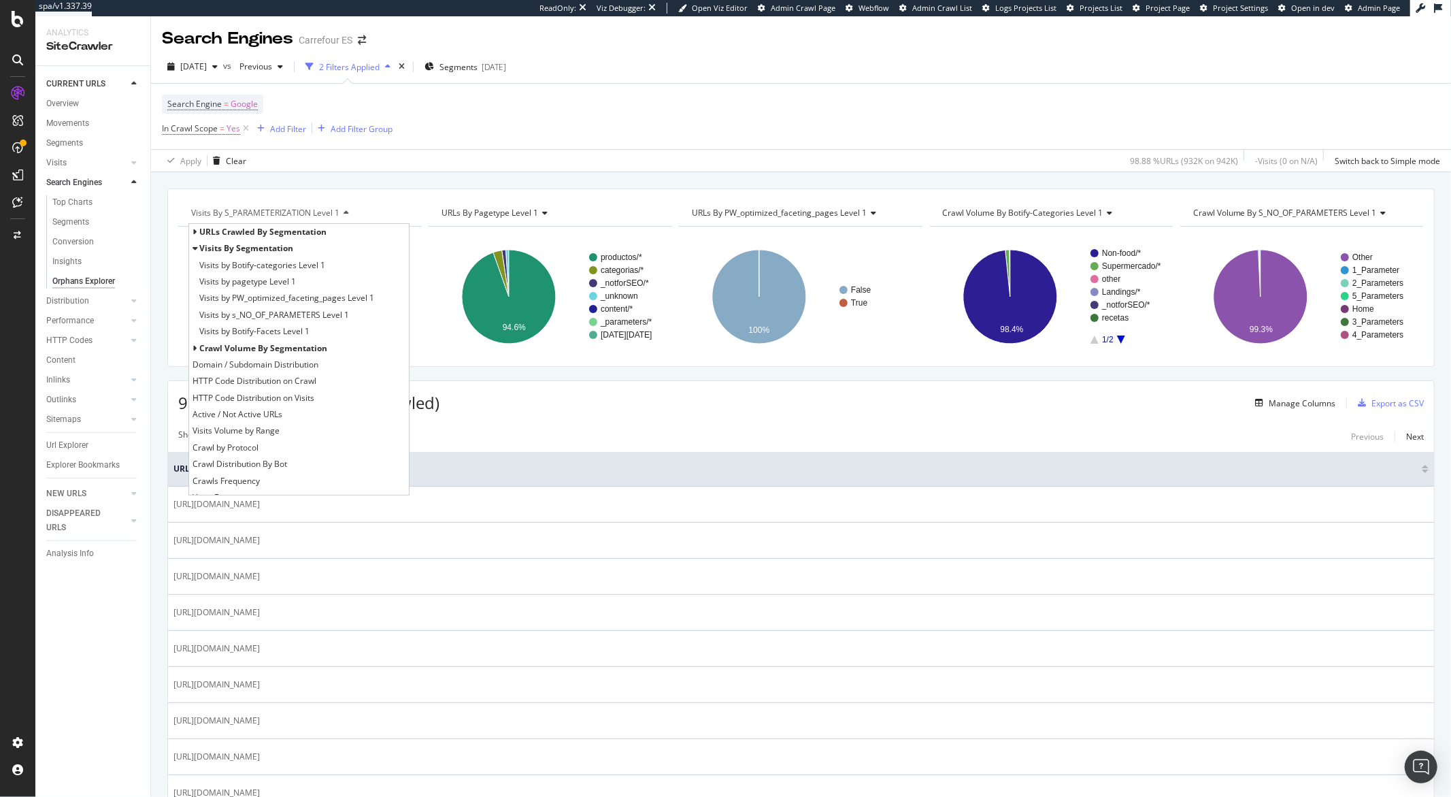
click at [195, 349] on icon at bounding box center [195, 348] width 5 height 8
click at [229, 399] on span "Crawl Volume By s_PARAMETERIZATION Level 1" at bounding box center [289, 398] width 180 height 14
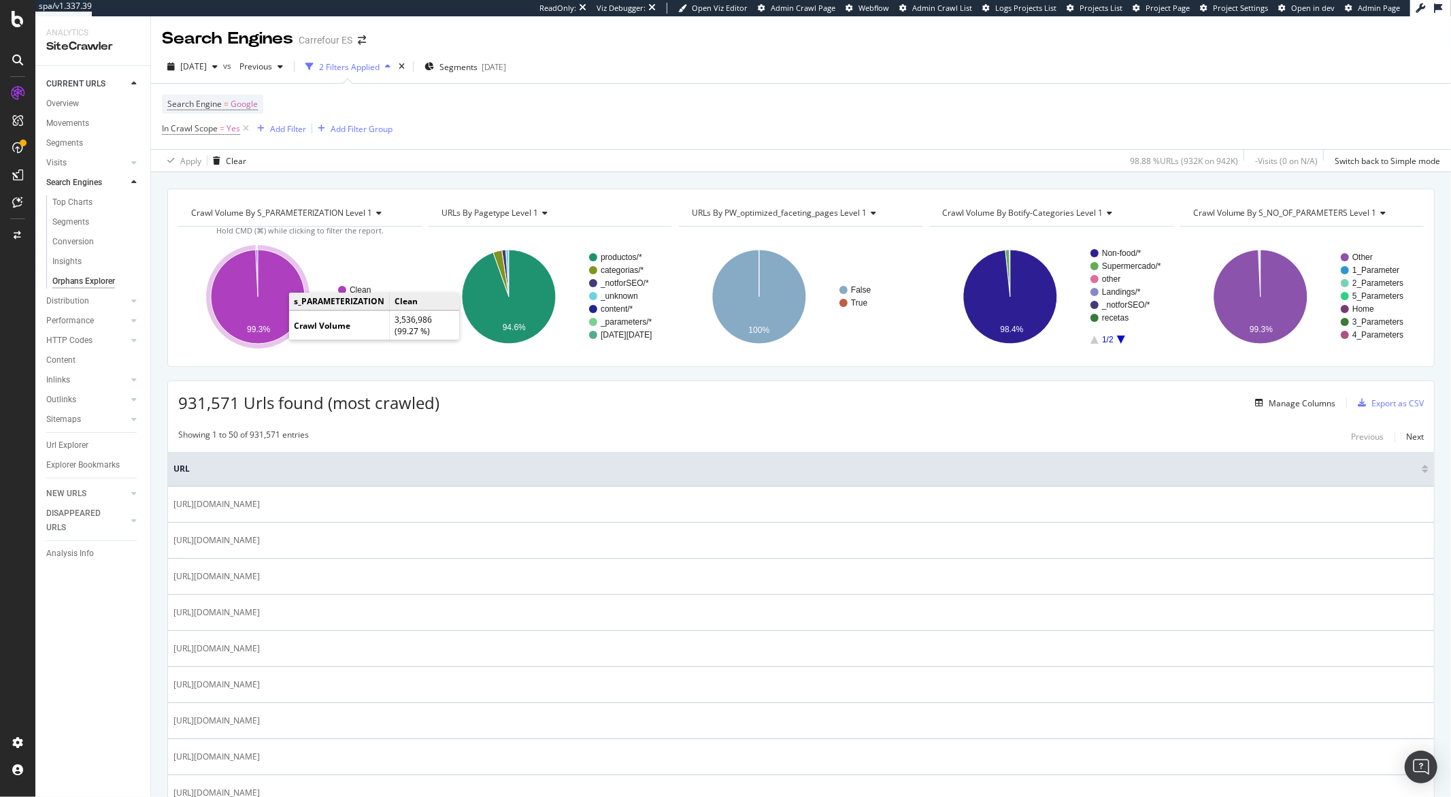
click at [269, 320] on icon "A chart." at bounding box center [258, 297] width 94 height 94
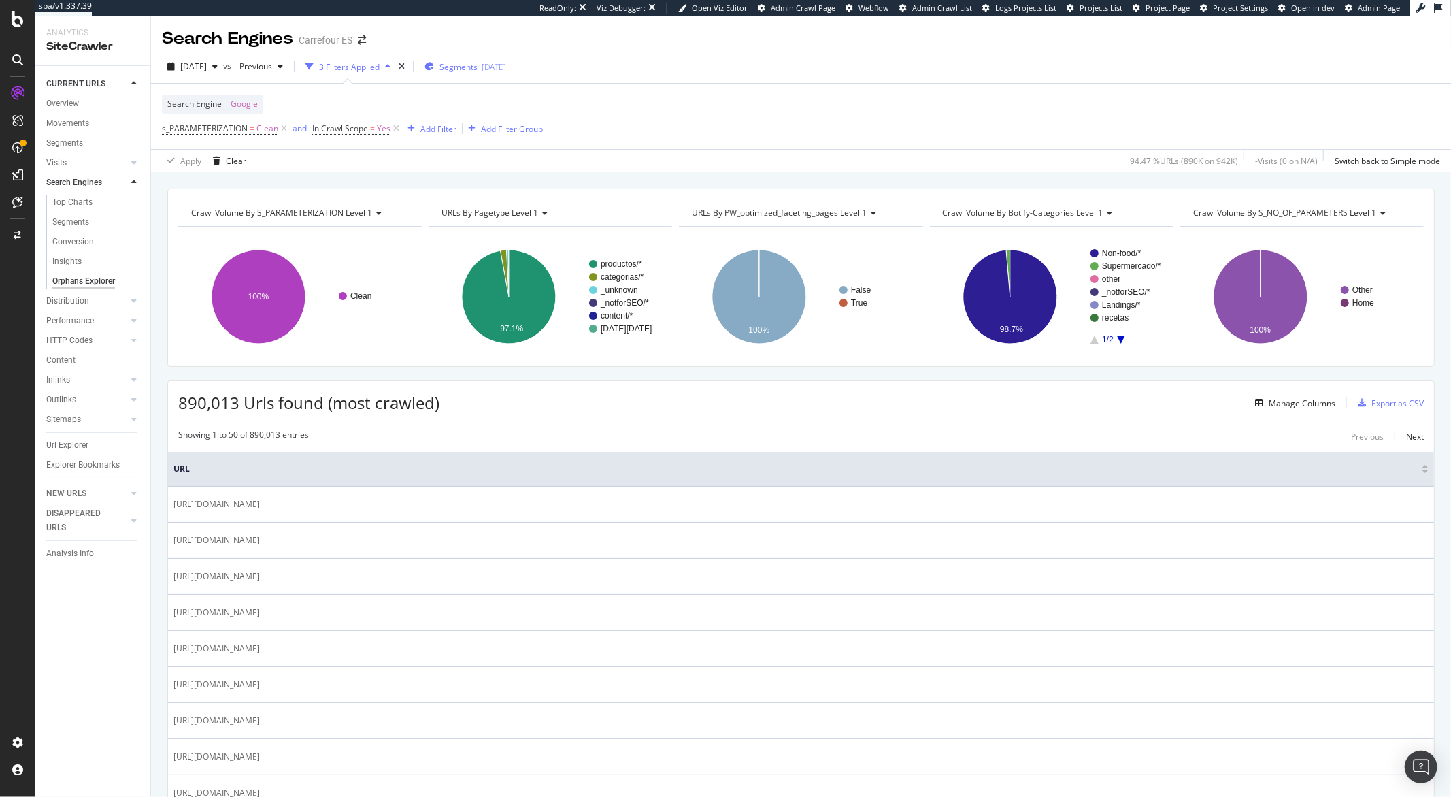
click at [478, 67] on span "Segments" at bounding box center [459, 67] width 38 height 12
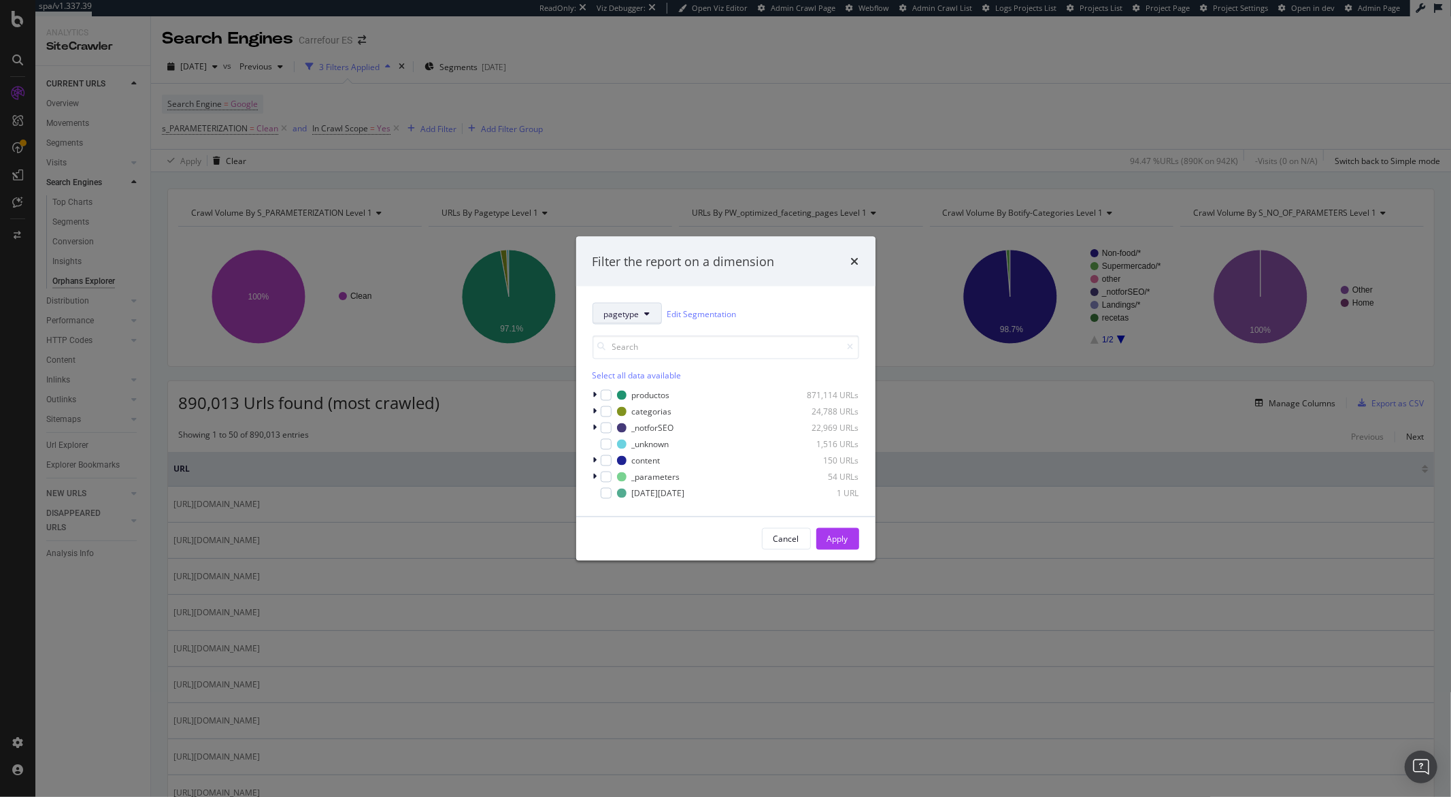
click at [635, 319] on button "pagetype" at bounding box center [627, 314] width 69 height 22
click at [642, 288] on div "pagetype Edit Segmentation Select all data available productos 871,114 URLs cat…" at bounding box center [725, 401] width 299 height 230
click at [776, 90] on div "Filter the report on a dimension pagetype Edit Segmentation Select all data ava…" at bounding box center [725, 398] width 1451 height 797
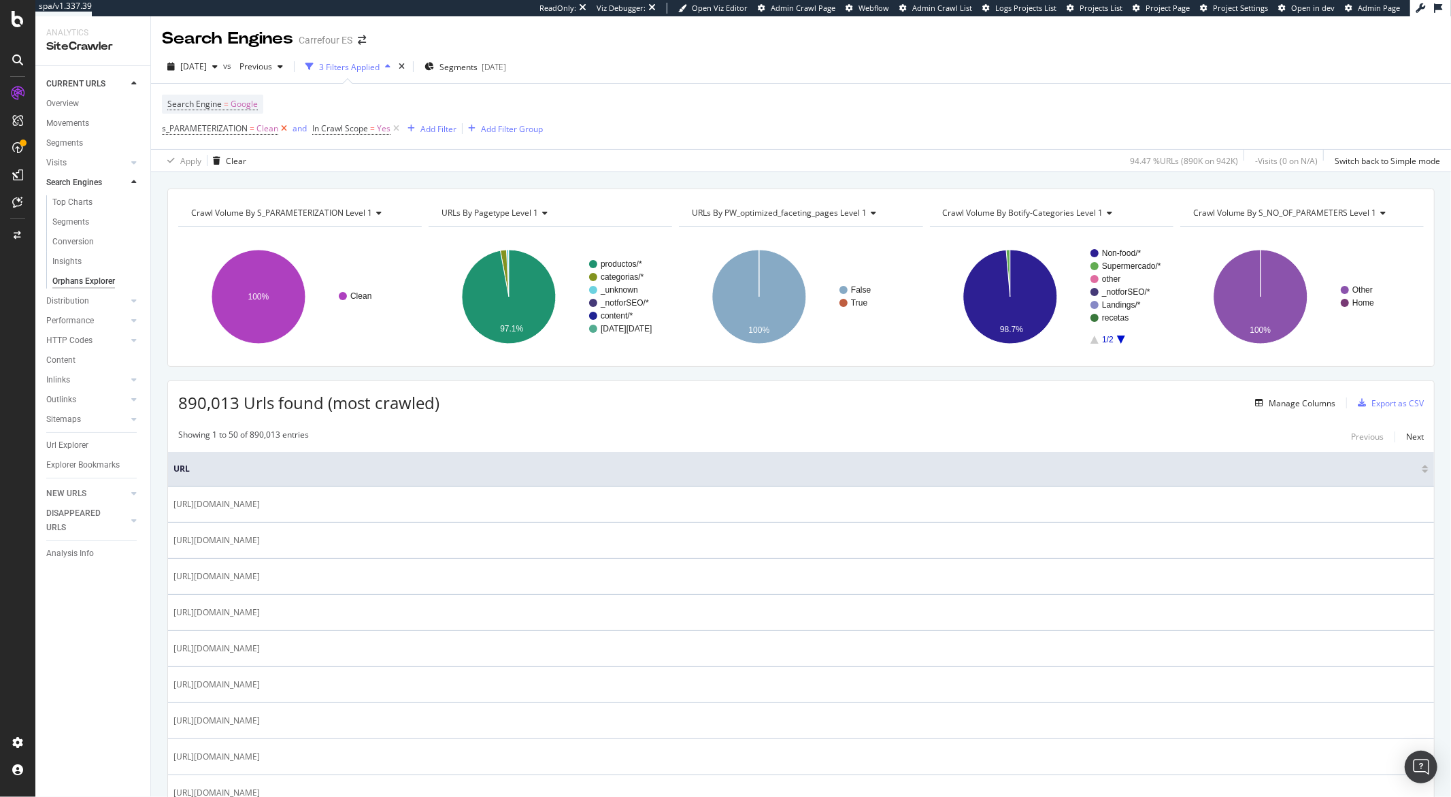
click at [283, 131] on icon at bounding box center [284, 129] width 12 height 14
click at [299, 134] on div "Add Filter" at bounding box center [288, 129] width 36 height 12
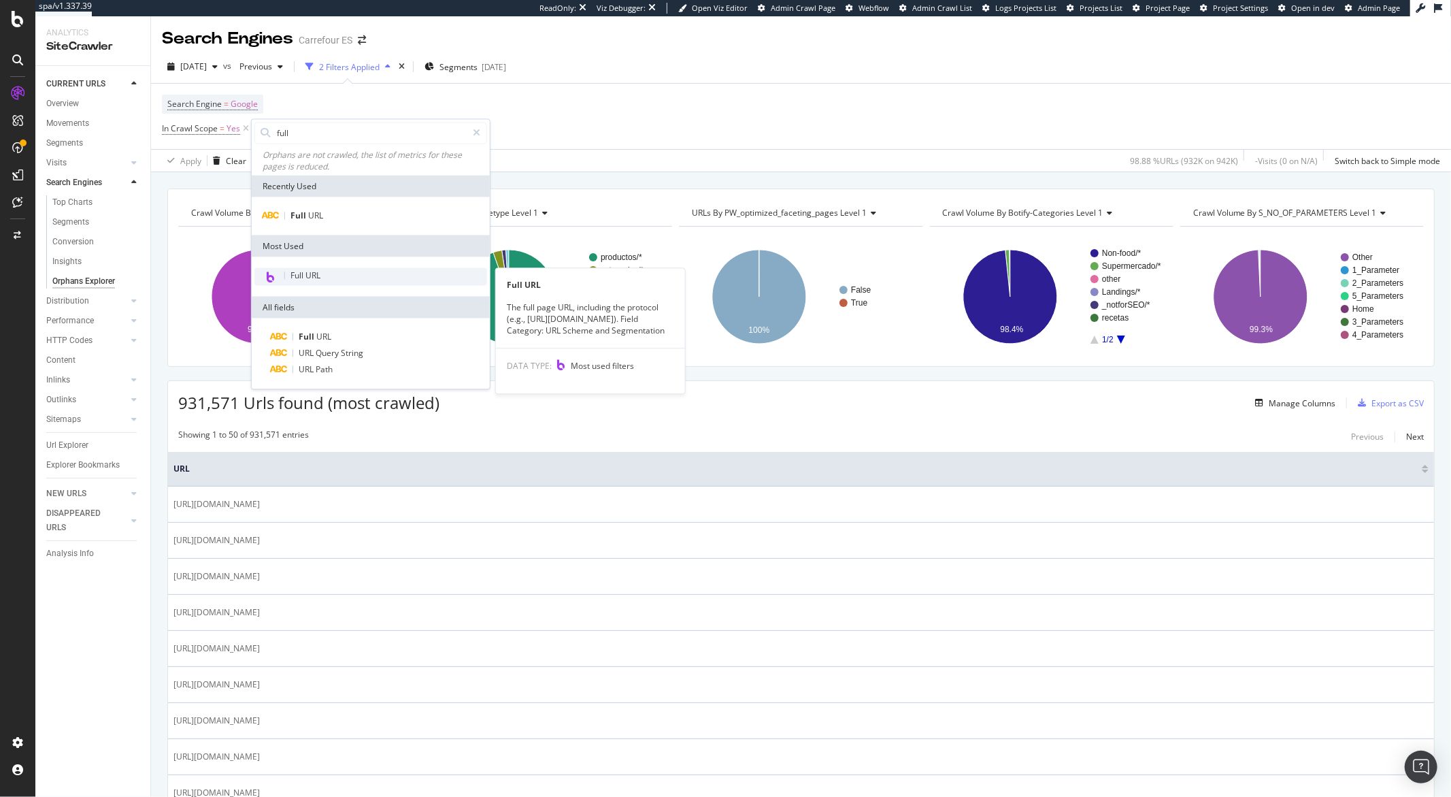
click at [331, 275] on div "Full URL" at bounding box center [370, 277] width 233 height 18
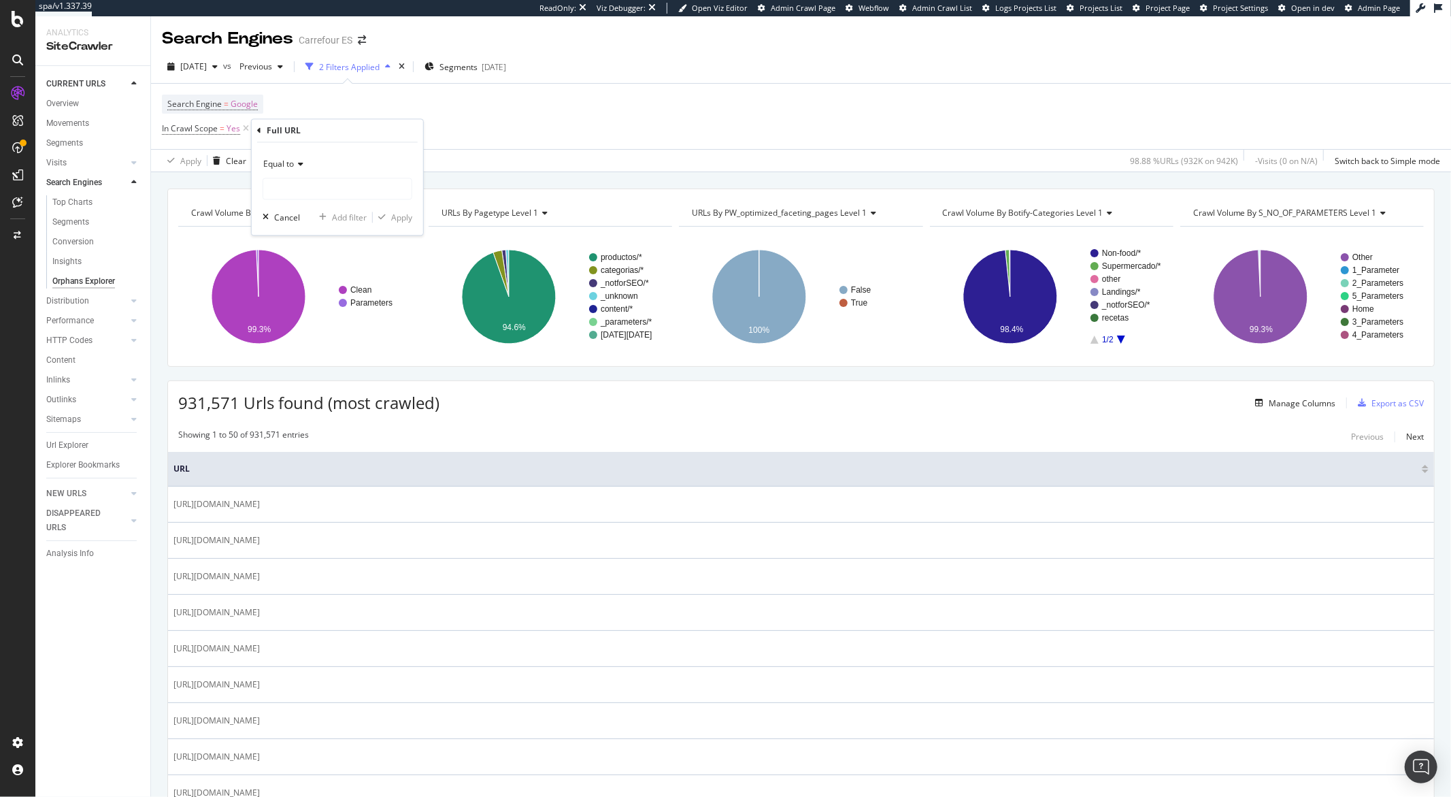
click at [295, 166] on icon at bounding box center [299, 165] width 10 height 8
click at [305, 301] on div "Contains" at bounding box center [339, 299] width 146 height 18
click at [307, 193] on input "text" at bounding box center [337, 189] width 148 height 22
type input "?"
click at [390, 221] on div "button" at bounding box center [382, 218] width 18 height 8
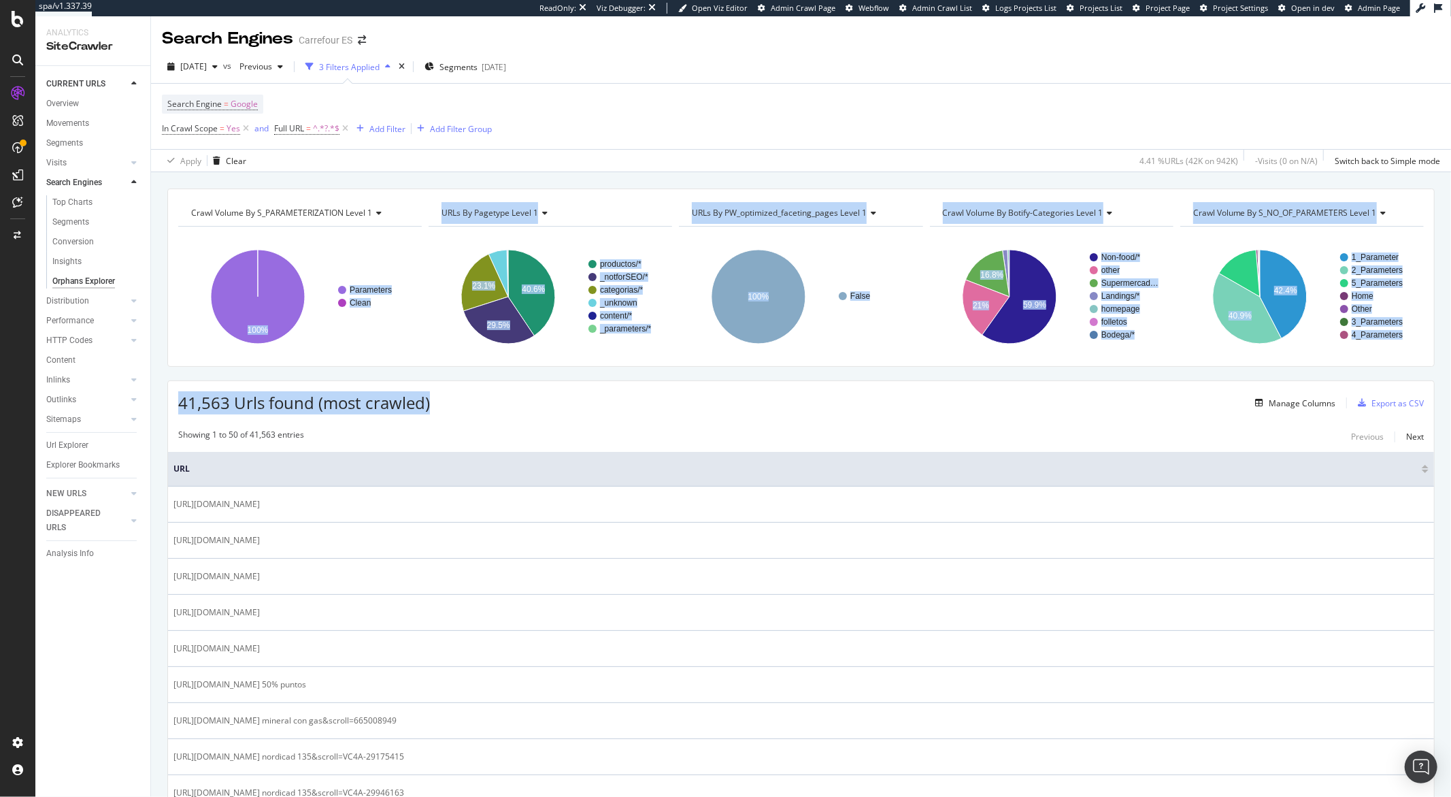
drag, startPoint x: 189, startPoint y: 346, endPoint x: 268, endPoint y: 426, distance: 112.1
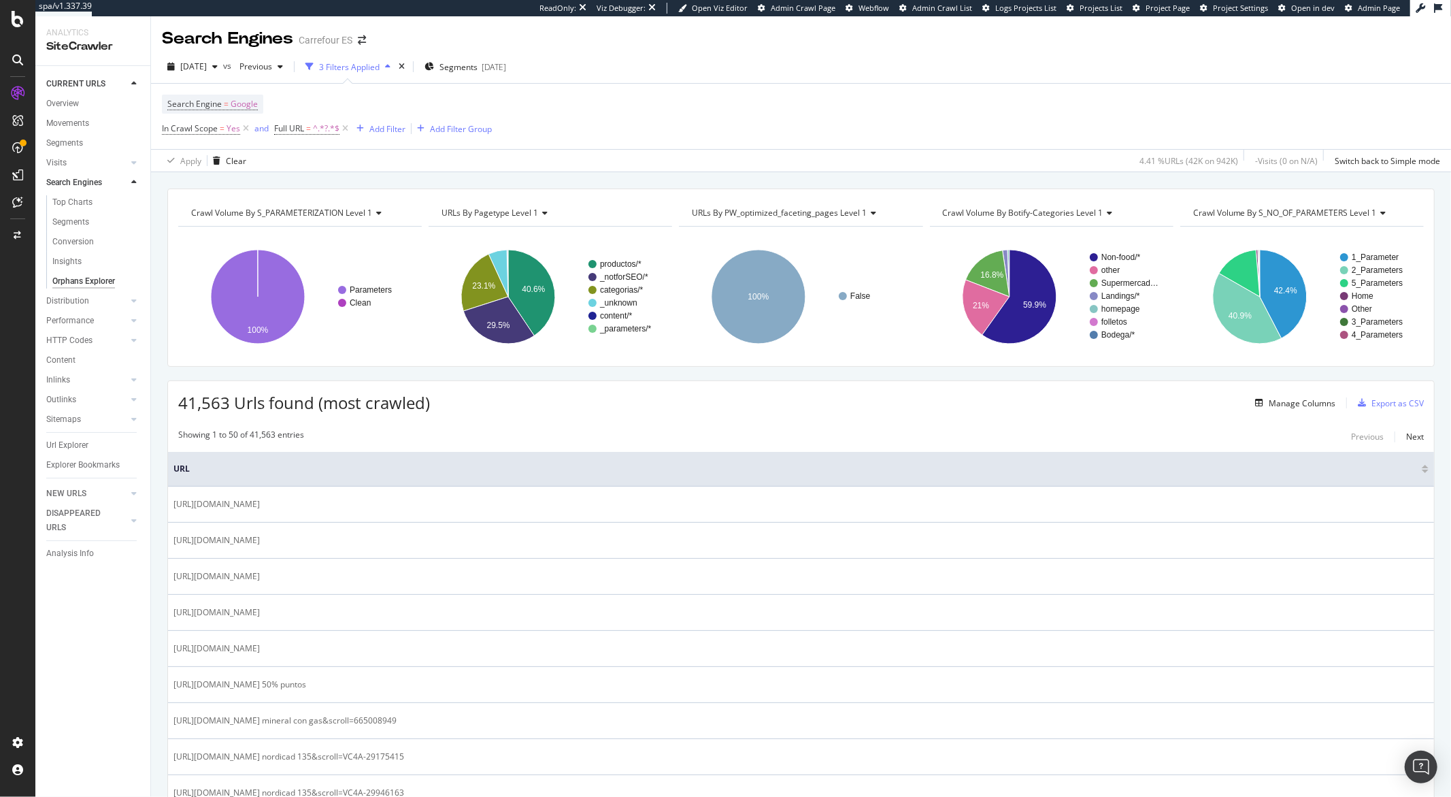
click at [312, 459] on th "URL" at bounding box center [801, 469] width 1266 height 35
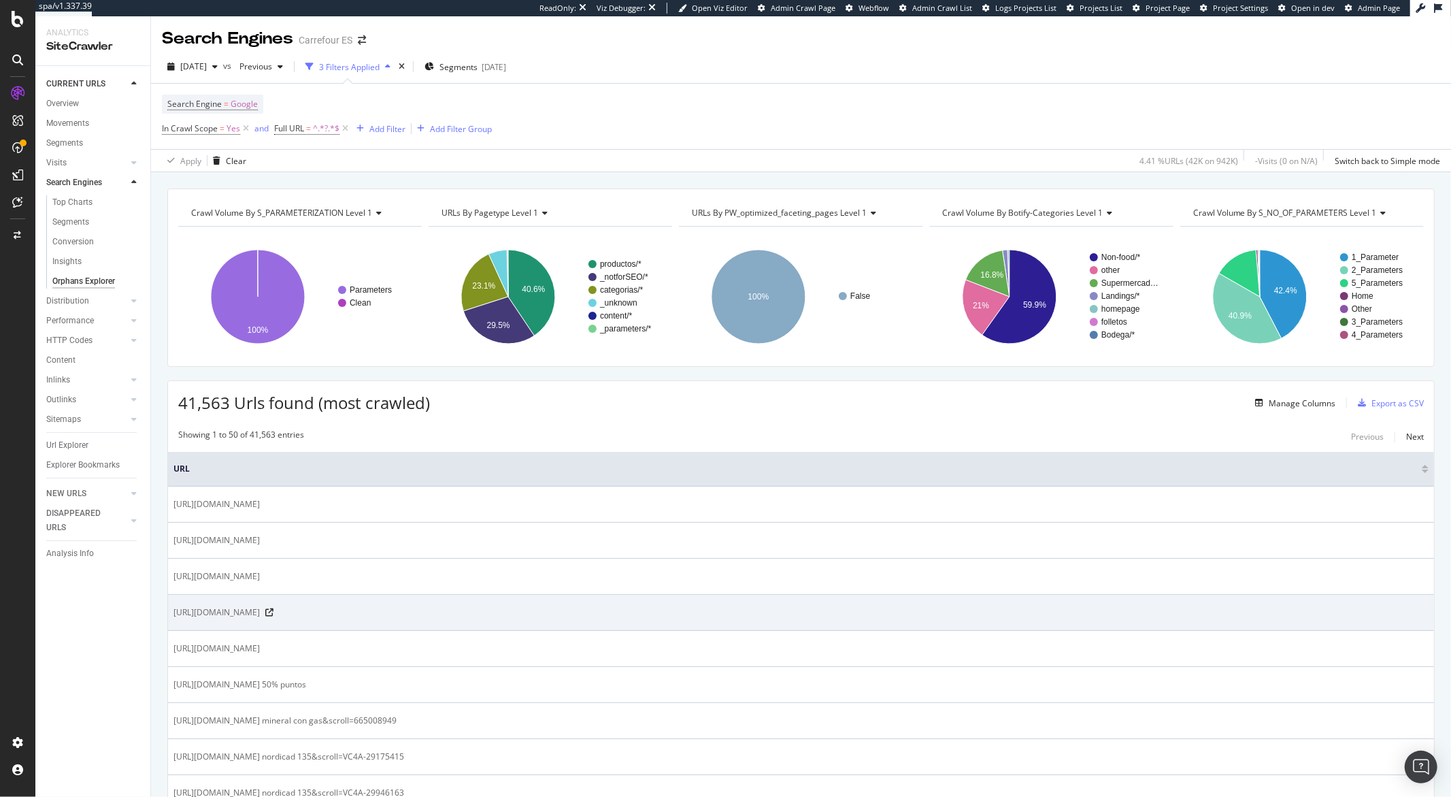
drag, startPoint x: 326, startPoint y: 614, endPoint x: 352, endPoint y: 615, distance: 26.5
click at [260, 615] on span "https://www.carrefour.es/0011/folletos.e?dclid=CPCH1LHhs48DFbkiBgAd_48bMA&gad_s…" at bounding box center [217, 613] width 86 height 14
drag, startPoint x: 351, startPoint y: 614, endPoint x: 320, endPoint y: 615, distance: 31.3
click at [260, 615] on span "https://www.carrefour.es/0011/folletos.e?dclid=CPCH1LHhs48DFbkiBgAd_48bMA&gad_s…" at bounding box center [217, 613] width 86 height 14
copy span ".e?dclid"
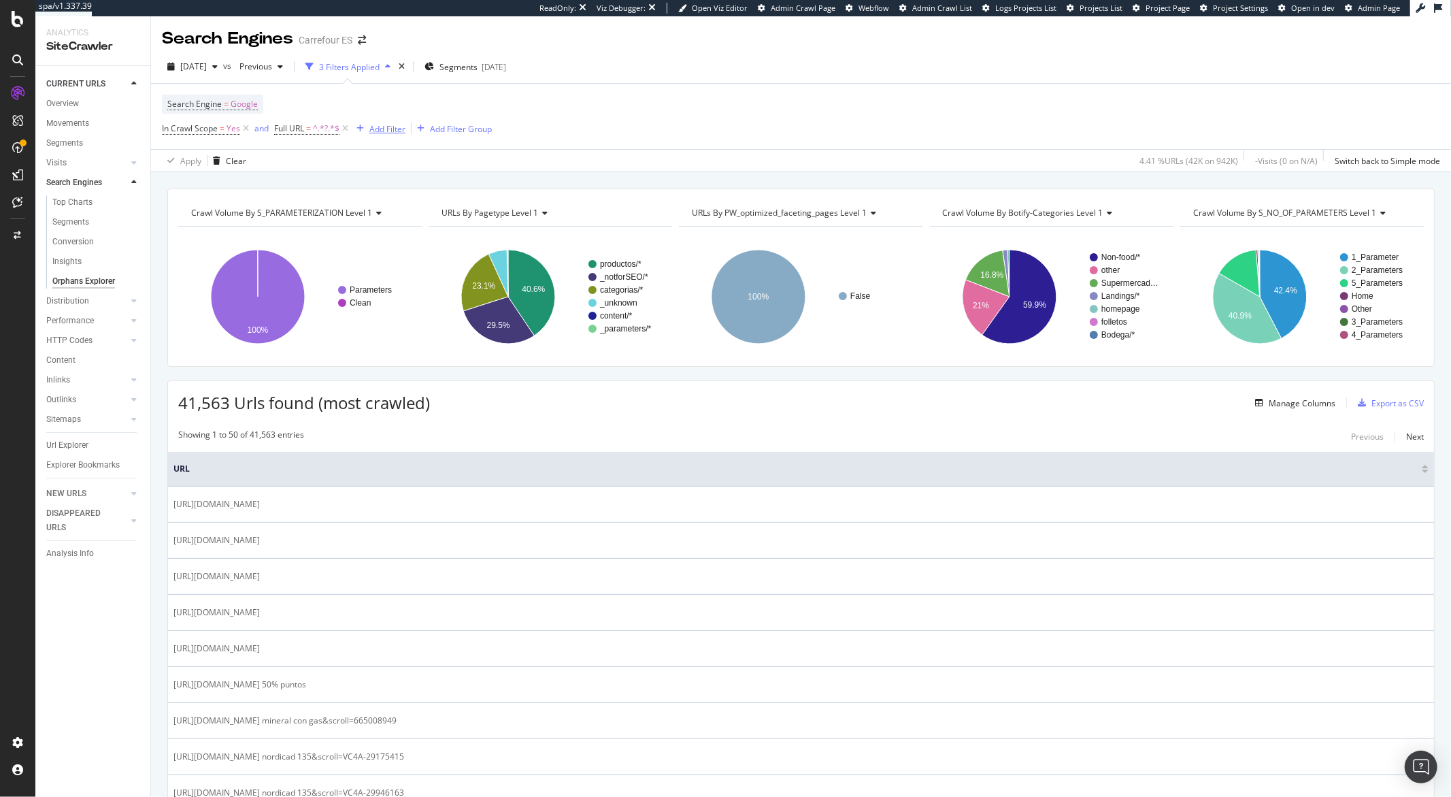
click at [380, 133] on div "Add Filter" at bounding box center [387, 129] width 36 height 12
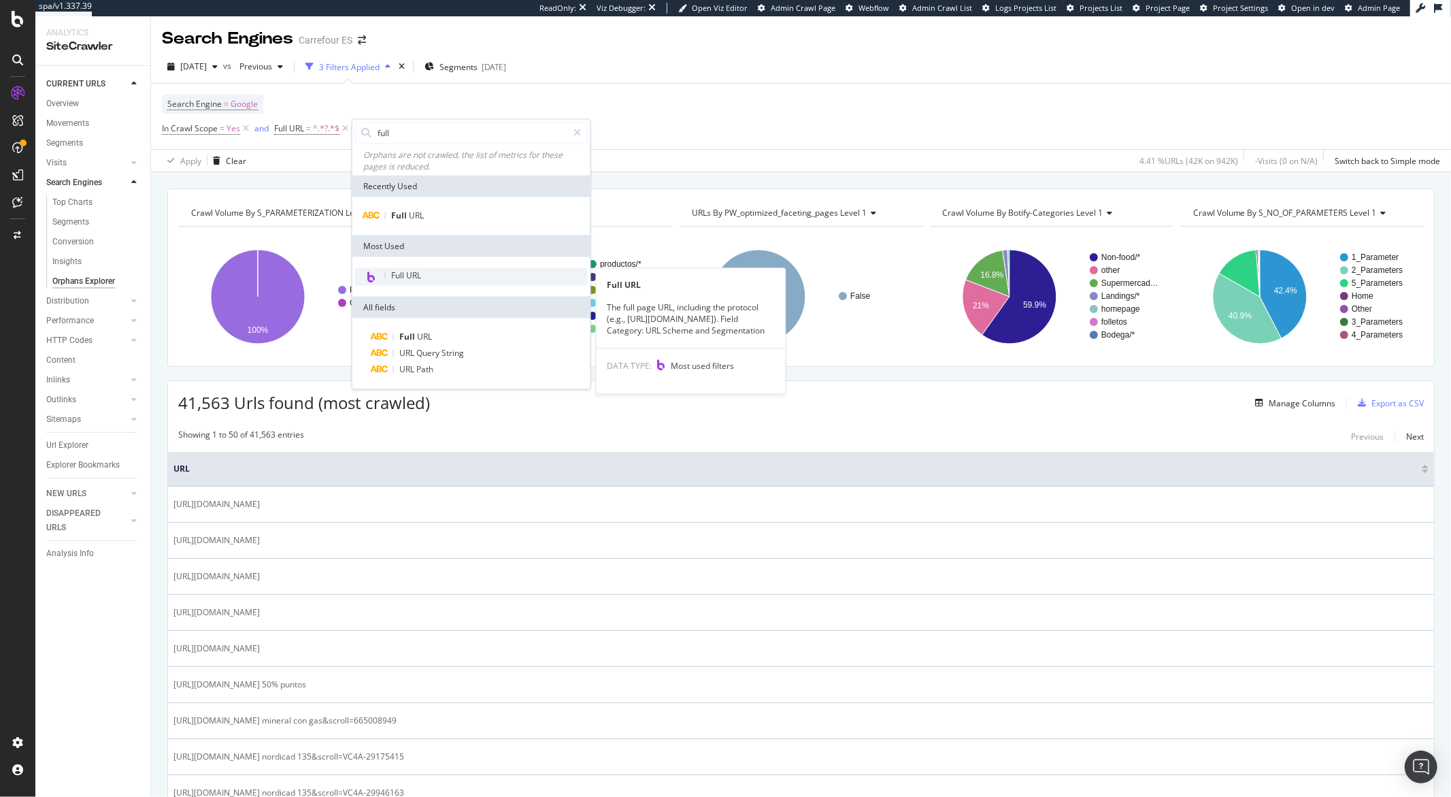
click at [403, 276] on span "Full URL" at bounding box center [406, 276] width 30 height 12
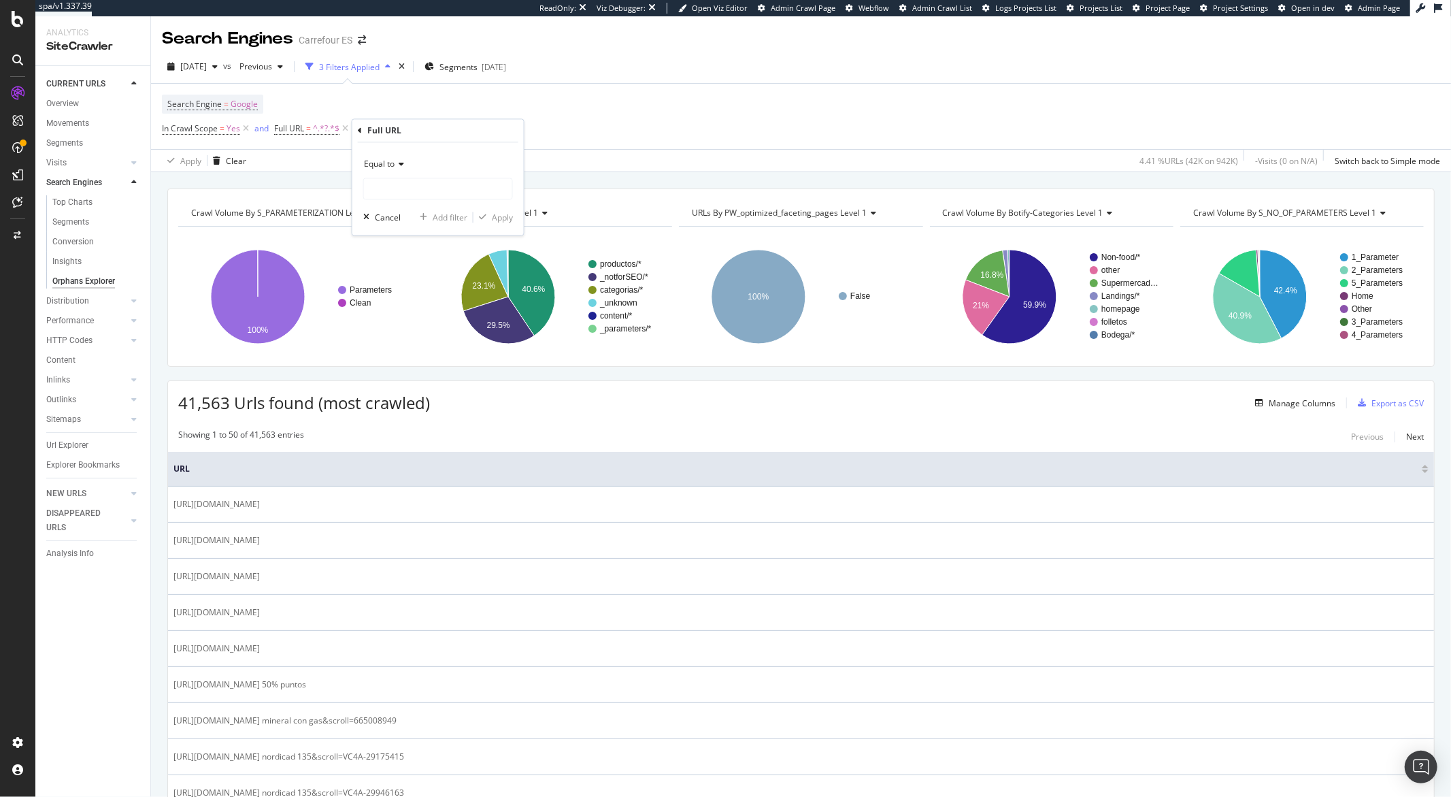
click at [396, 169] on div "Equal to" at bounding box center [438, 165] width 150 height 22
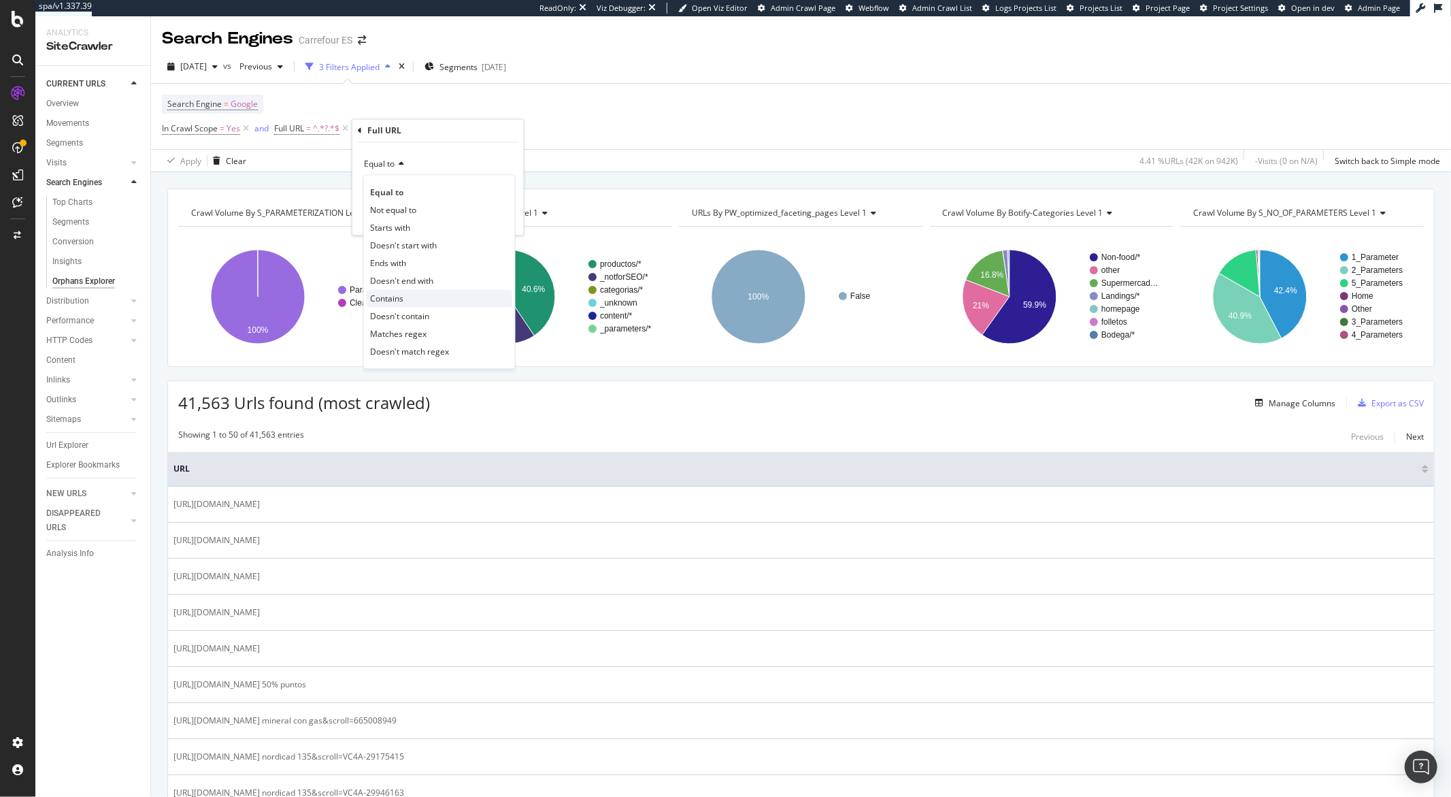
click at [403, 294] on span "Contains" at bounding box center [386, 299] width 33 height 12
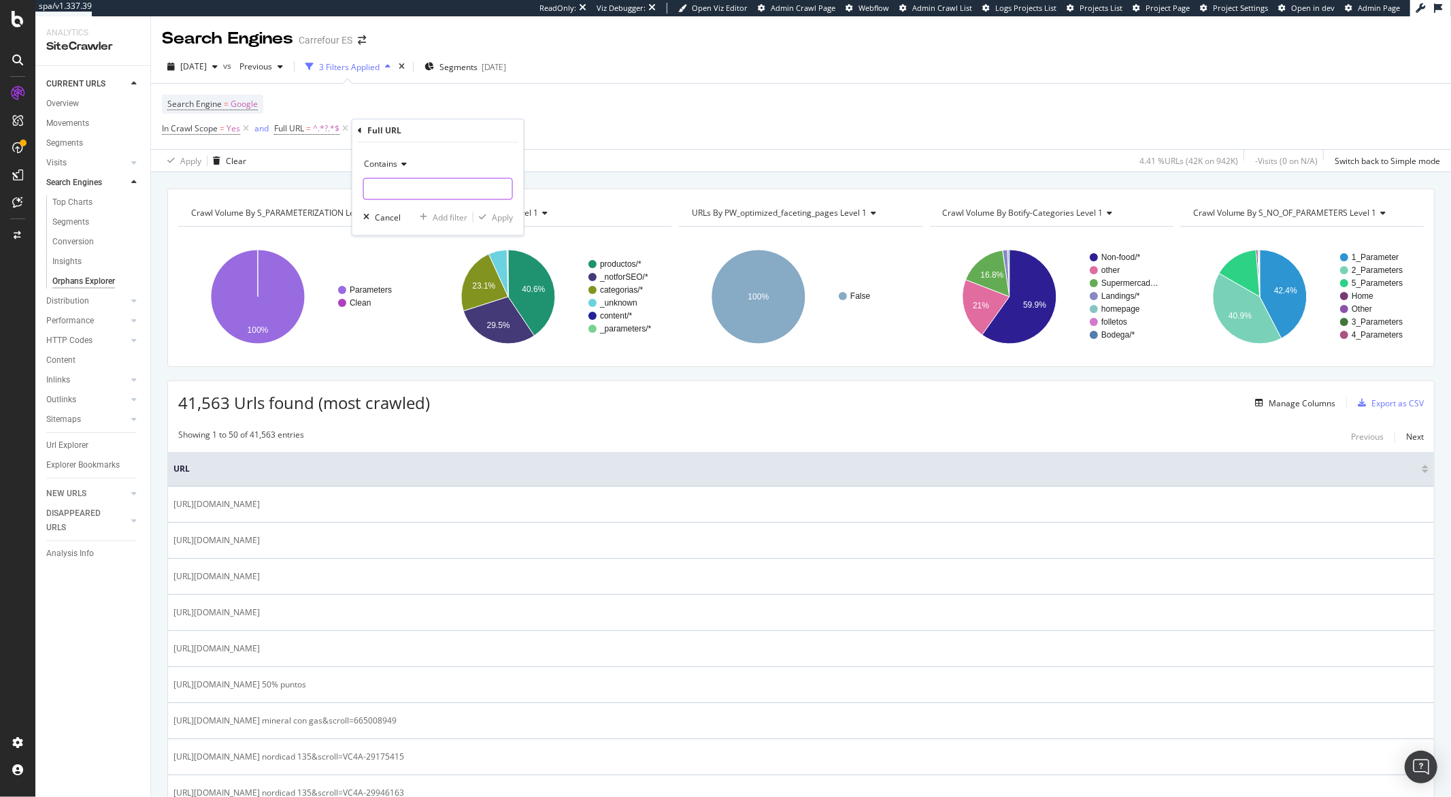
click at [405, 191] on input "text" at bounding box center [438, 189] width 148 height 22
paste input ".e?dclid"
type input ".e?dclid"
click at [497, 214] on div "Apply" at bounding box center [502, 218] width 21 height 12
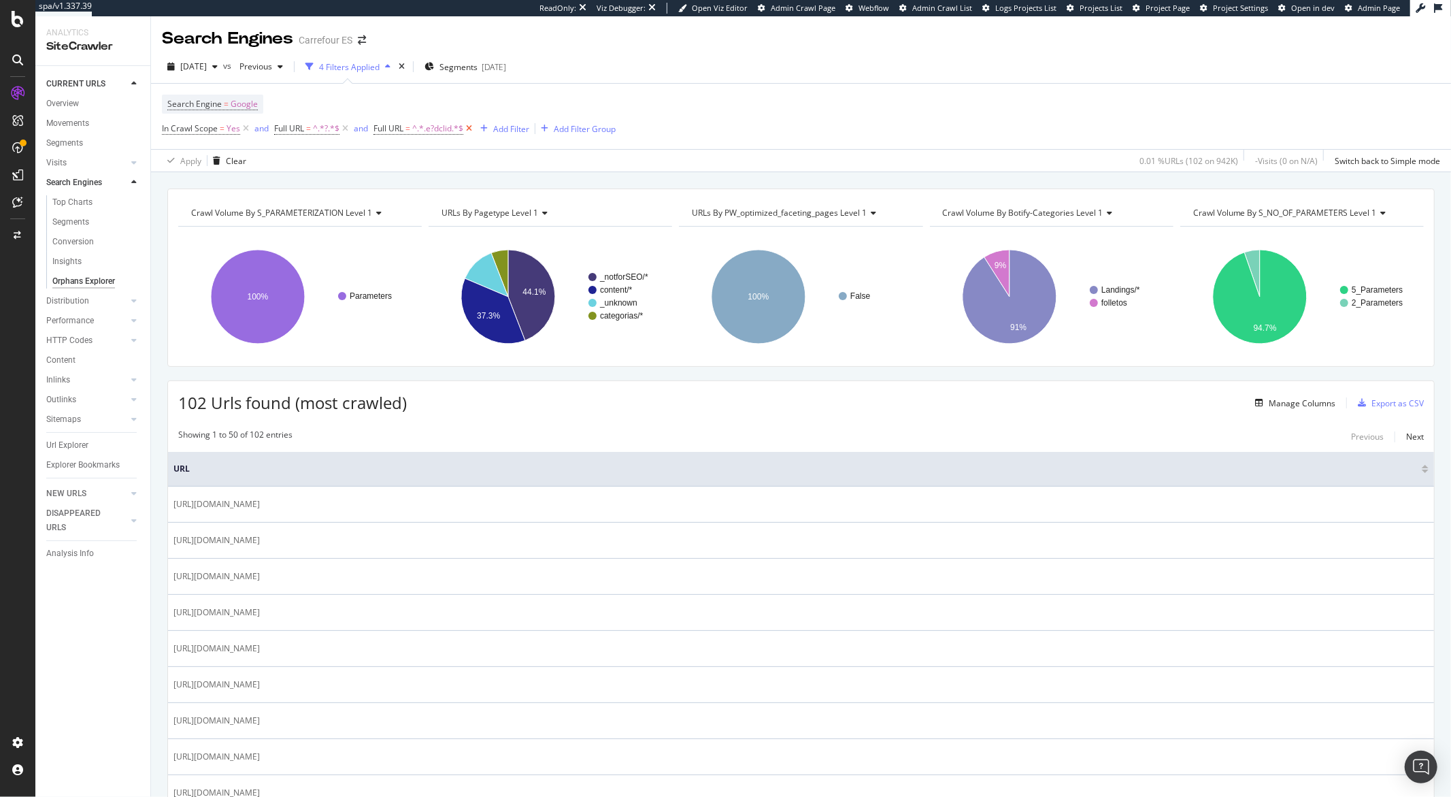
click at [466, 128] on icon at bounding box center [469, 129] width 12 height 14
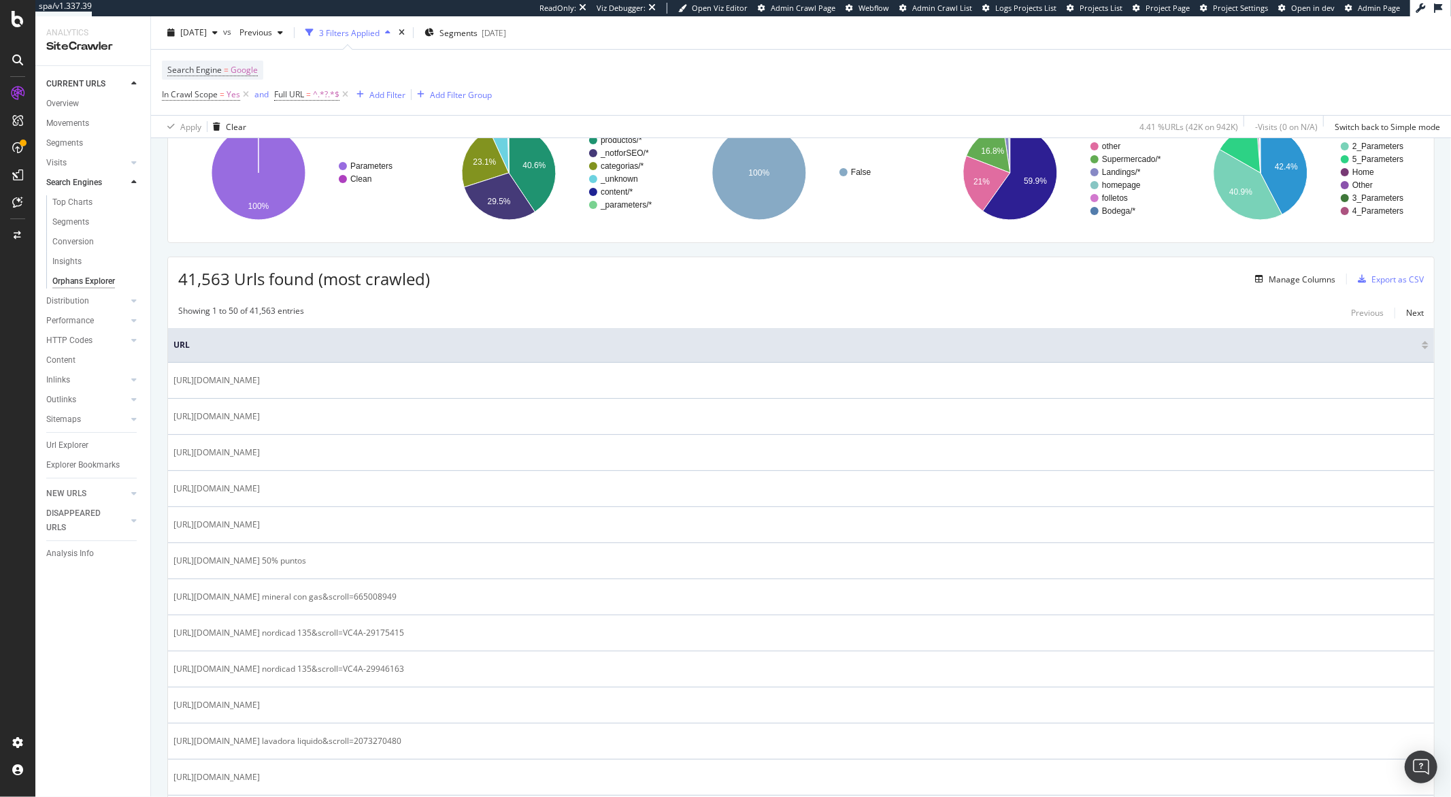
scroll to position [211, 0]
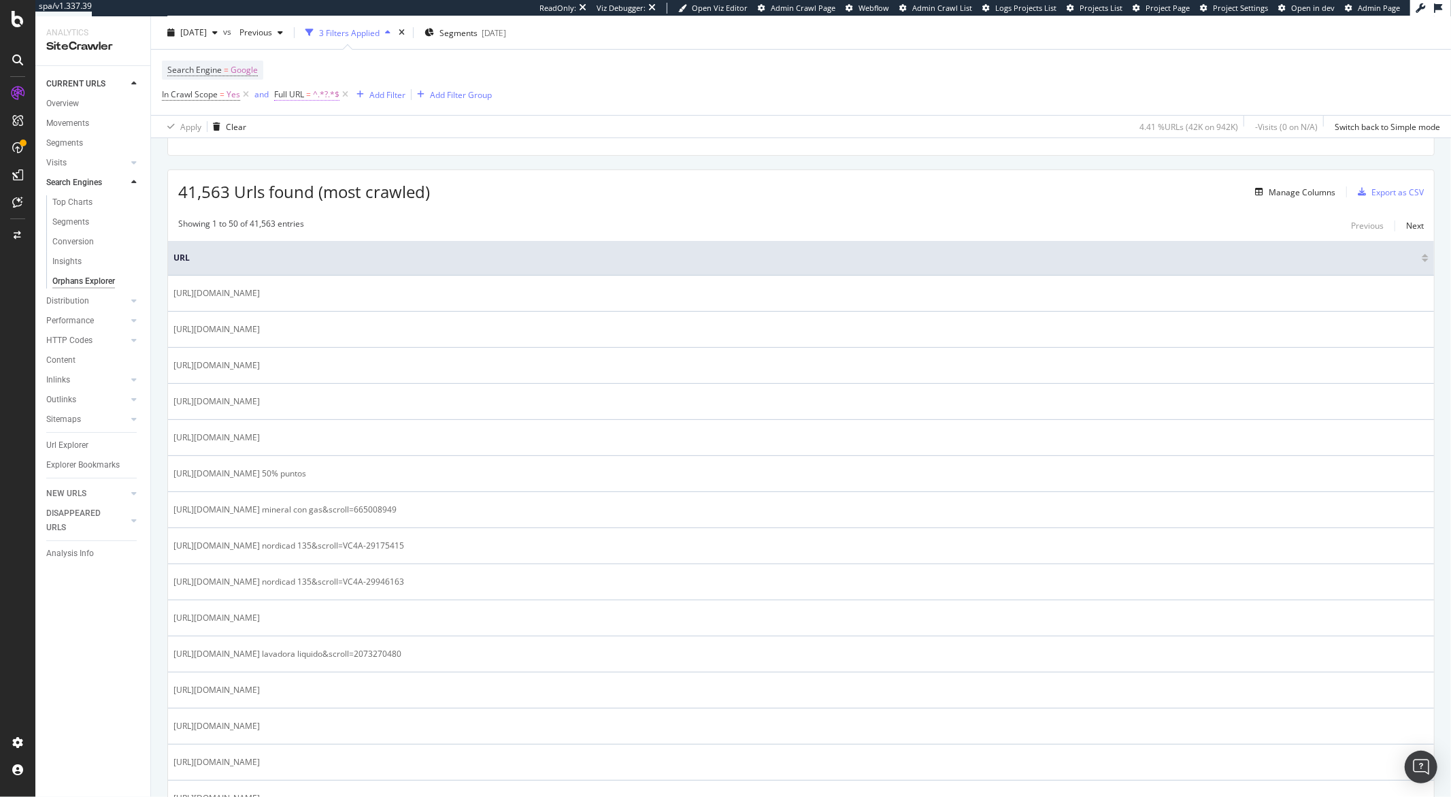
click at [314, 99] on span "^.*?.*$" at bounding box center [326, 94] width 27 height 19
click at [329, 154] on input "?" at bounding box center [350, 152] width 129 height 22
click at [331, 154] on input "?" at bounding box center [350, 152] width 129 height 22
type input "?query"
click at [426, 182] on div "Apply" at bounding box center [424, 181] width 21 height 12
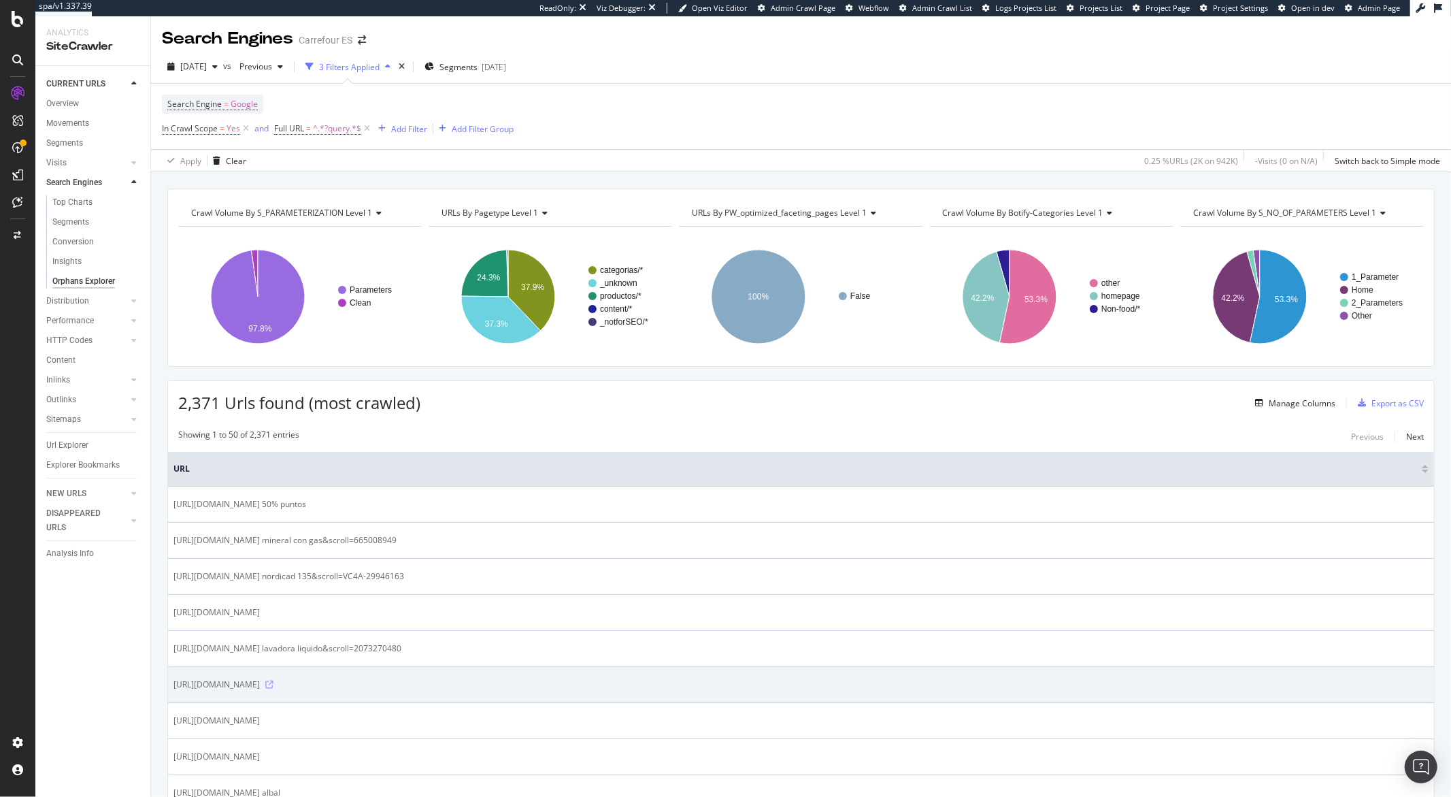
click at [274, 685] on icon at bounding box center [269, 684] width 8 height 8
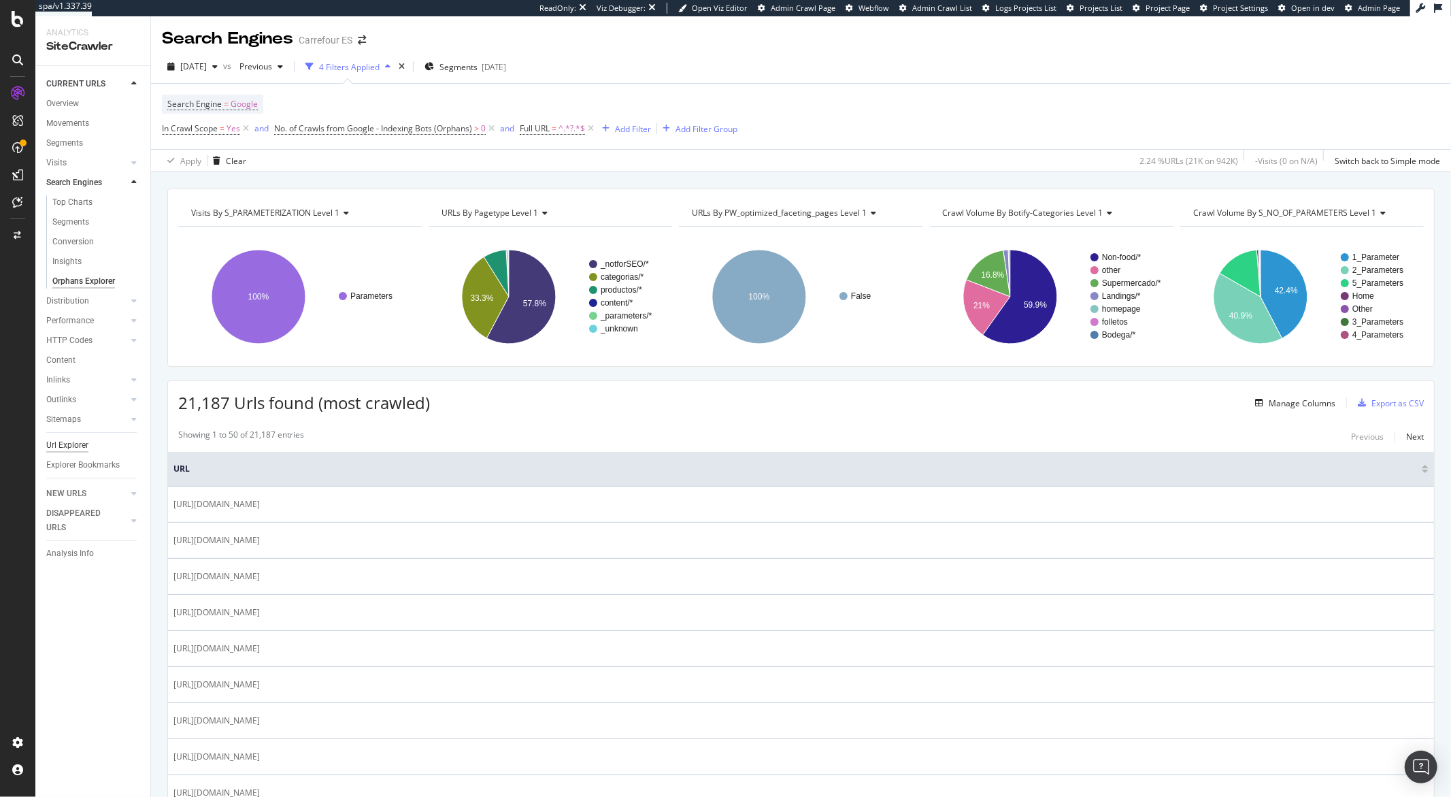
click at [74, 443] on div "Url Explorer" at bounding box center [67, 445] width 42 height 14
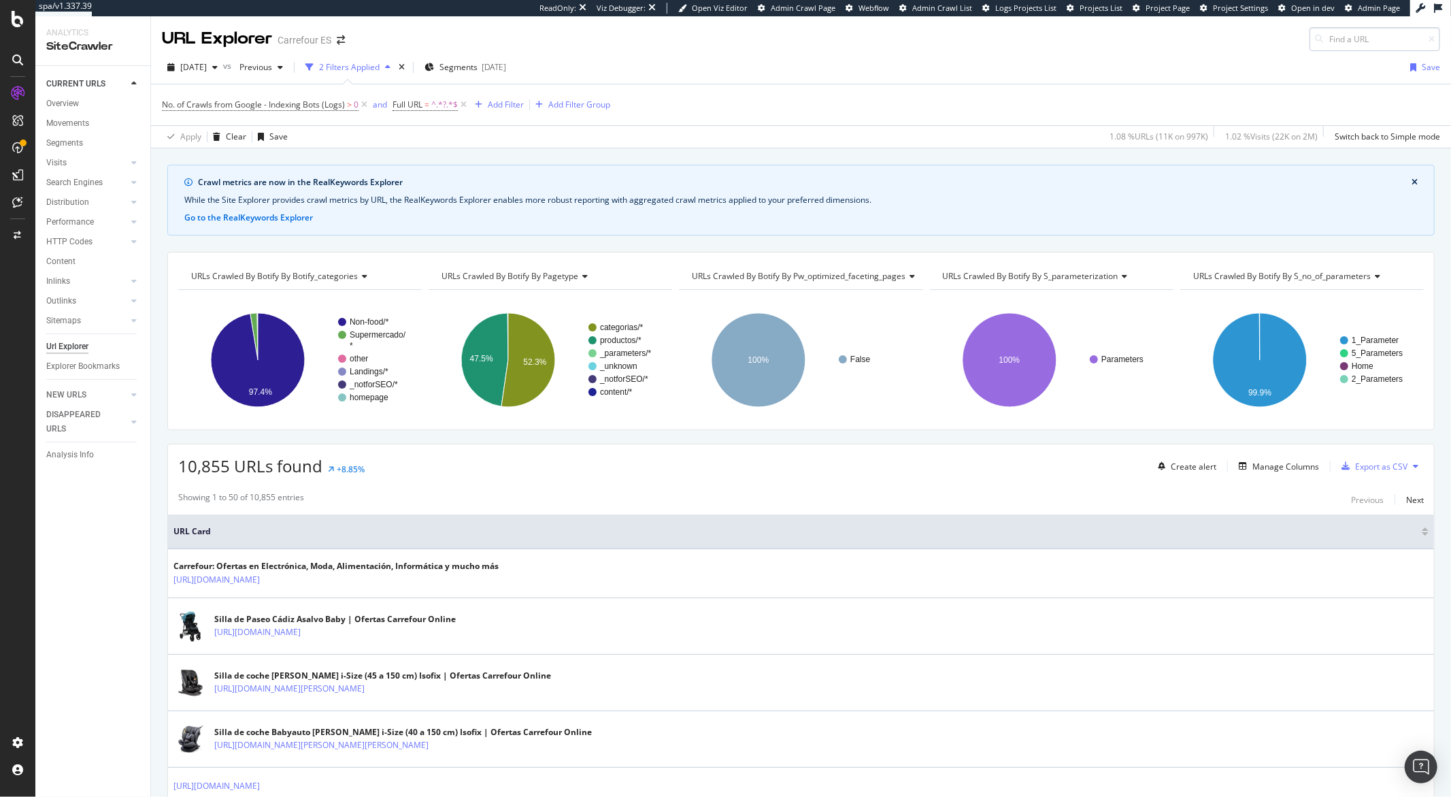
click at [1369, 39] on input at bounding box center [1375, 39] width 131 height 24
click at [418, 109] on span "Full URL" at bounding box center [408, 105] width 30 height 12
click at [435, 160] on input "?" at bounding box center [469, 162] width 129 height 22
type input "folletos"
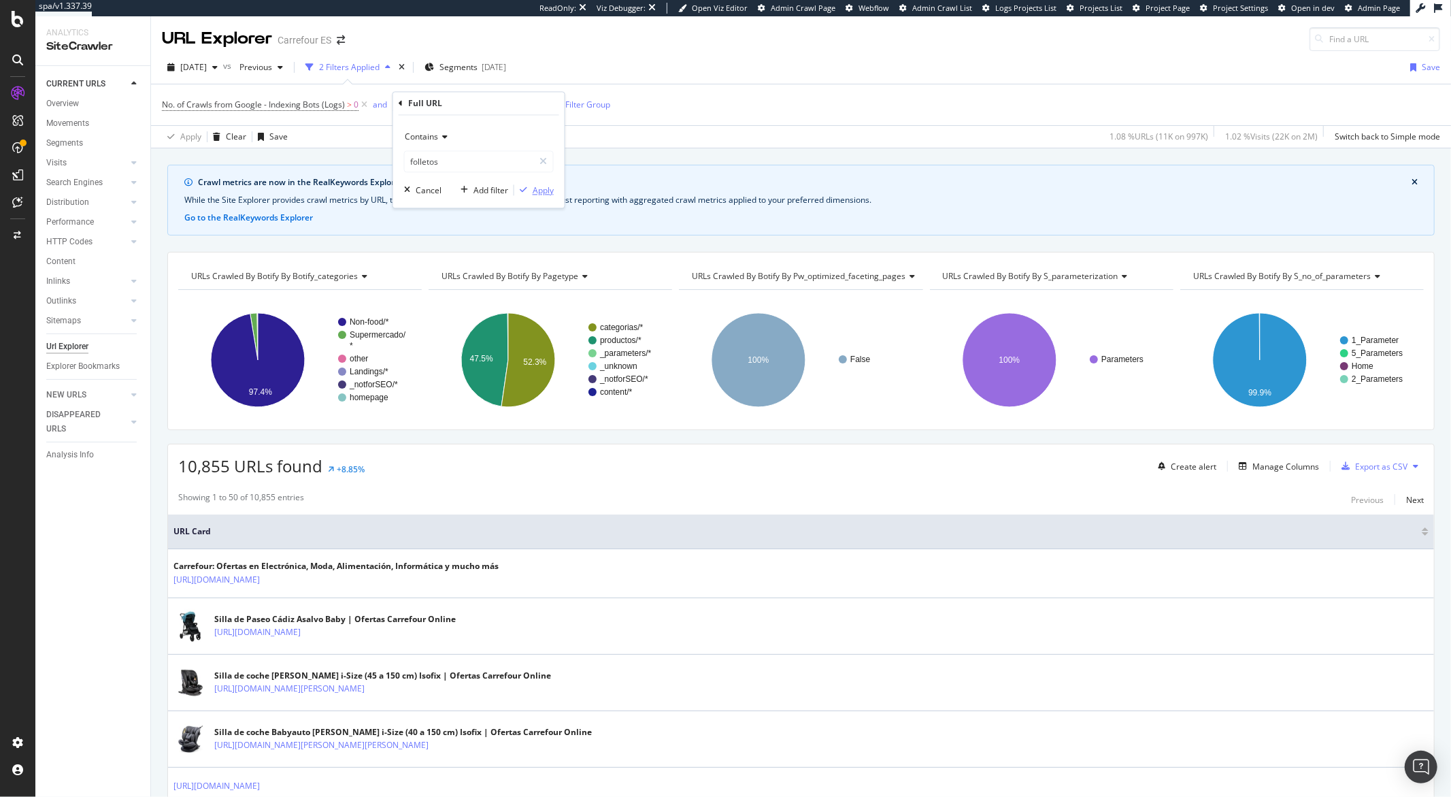
click at [533, 191] on div "Apply" at bounding box center [543, 190] width 21 height 12
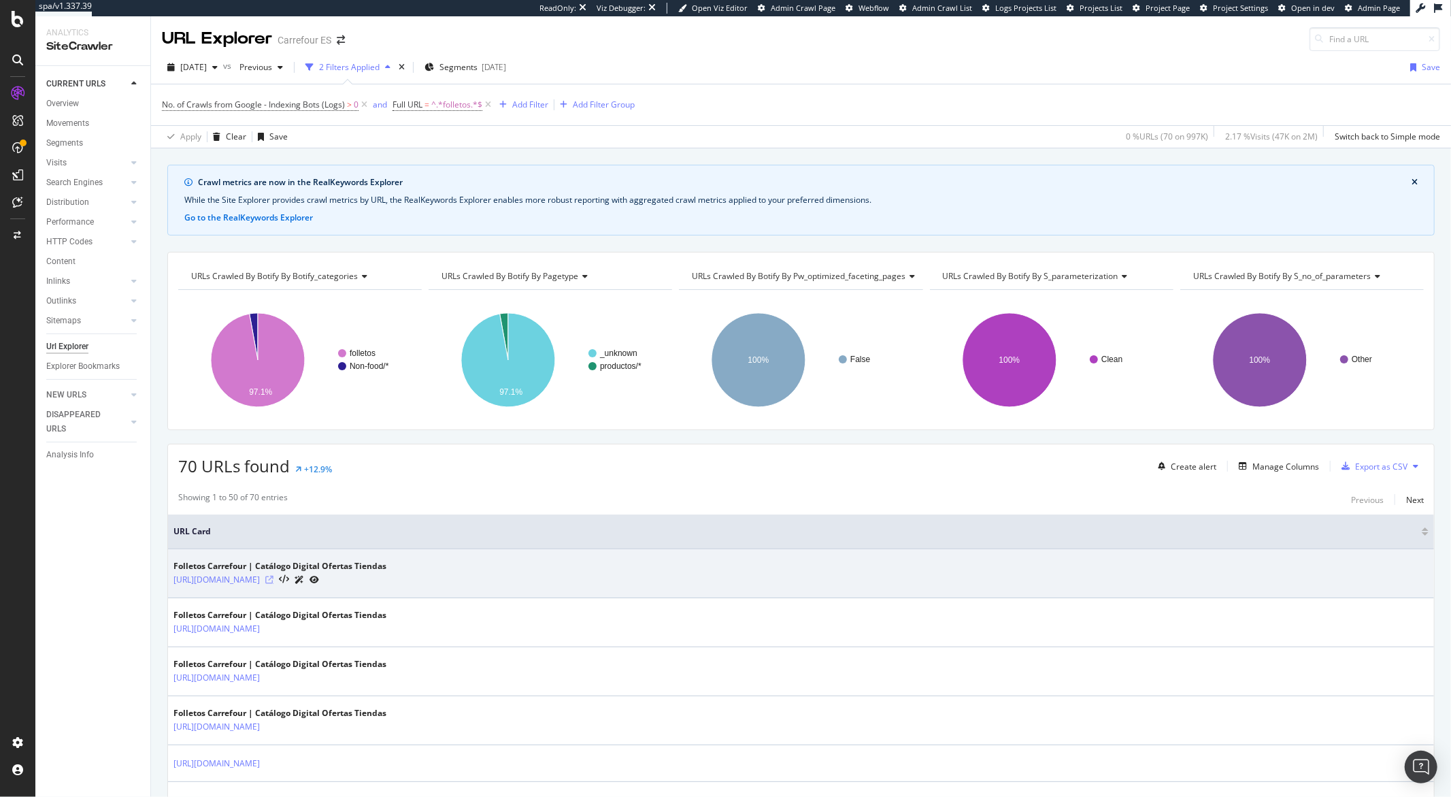
click at [274, 579] on icon at bounding box center [269, 580] width 8 height 8
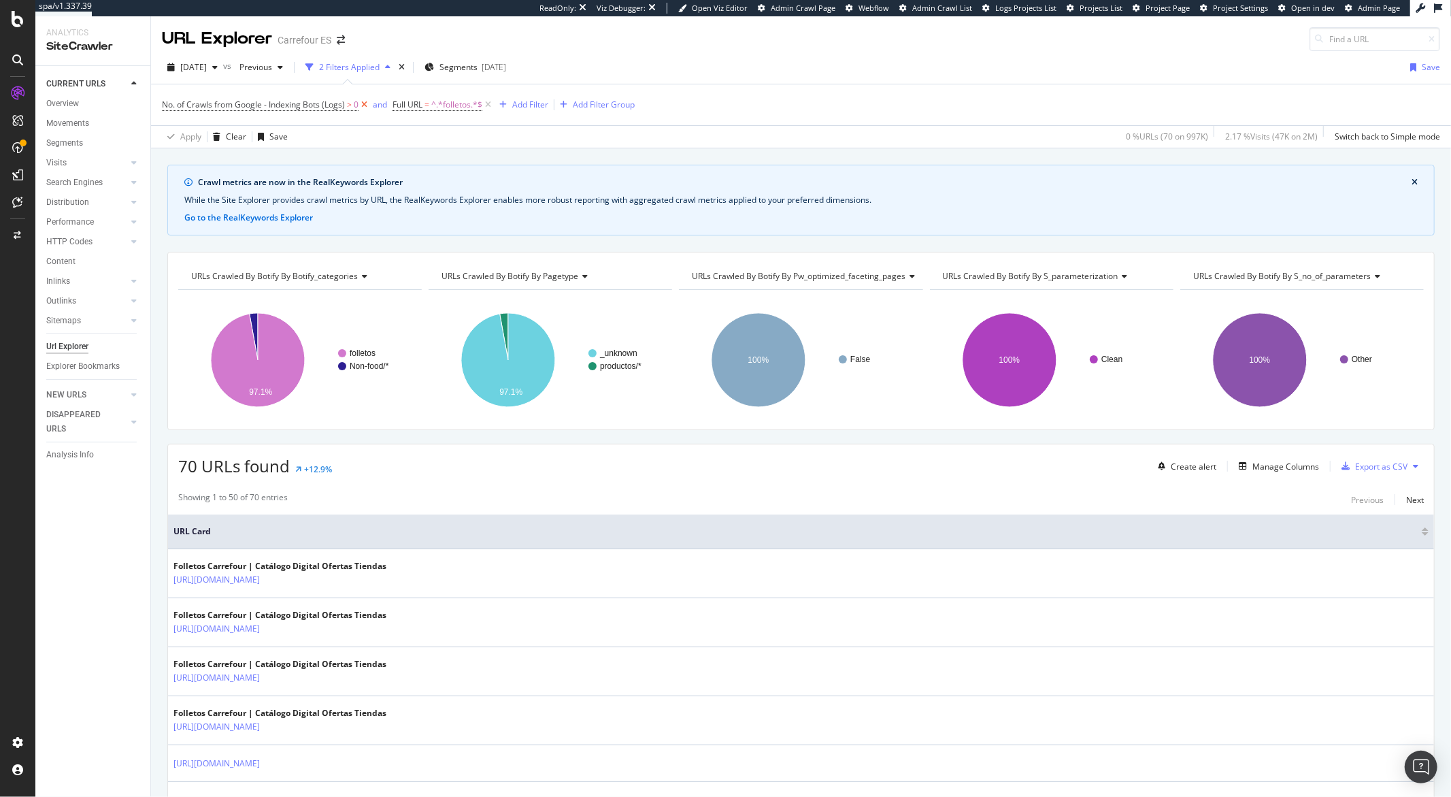
click at [363, 103] on icon at bounding box center [365, 105] width 12 height 14
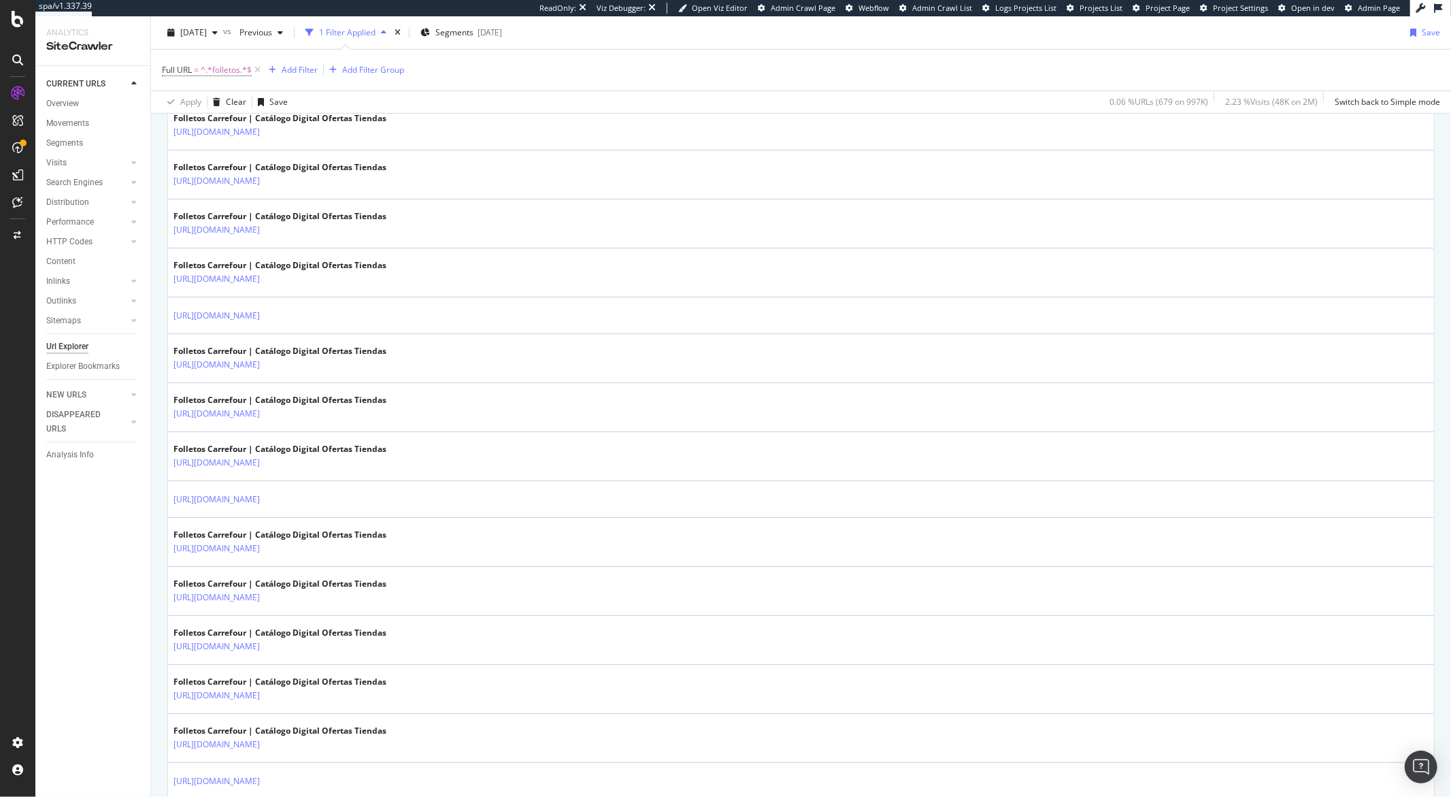
scroll to position [392, 0]
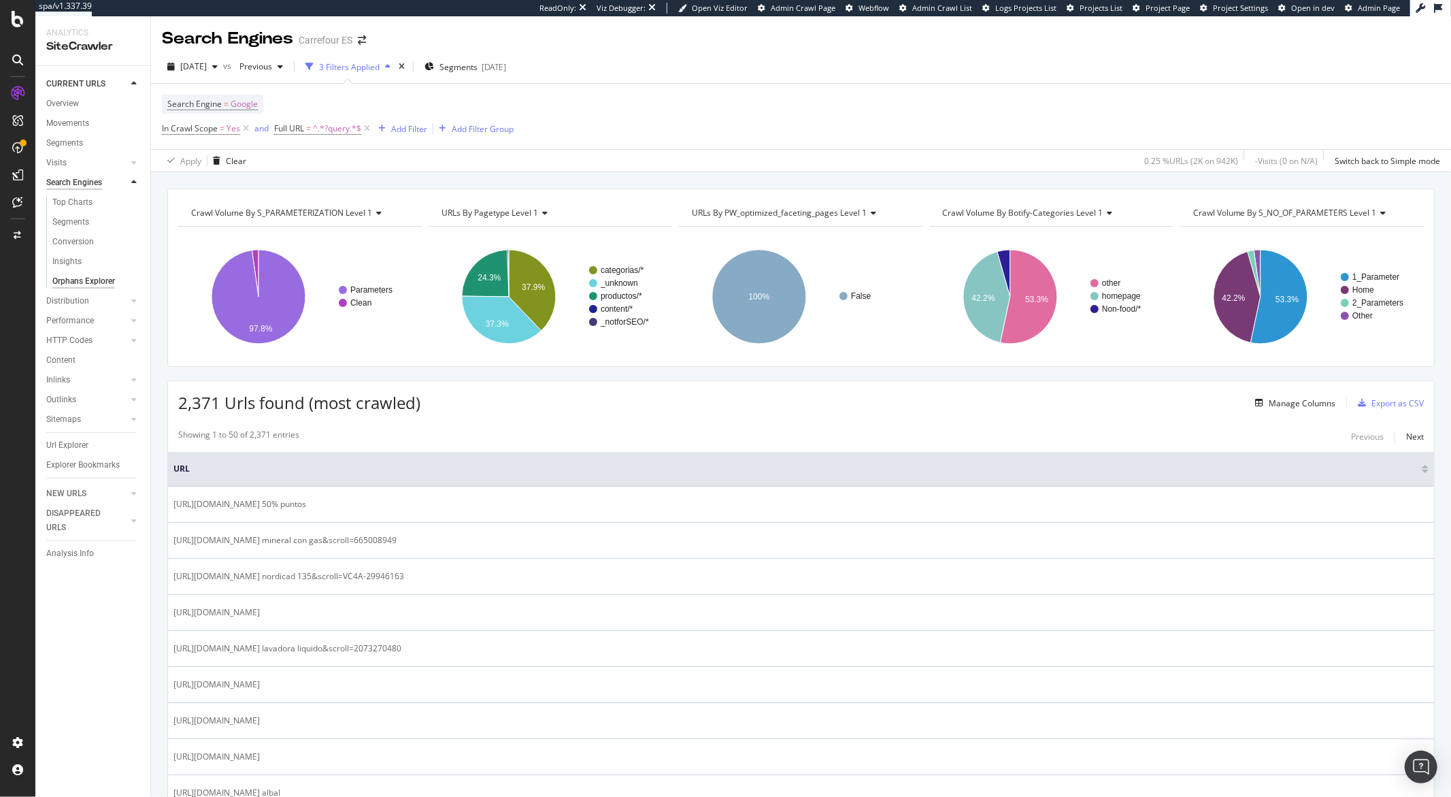
click at [73, 186] on div "Search Engines" at bounding box center [74, 183] width 56 height 14
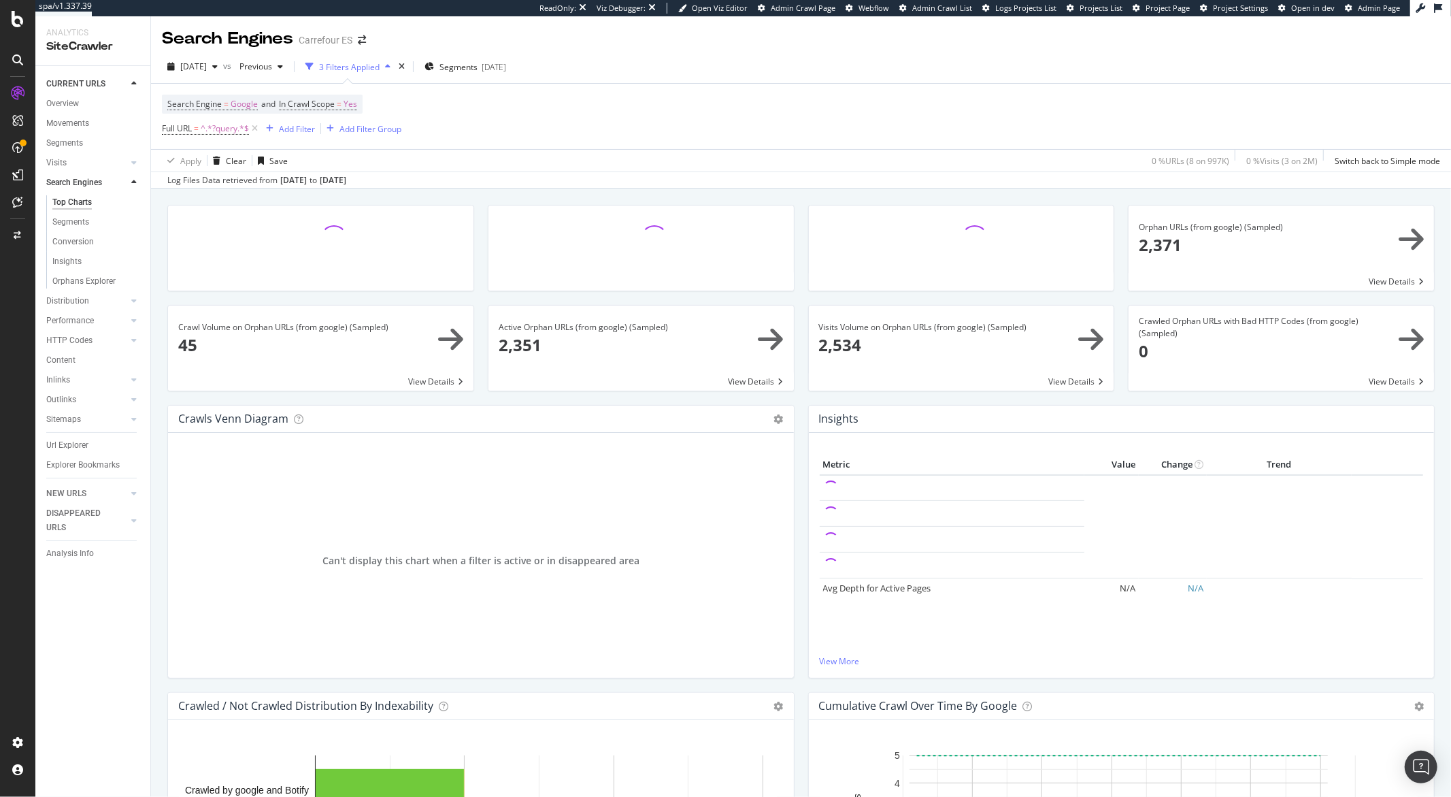
click at [1156, 230] on span at bounding box center [1281, 247] width 305 height 85
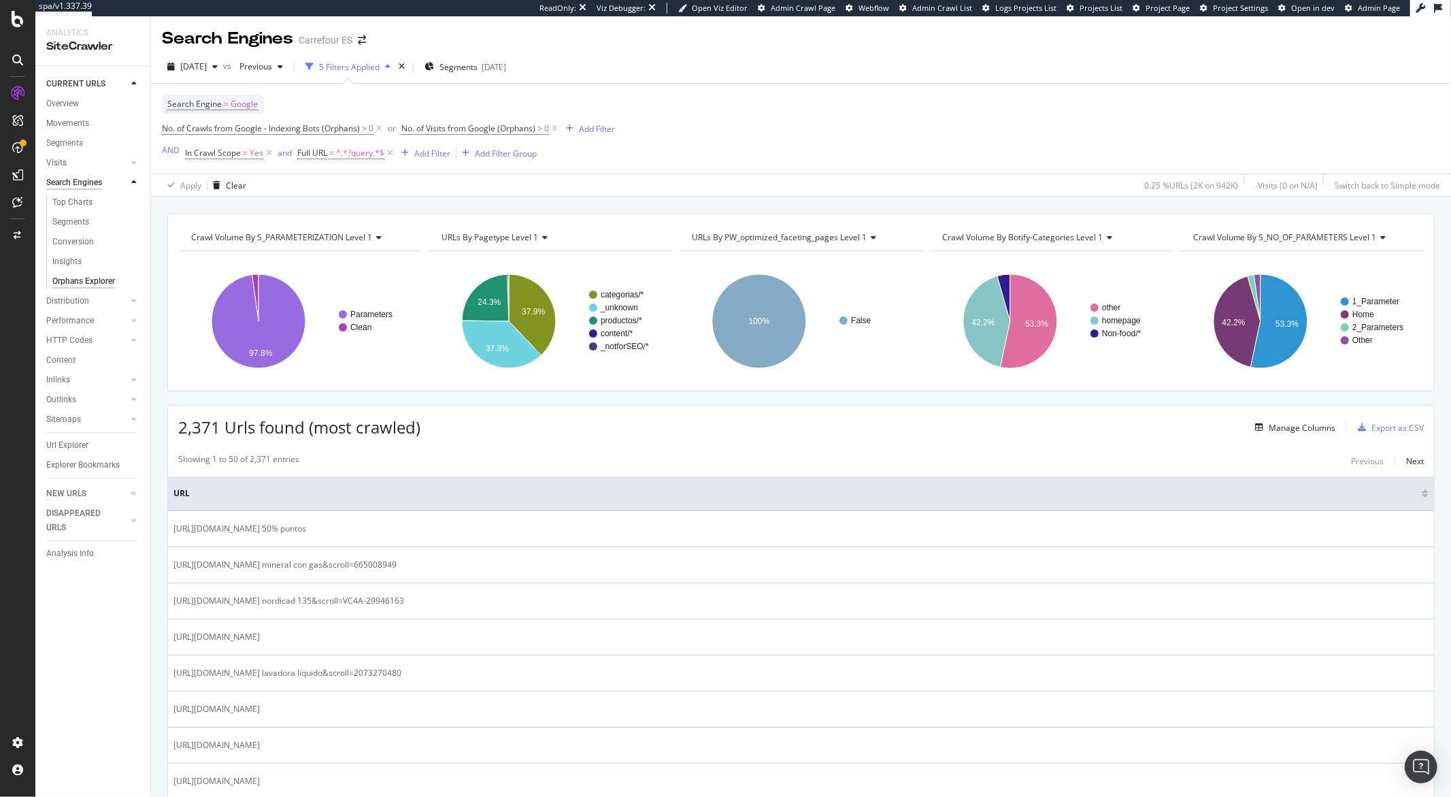
click at [90, 180] on div "Search Engines" at bounding box center [74, 183] width 56 height 14
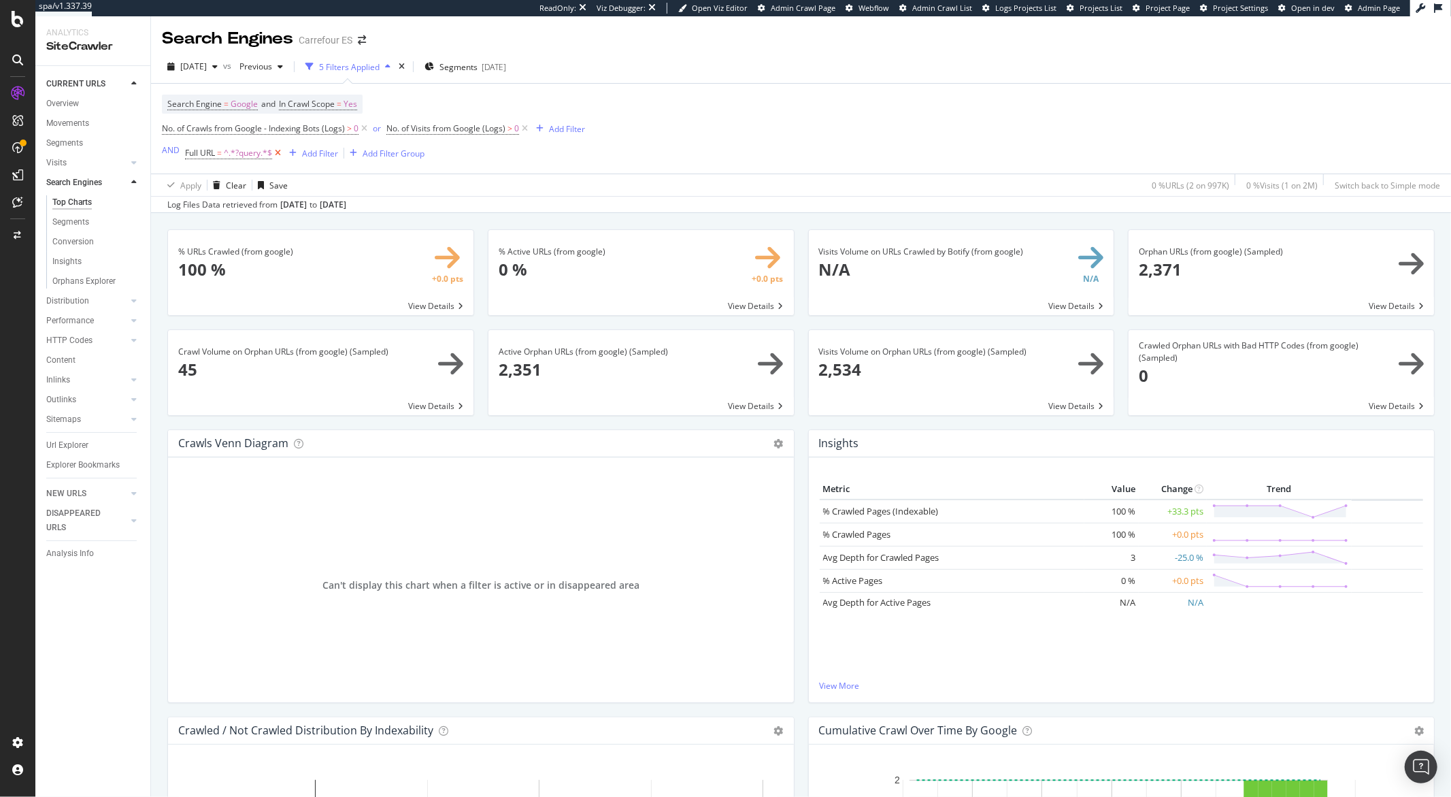
click at [274, 156] on icon at bounding box center [278, 153] width 12 height 14
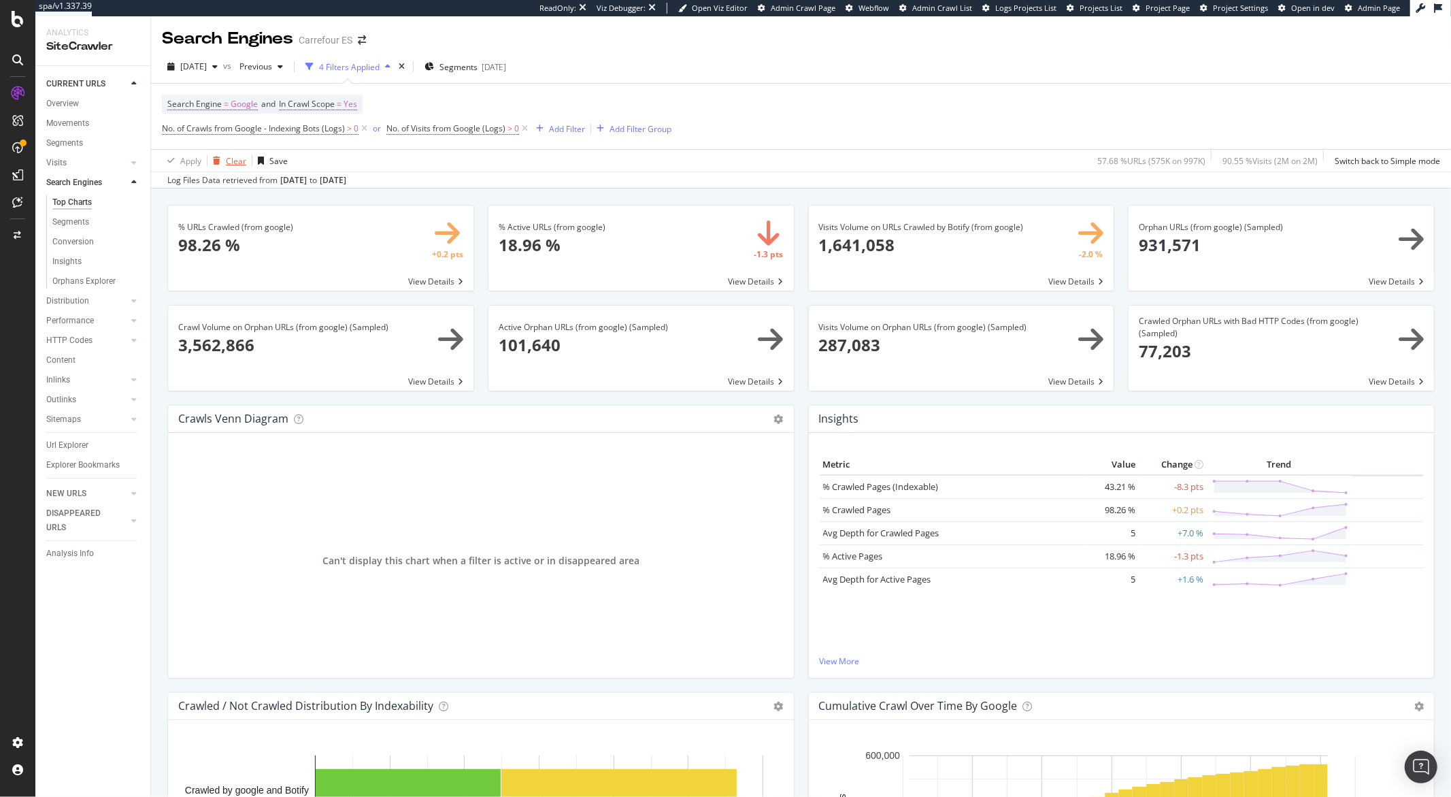
click at [239, 156] on div "Clear" at bounding box center [236, 161] width 20 height 12
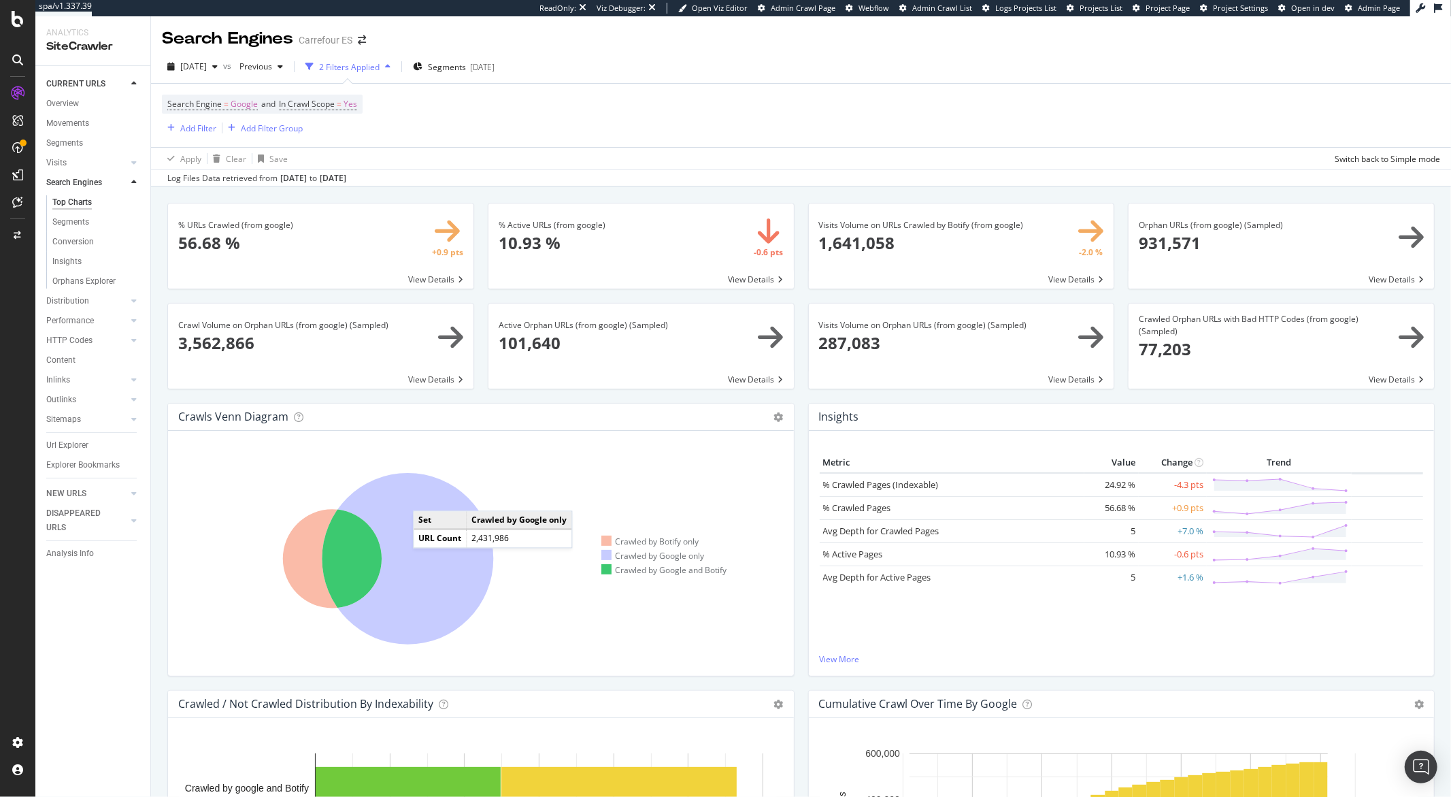
click at [427, 510] on icon at bounding box center [408, 558] width 171 height 171
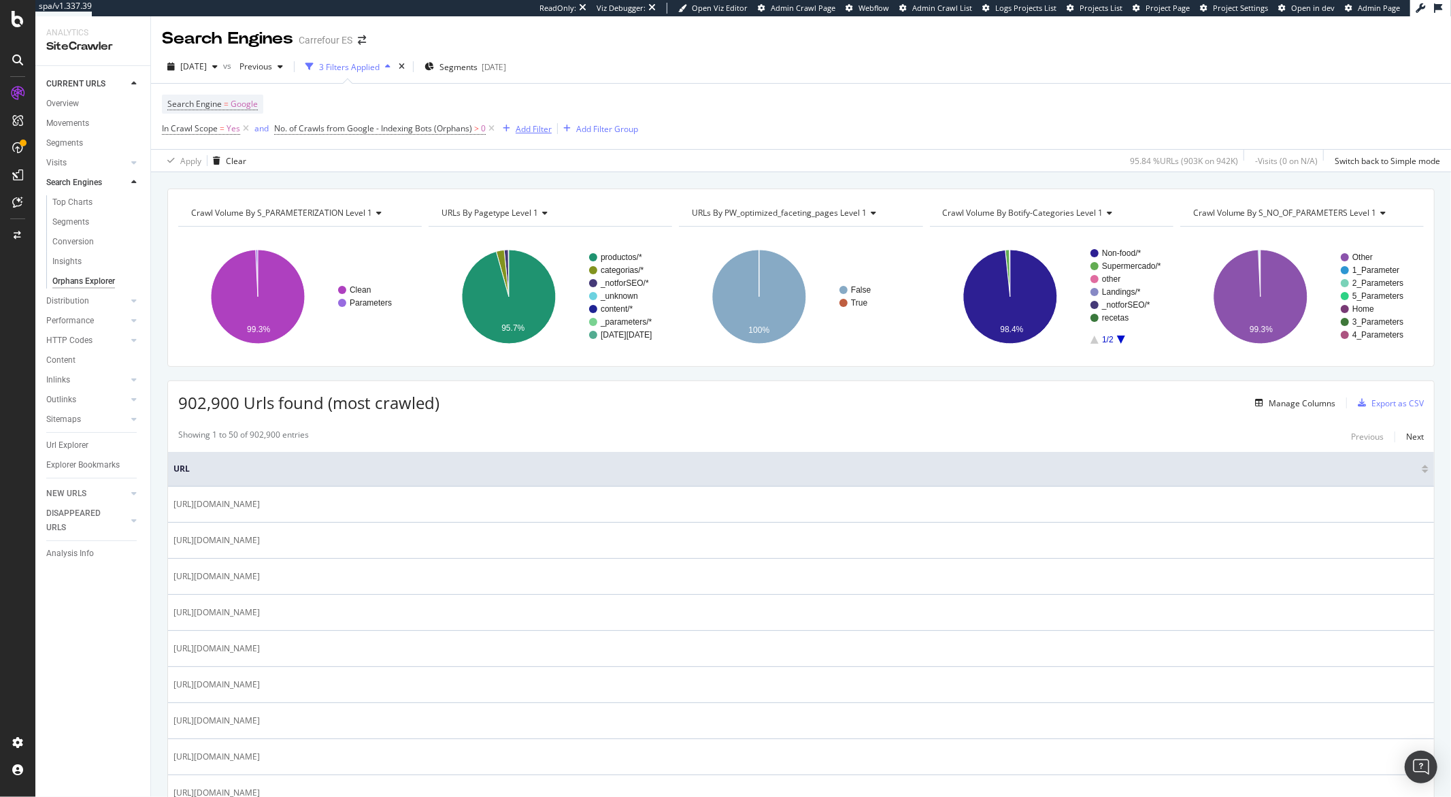
click at [518, 132] on div "Add Filter" at bounding box center [534, 129] width 36 height 12
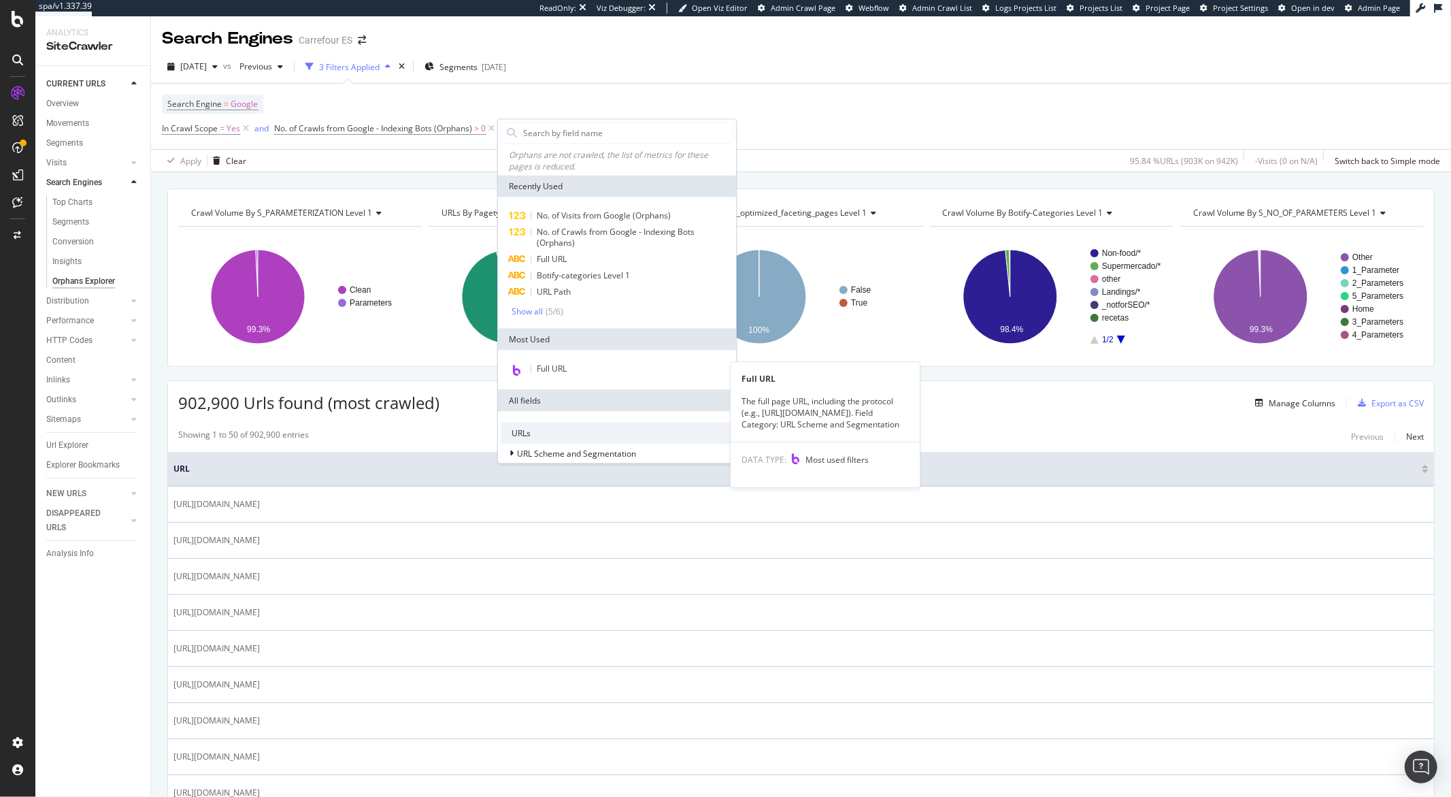
click at [551, 366] on span "Full URL" at bounding box center [552, 369] width 30 height 12
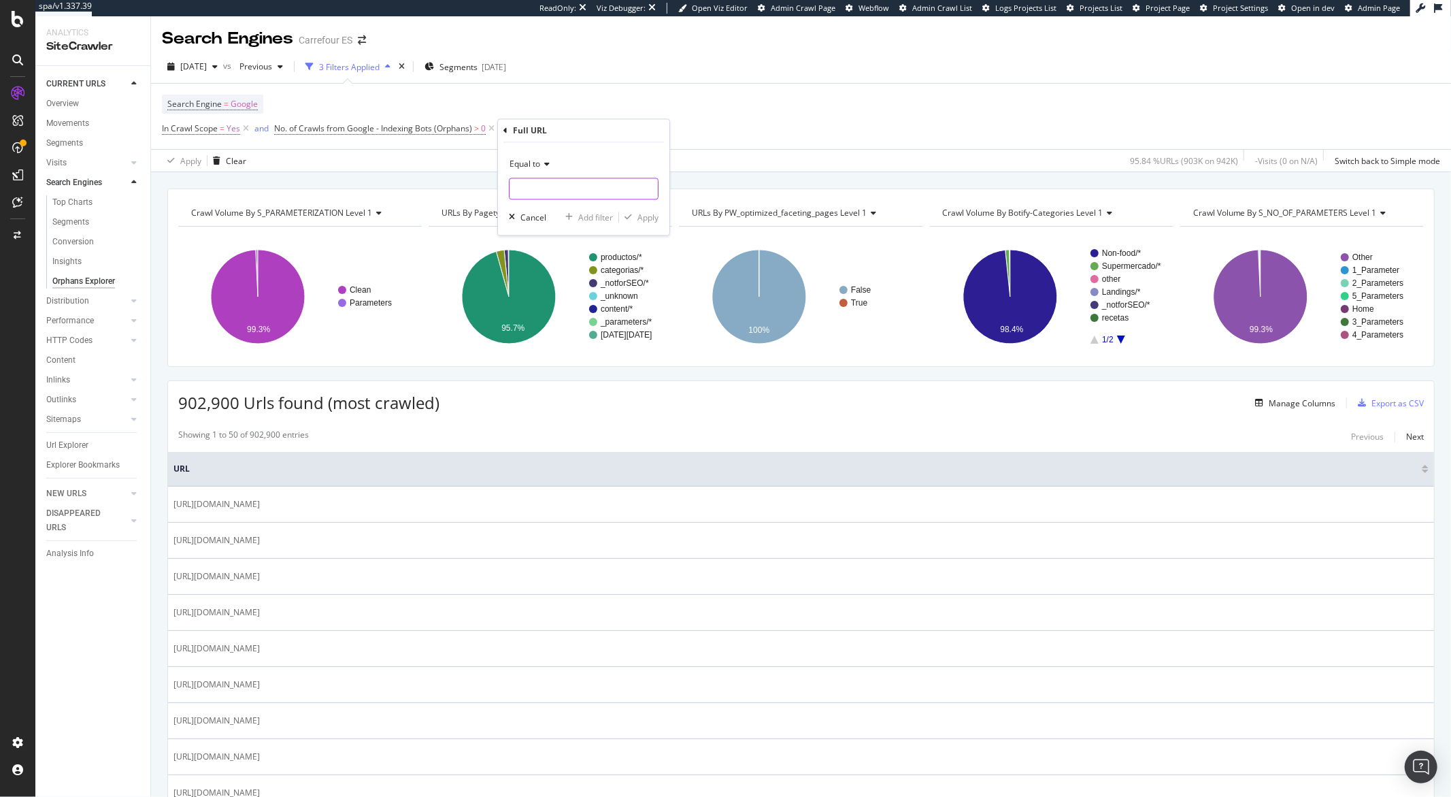
click at [523, 190] on input "text" at bounding box center [584, 189] width 148 height 22
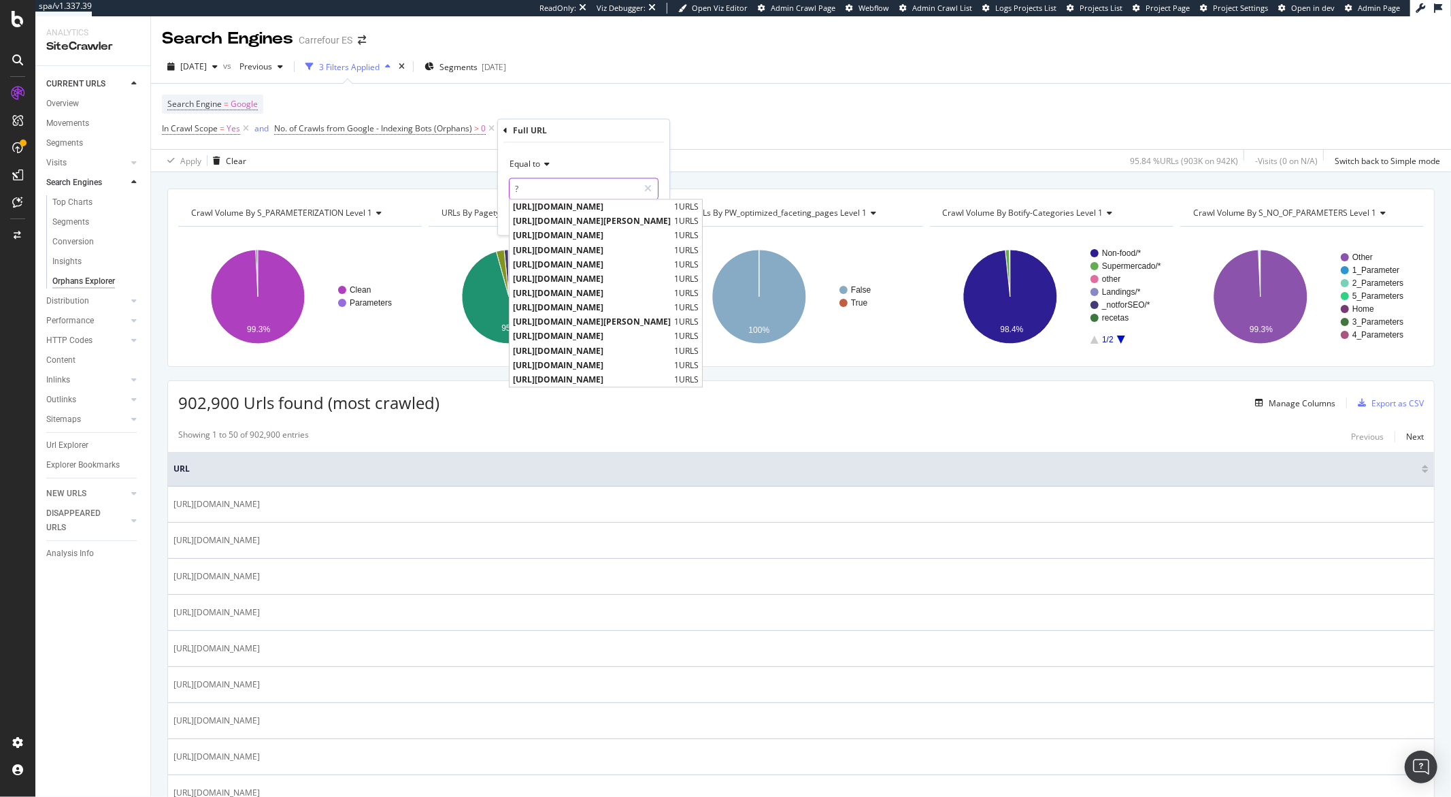
type input "?"
click at [552, 163] on div "Equal to" at bounding box center [584, 165] width 150 height 22
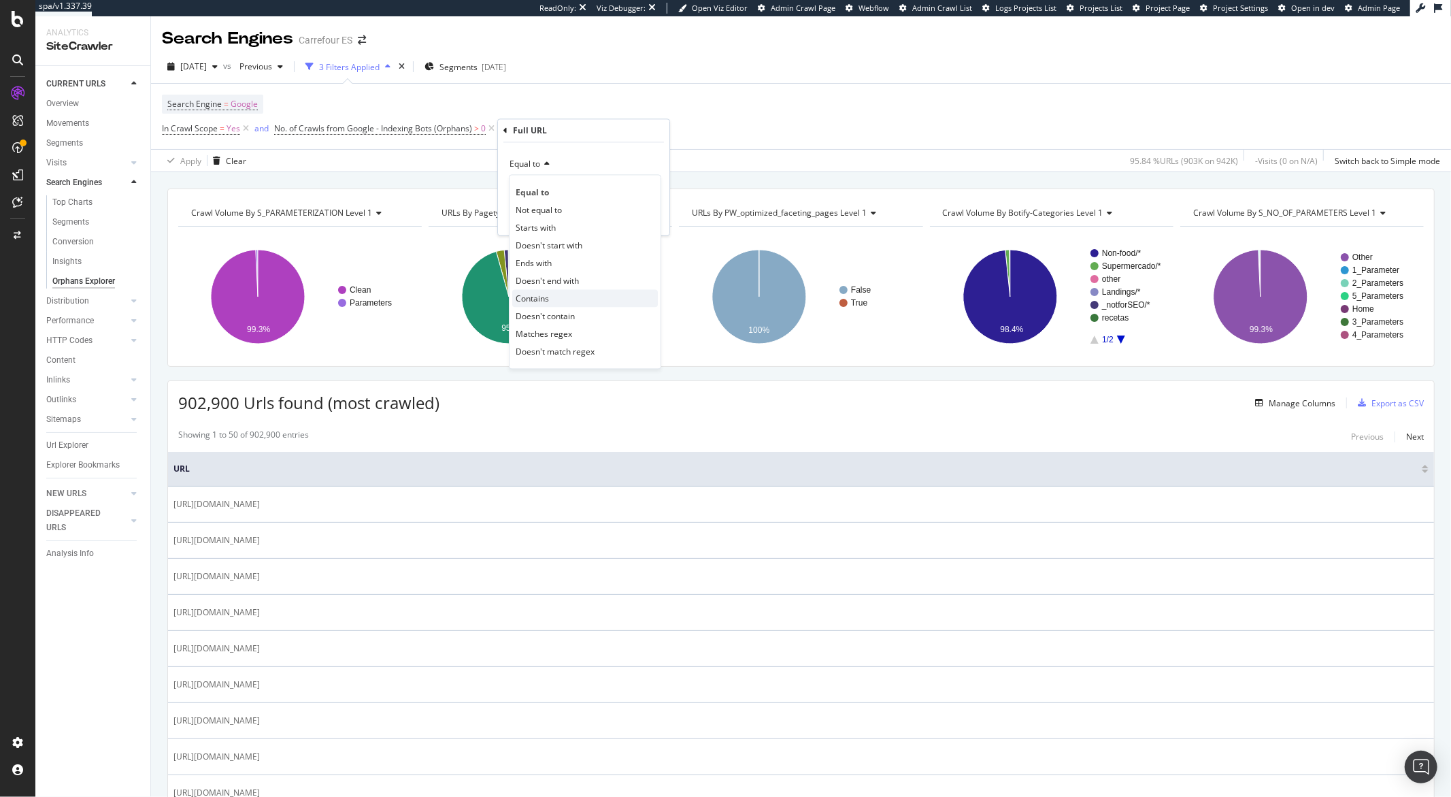
click at [543, 298] on span "Contains" at bounding box center [532, 299] width 33 height 12
click at [548, 193] on input "text" at bounding box center [584, 189] width 148 height 22
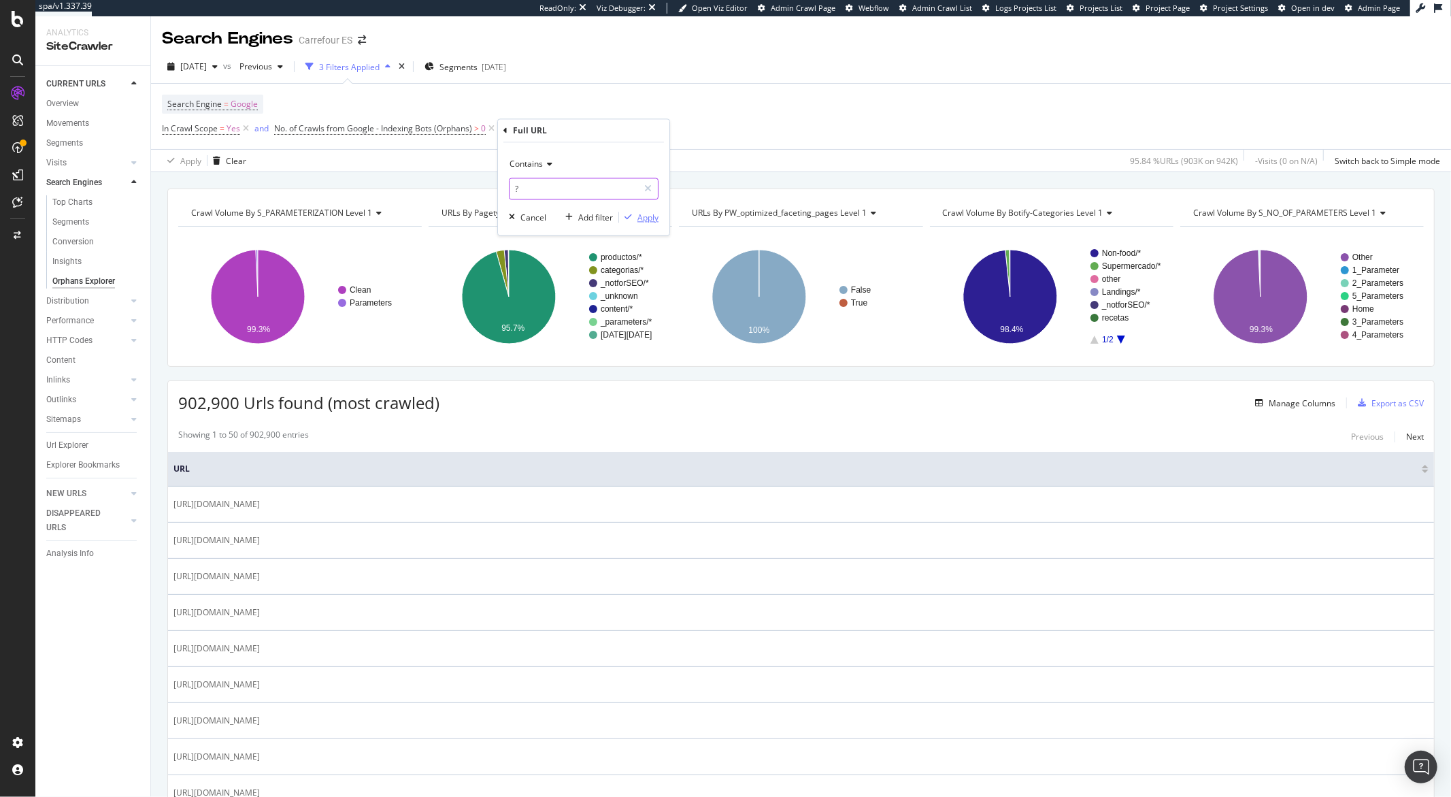
type input "?"
click at [653, 221] on div "Apply" at bounding box center [648, 218] width 21 height 12
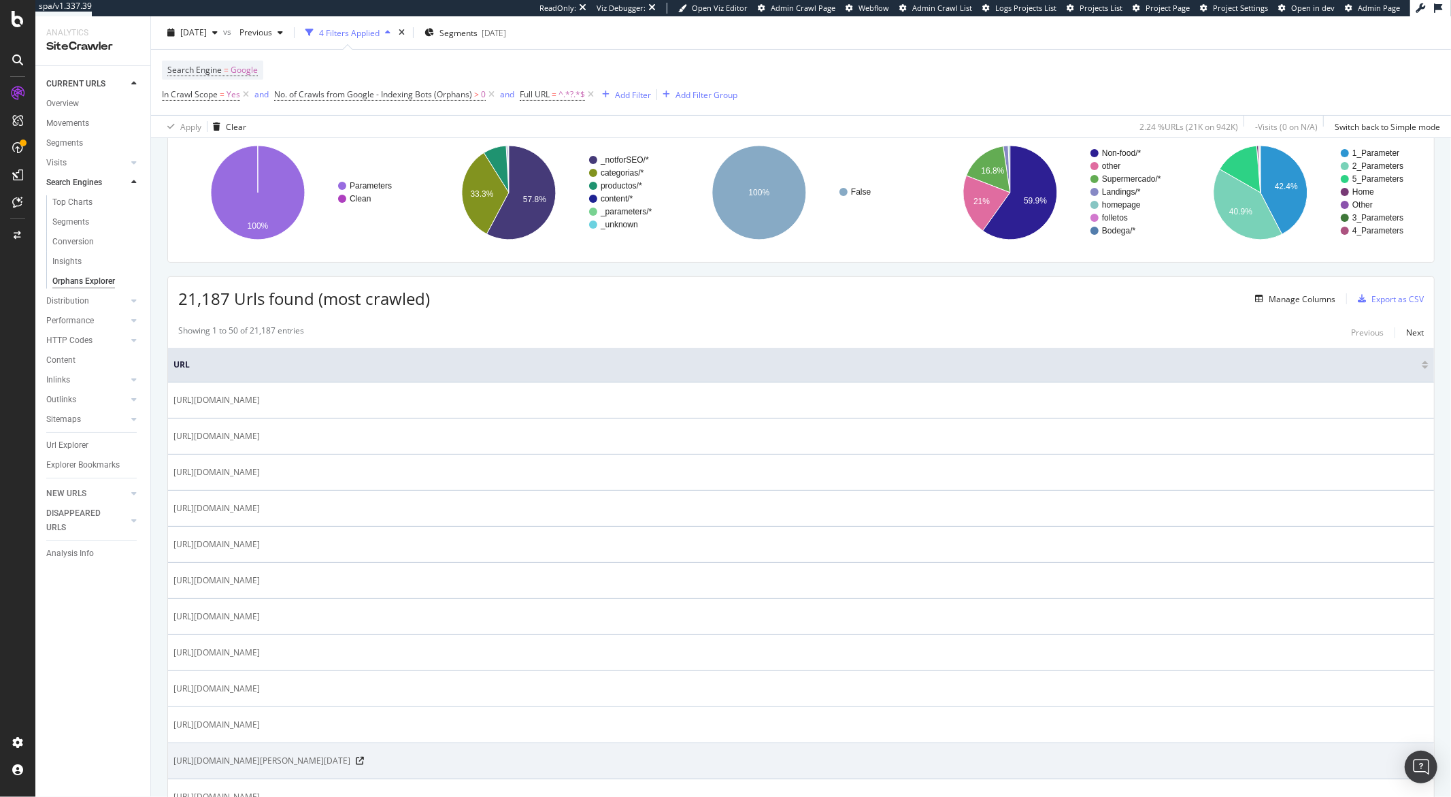
scroll to position [455, 0]
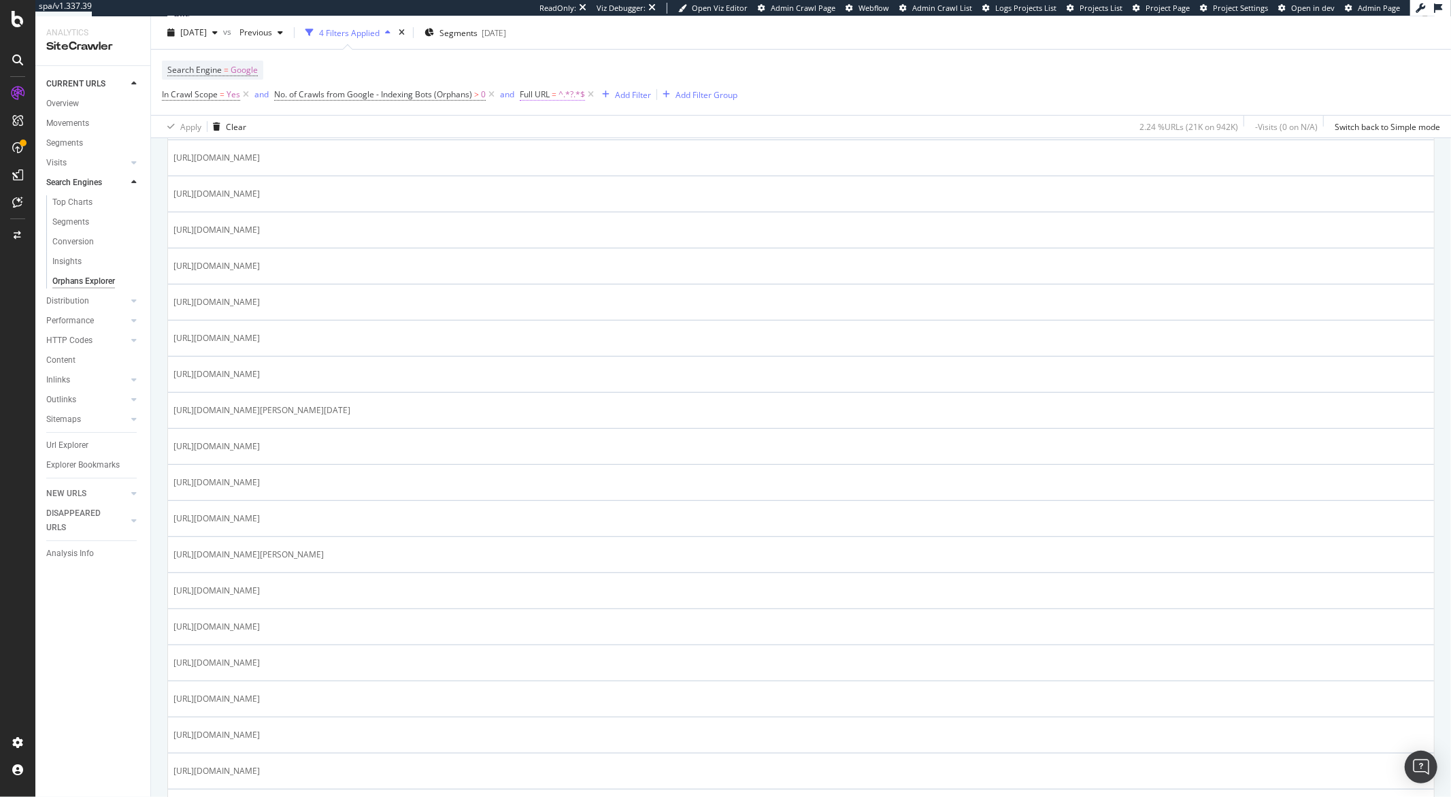
click at [556, 98] on span "=" at bounding box center [554, 94] width 5 height 12
click at [548, 155] on input "?" at bounding box center [596, 152] width 129 height 22
click at [557, 154] on input "?" at bounding box center [596, 152] width 129 height 22
click at [559, 150] on input "?gad-source" at bounding box center [596, 152] width 129 height 22
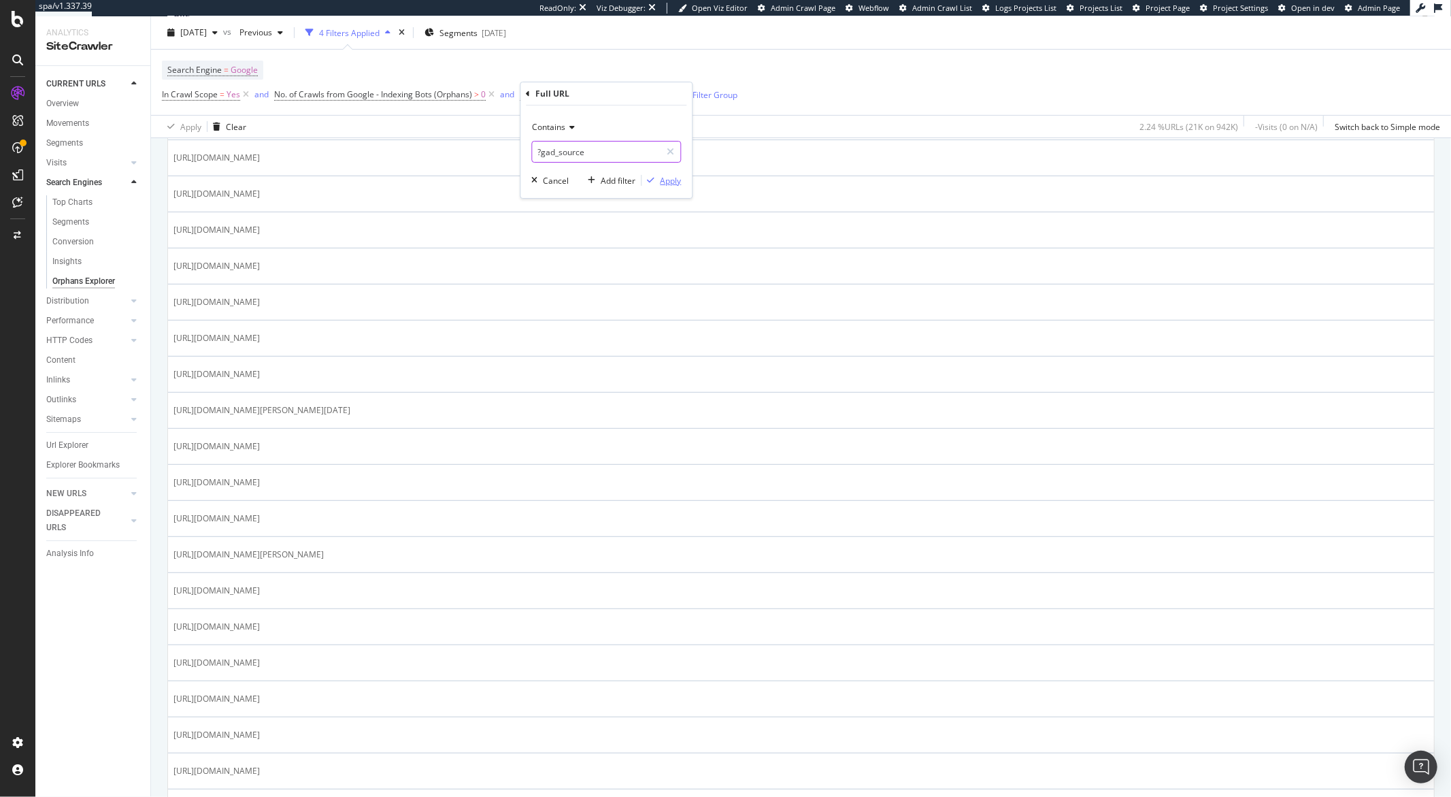
type input "?gad_source"
click at [669, 181] on div "Apply" at bounding box center [670, 181] width 21 height 12
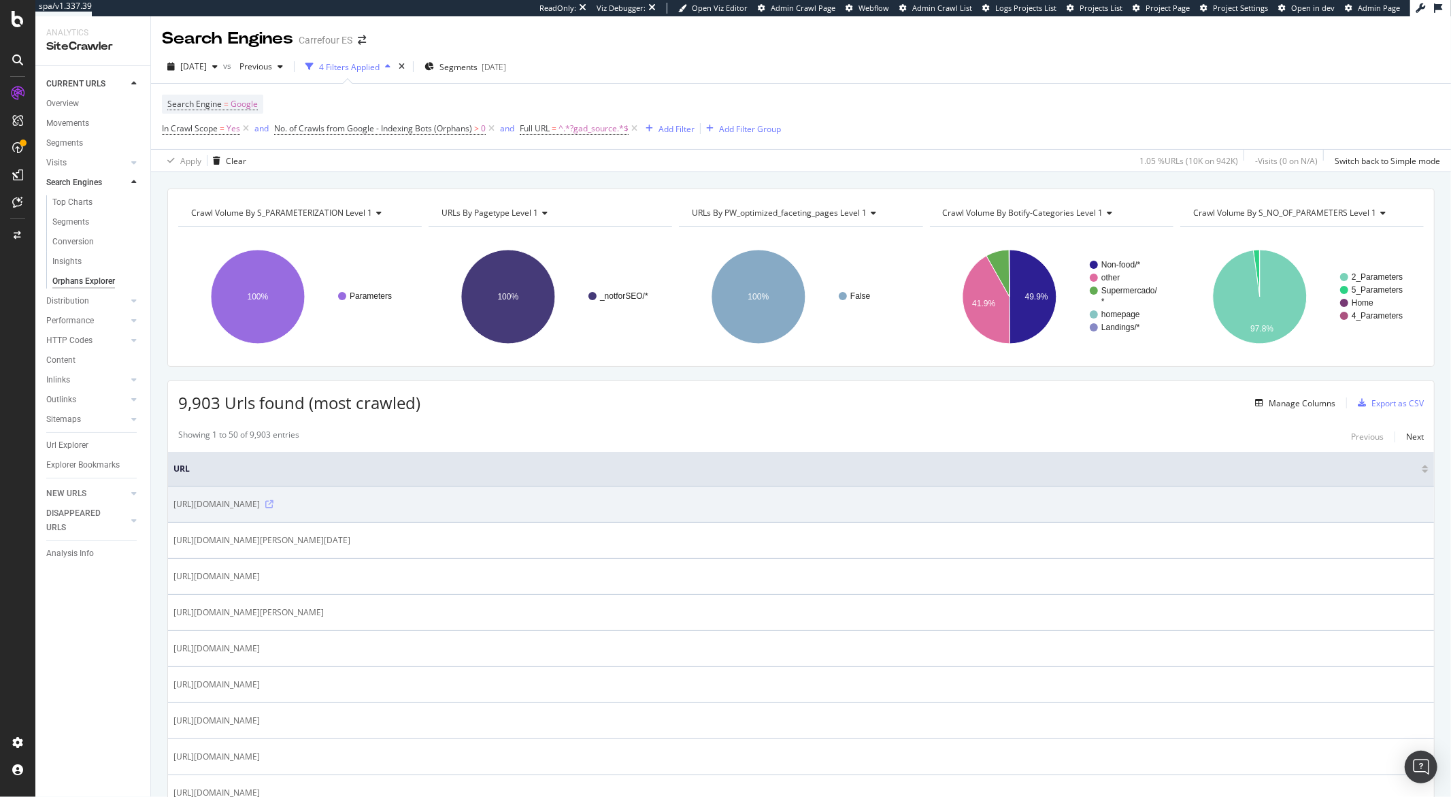
click at [274, 508] on icon at bounding box center [269, 504] width 8 height 8
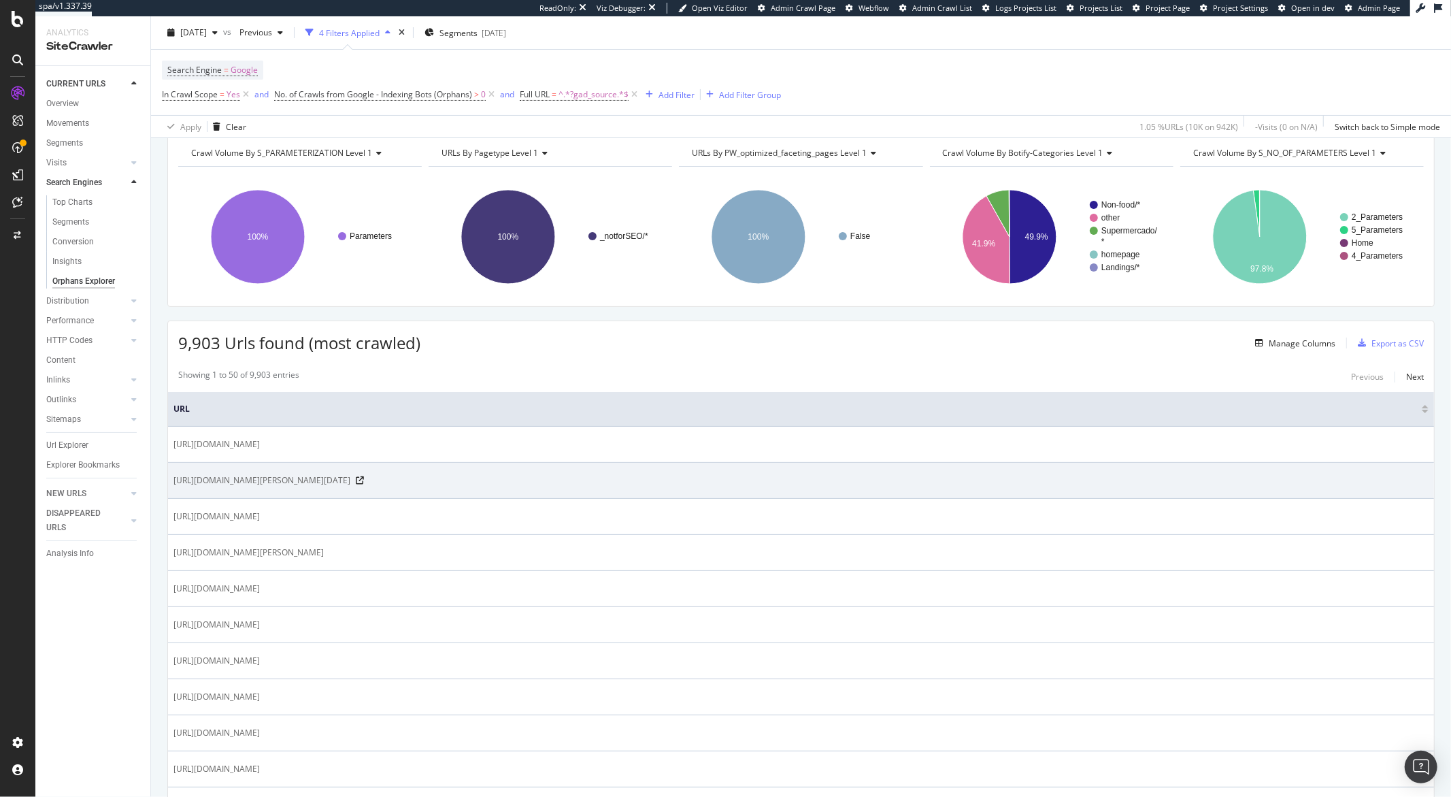
scroll to position [116, 0]
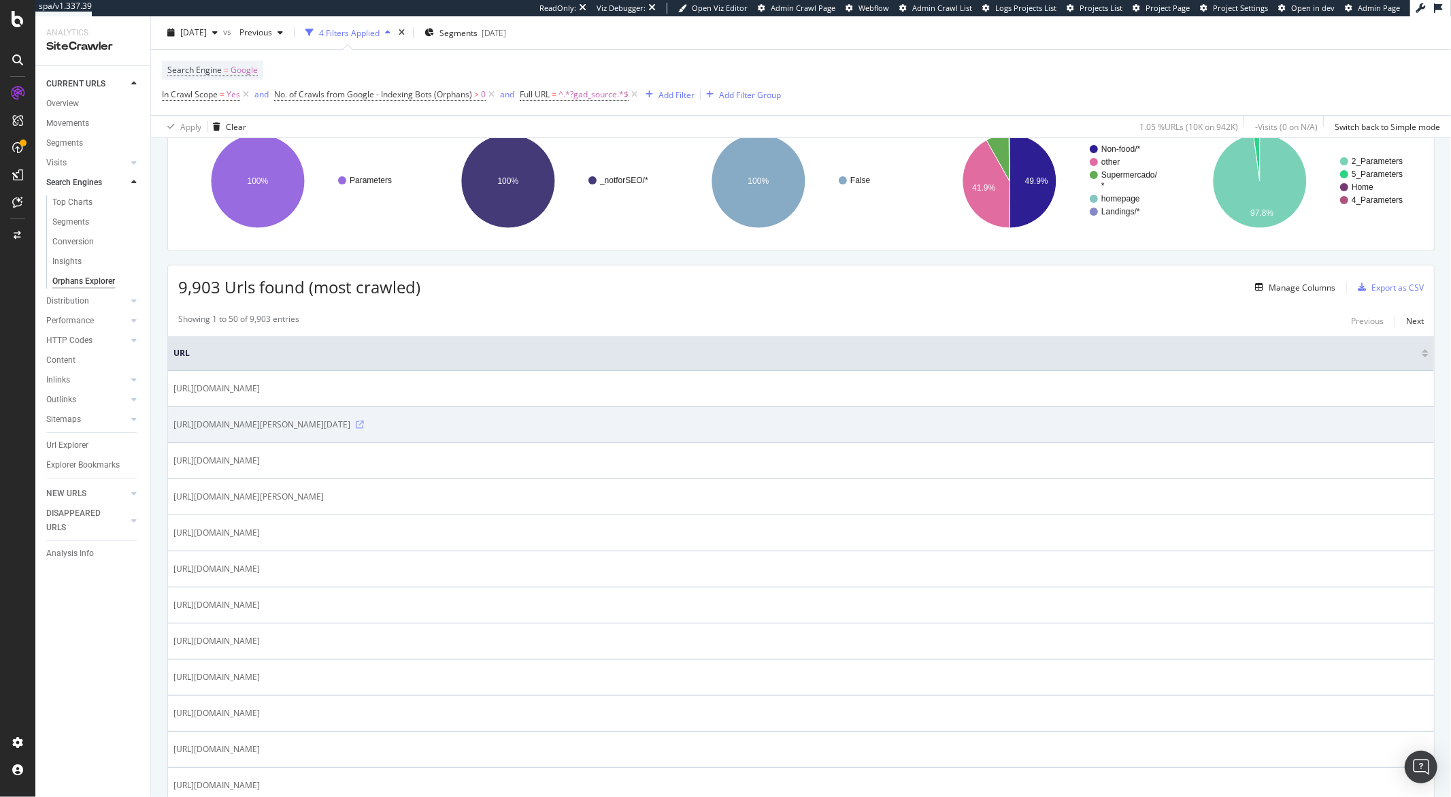
click at [364, 427] on icon at bounding box center [360, 424] width 8 height 8
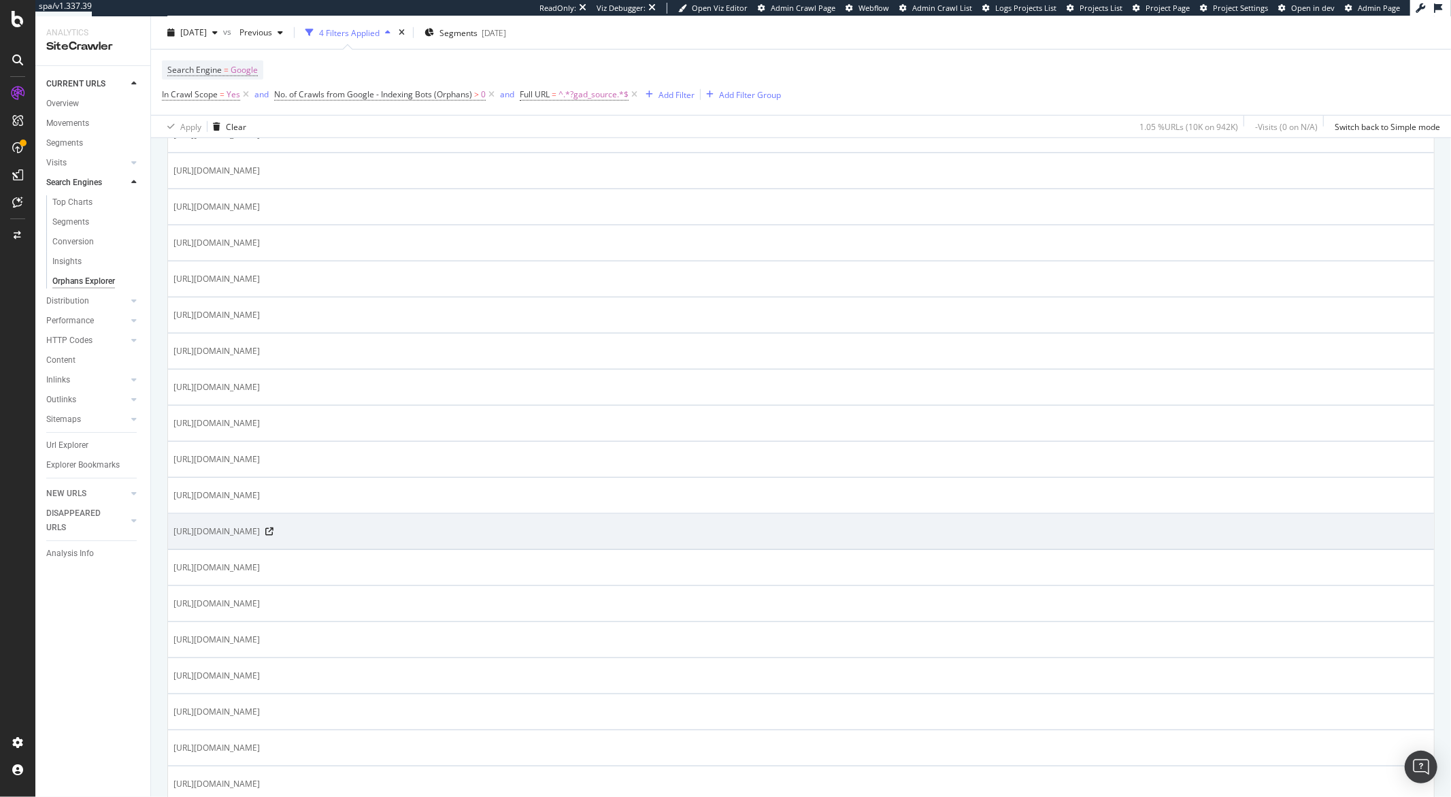
scroll to position [1086, 0]
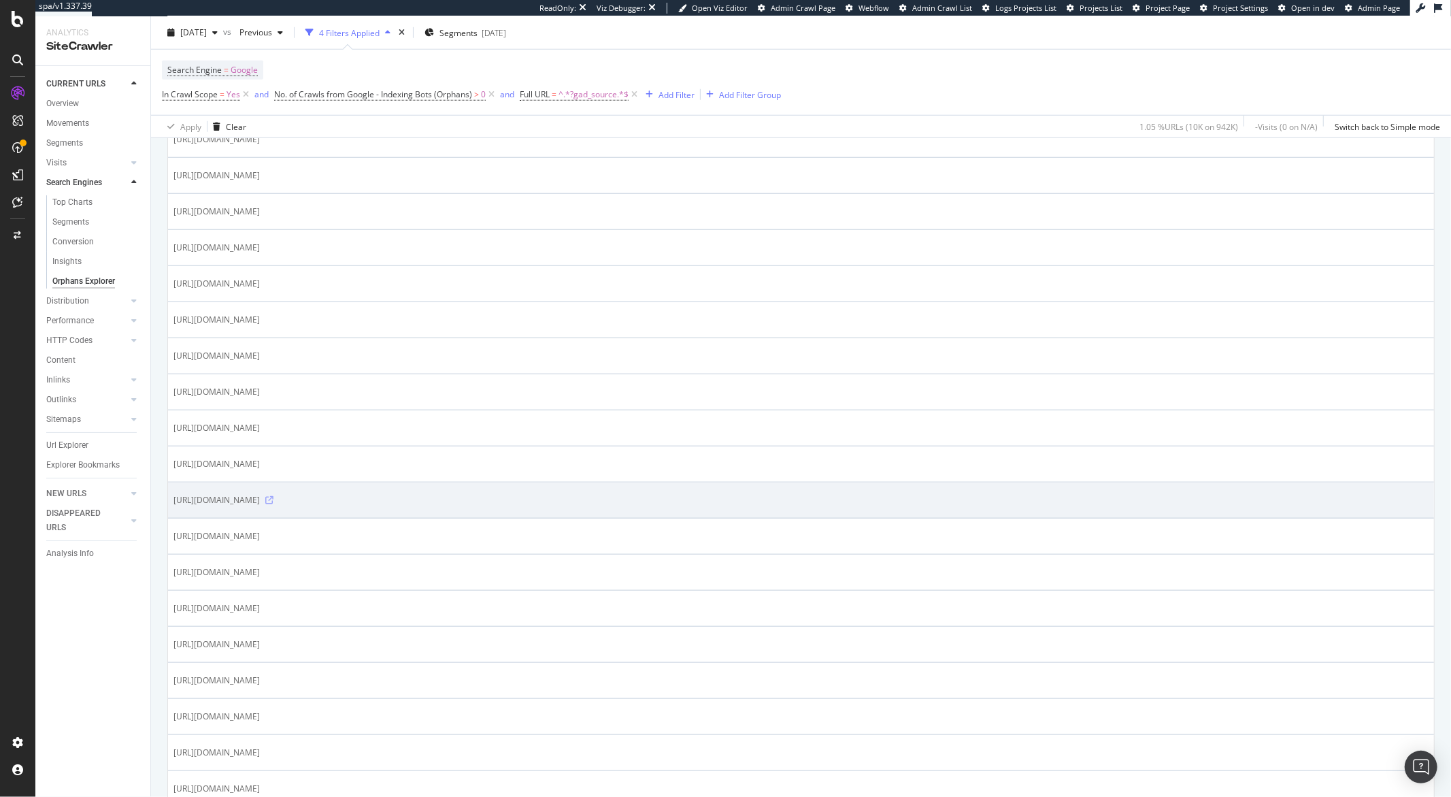
click at [274, 503] on icon at bounding box center [269, 500] width 8 height 8
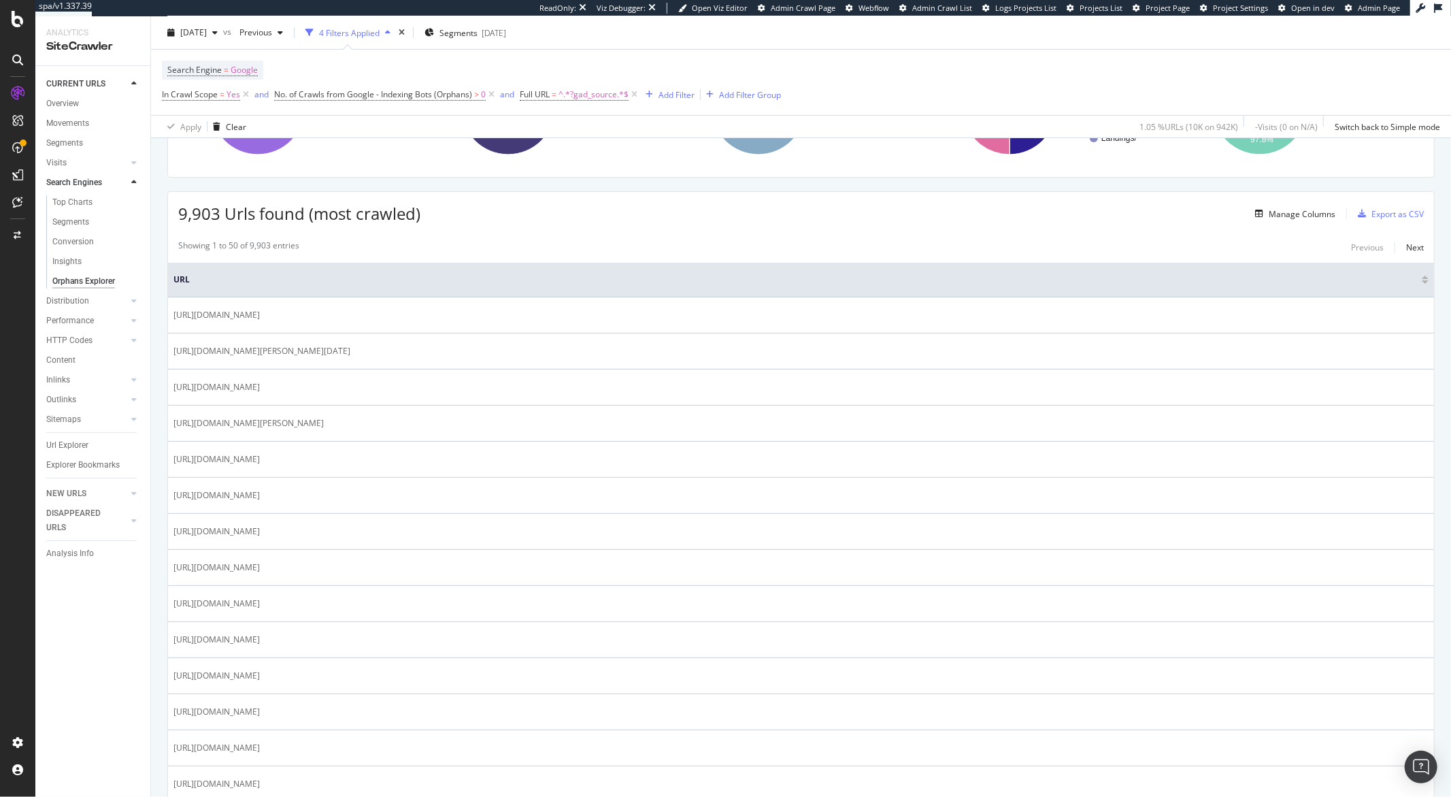
scroll to position [243, 0]
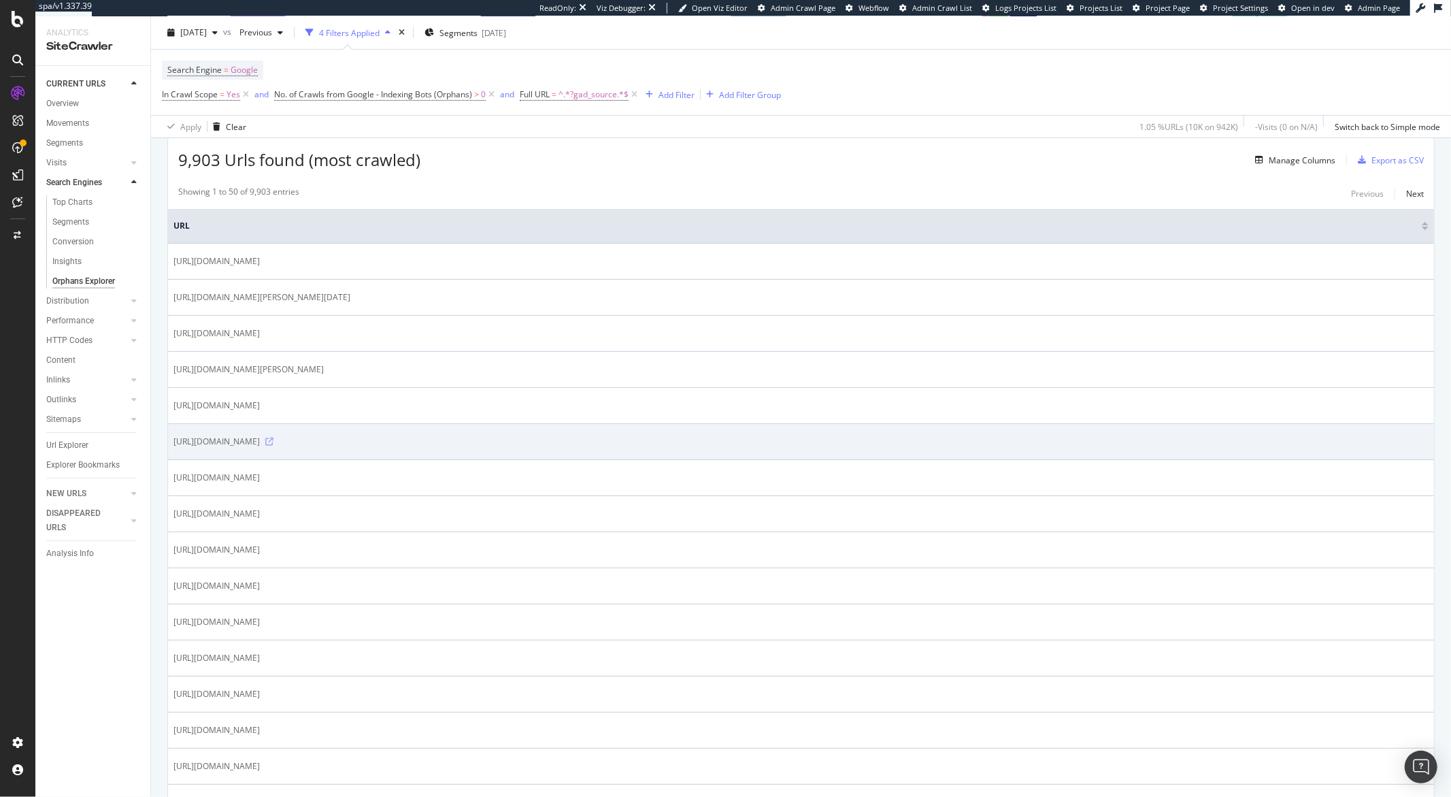
click at [274, 444] on icon at bounding box center [269, 441] width 8 height 8
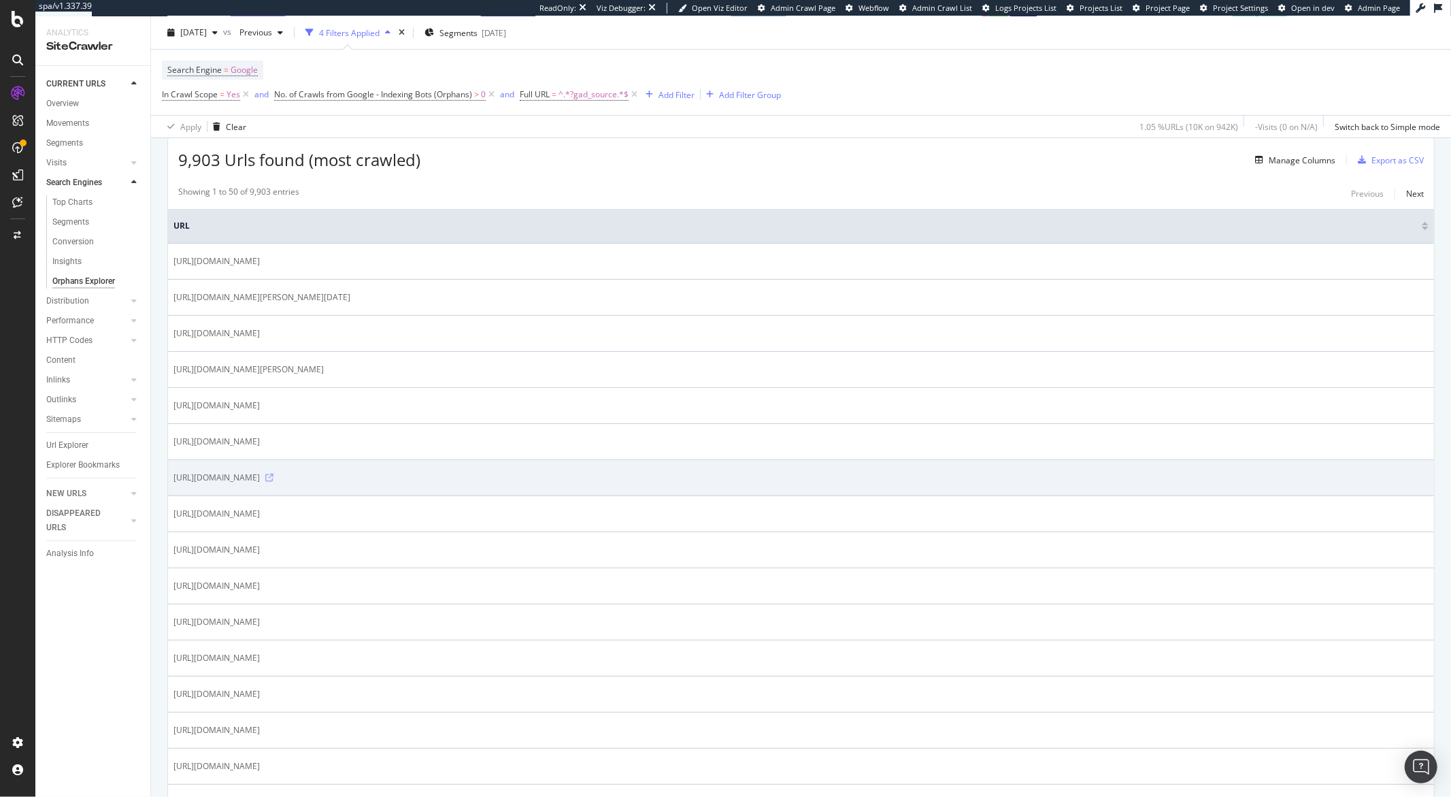
click at [274, 479] on icon at bounding box center [269, 478] width 8 height 8
drag, startPoint x: 479, startPoint y: 482, endPoint x: 274, endPoint y: 484, distance: 205.5
click at [260, 484] on span "https://www.carrefour.es/?gad_source=7&gclid=CJaAmue8ro8DFQmJxQIdskET9Q" at bounding box center [217, 478] width 86 height 14
copy span "?gad_source=7&gclid=CJaAmue8ro8DFQmJxQIdskET9Q"
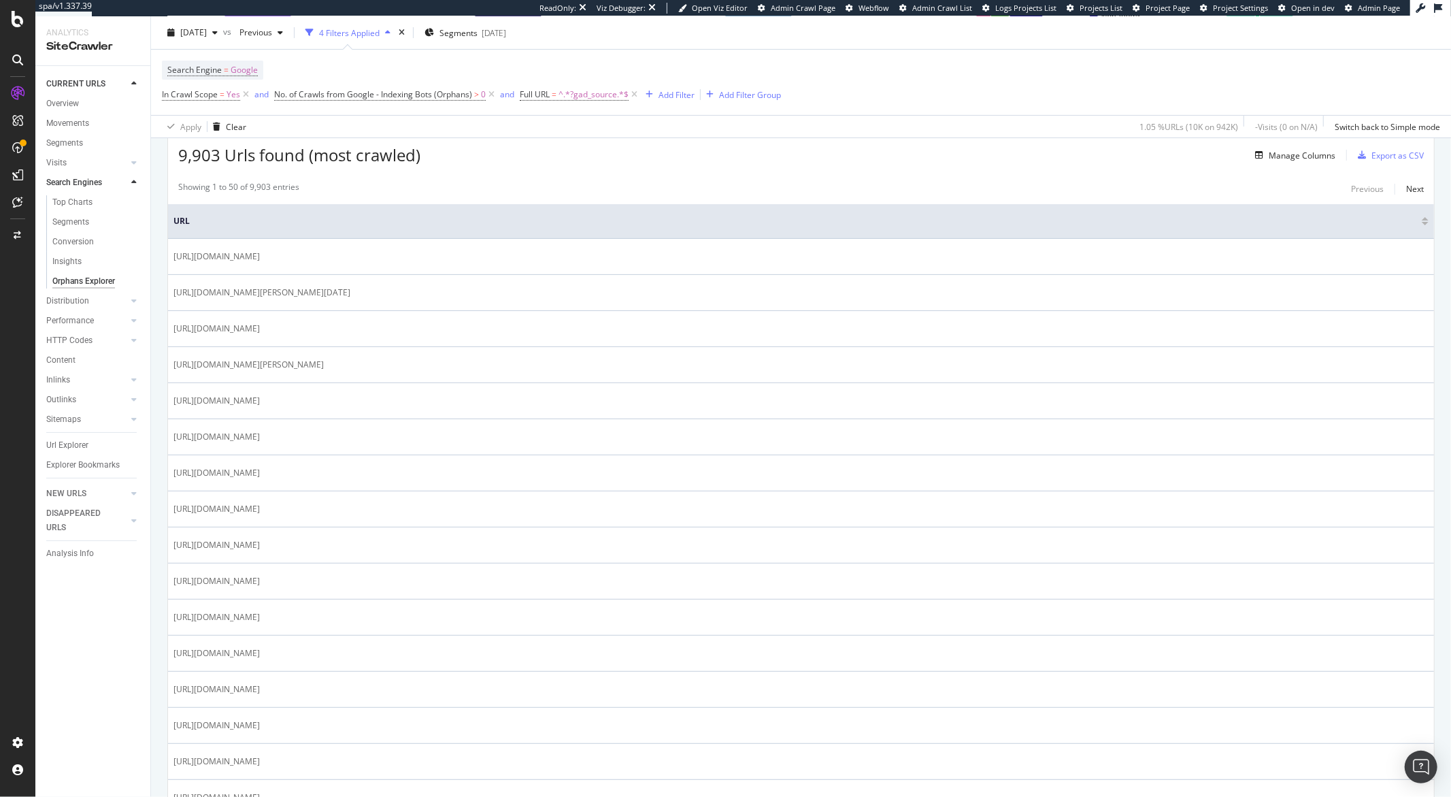
scroll to position [0, 0]
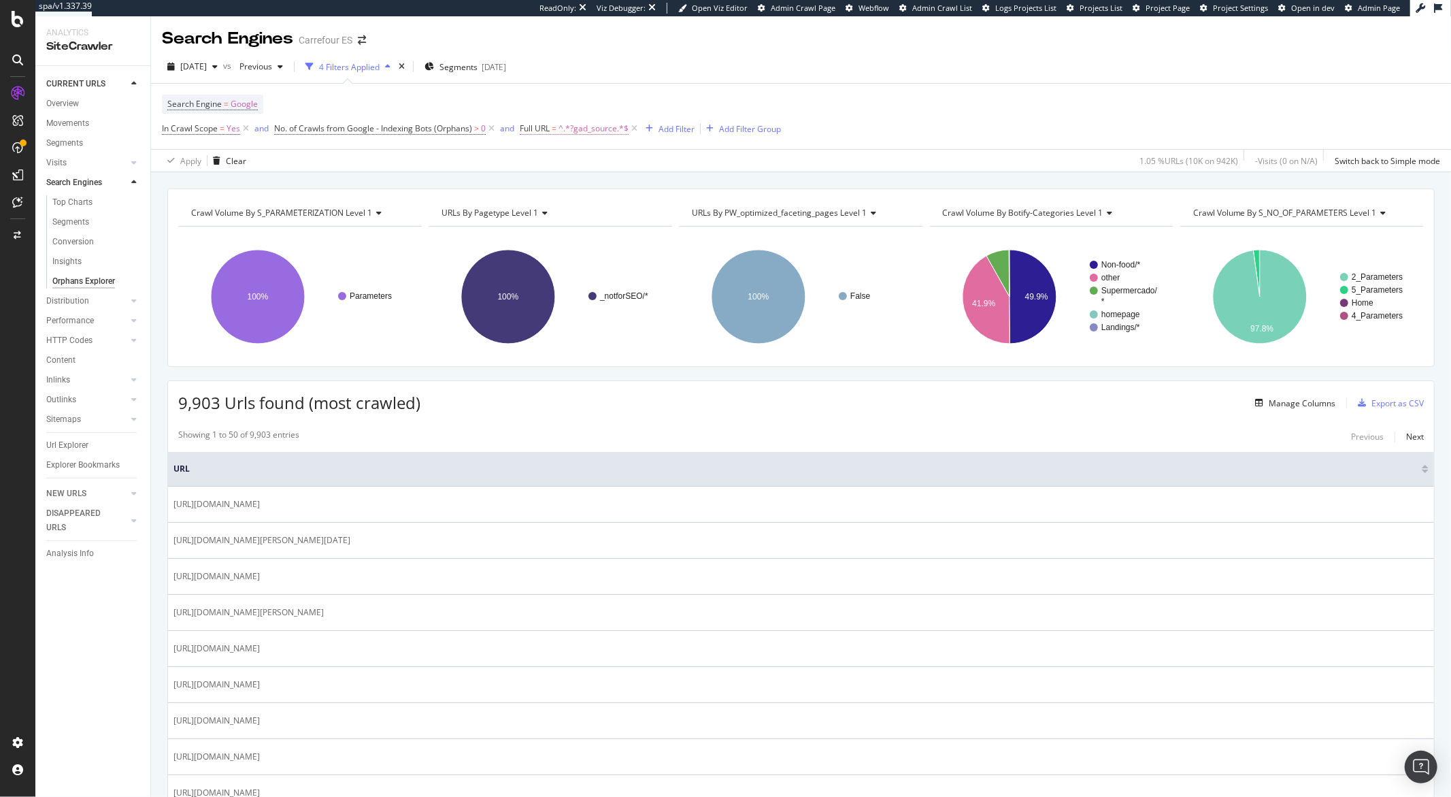
click at [604, 131] on span "^.*?gad_source.*$" at bounding box center [594, 128] width 70 height 19
click at [625, 91] on div "Search Engine = Google In Crawl Scope = Yes and No. of Crawls from Google - Ind…" at bounding box center [801, 116] width 1278 height 65
click at [1406, 436] on div "Next" at bounding box center [1415, 437] width 18 height 12
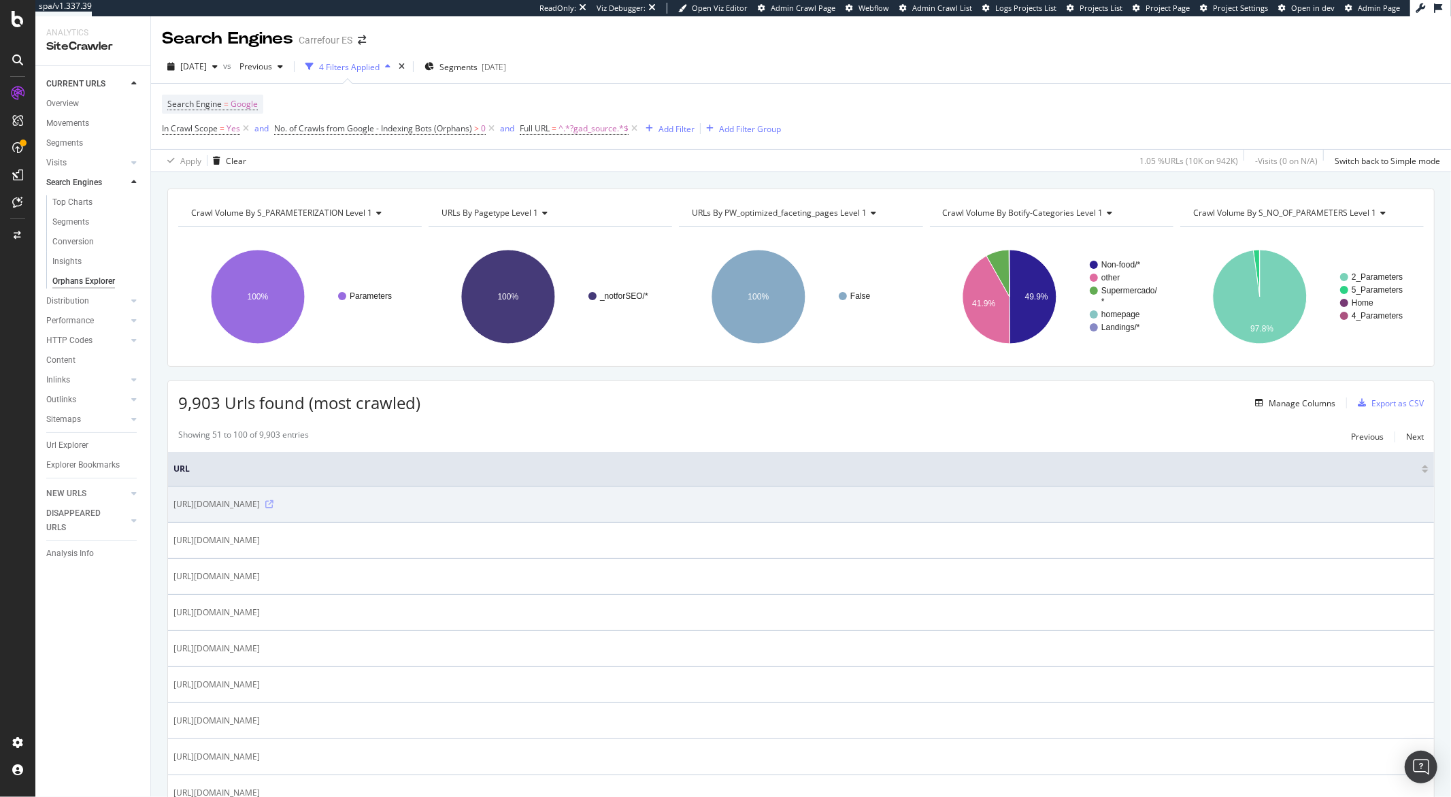
click at [274, 503] on icon at bounding box center [269, 504] width 8 height 8
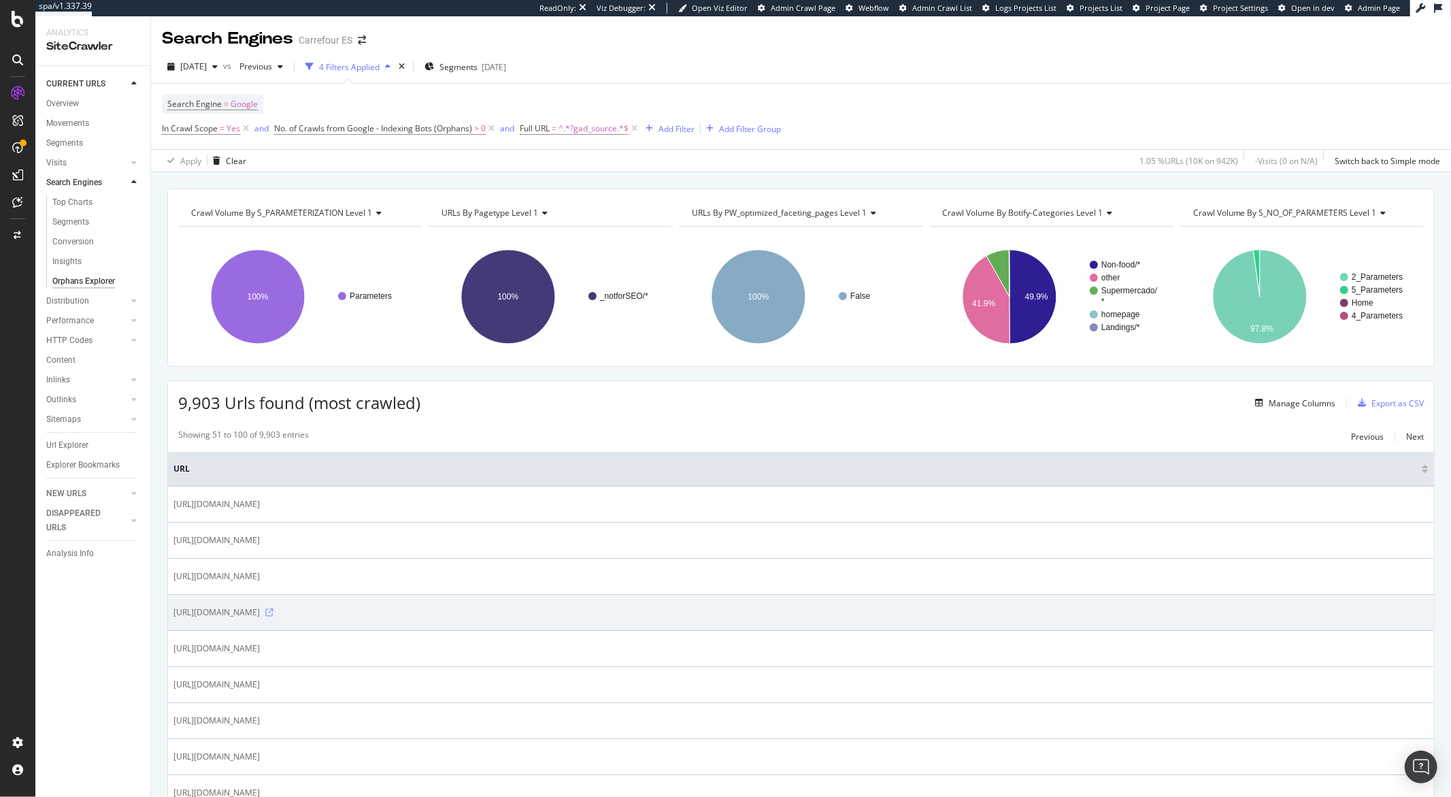
click at [274, 616] on icon at bounding box center [269, 612] width 8 height 8
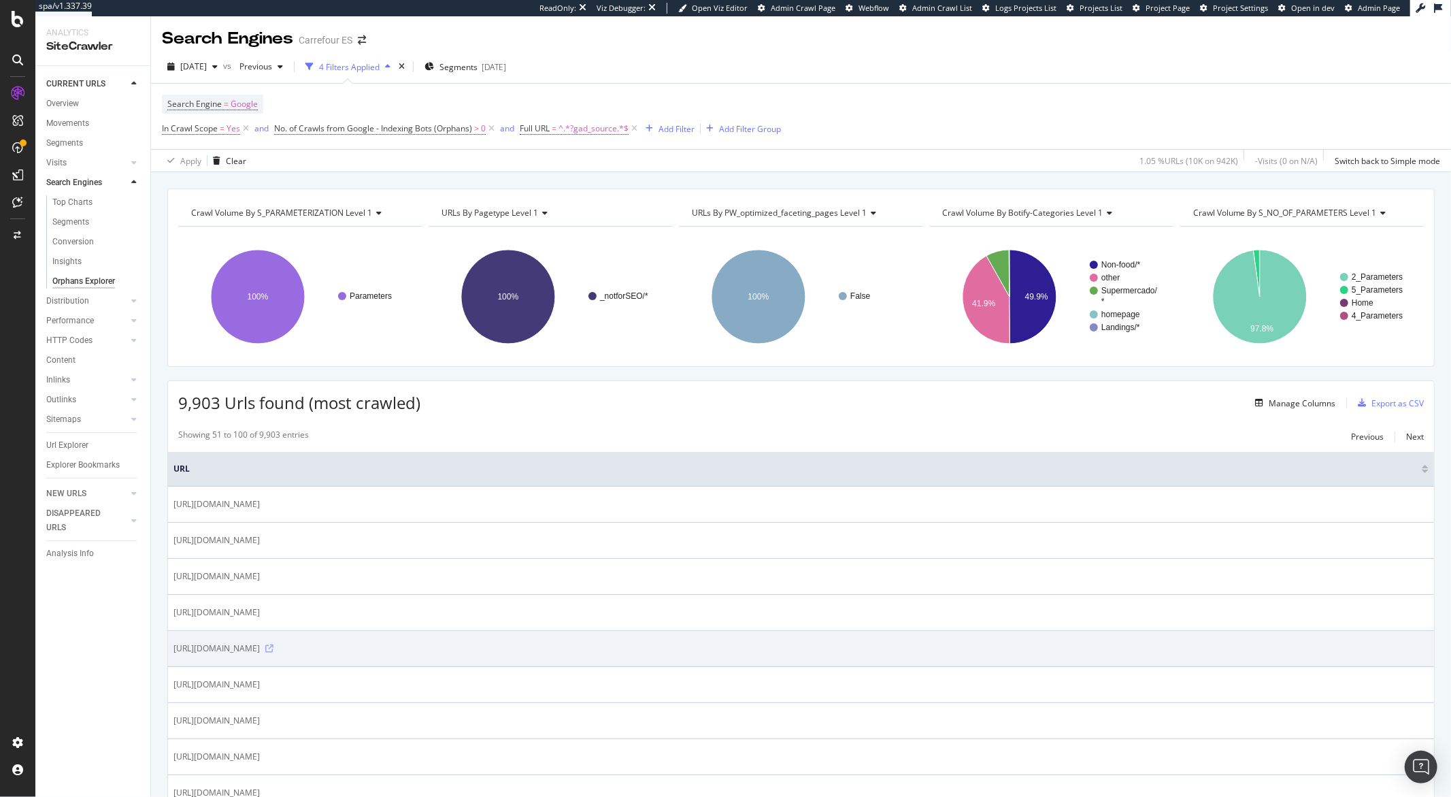
click at [274, 652] on icon at bounding box center [269, 648] width 8 height 8
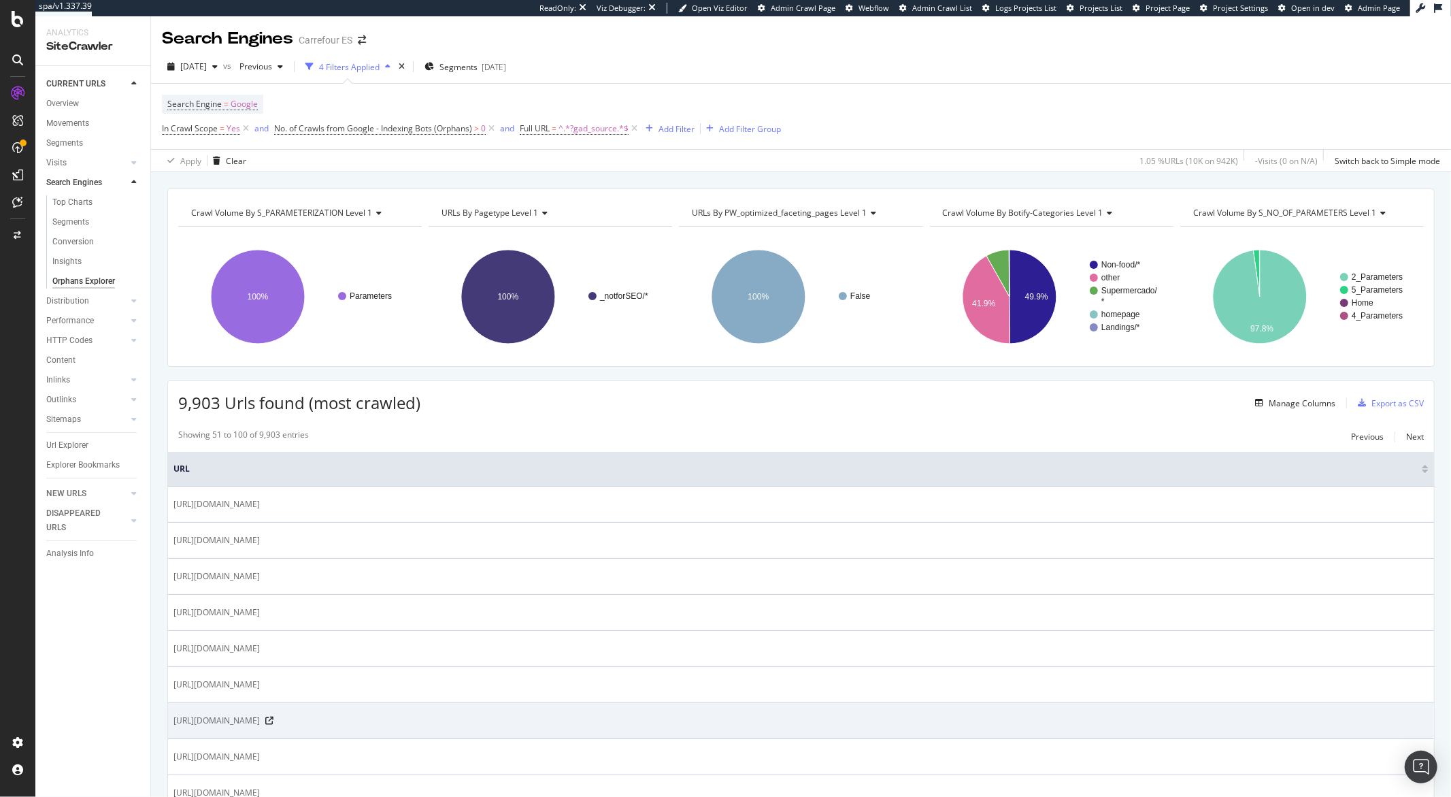
drag, startPoint x: 290, startPoint y: 724, endPoint x: 174, endPoint y: 727, distance: 115.7
click at [174, 727] on span "https://www.carrefour.es/Bicis?gad_source=7&gclid=CJm56eSnqo8DFVTB8gcdzDIUJQ" at bounding box center [217, 721] width 86 height 14
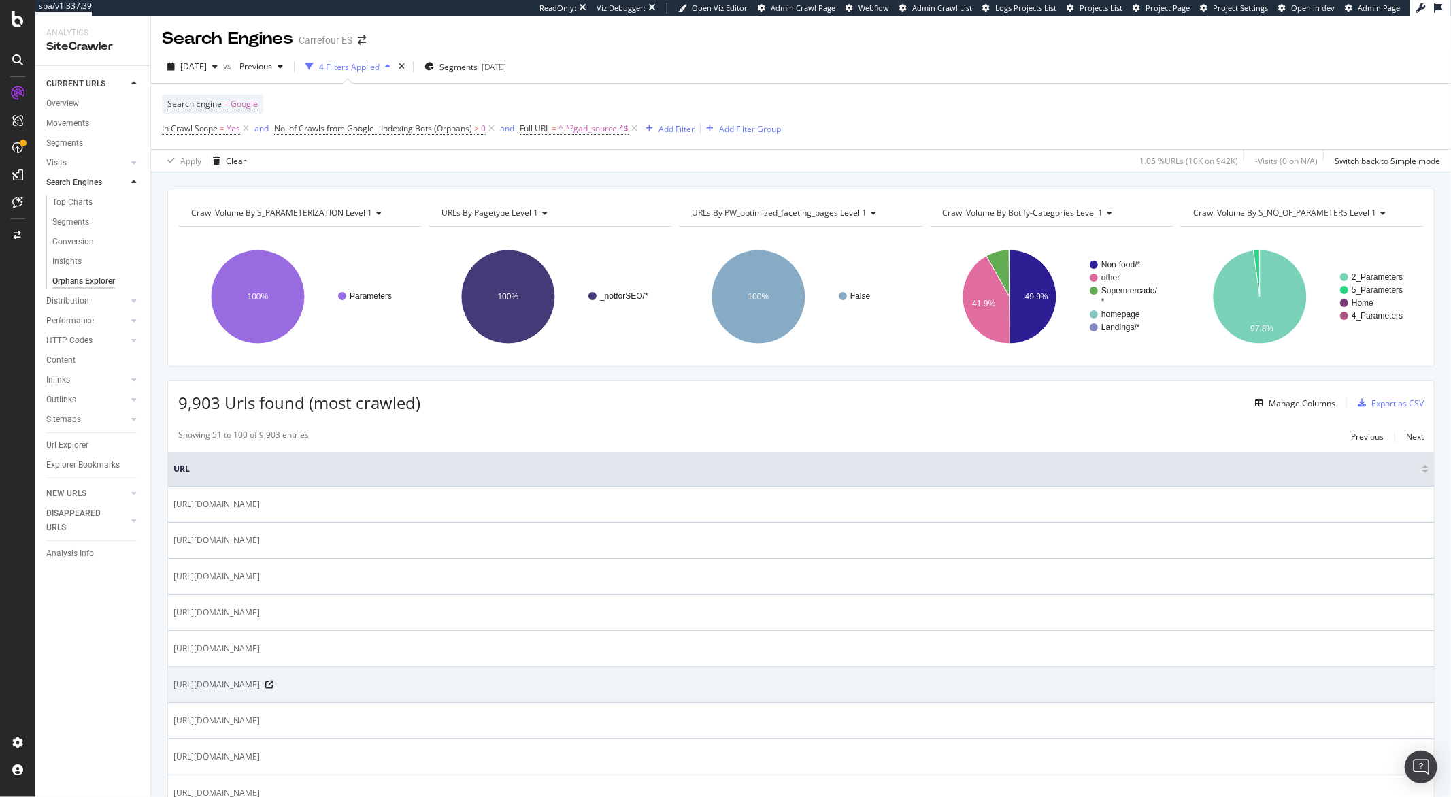
copy span "https://www.carrefour.es/Bicis"
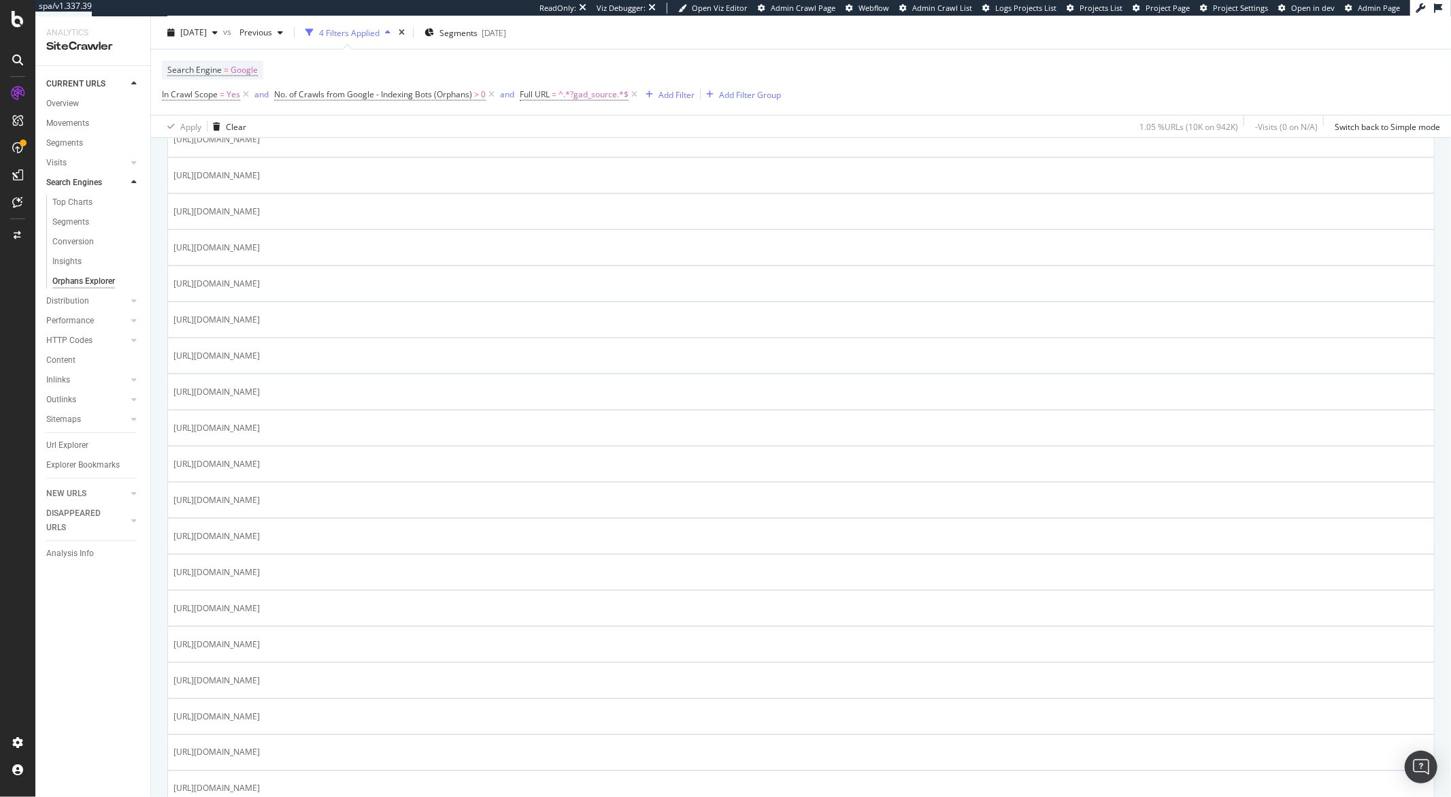
scroll to position [1575, 0]
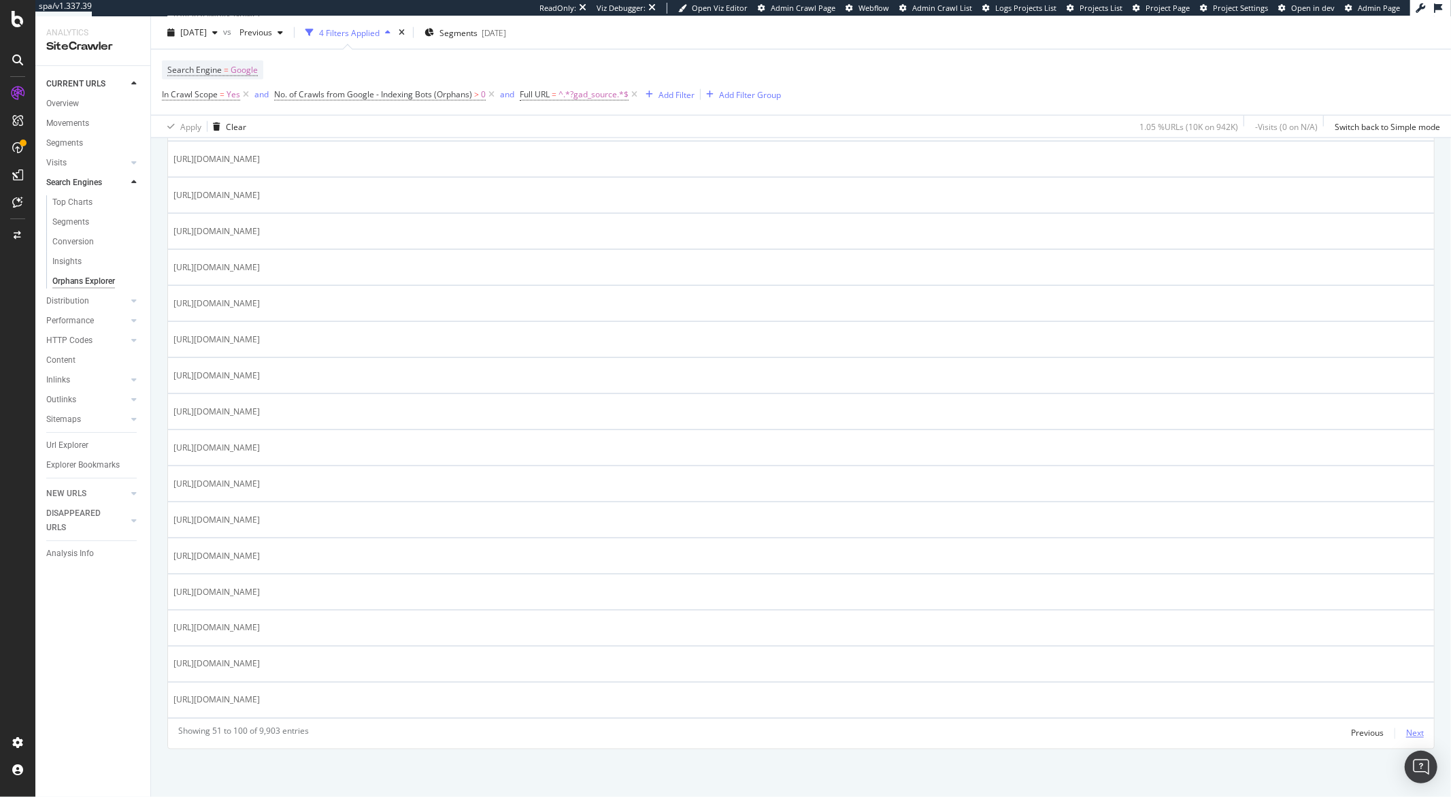
click at [1406, 735] on div "Next" at bounding box center [1415, 733] width 18 height 12
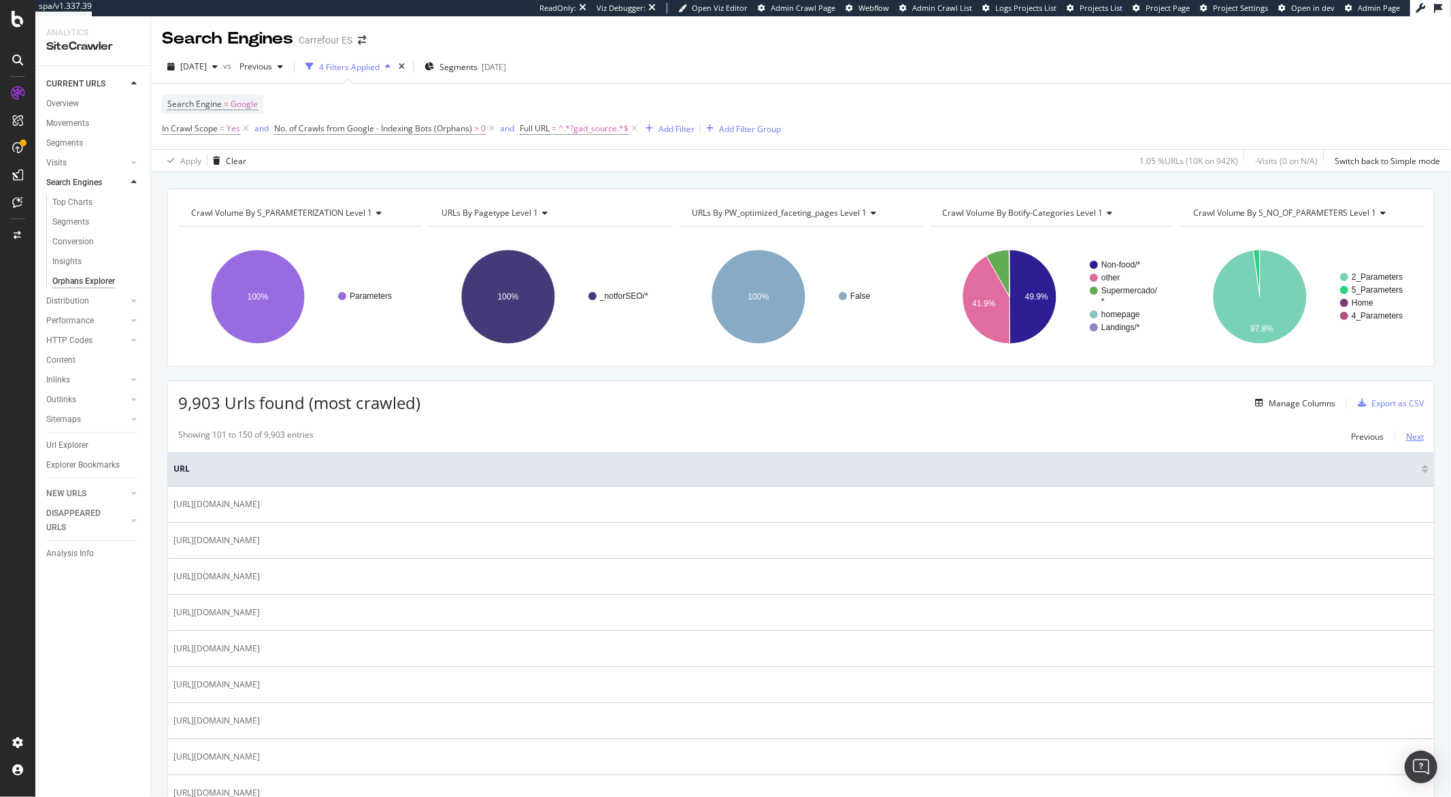
click at [1406, 442] on div "Next" at bounding box center [1415, 437] width 18 height 12
click at [1406, 440] on div "Next" at bounding box center [1415, 437] width 18 height 12
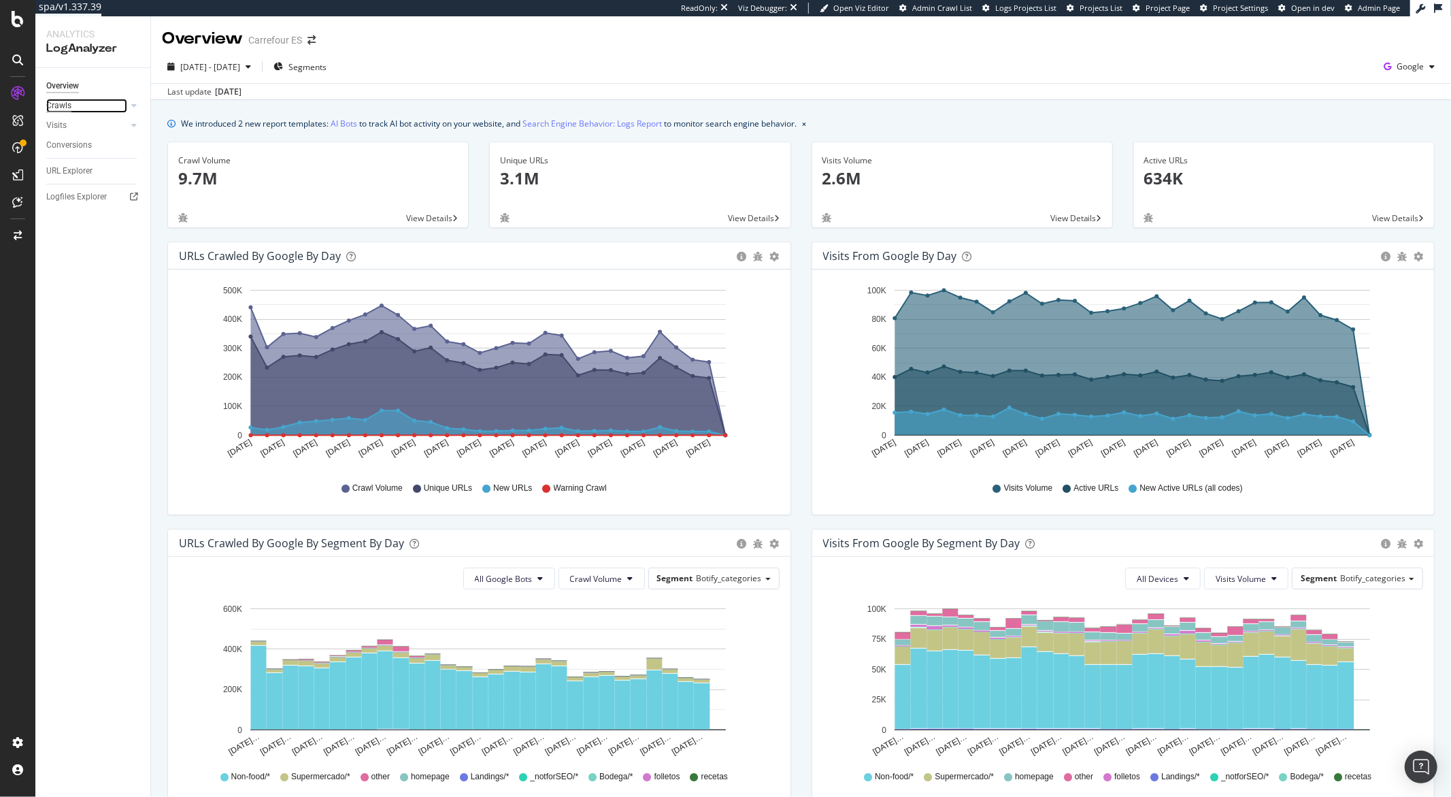
click at [60, 108] on div "Crawls" at bounding box center [58, 106] width 25 height 14
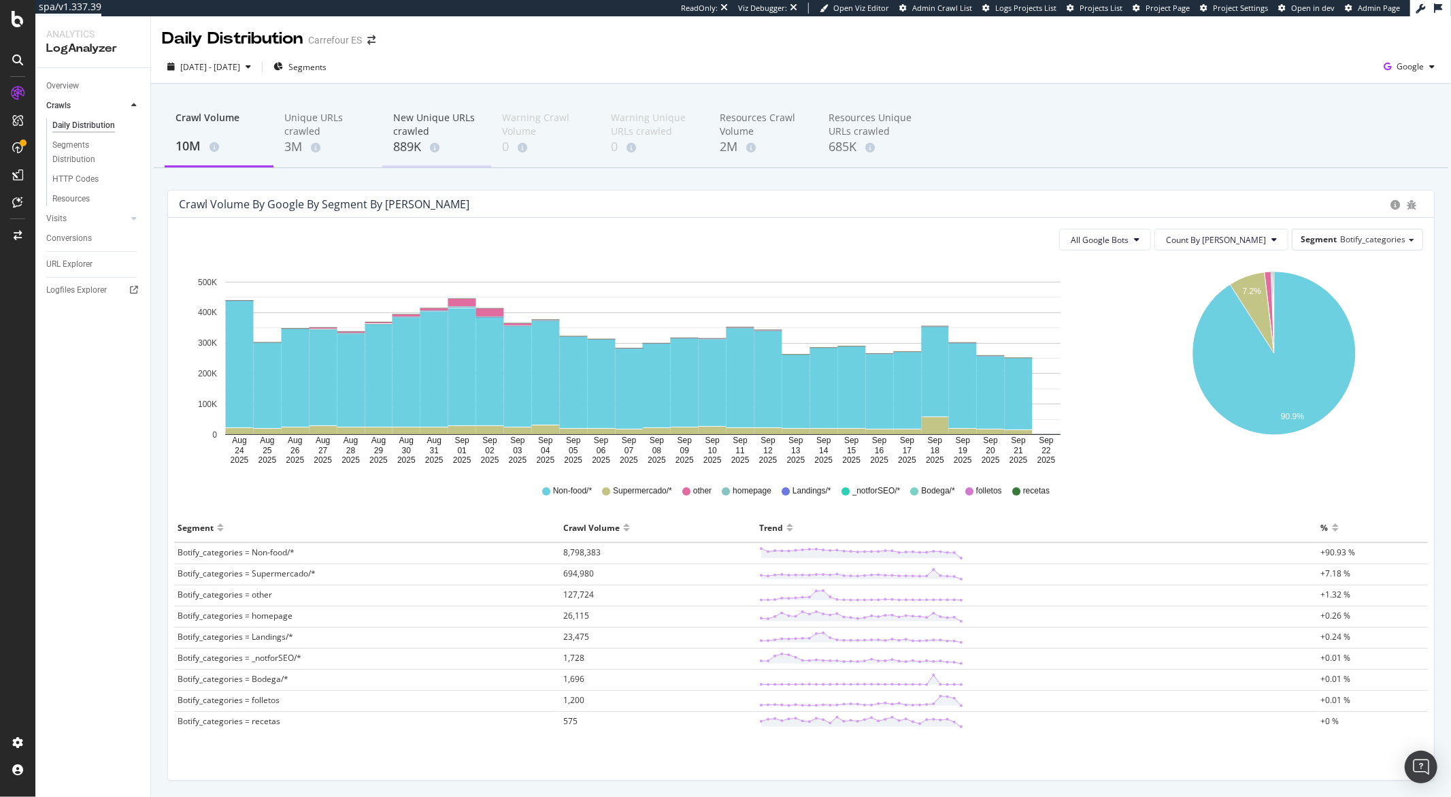
click at [410, 146] on div "889K" at bounding box center [436, 147] width 87 height 18
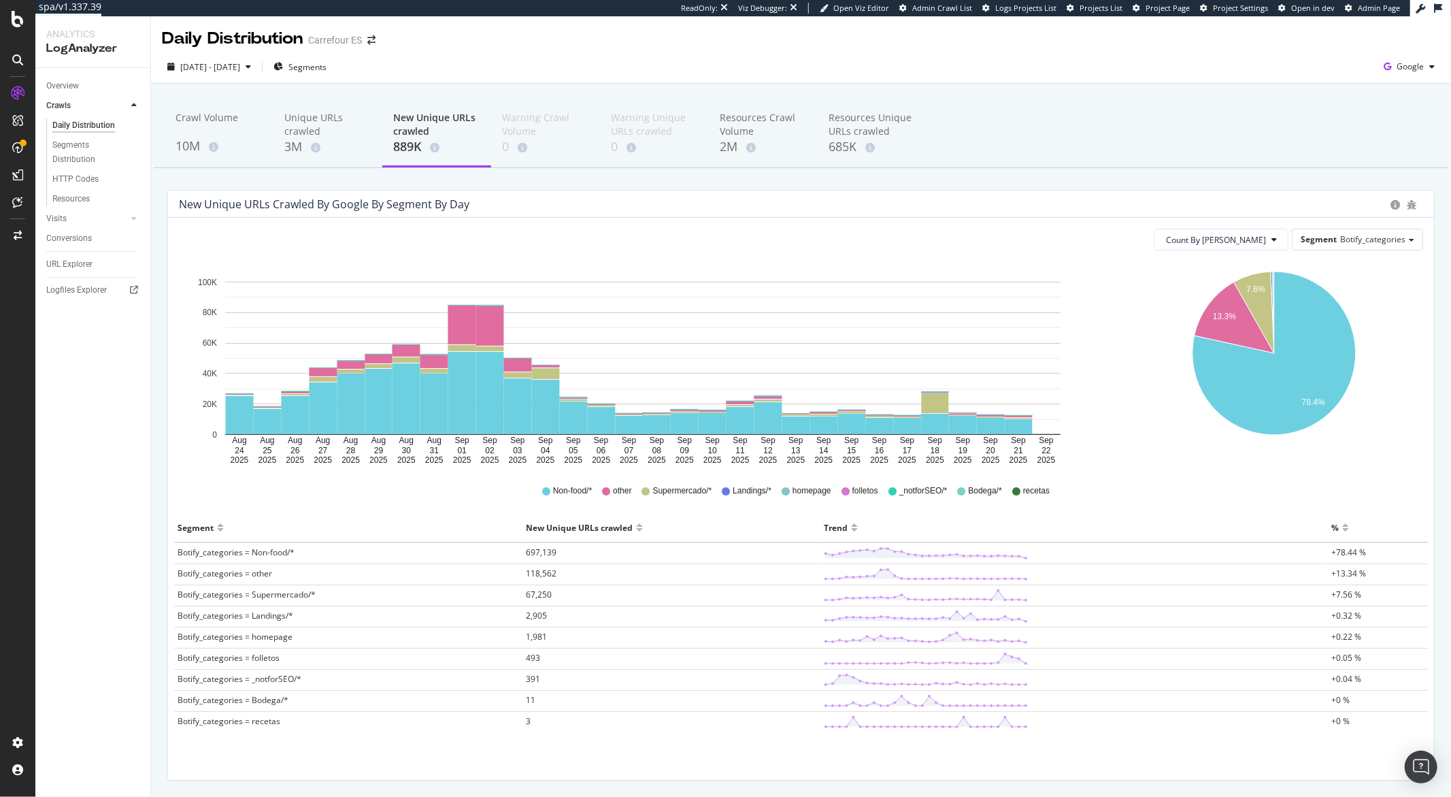
click at [254, 576] on span "Botify_categories = other" at bounding box center [225, 573] width 95 height 12
click at [532, 574] on span "118,562" at bounding box center [541, 573] width 31 height 12
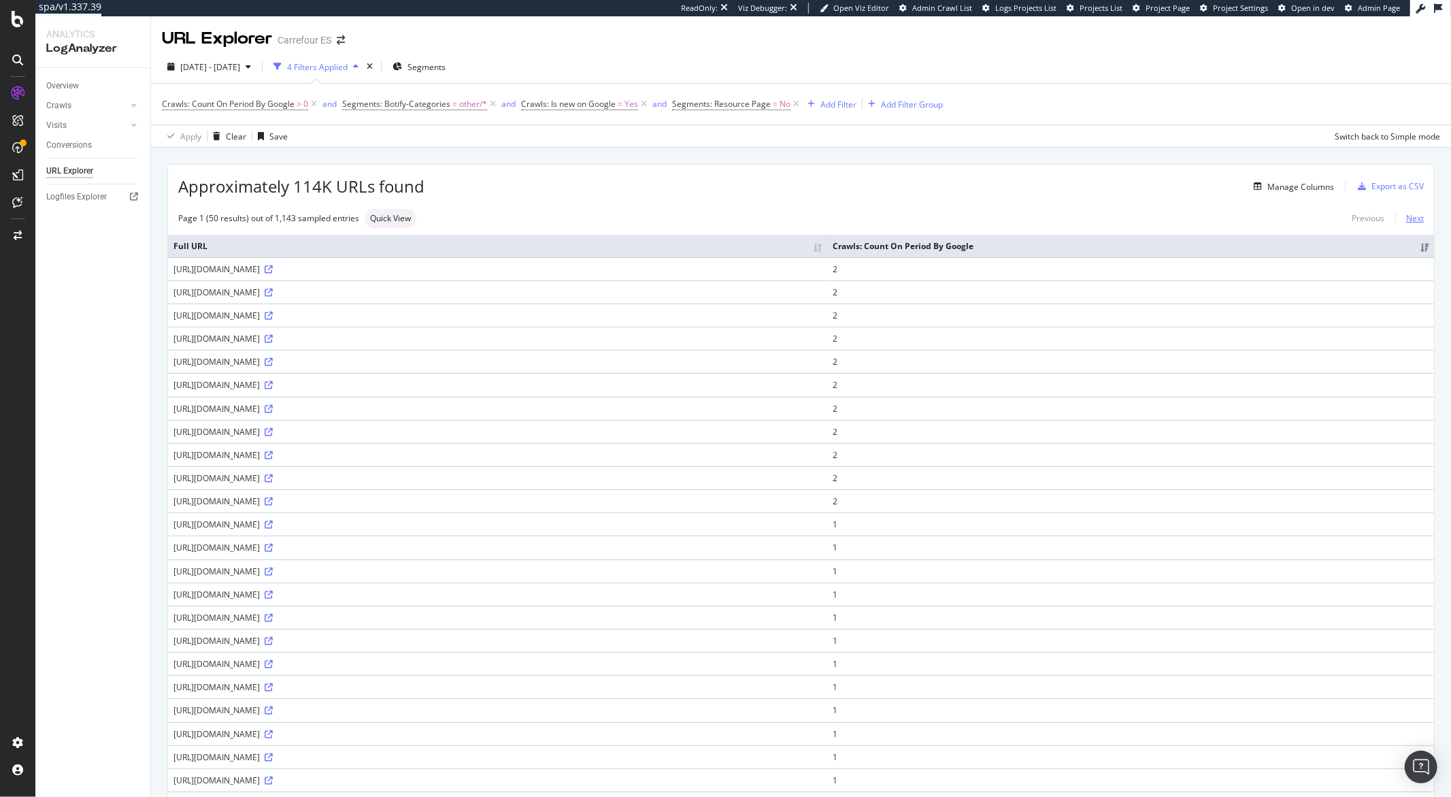
click at [1404, 220] on link "Next" at bounding box center [1409, 218] width 29 height 20
click at [1413, 218] on link "Next" at bounding box center [1409, 218] width 29 height 20
click at [1403, 220] on link "Next" at bounding box center [1409, 218] width 29 height 20
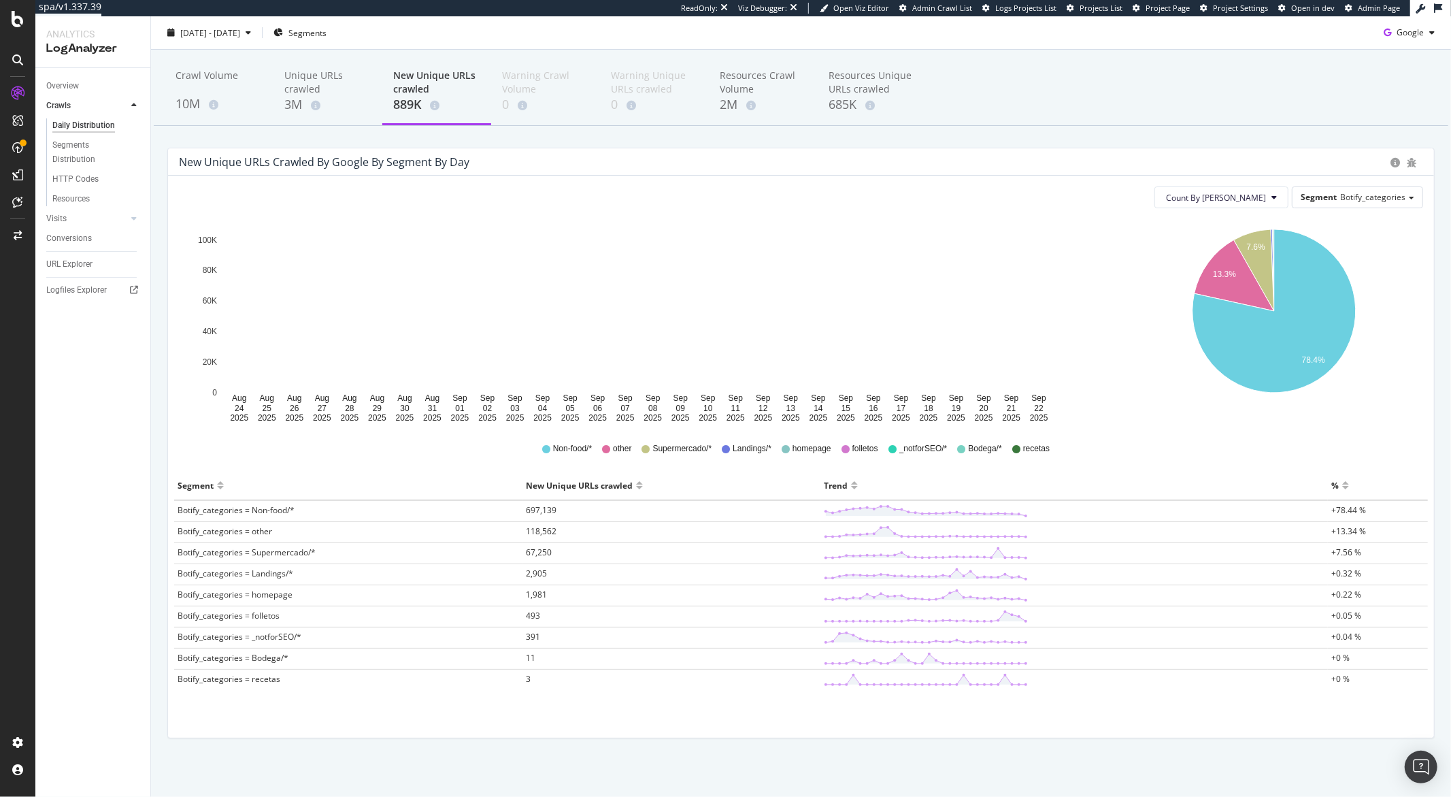
scroll to position [45, 0]
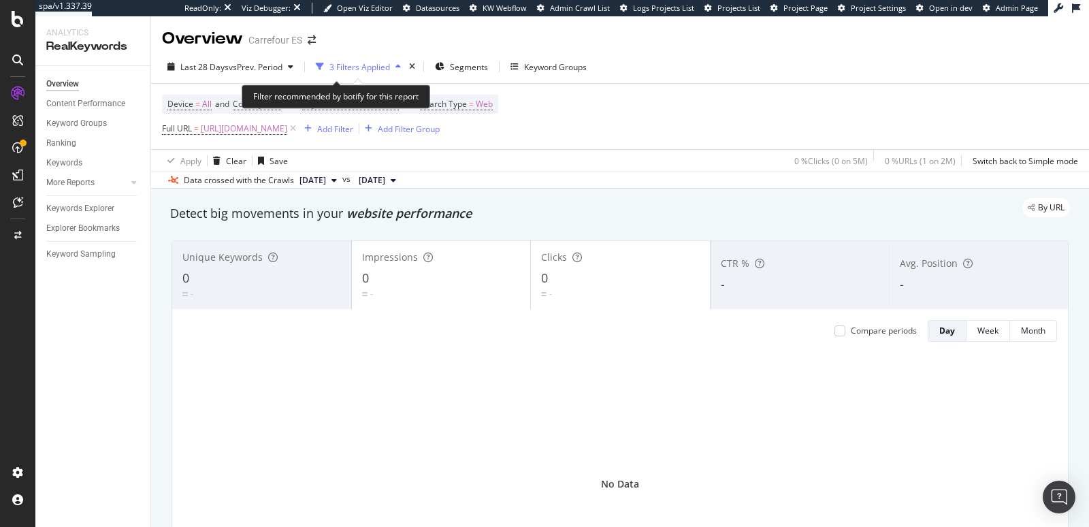
scroll to position [84, 0]
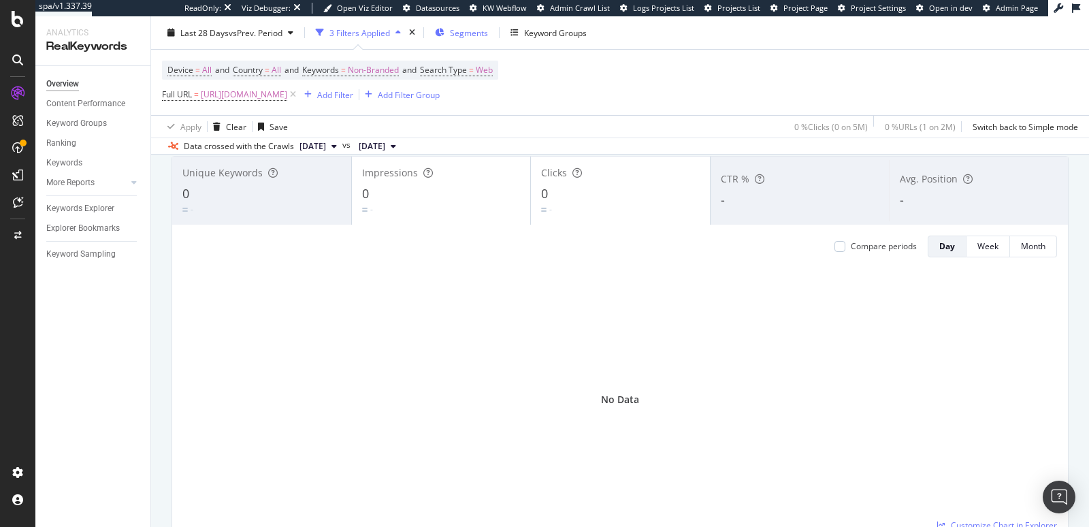
click at [463, 29] on span "Segments" at bounding box center [469, 33] width 38 height 12
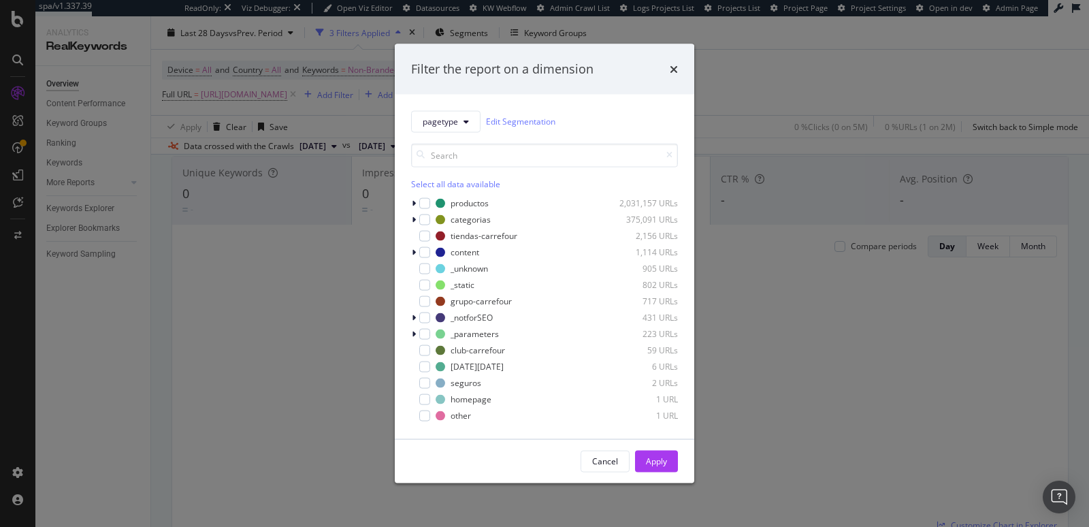
click at [69, 76] on div "Filter the report on a dimension pagetype Edit Segmentation Select all data ava…" at bounding box center [544, 263] width 1089 height 527
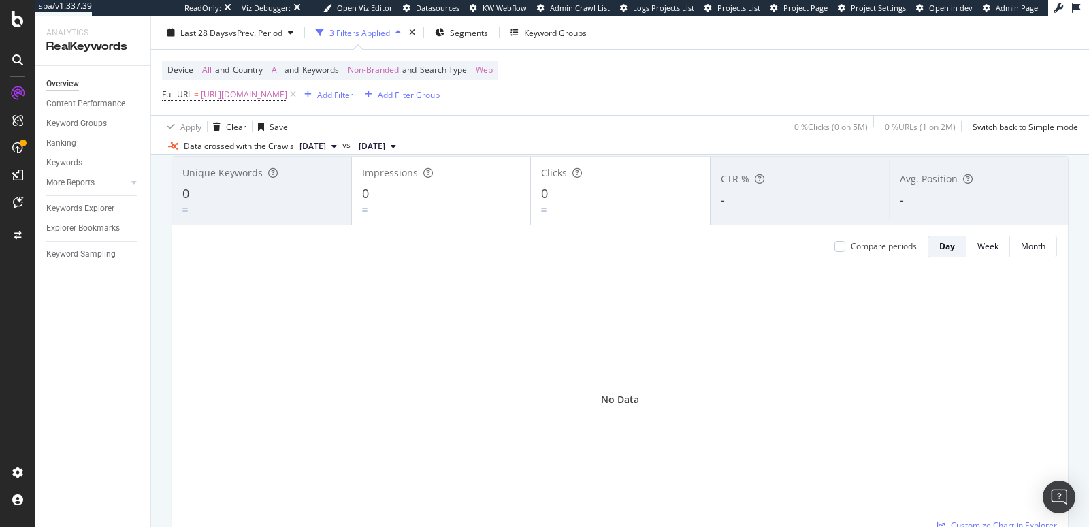
click at [68, 79] on div "Overview" at bounding box center [62, 84] width 33 height 14
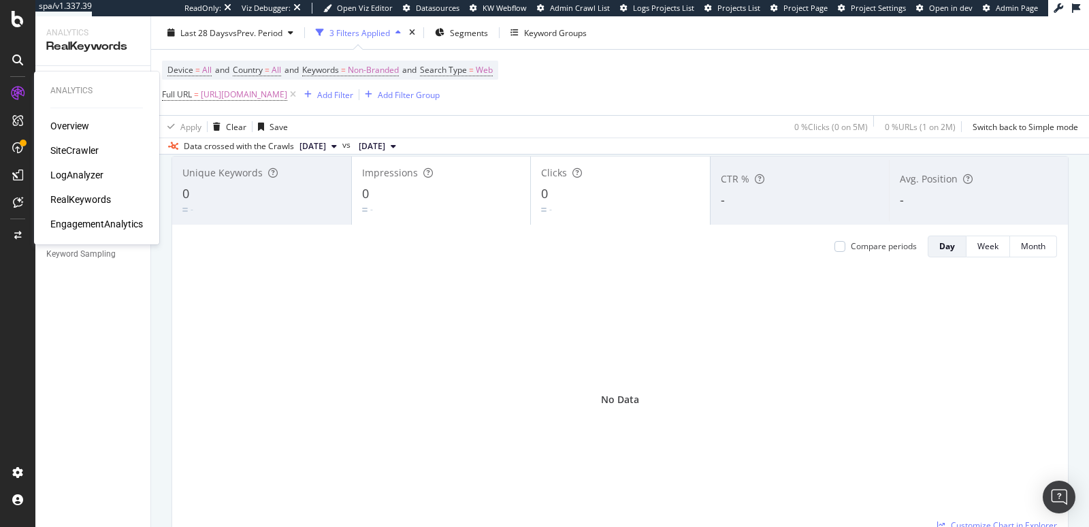
click at [64, 147] on div "SiteCrawler" at bounding box center [74, 151] width 48 height 14
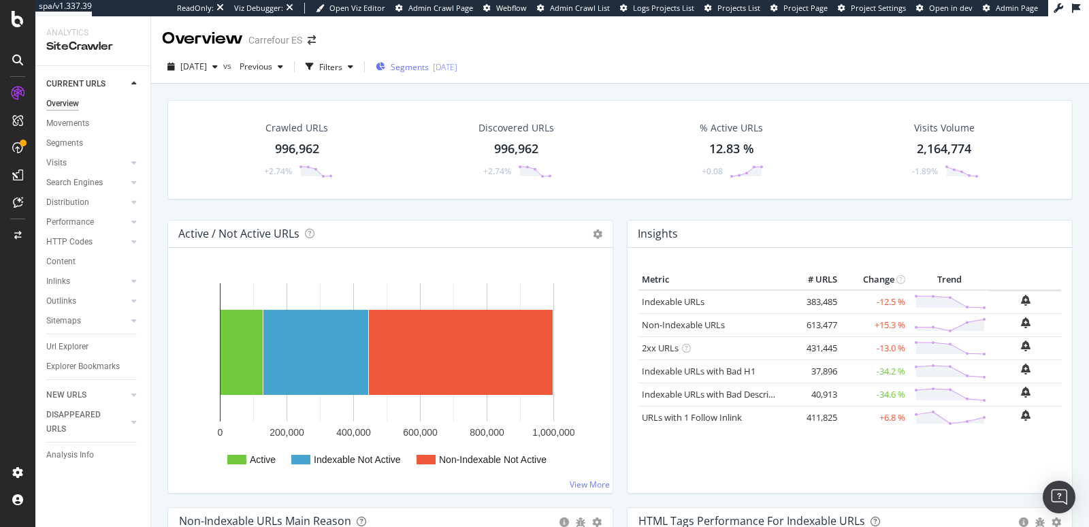
click at [414, 65] on div "Segments [DATE]" at bounding box center [417, 67] width 82 height 12
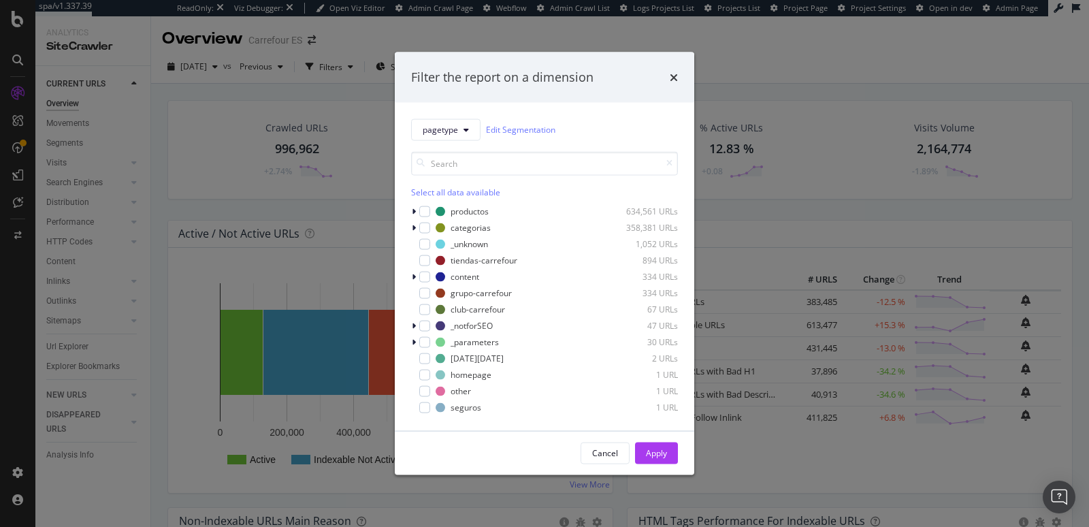
click at [76, 386] on div "Filter the report on a dimension pagetype Edit Segmentation Select all data ava…" at bounding box center [544, 263] width 1089 height 527
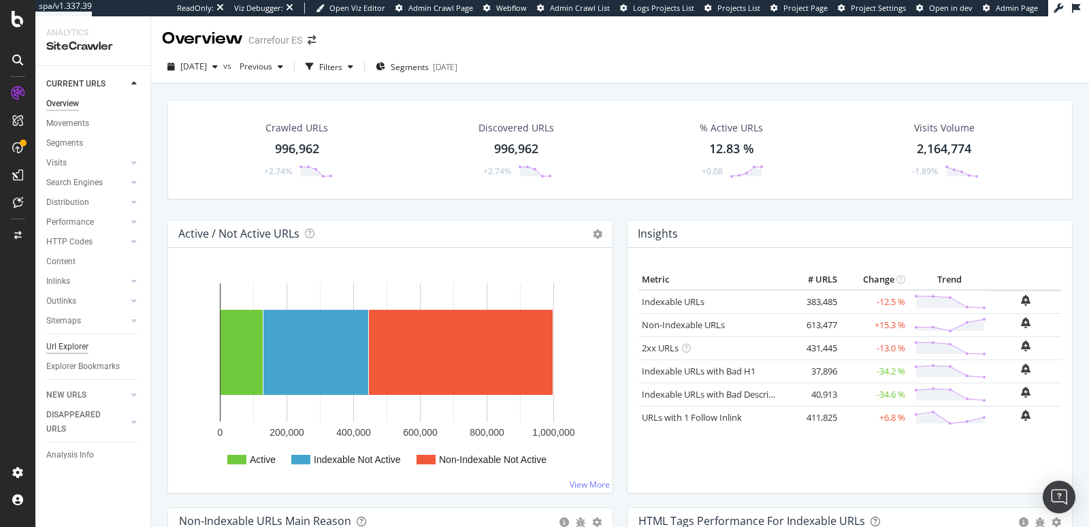
click at [73, 343] on div "Url Explorer" at bounding box center [67, 347] width 42 height 14
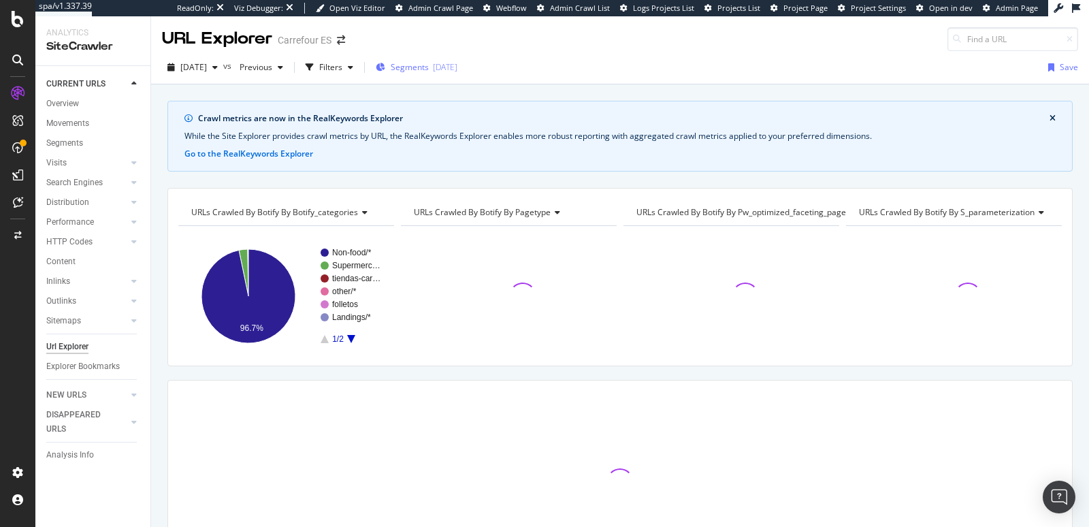
click at [429, 68] on span "Segments" at bounding box center [410, 67] width 38 height 12
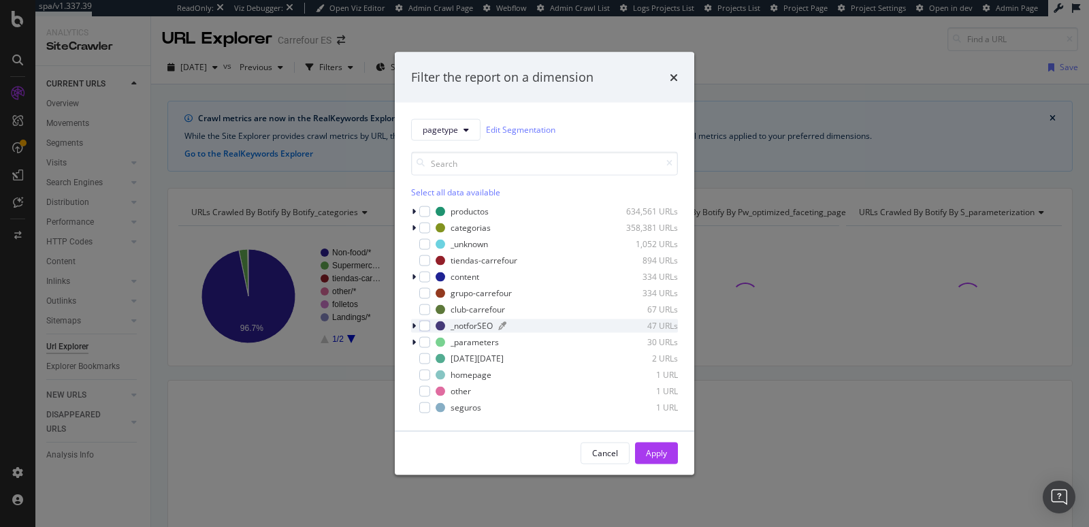
click at [448, 323] on div "_notforSEO 47 URLs" at bounding box center [556, 326] width 242 height 12
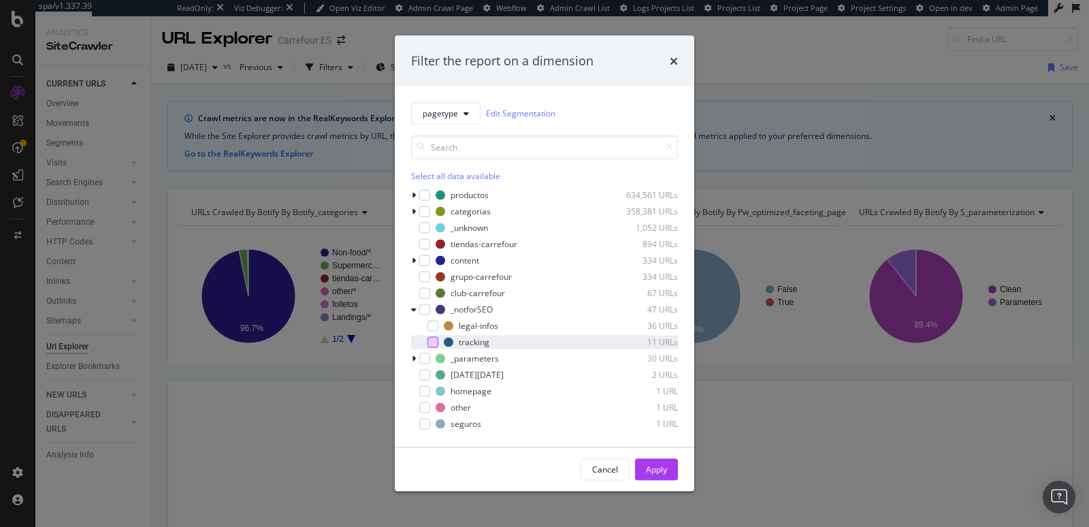
click at [429, 342] on div "modal" at bounding box center [432, 341] width 11 height 11
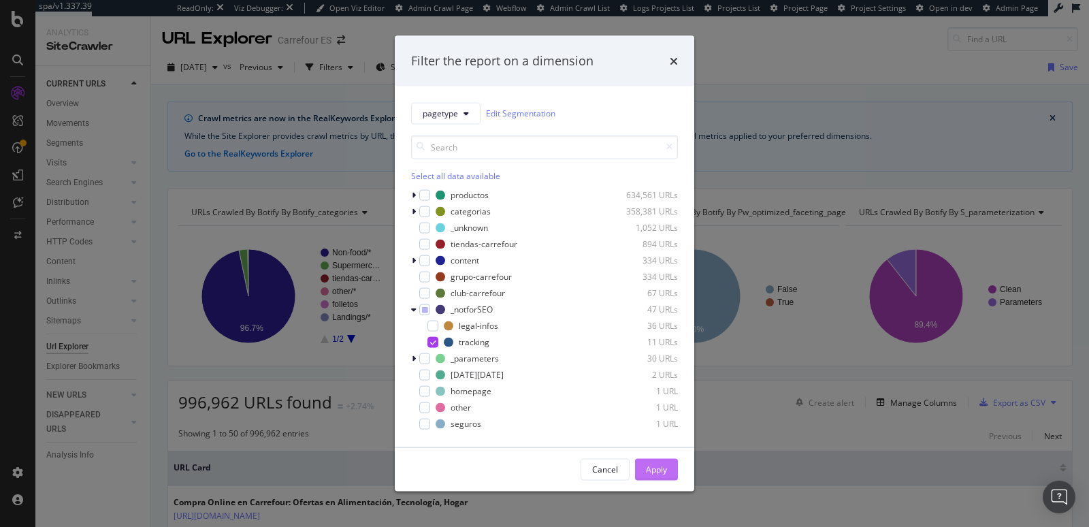
click at [640, 462] on button "Apply" at bounding box center [656, 469] width 43 height 22
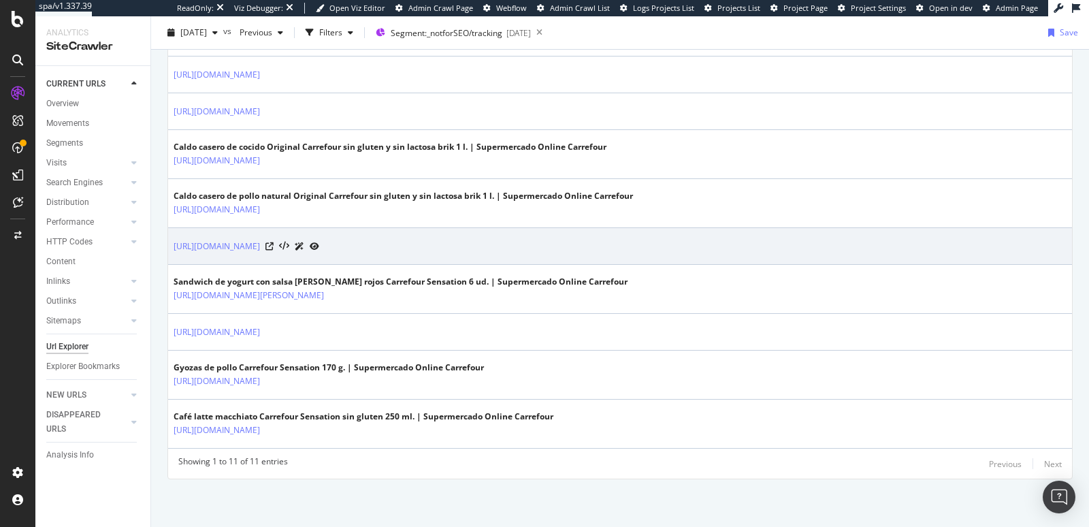
scroll to position [624, 0]
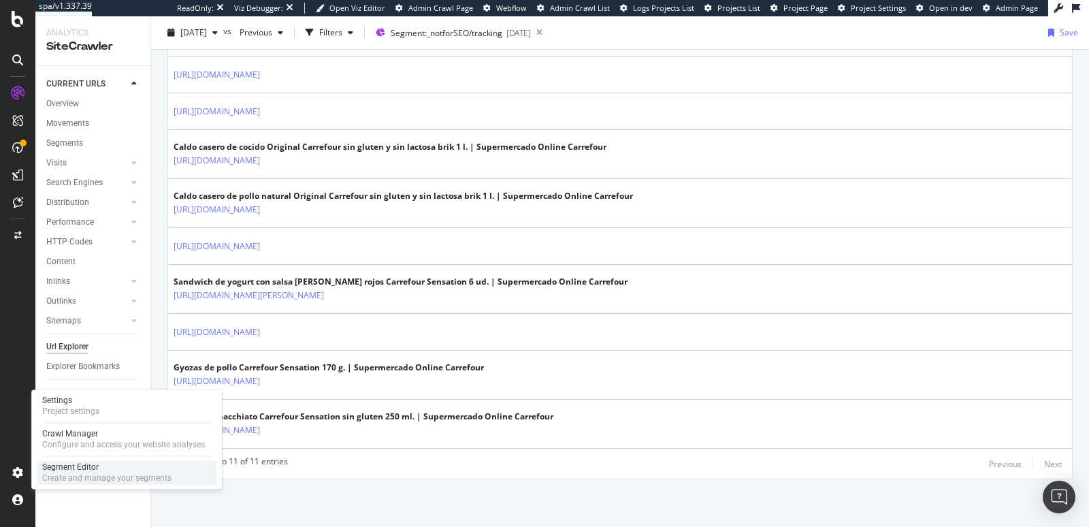
click at [62, 463] on div "Segment Editor" at bounding box center [106, 466] width 129 height 11
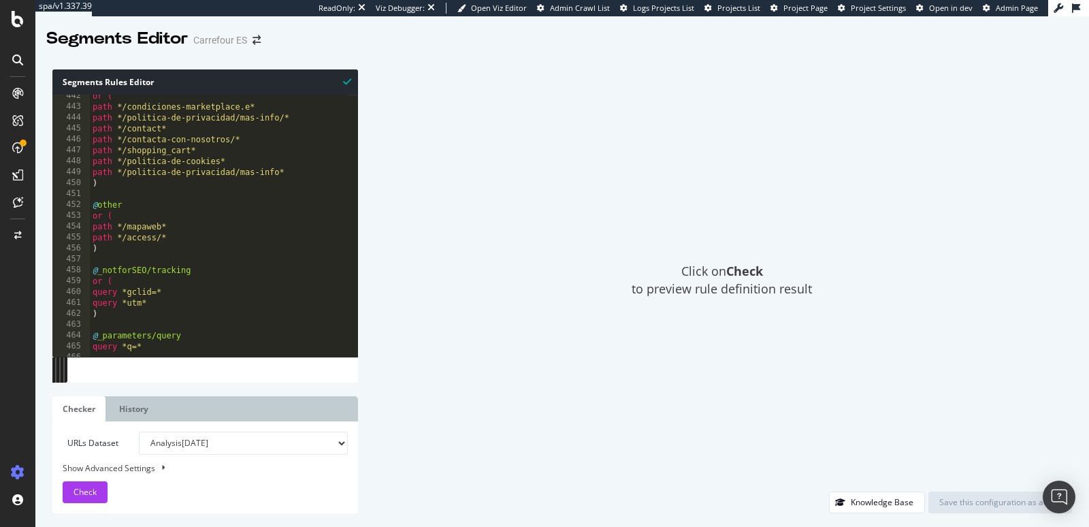
scroll to position [4821, 0]
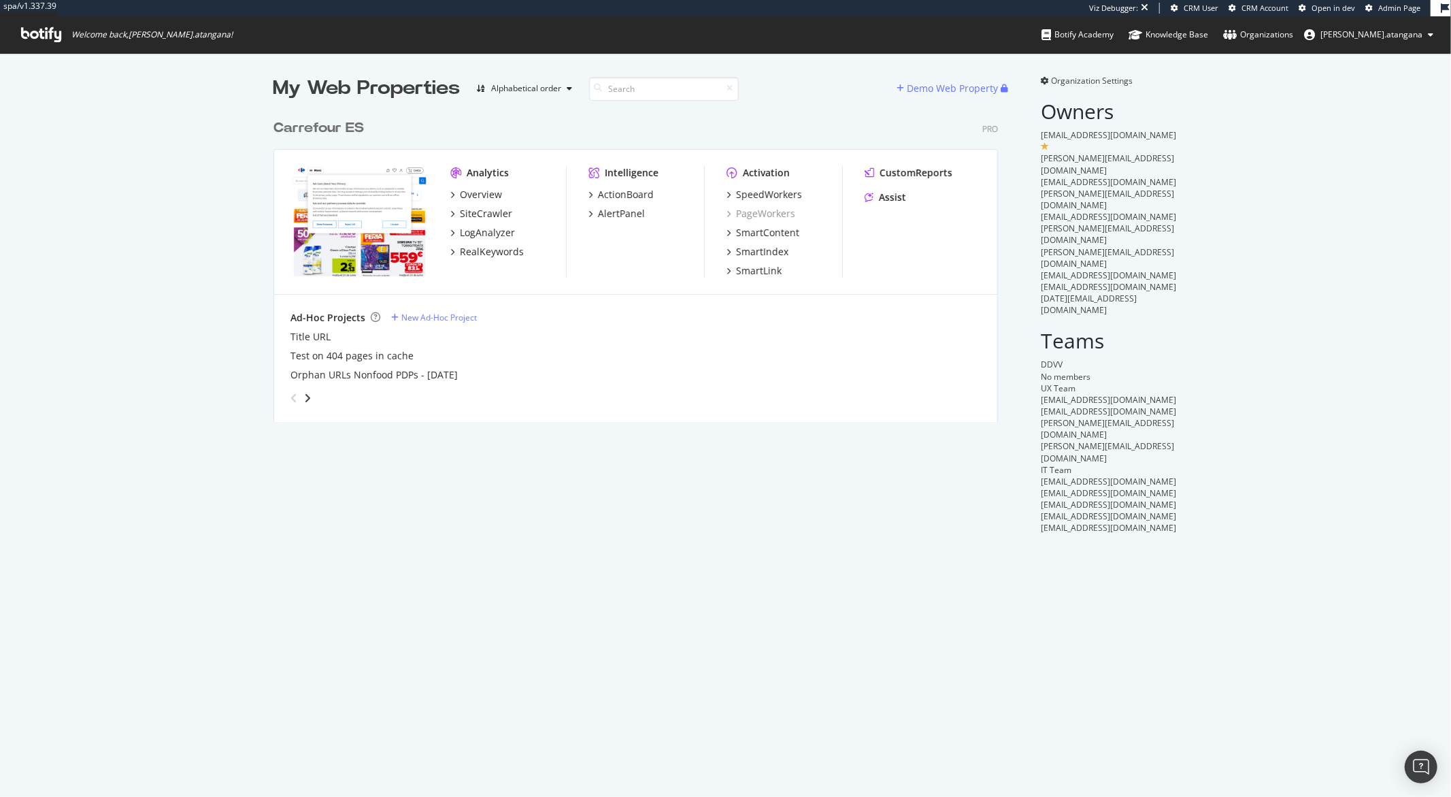
scroll to position [308, 724]
click at [602, 194] on div "ActionBoard" at bounding box center [626, 195] width 56 height 14
click at [491, 208] on div "SiteCrawler" at bounding box center [486, 214] width 52 height 14
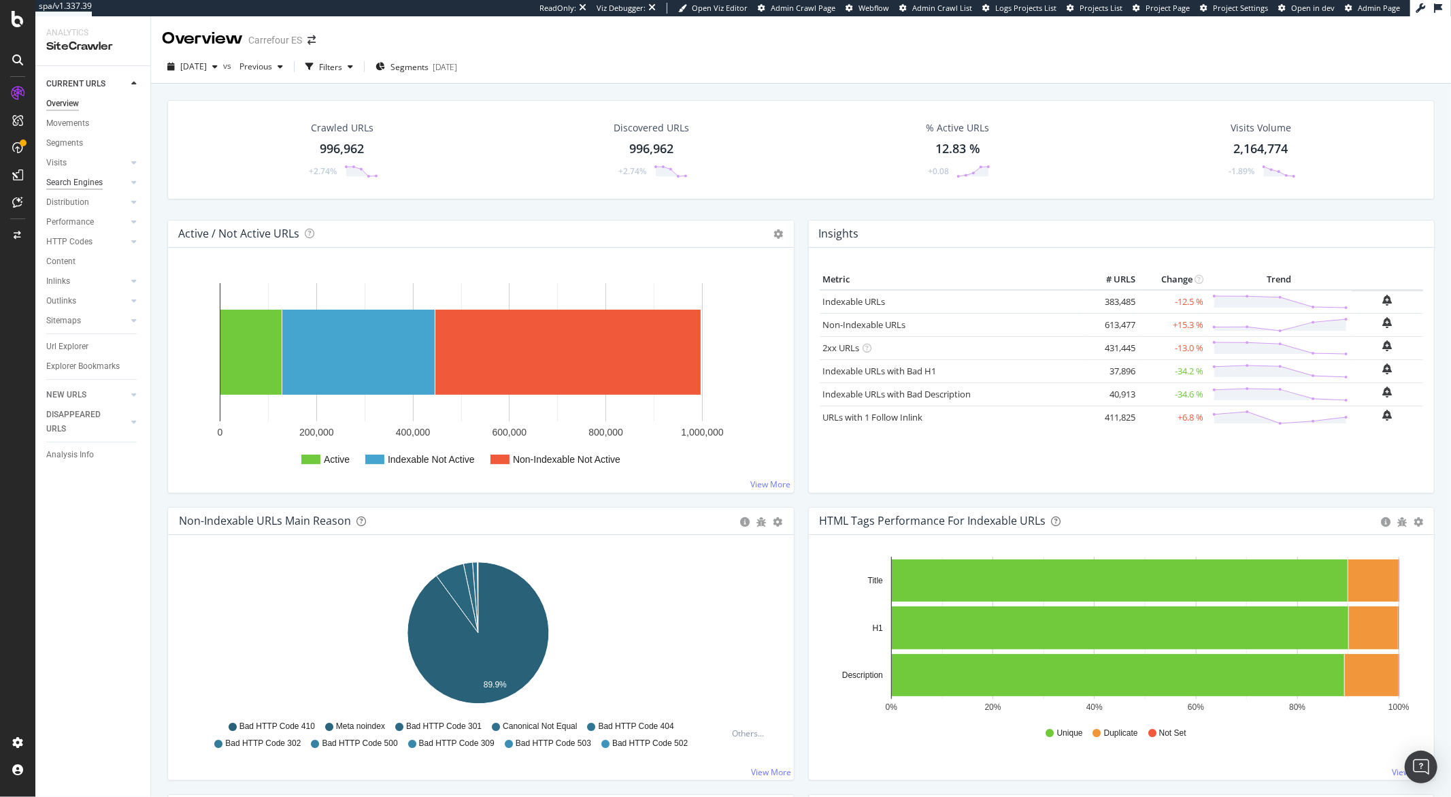
click at [71, 178] on div "Search Engines" at bounding box center [74, 183] width 56 height 14
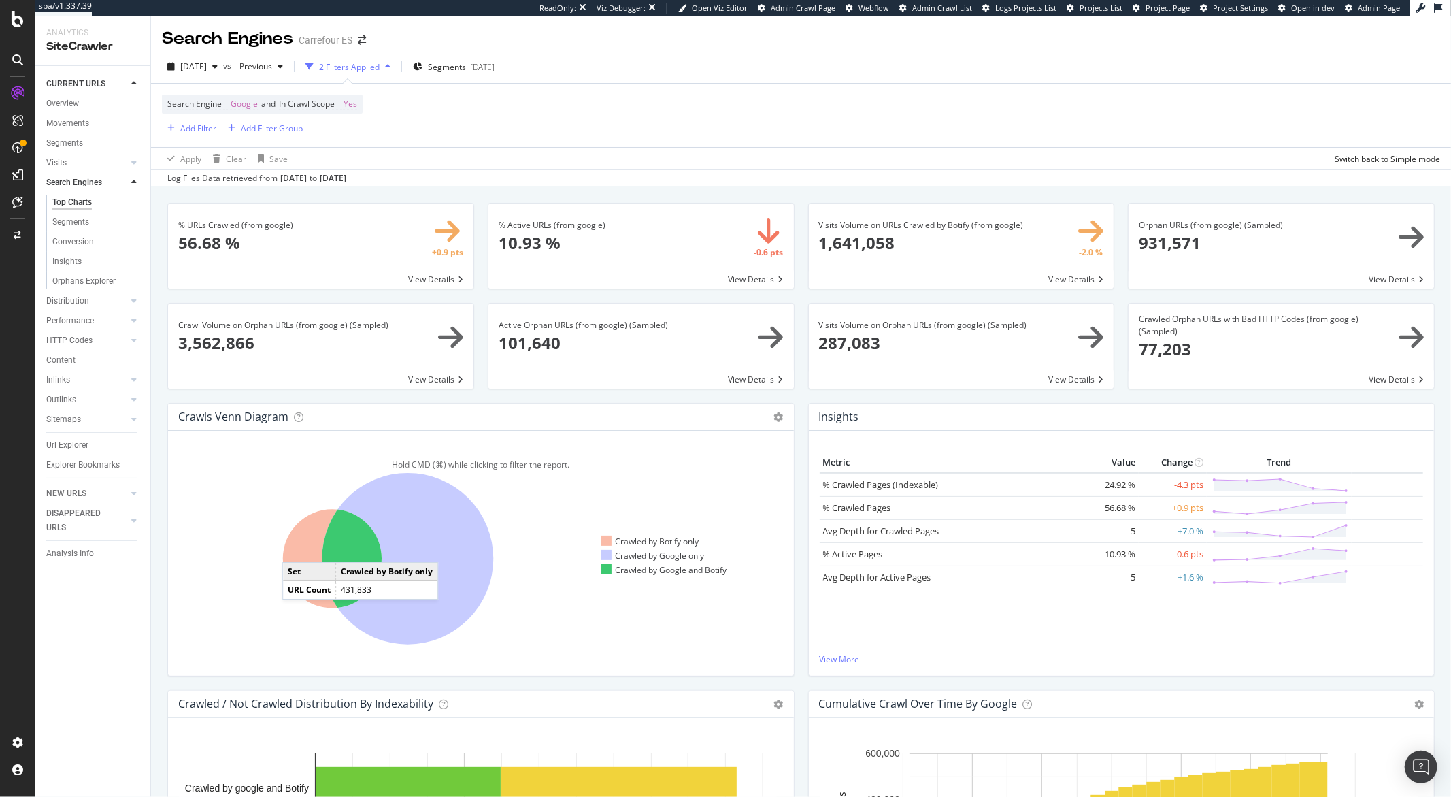
click at [296, 550] on icon at bounding box center [332, 559] width 99 height 99
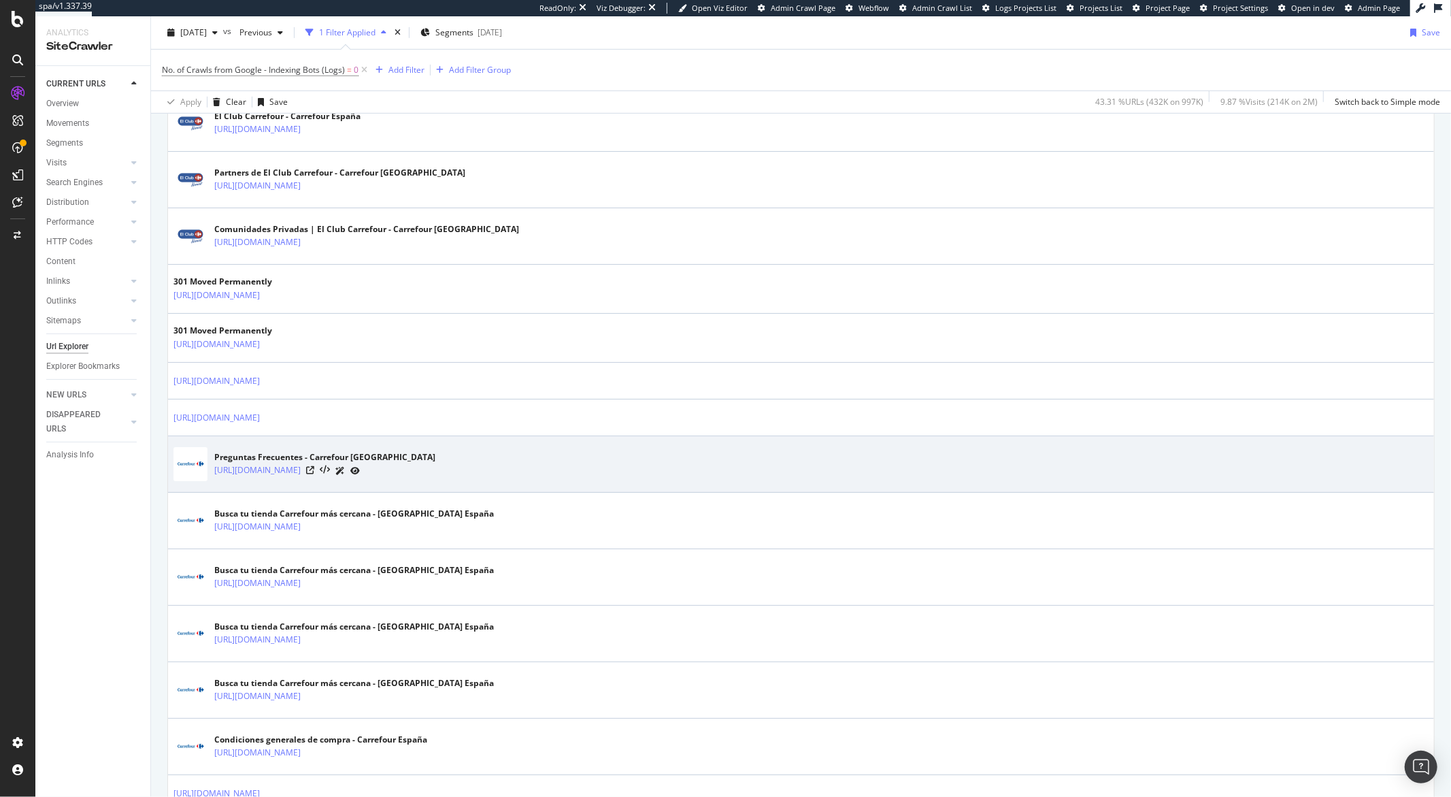
scroll to position [1038, 0]
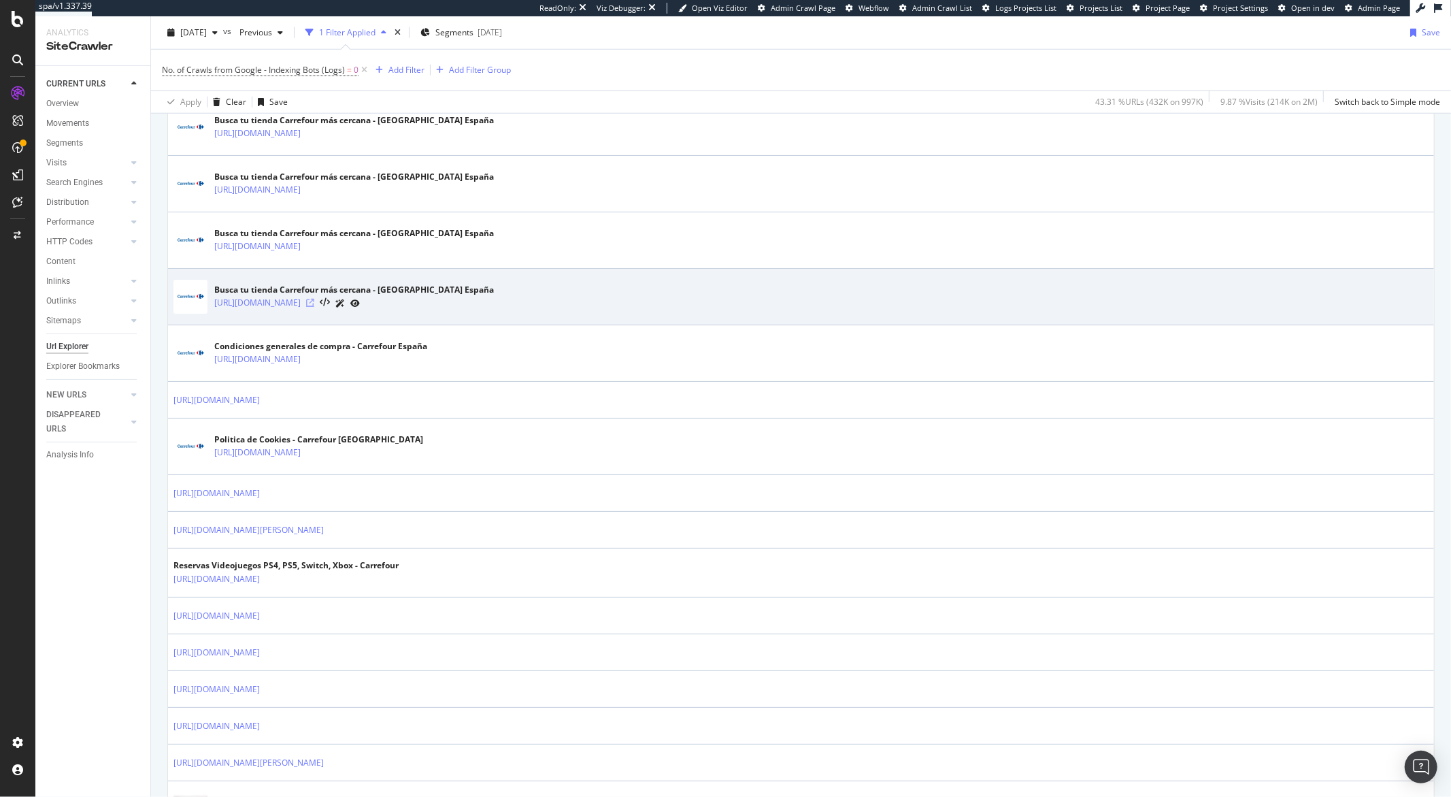
click at [314, 303] on icon at bounding box center [310, 303] width 8 height 8
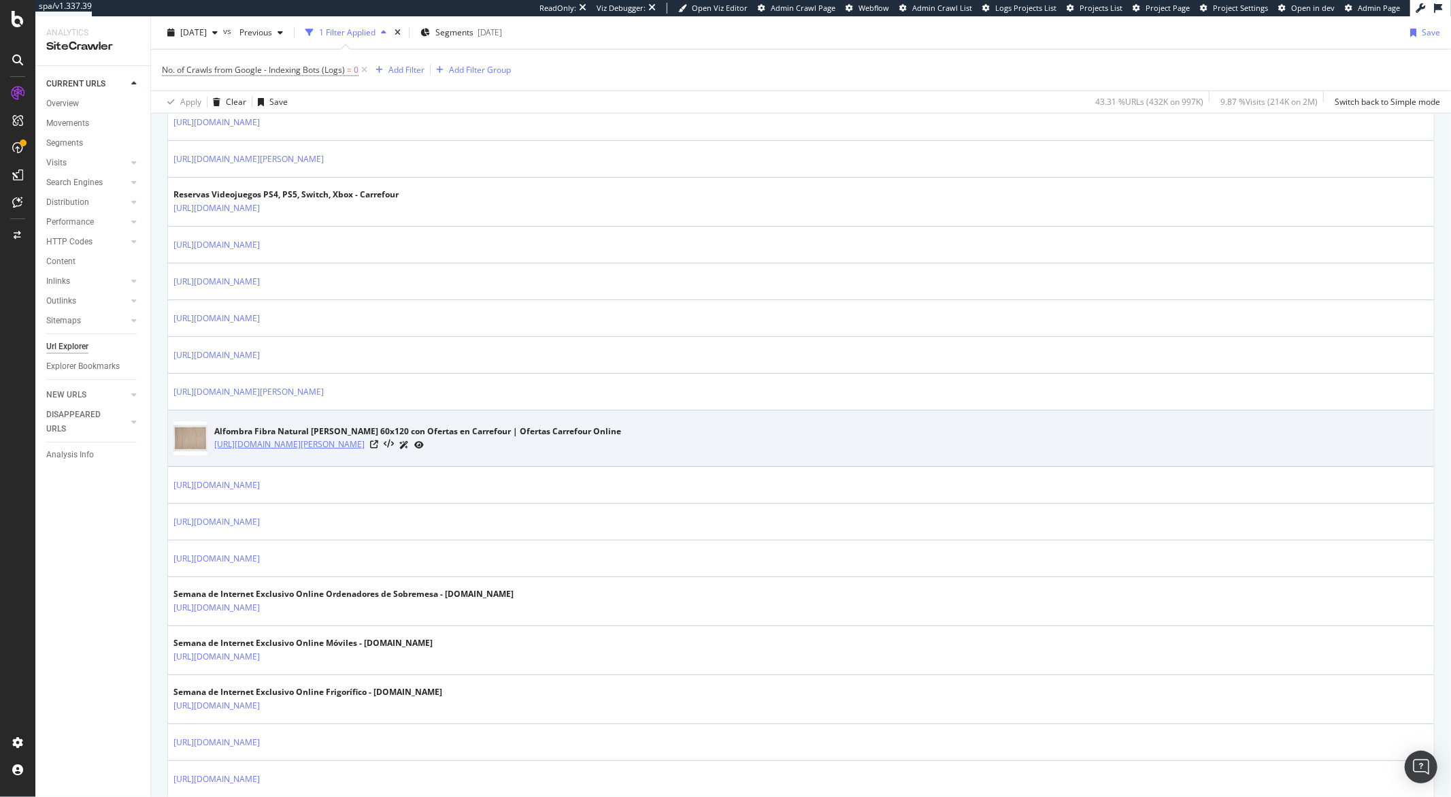
scroll to position [1587, 0]
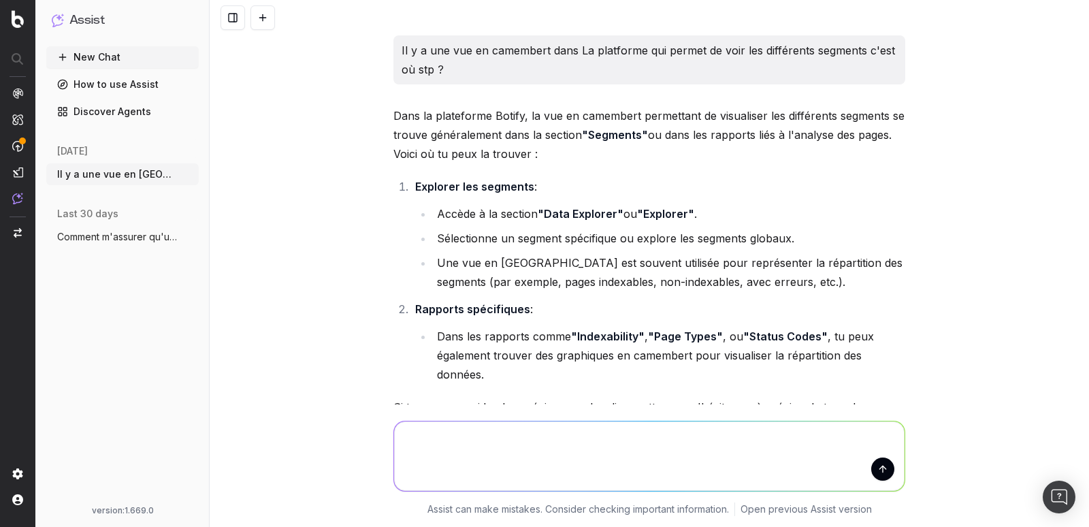
scroll to position [461, 0]
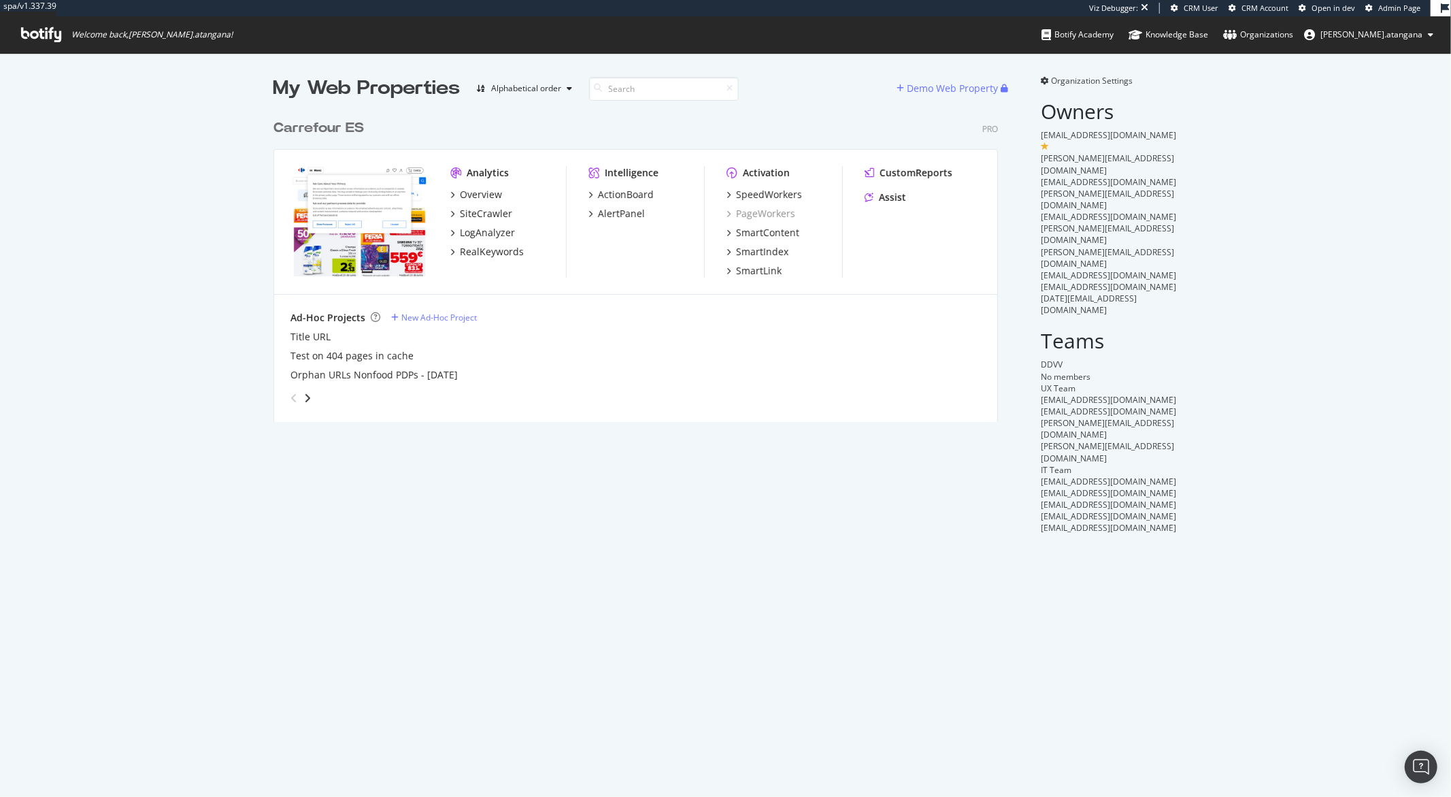
scroll to position [308, 724]
click at [486, 210] on div "SiteCrawler" at bounding box center [486, 214] width 52 height 14
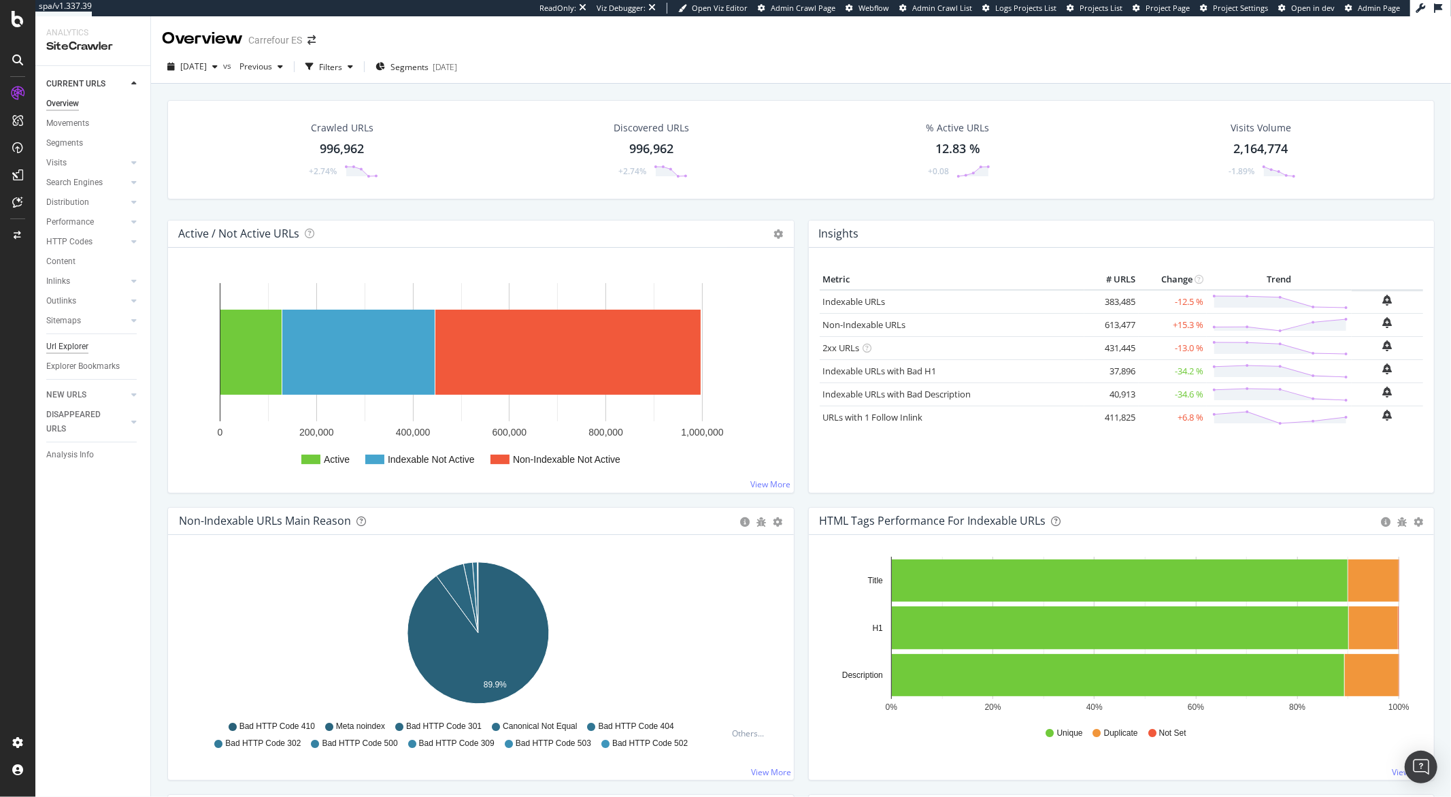
click at [67, 348] on div "Url Explorer" at bounding box center [67, 347] width 42 height 14
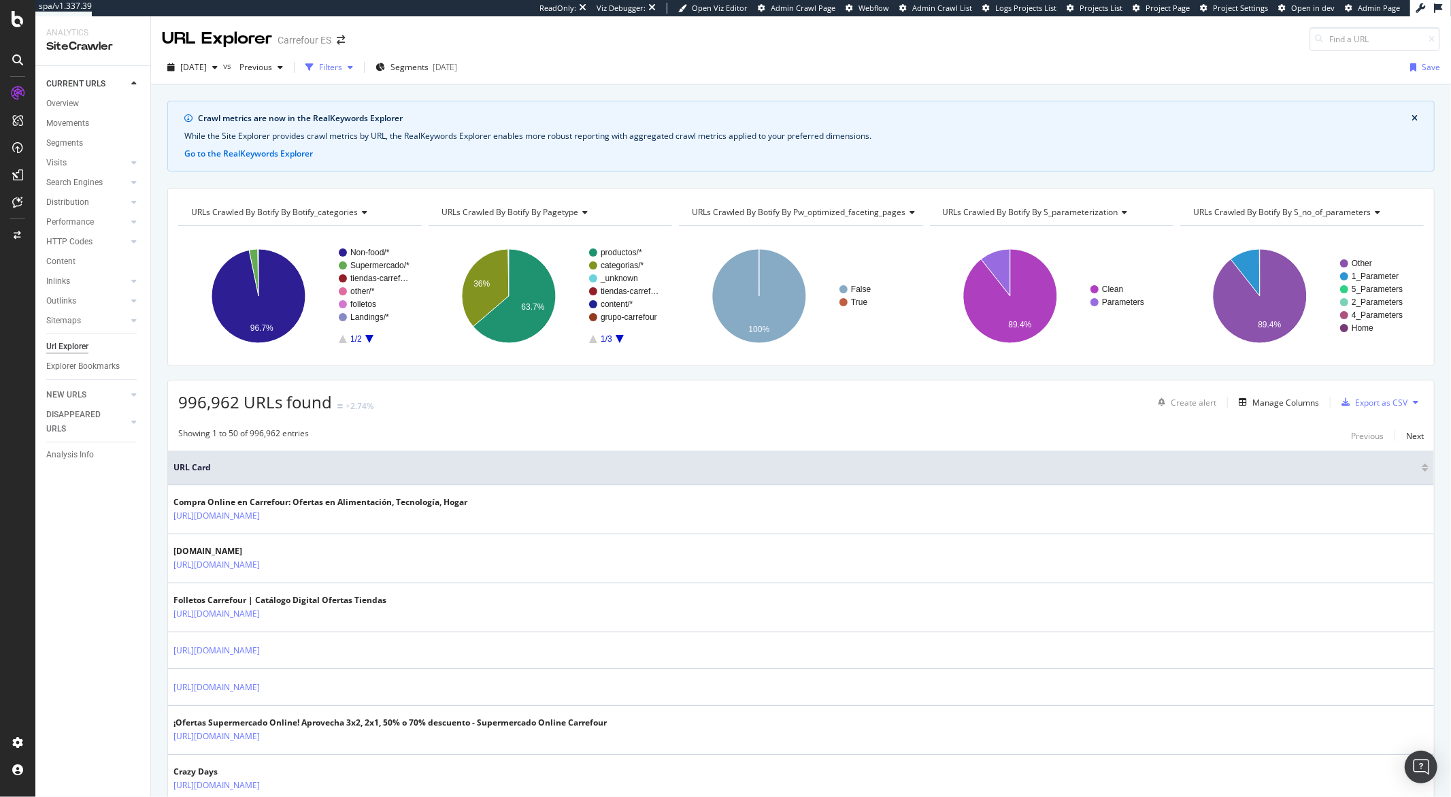
click at [342, 63] on div "Filters" at bounding box center [330, 67] width 23 height 12
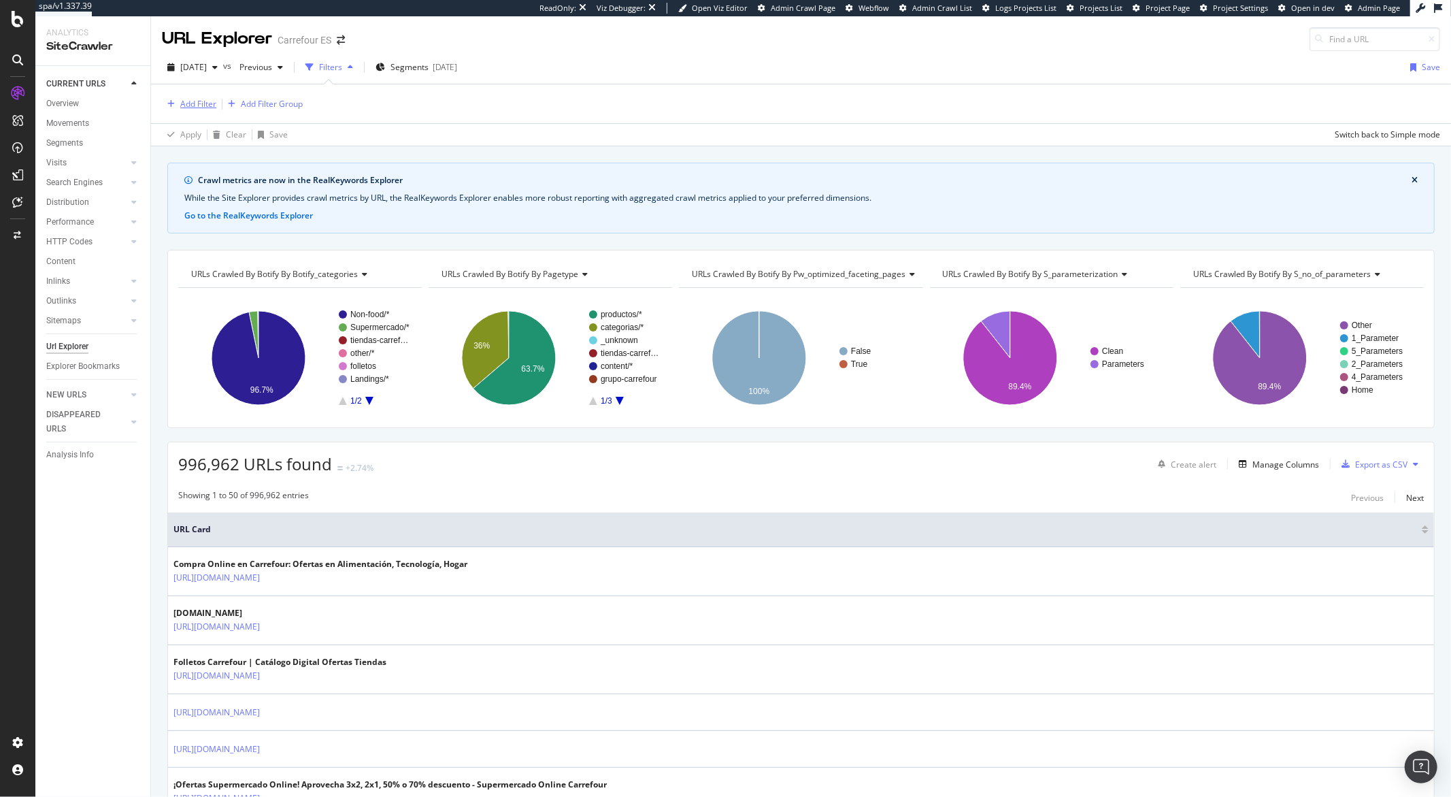
click at [214, 106] on div "Add Filter" at bounding box center [198, 104] width 36 height 12
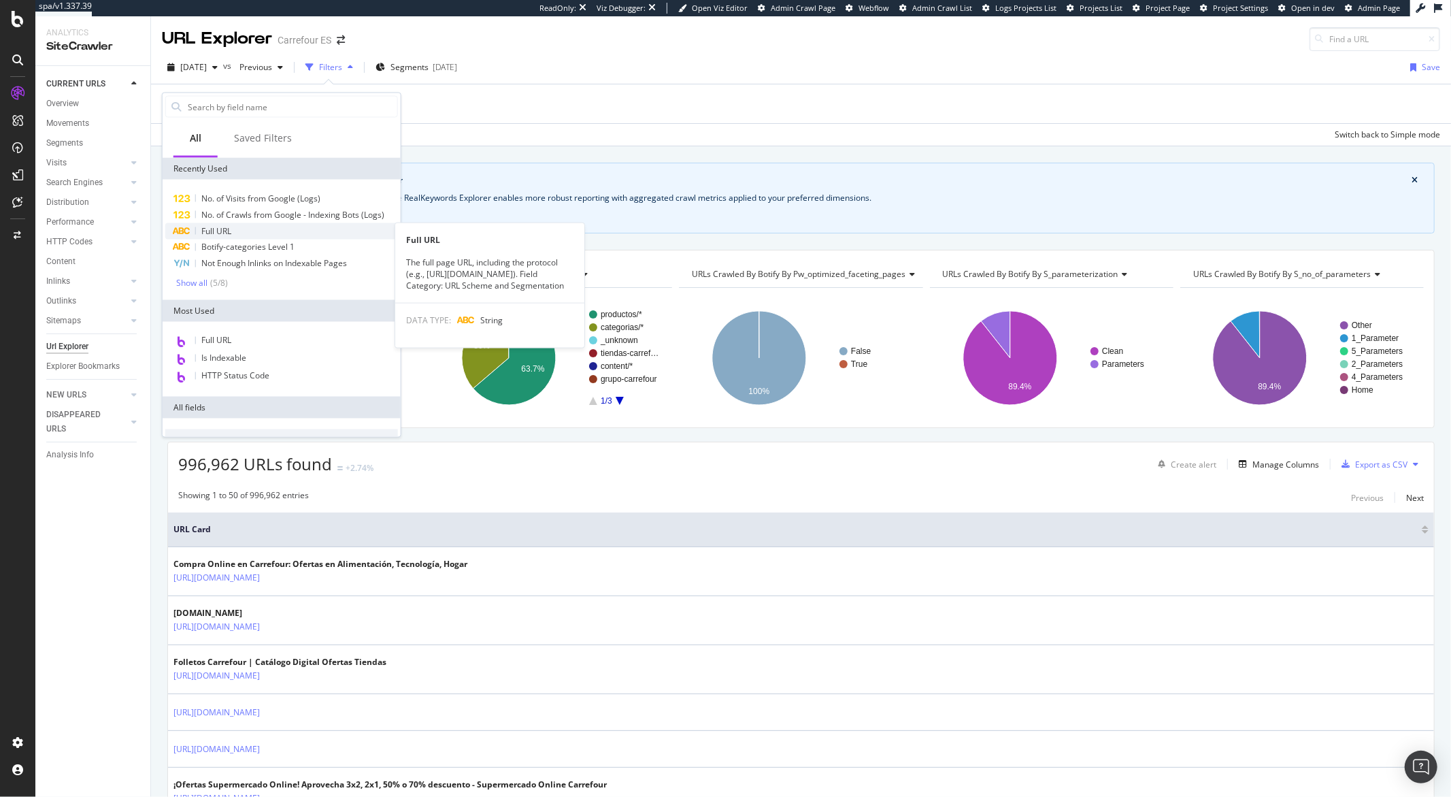
click at [222, 230] on span "Full URL" at bounding box center [216, 231] width 30 height 12
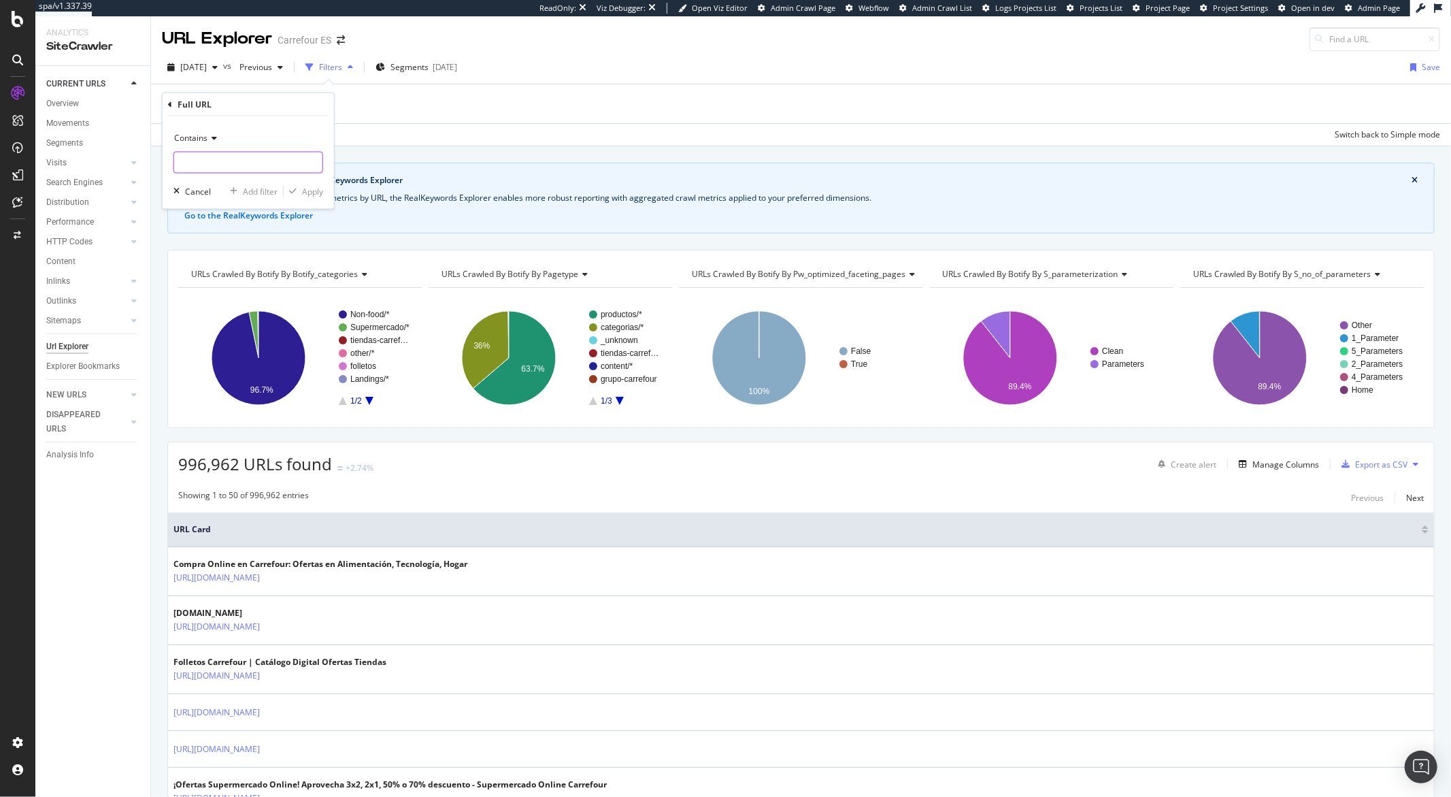
click at [208, 163] on input "text" at bounding box center [248, 163] width 148 height 22
type input "?"
click at [303, 193] on div "Apply" at bounding box center [312, 191] width 21 height 12
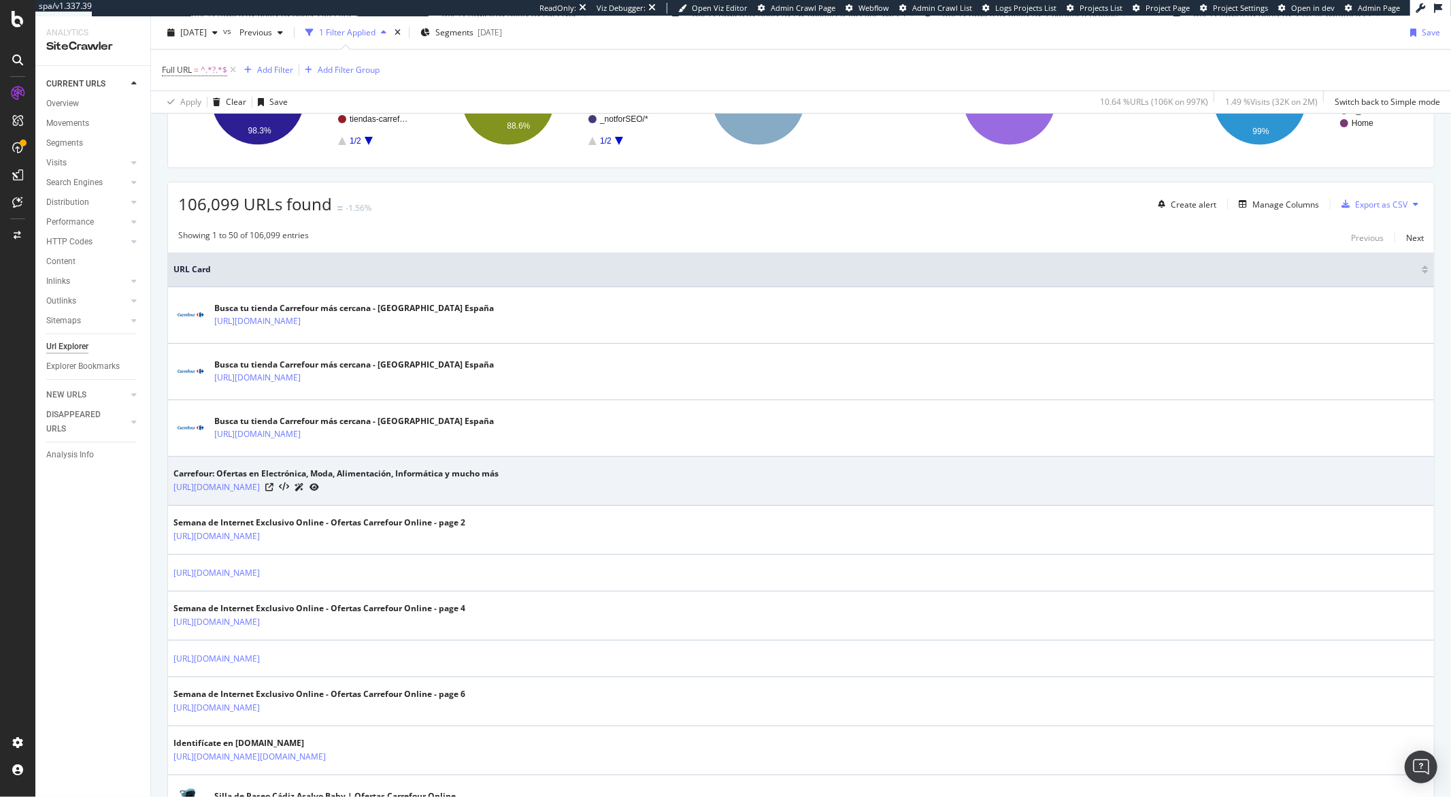
scroll to position [263, 0]
click at [274, 487] on icon at bounding box center [269, 486] width 8 height 8
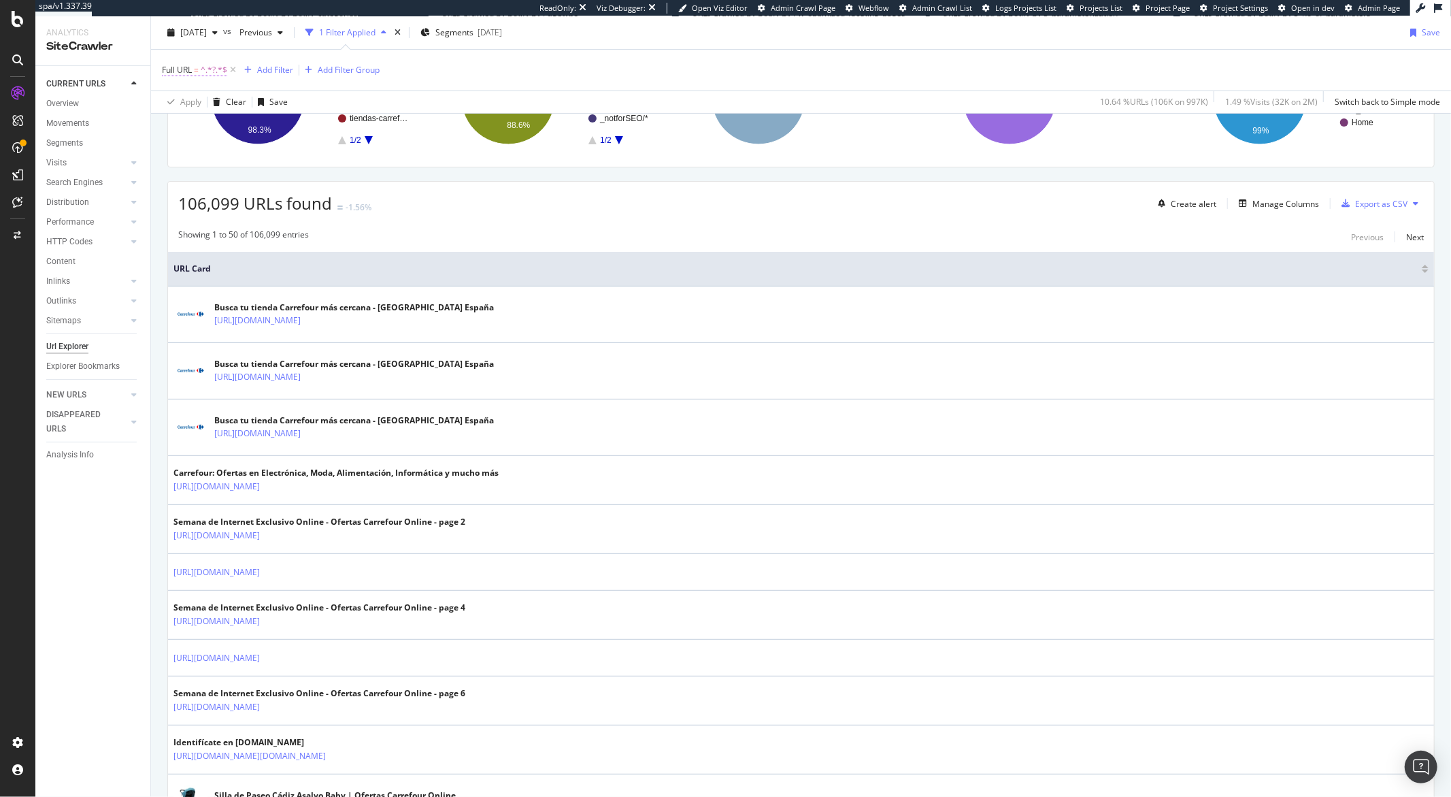
click at [188, 72] on span "Full URL" at bounding box center [177, 70] width 30 height 12
click at [223, 120] on input "?" at bounding box center [238, 127] width 129 height 22
paste input "type=orders"
type input "?type=orders"
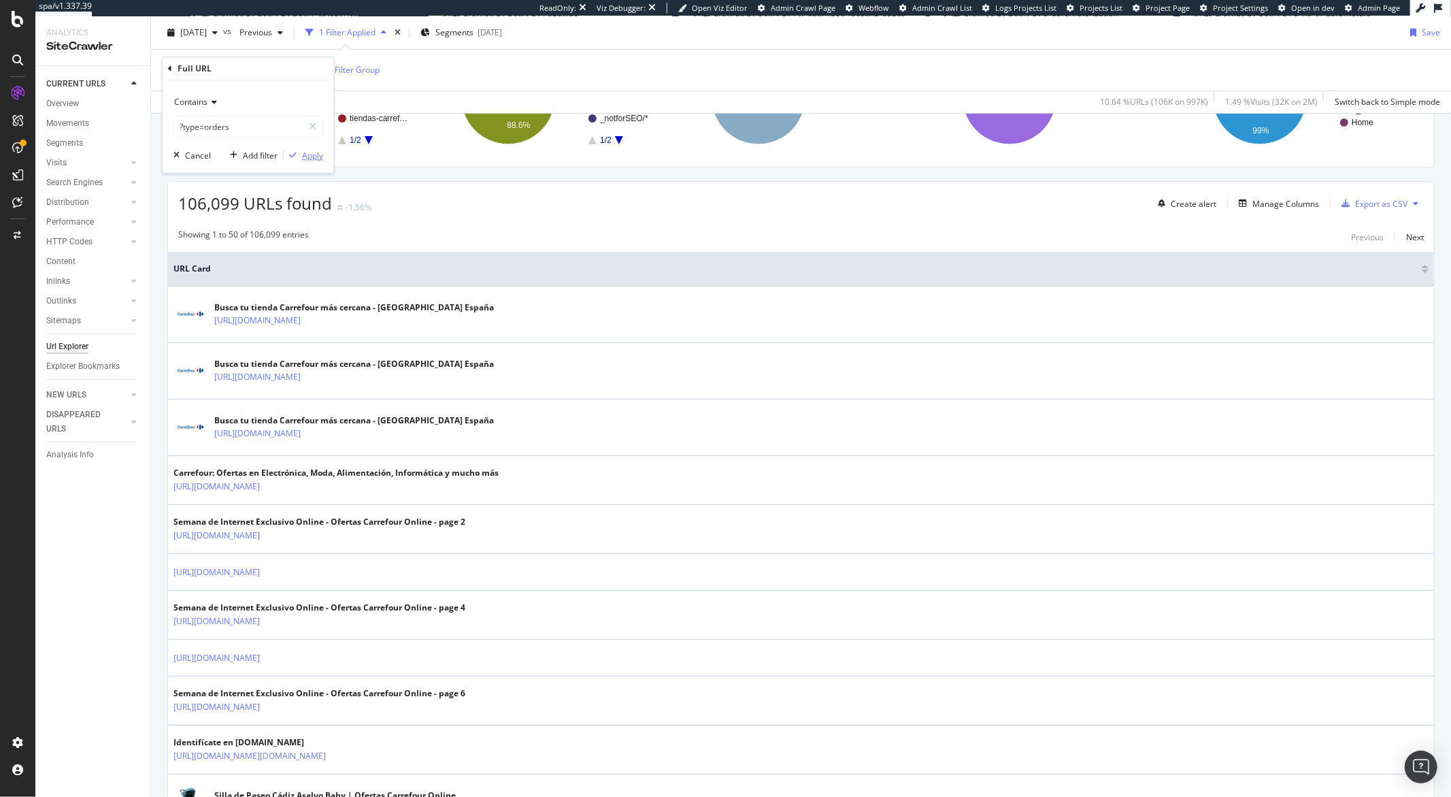
click at [312, 156] on div "Apply" at bounding box center [312, 156] width 21 height 12
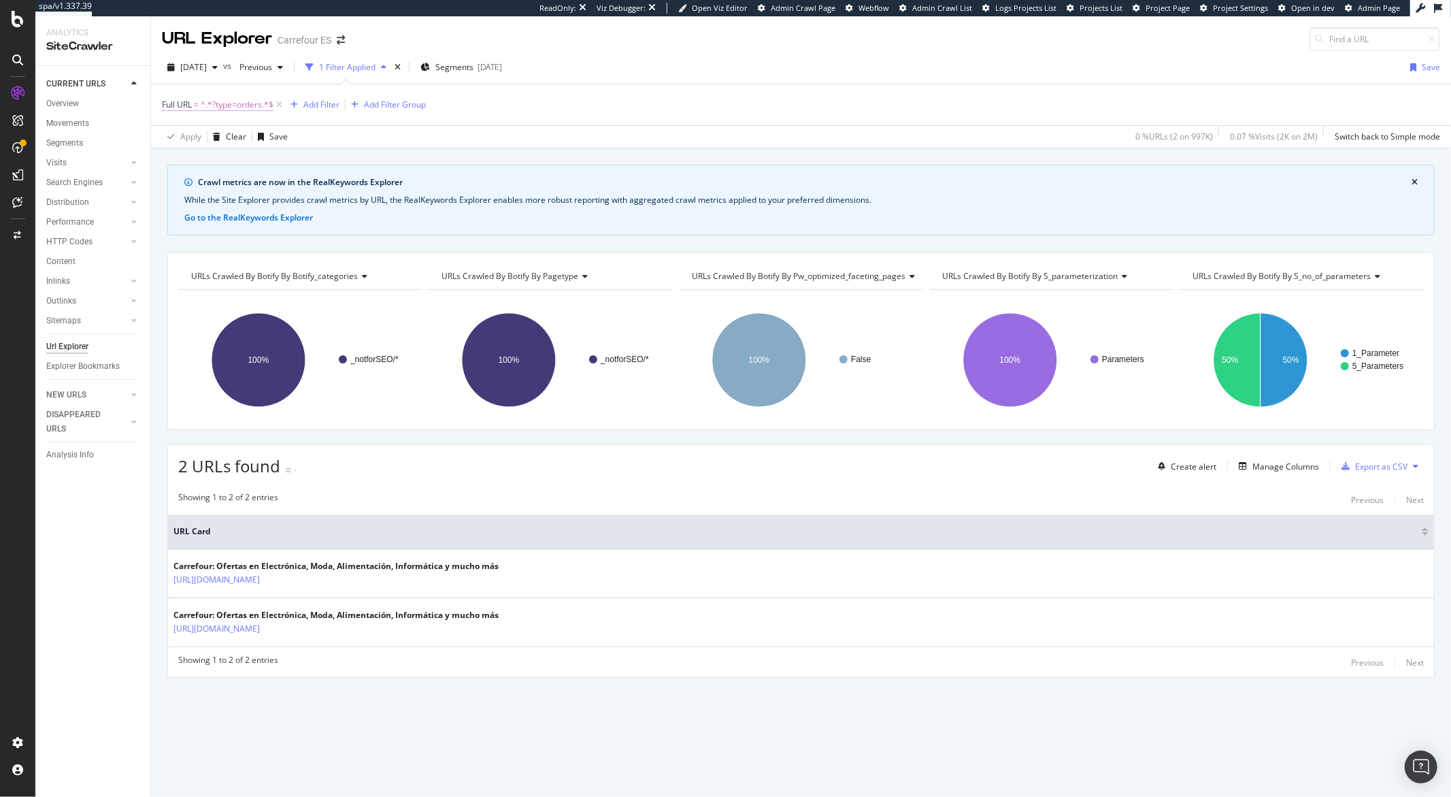
click at [241, 107] on span "^.*?type=orders.*$" at bounding box center [237, 104] width 73 height 19
click at [241, 157] on input "?type=orders" at bounding box center [238, 162] width 129 height 22
paste input "/?category=cb1"
type input "/?category=cb1"
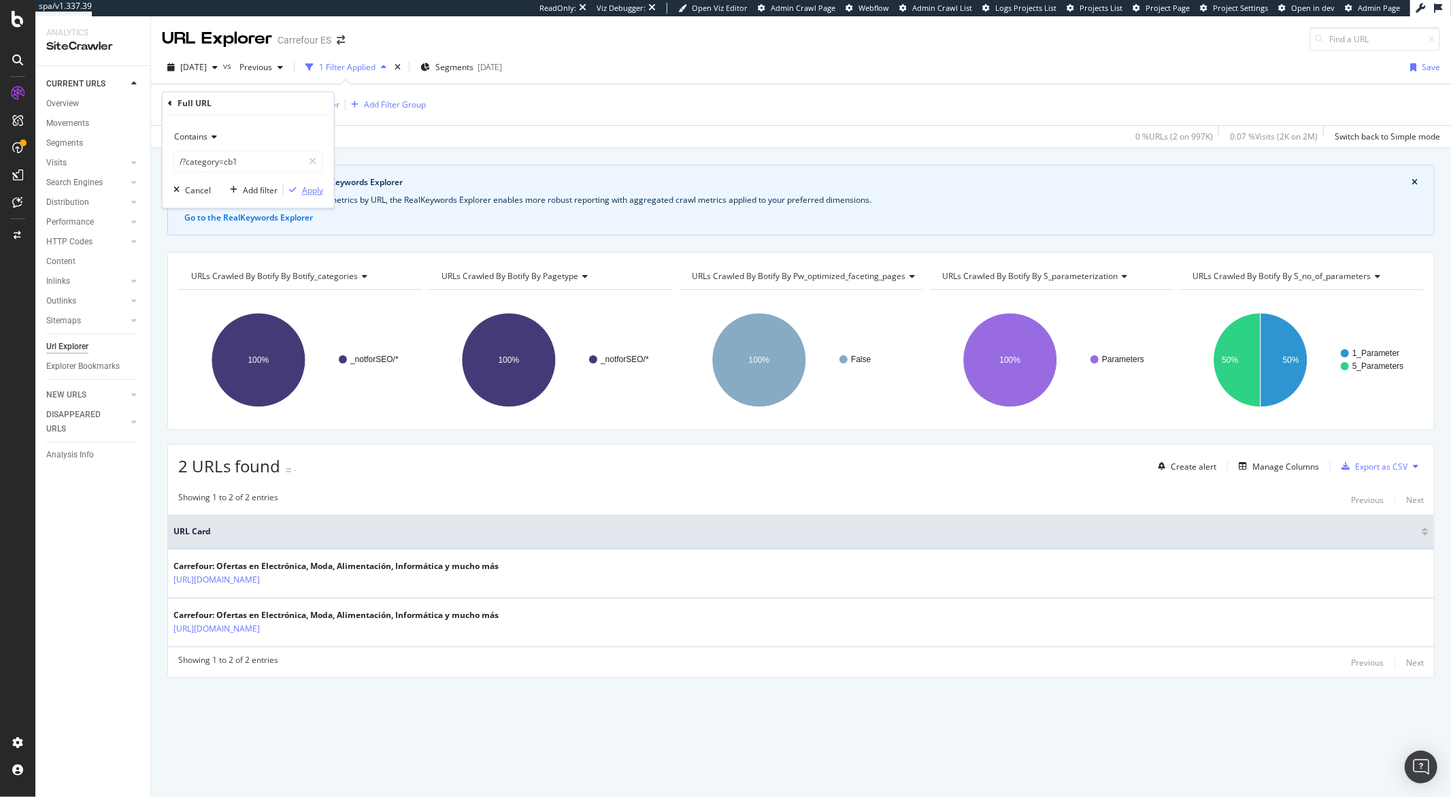
click at [316, 188] on div "Apply" at bounding box center [312, 190] width 21 height 12
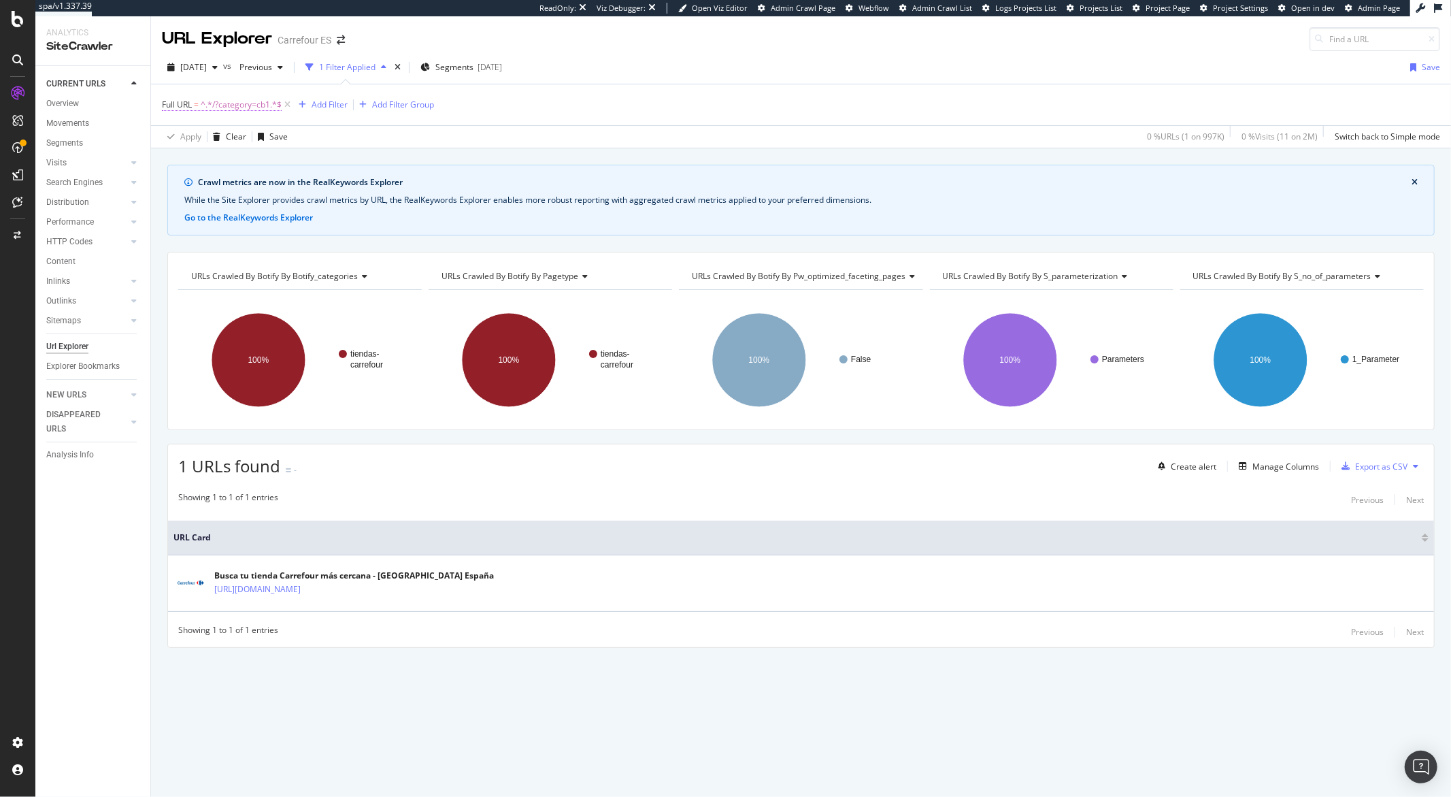
click at [256, 107] on span "^.*/?category=cb1.*$" at bounding box center [241, 104] width 81 height 19
click at [251, 154] on input "/?category=cb1" at bounding box center [238, 162] width 129 height 22
click at [246, 168] on input "/?category=cb1" at bounding box center [238, 162] width 129 height 22
type input "/?category"
click at [308, 192] on div "Apply" at bounding box center [312, 190] width 21 height 12
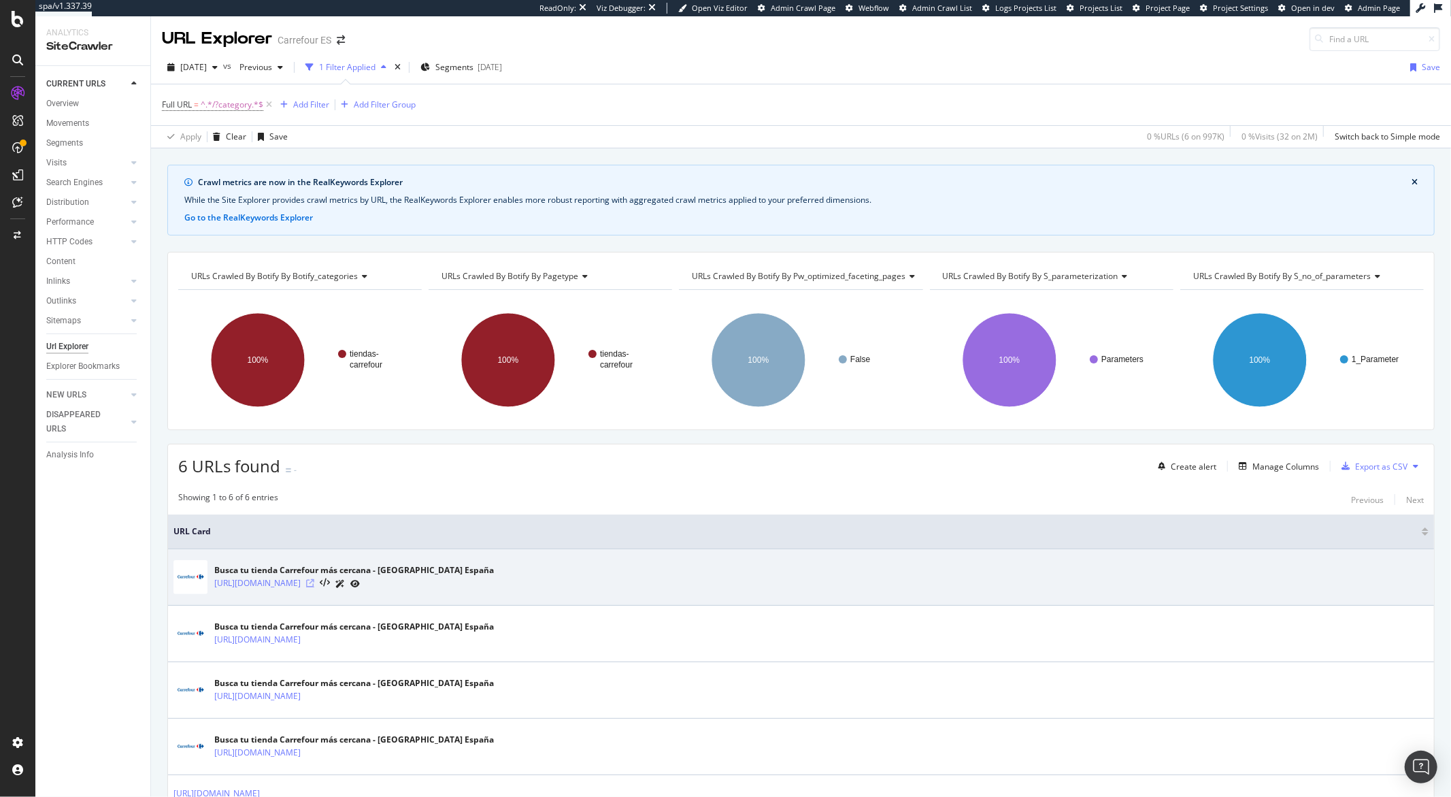
click at [314, 582] on icon at bounding box center [310, 583] width 8 height 8
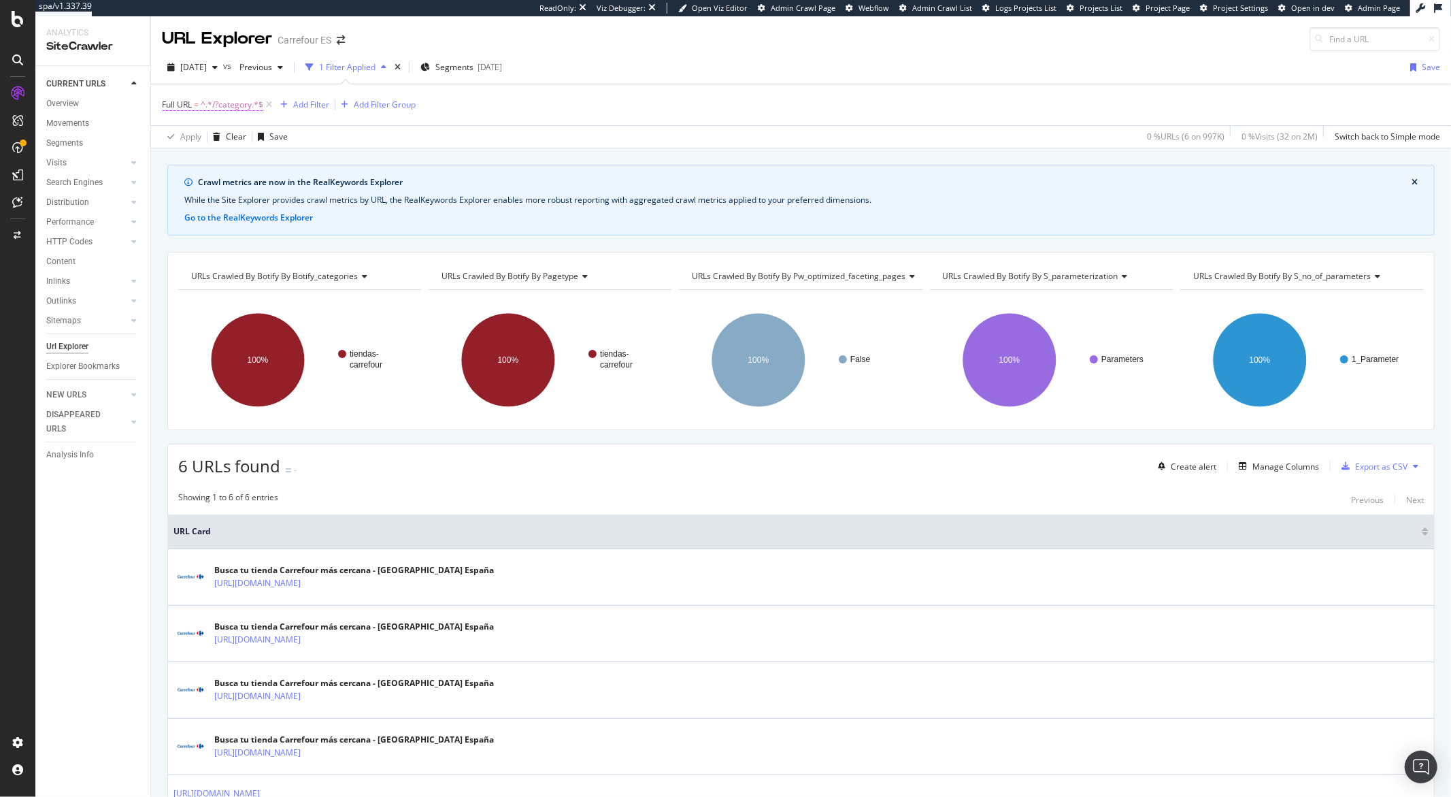
click at [251, 105] on span "^.*/?category.*$" at bounding box center [232, 104] width 63 height 19
click at [235, 163] on input "/?category" at bounding box center [238, 162] width 129 height 22
type input "?"
click at [295, 190] on icon "button" at bounding box center [292, 190] width 7 height 8
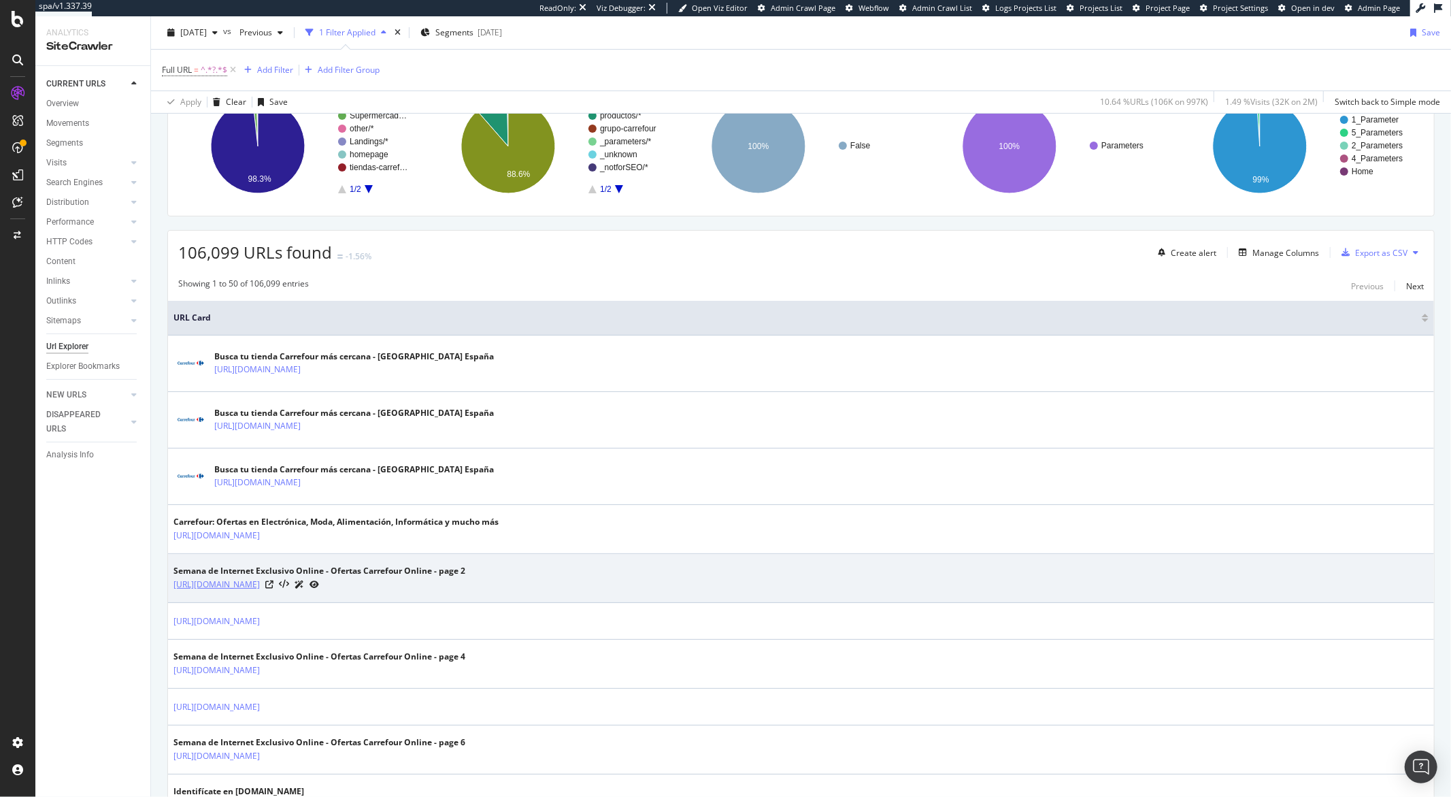
scroll to position [331, 0]
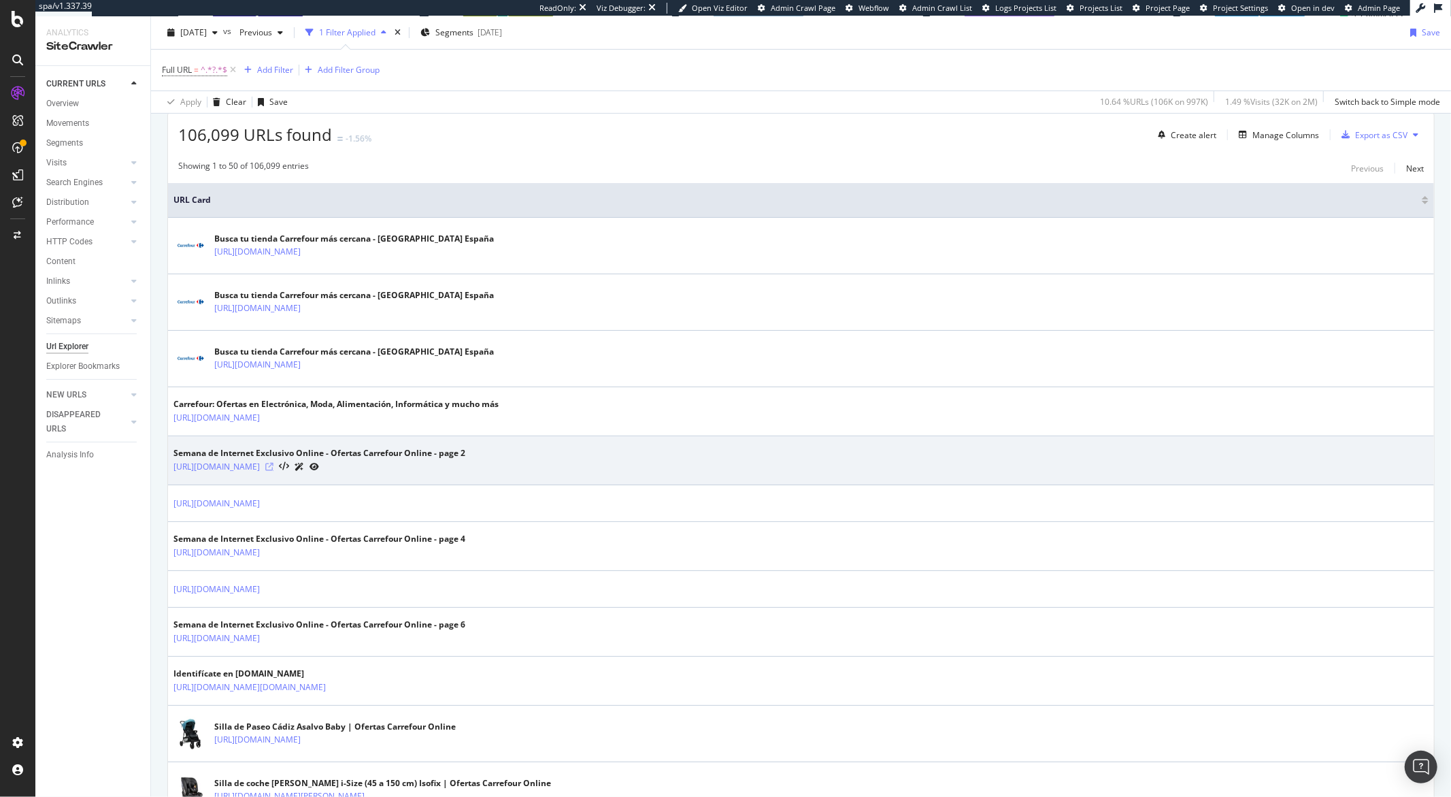
click at [274, 469] on icon at bounding box center [269, 467] width 8 height 8
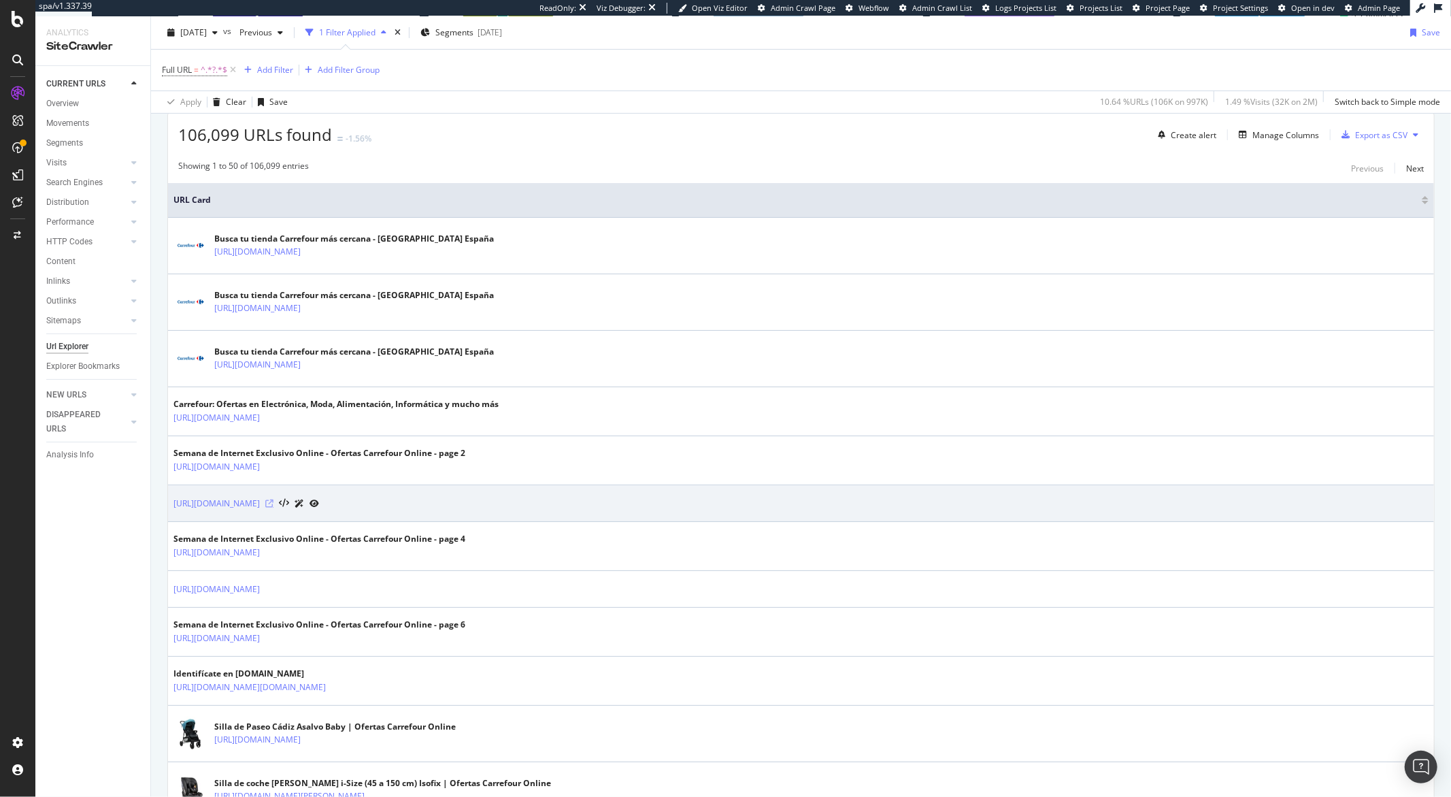
click at [274, 505] on icon at bounding box center [269, 503] width 8 height 8
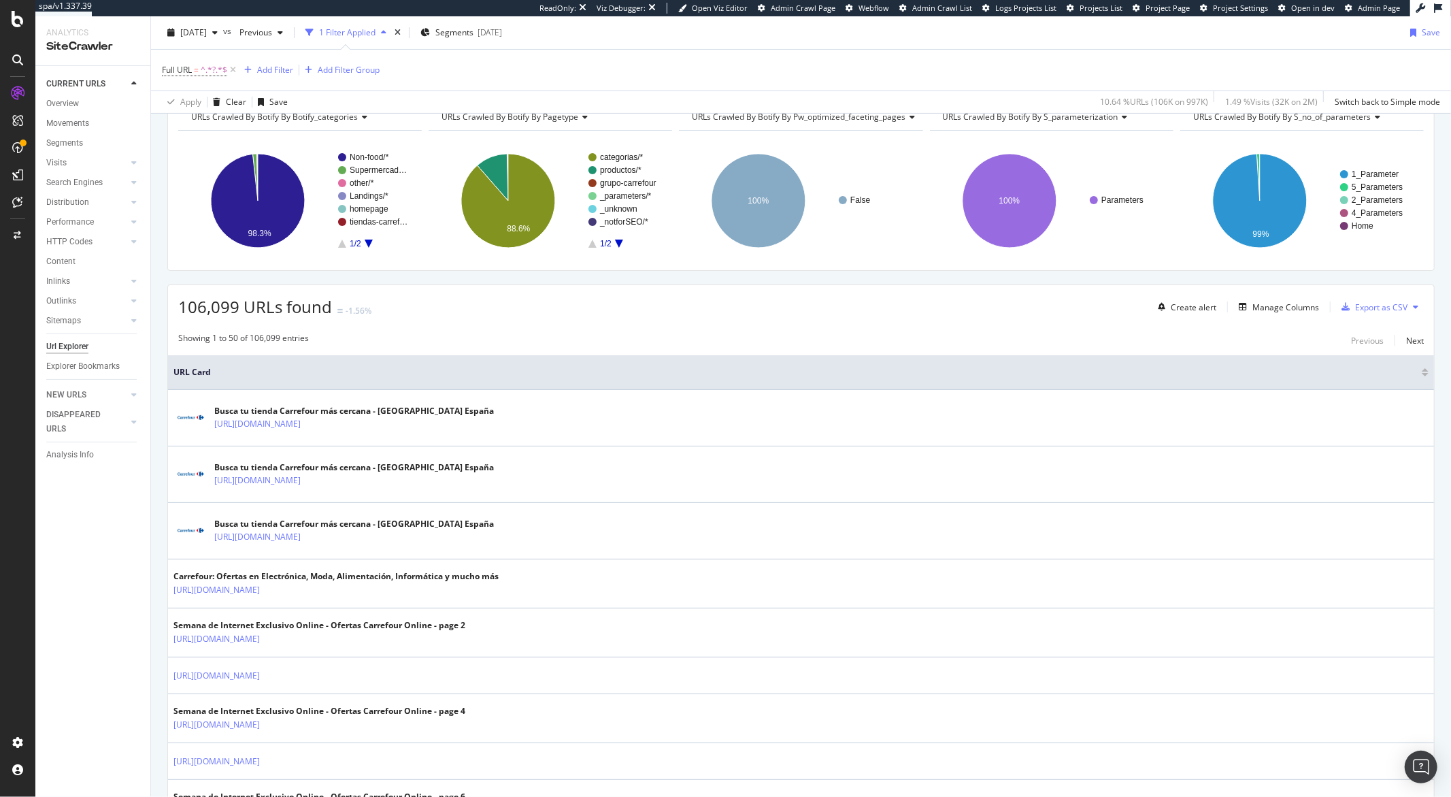
scroll to position [0, 0]
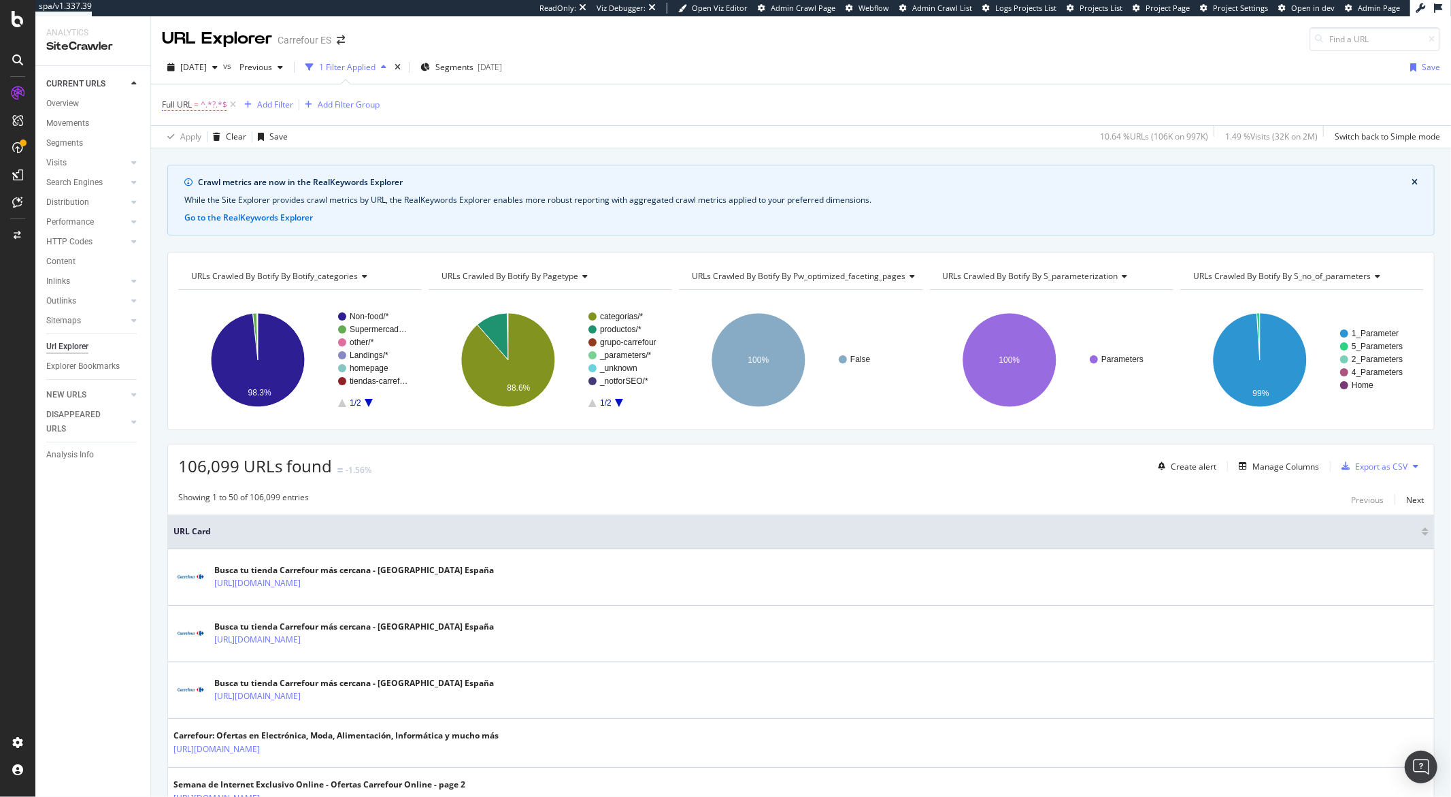
click at [208, 105] on span "^.*?.*$" at bounding box center [214, 104] width 27 height 19
click at [232, 161] on input "?" at bounding box center [238, 162] width 129 height 22
type input "?skud"
click at [311, 190] on div "Apply" at bounding box center [312, 190] width 21 height 12
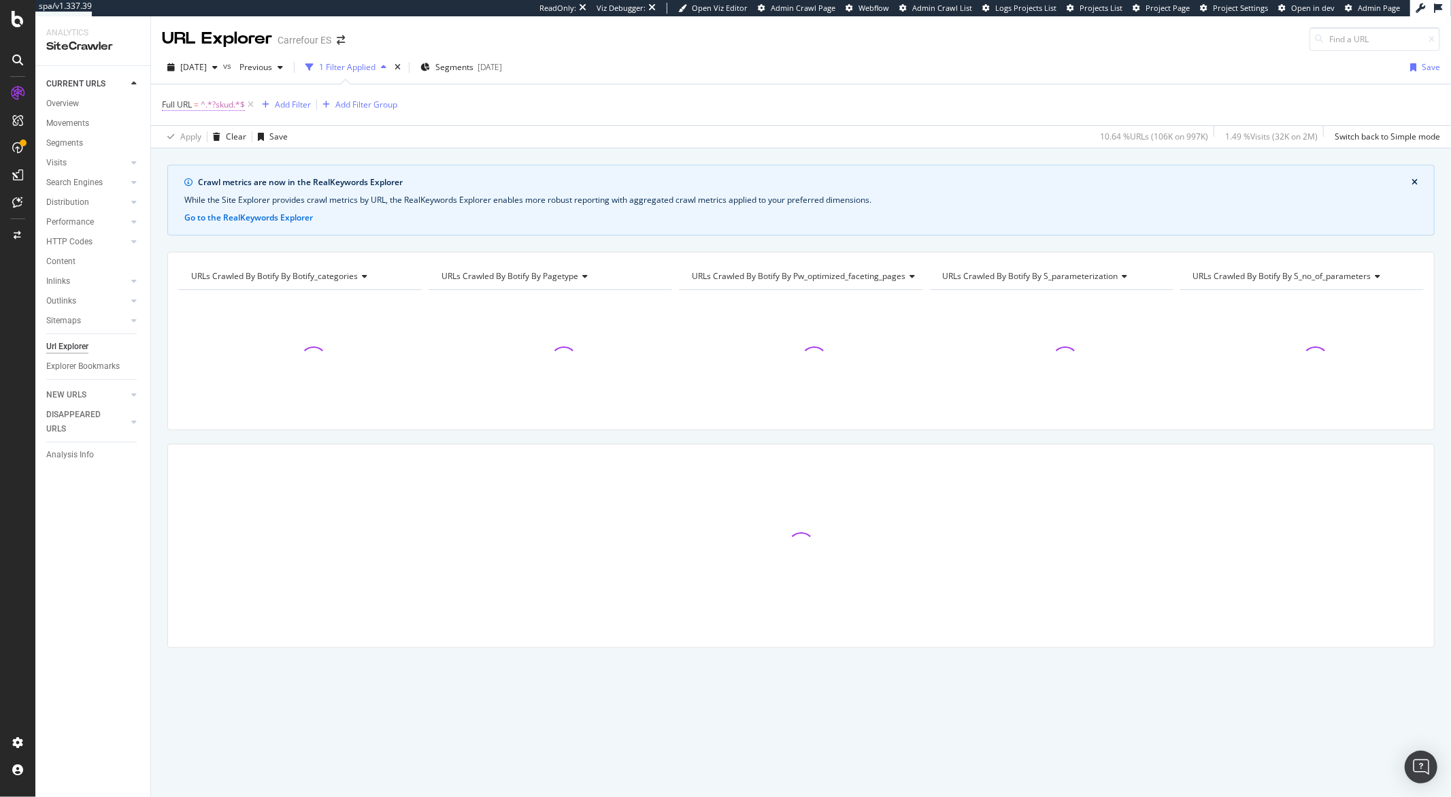
click at [231, 108] on span "^.*?skud.*$" at bounding box center [223, 104] width 44 height 19
click at [197, 163] on input "?skud" at bounding box center [238, 162] width 129 height 22
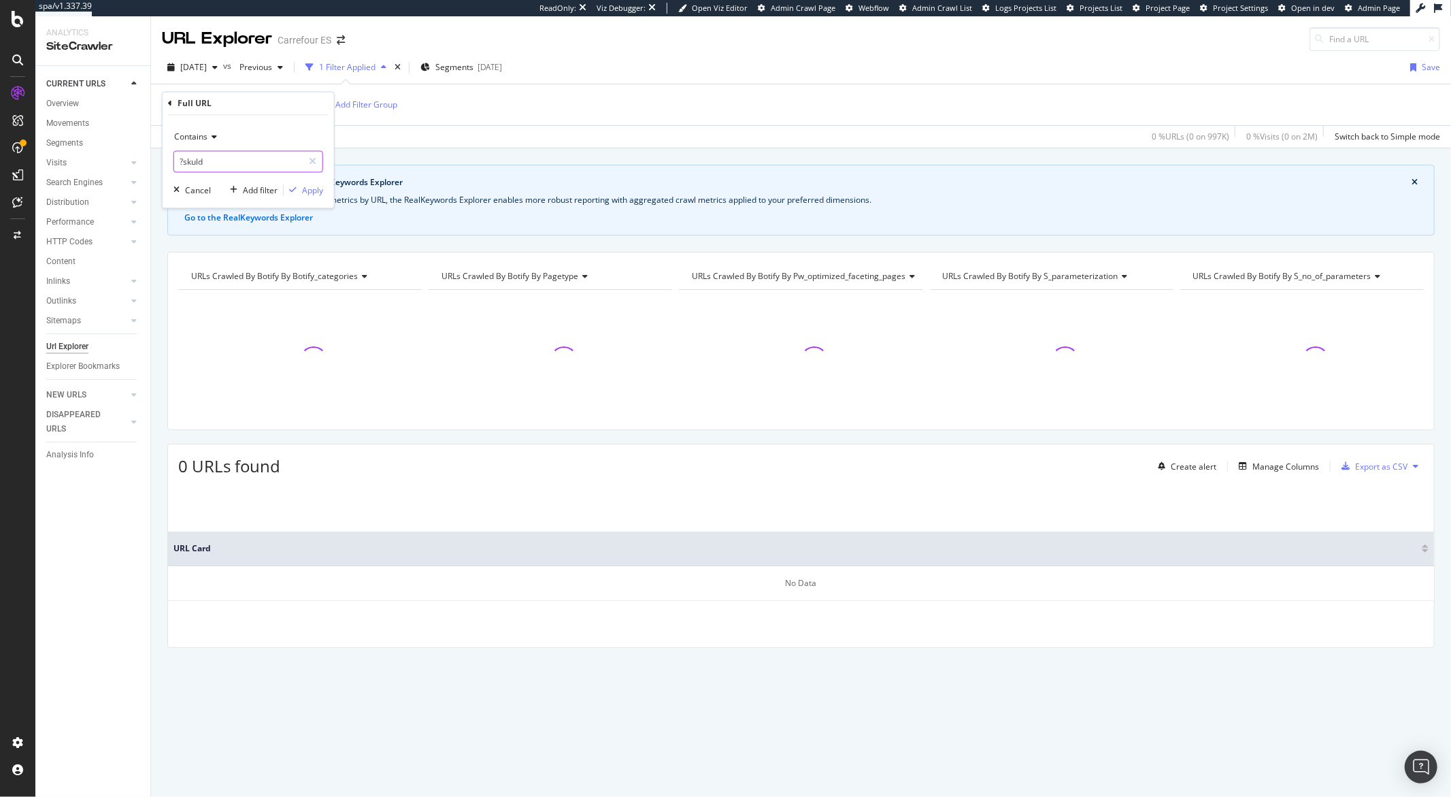
type input "?skuld"
click at [303, 191] on div "Apply" at bounding box center [312, 190] width 21 height 12
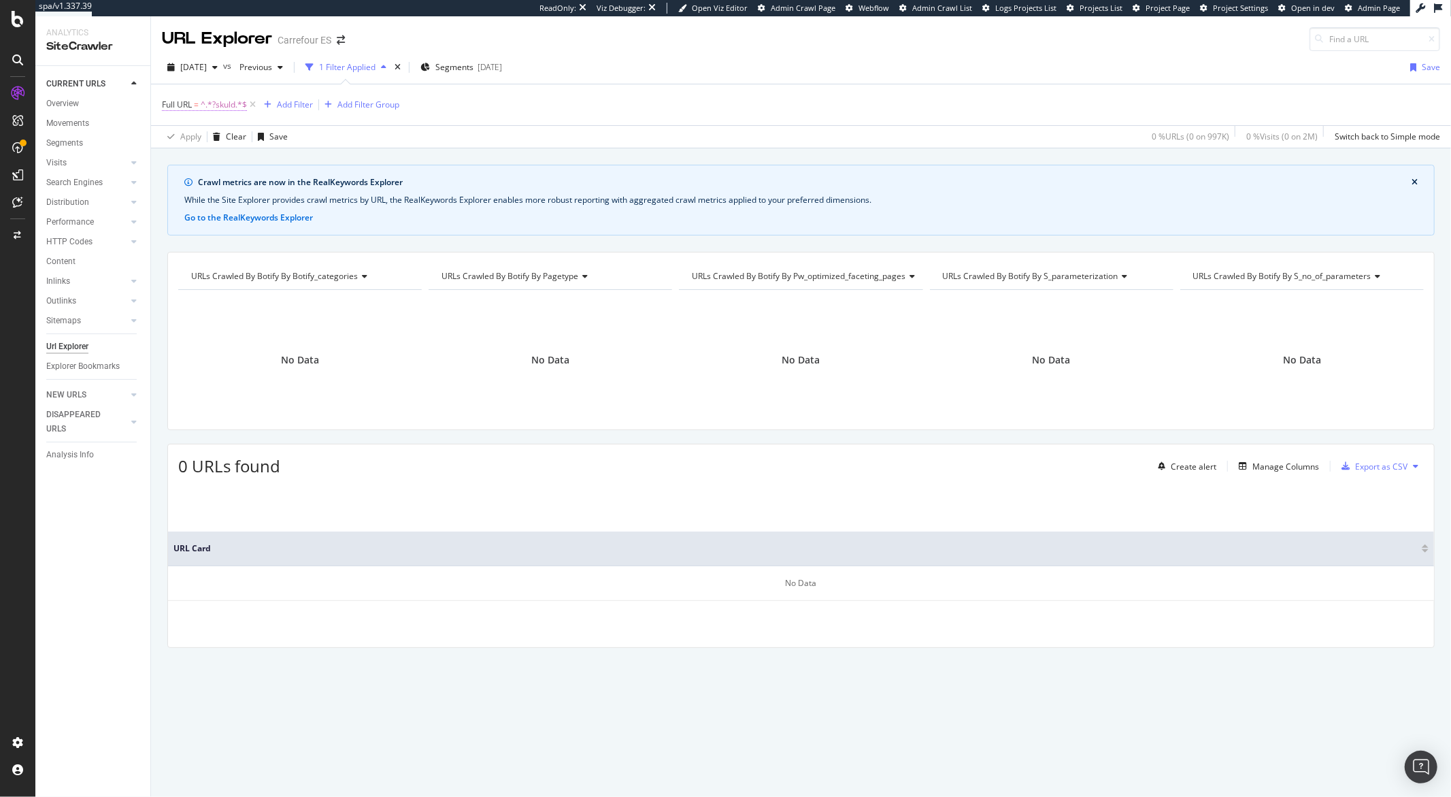
click at [235, 108] on span "^.*?skuld.*$" at bounding box center [224, 104] width 46 height 19
drag, startPoint x: 230, startPoint y: 163, endPoint x: 184, endPoint y: 168, distance: 45.8
click at [184, 168] on input "?skuld" at bounding box center [238, 162] width 129 height 22
click at [215, 159] on input "?skuld" at bounding box center [238, 162] width 129 height 22
type input "?"
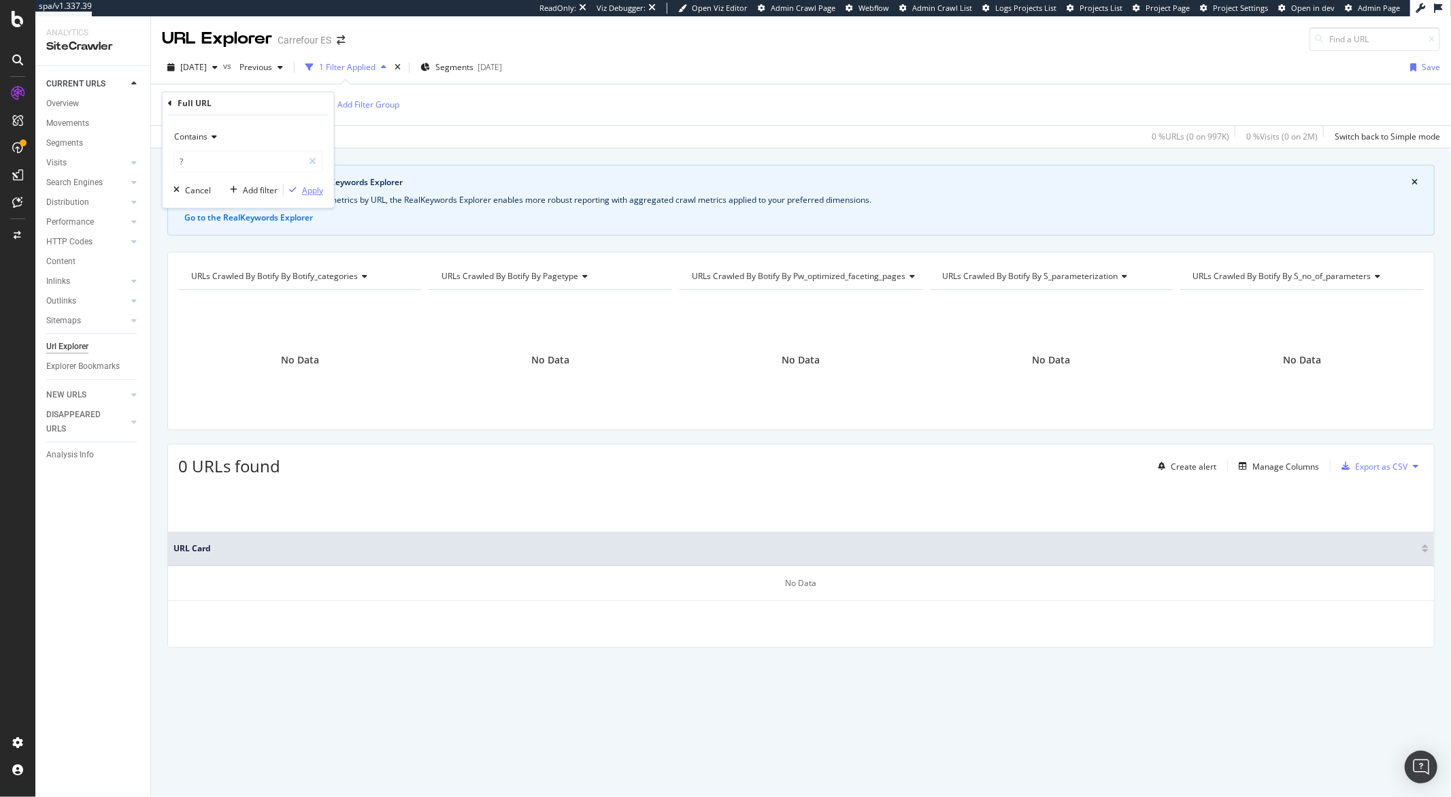
click at [302, 192] on div "Apply" at bounding box center [312, 190] width 21 height 12
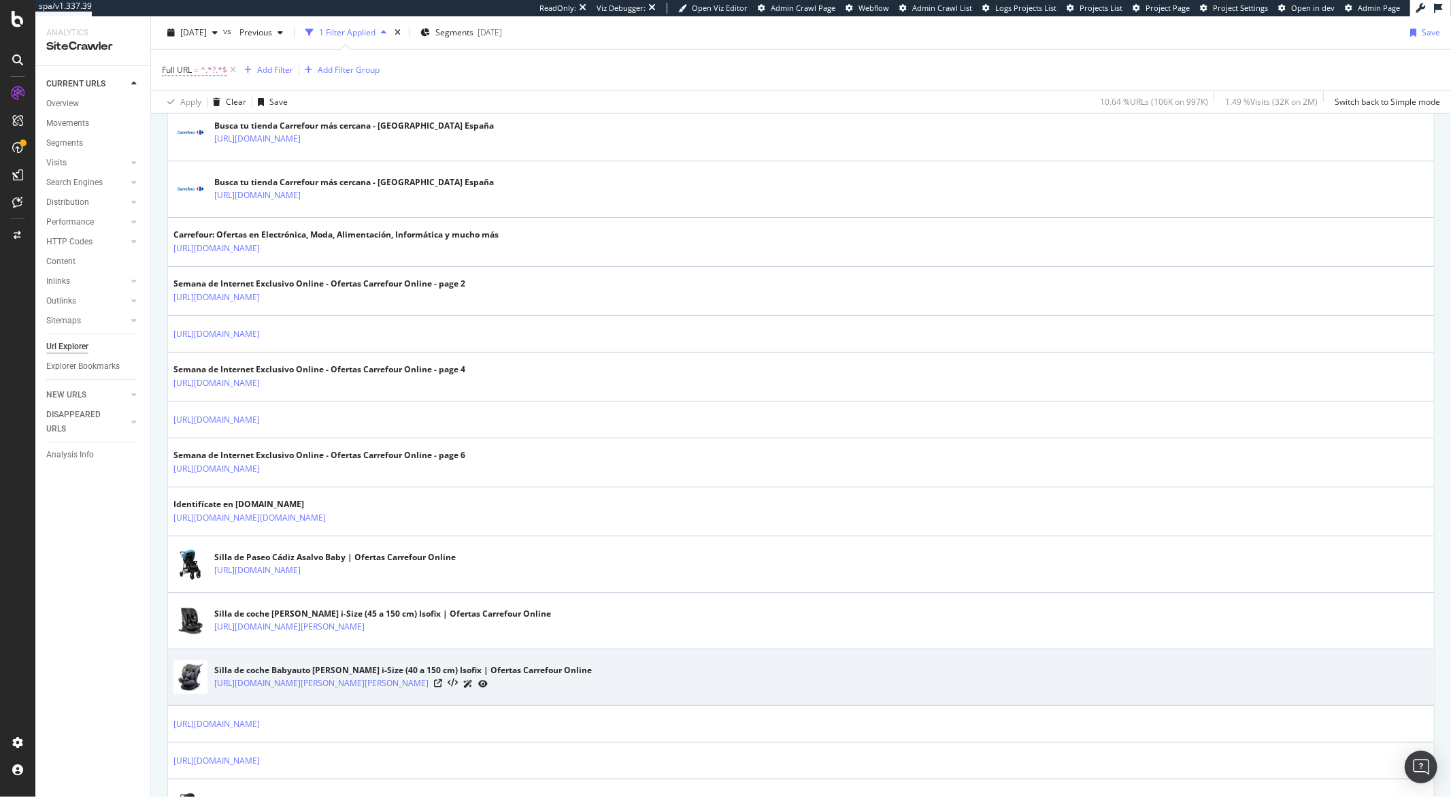
scroll to position [505, 0]
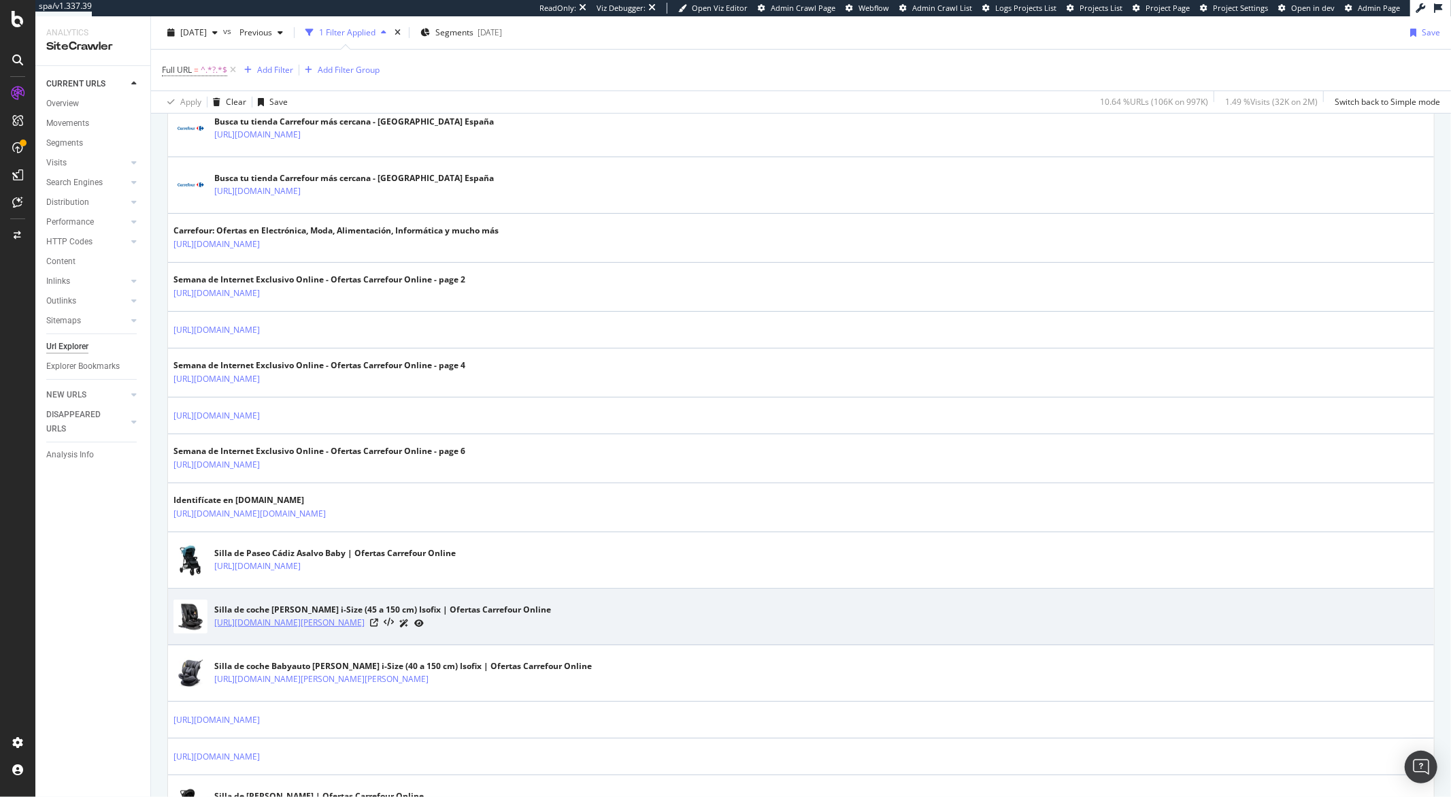
drag, startPoint x: 663, startPoint y: 627, endPoint x: 586, endPoint y: 625, distance: 77.6
click at [551, 625] on div "[URL][DOMAIN_NAME][PERSON_NAME]" at bounding box center [382, 623] width 337 height 14
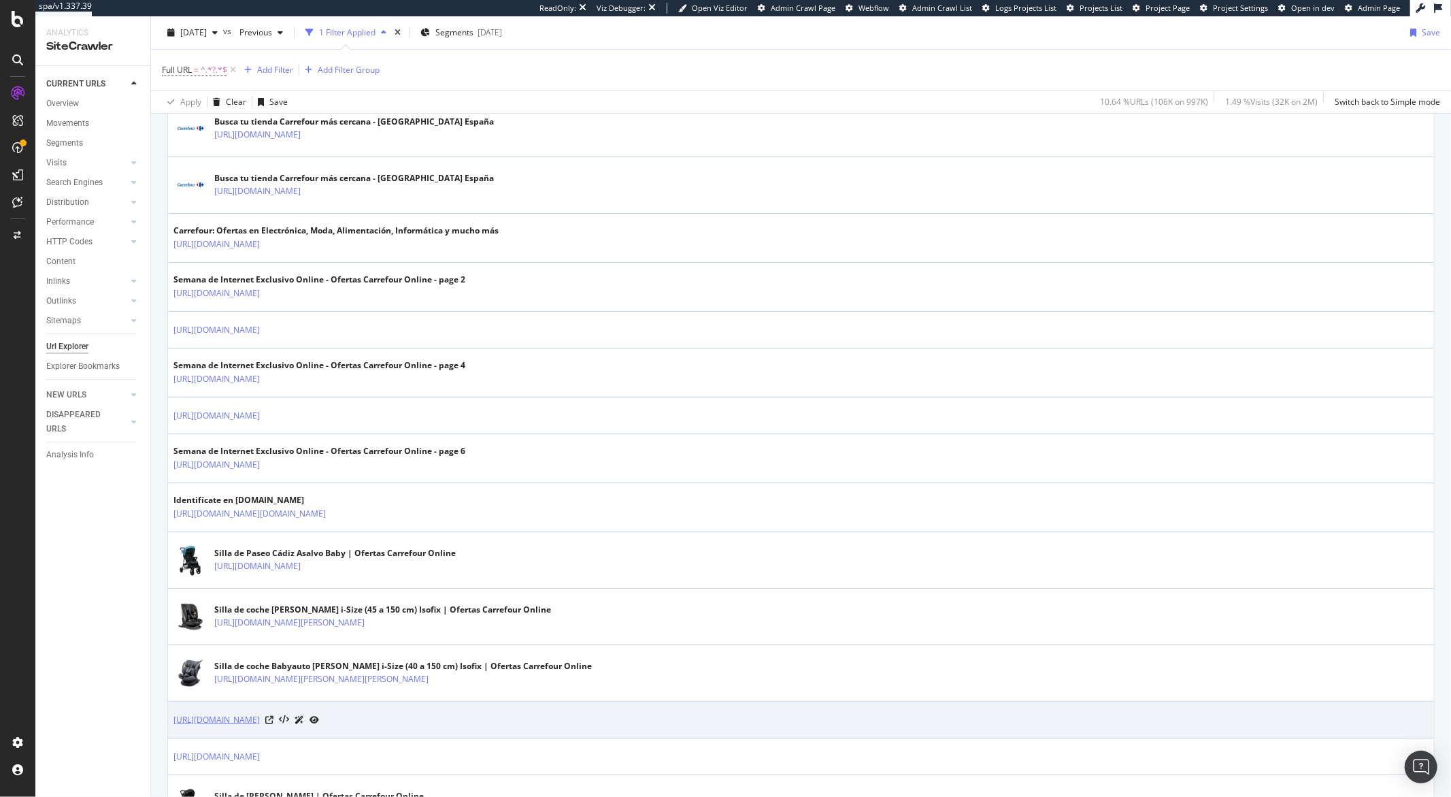
copy link "?skuId=3048100102"
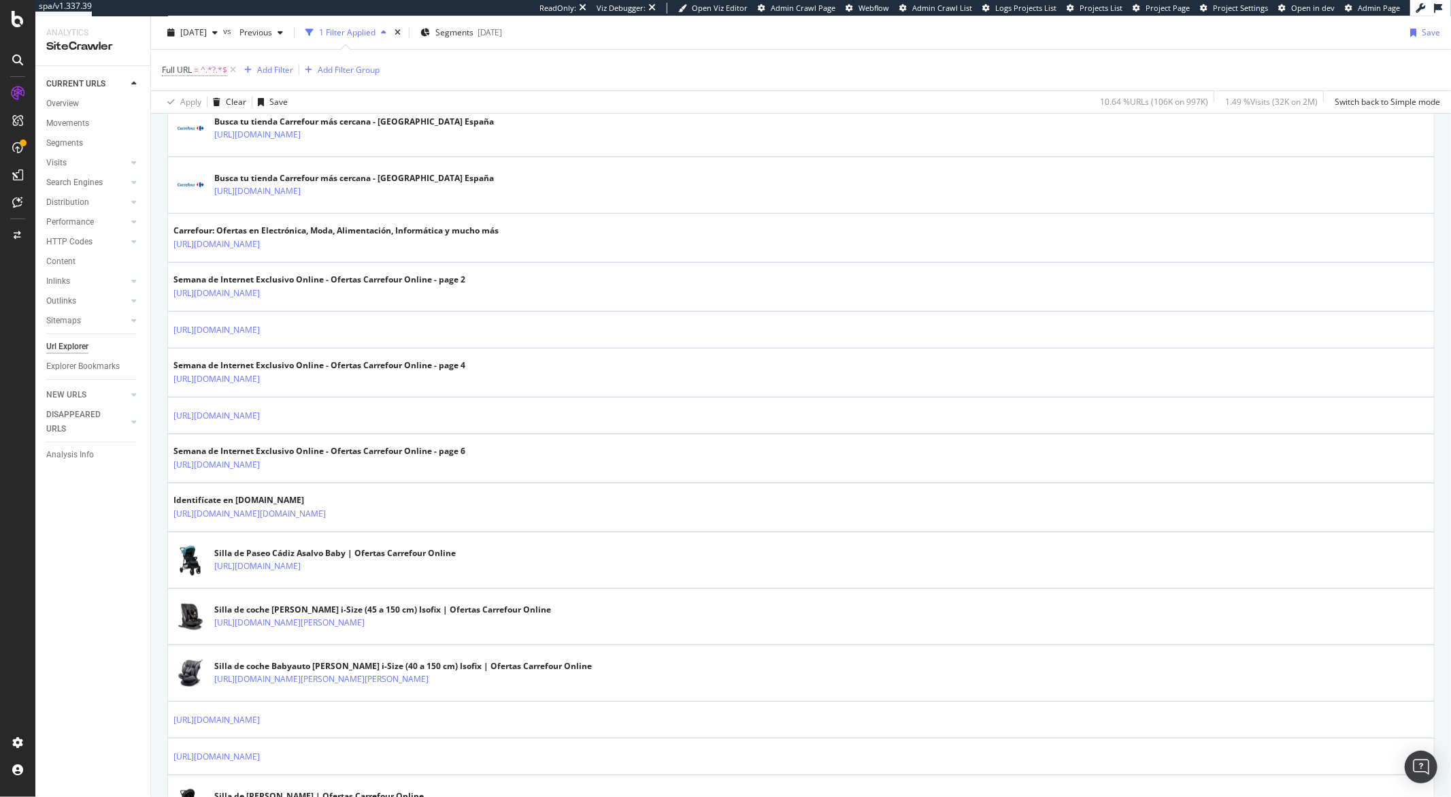
click at [189, 73] on span "Full URL" at bounding box center [177, 70] width 30 height 12
click at [211, 128] on input "?" at bounding box center [238, 127] width 129 height 22
drag, startPoint x: 211, startPoint y: 128, endPoint x: 198, endPoint y: 122, distance: 14.3
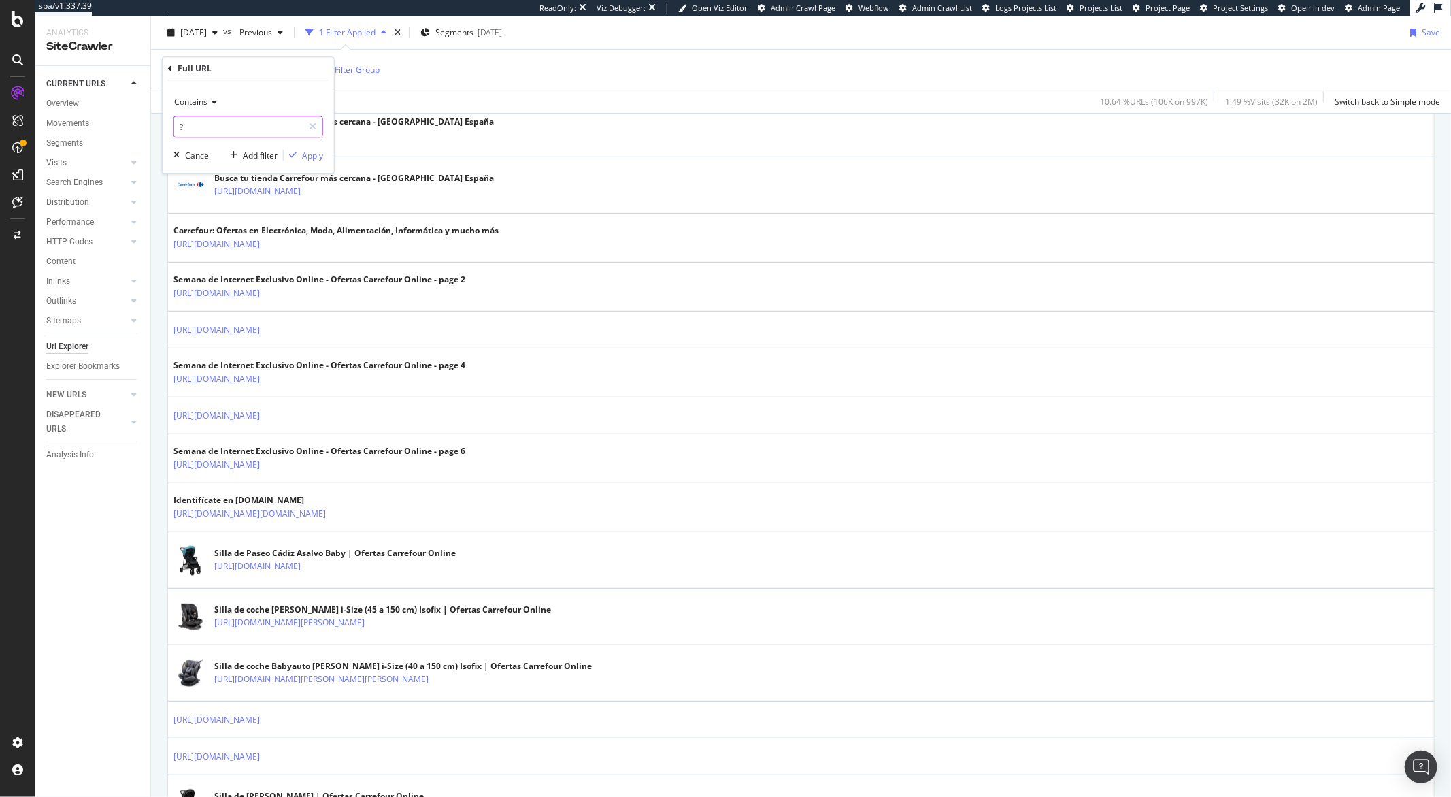
click at [208, 127] on input "?" at bounding box center [238, 127] width 129 height 22
paste input "skuId=3048100102"
type input "?skuId=3048100102"
click at [311, 155] on div "Apply" at bounding box center [312, 156] width 21 height 12
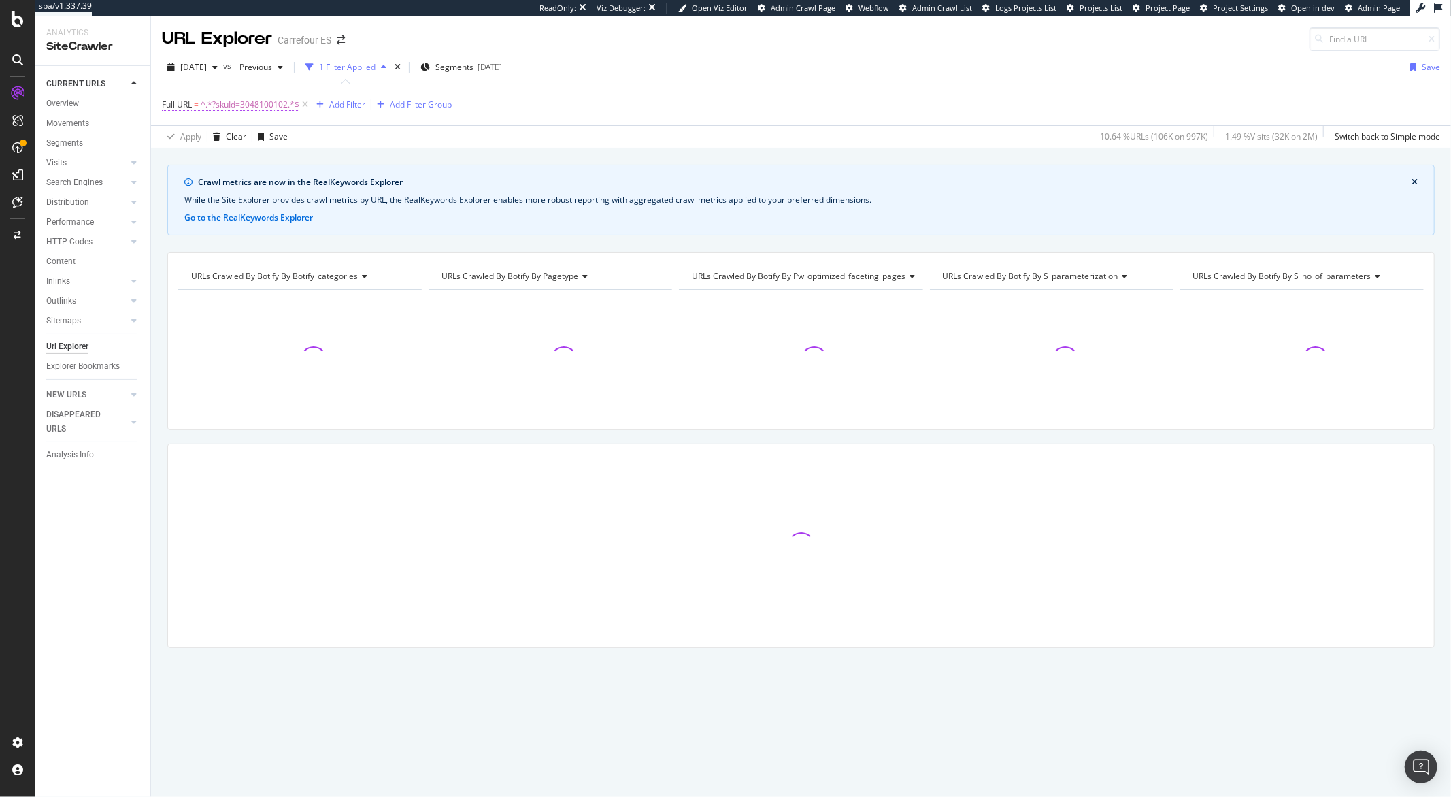
click at [282, 108] on span "^.*?skuId=3048100102.*$" at bounding box center [250, 104] width 99 height 19
drag, startPoint x: 271, startPoint y: 161, endPoint x: 223, endPoint y: 163, distance: 48.3
click at [218, 164] on input "?skuId=3048100102" at bounding box center [238, 162] width 129 height 22
click at [265, 160] on input "?skuId=3048100102" at bounding box center [238, 162] width 129 height 22
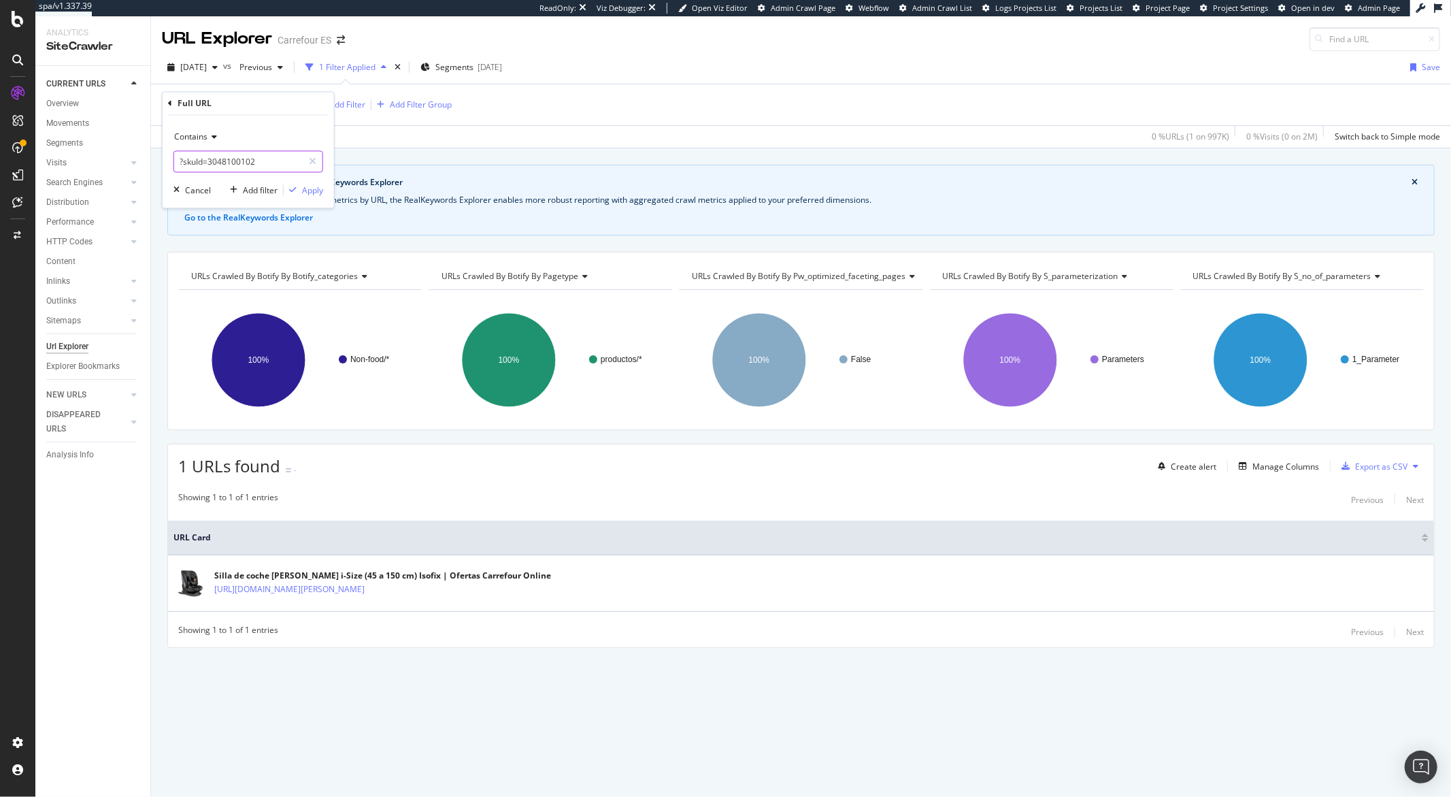
drag, startPoint x: 265, startPoint y: 160, endPoint x: 205, endPoint y: 163, distance: 59.9
click at [205, 163] on input "?skuId=3048100102" at bounding box center [238, 162] width 129 height 22
type input "?skuId"
click at [314, 190] on div "Apply" at bounding box center [312, 190] width 21 height 12
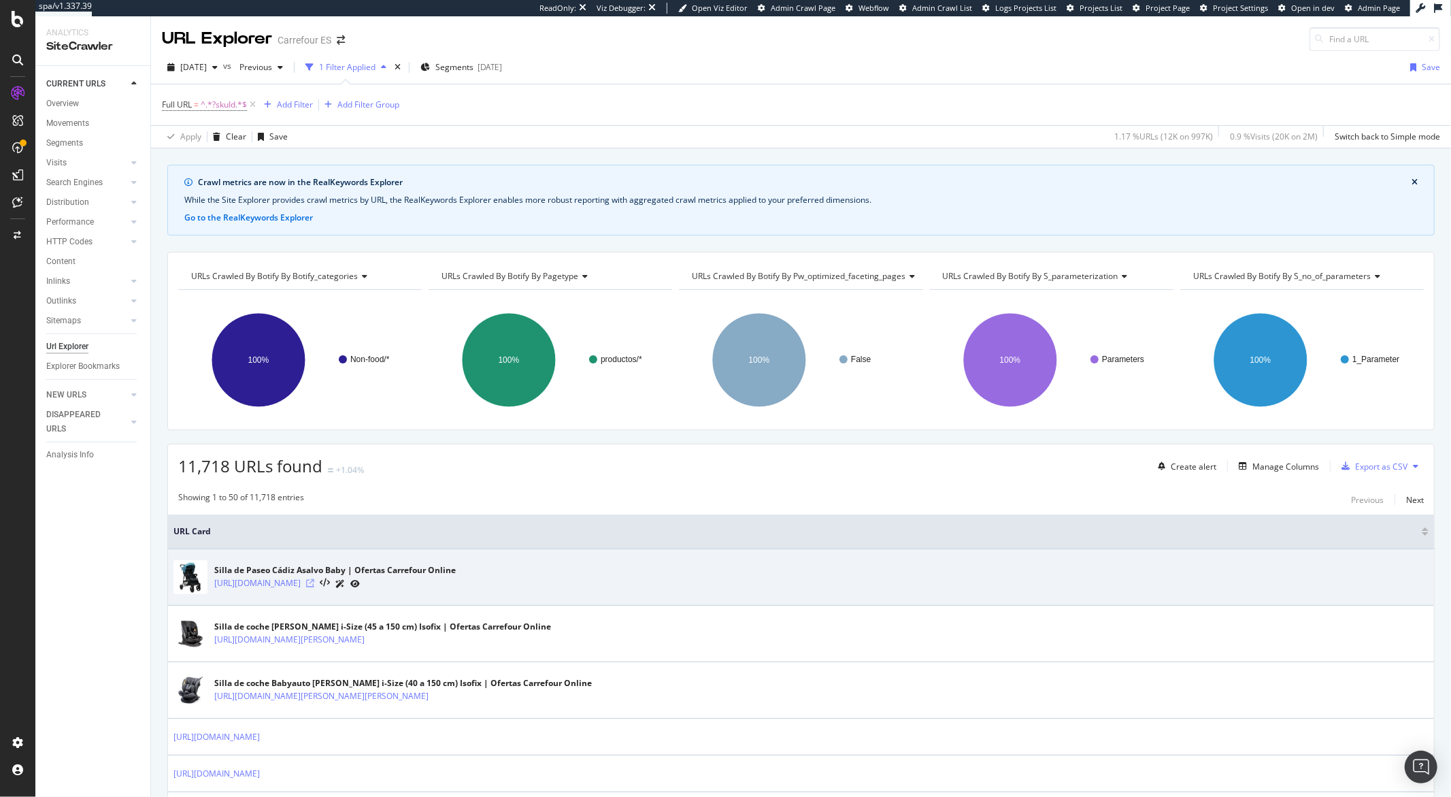
click at [314, 587] on icon at bounding box center [310, 583] width 8 height 8
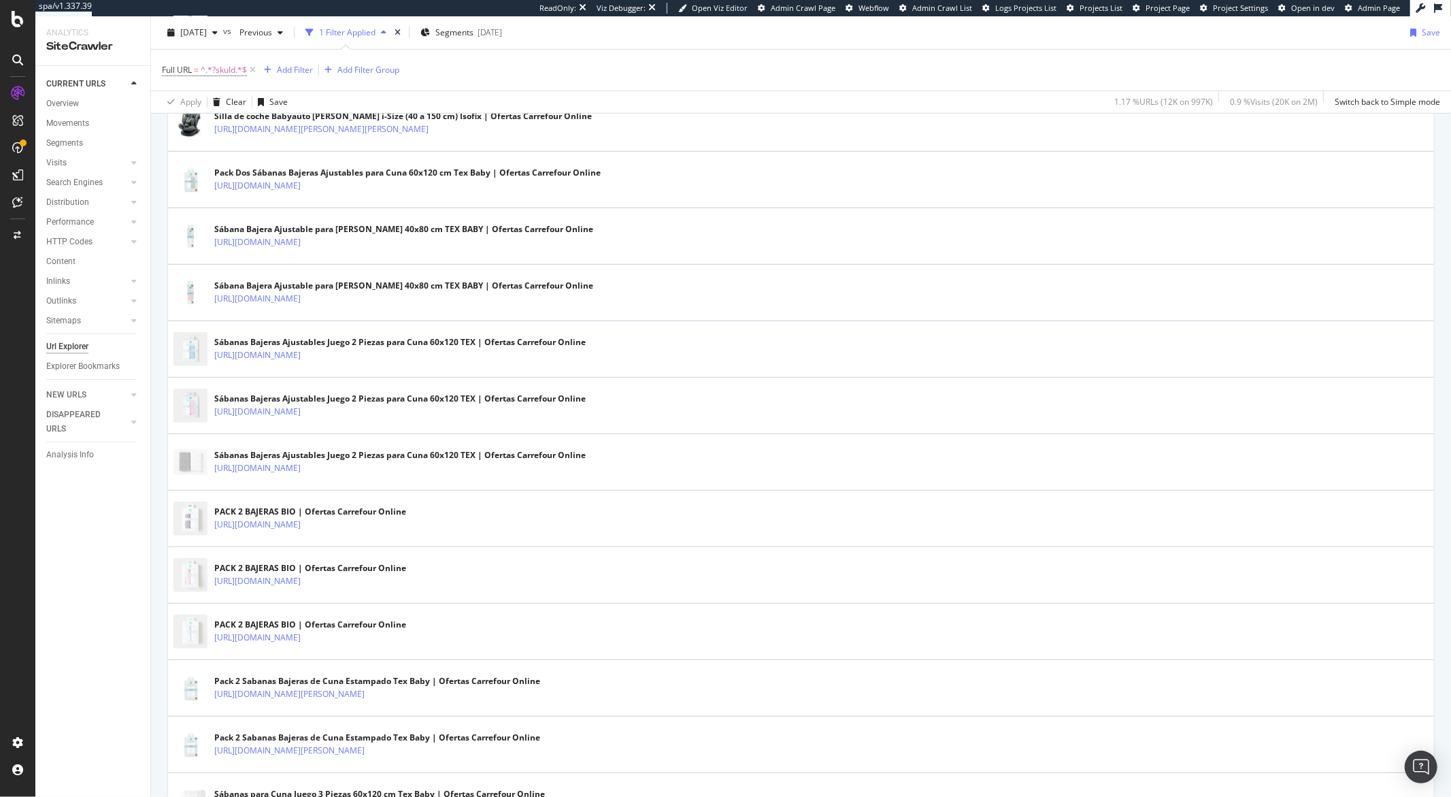
scroll to position [765, 0]
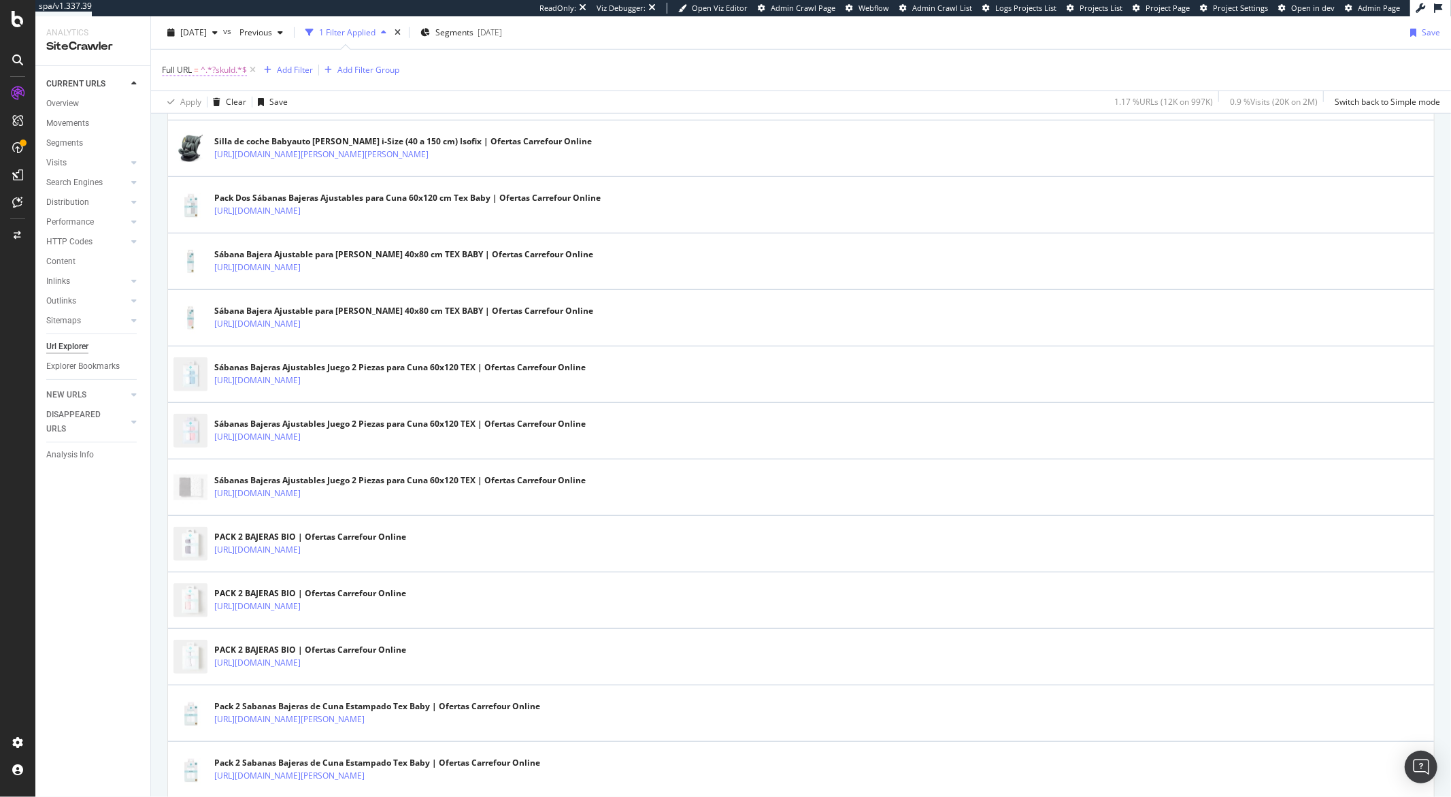
click at [222, 67] on span "^.*?skuId.*$" at bounding box center [224, 70] width 46 height 19
click at [231, 125] on input "?skuId" at bounding box center [238, 127] width 129 height 22
click at [234, 129] on input "?skuId" at bounding box center [238, 127] width 129 height 22
type input "?"
click at [302, 158] on div "Apply" at bounding box center [312, 156] width 21 height 12
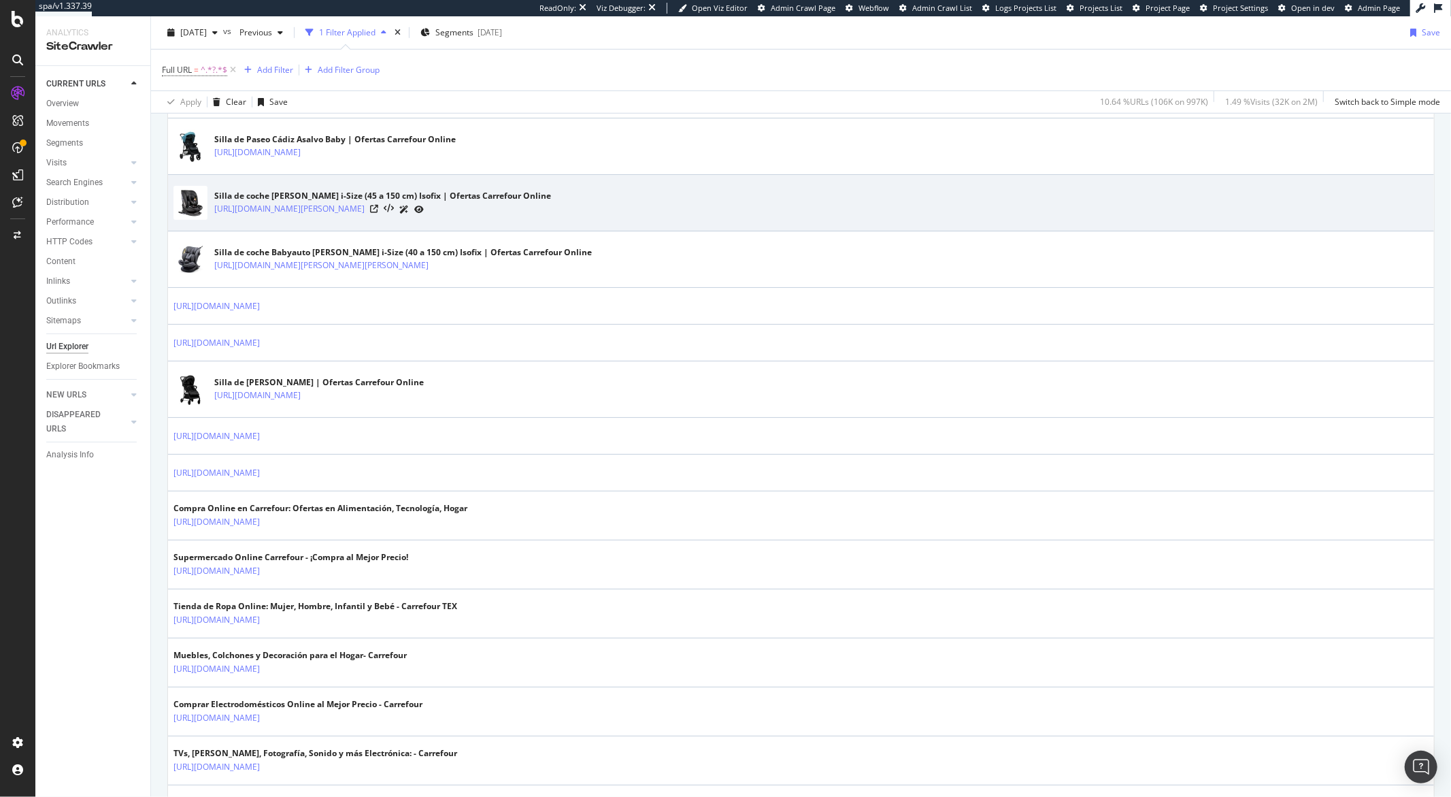
scroll to position [919, 0]
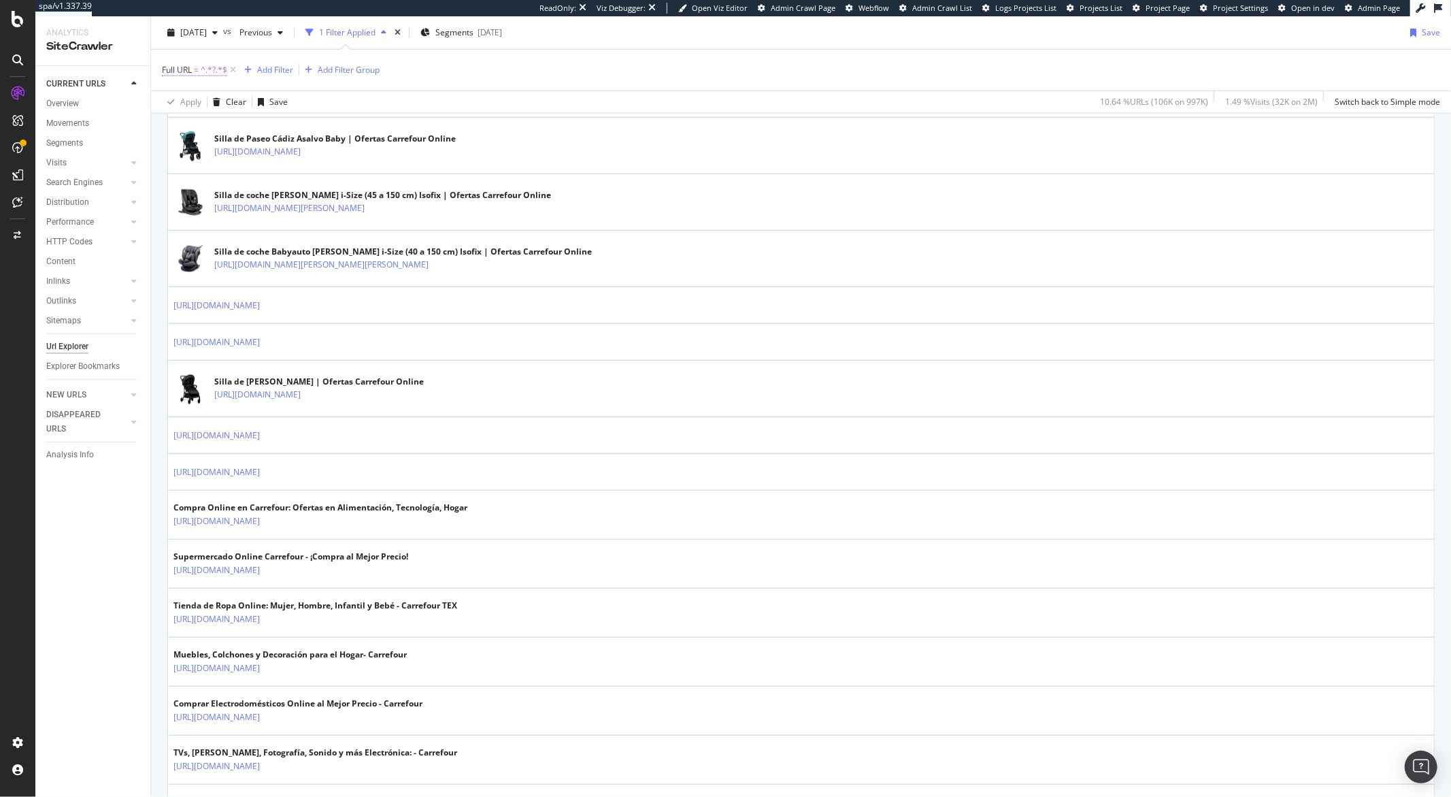
click at [217, 67] on span "^.*?.*$" at bounding box center [214, 70] width 27 height 19
click at [226, 124] on input "?" at bounding box center [238, 127] width 129 height 22
click at [237, 129] on input "?" at bounding box center [238, 127] width 129 height 22
type input "?tcm"
click at [299, 159] on div "button" at bounding box center [293, 155] width 18 height 8
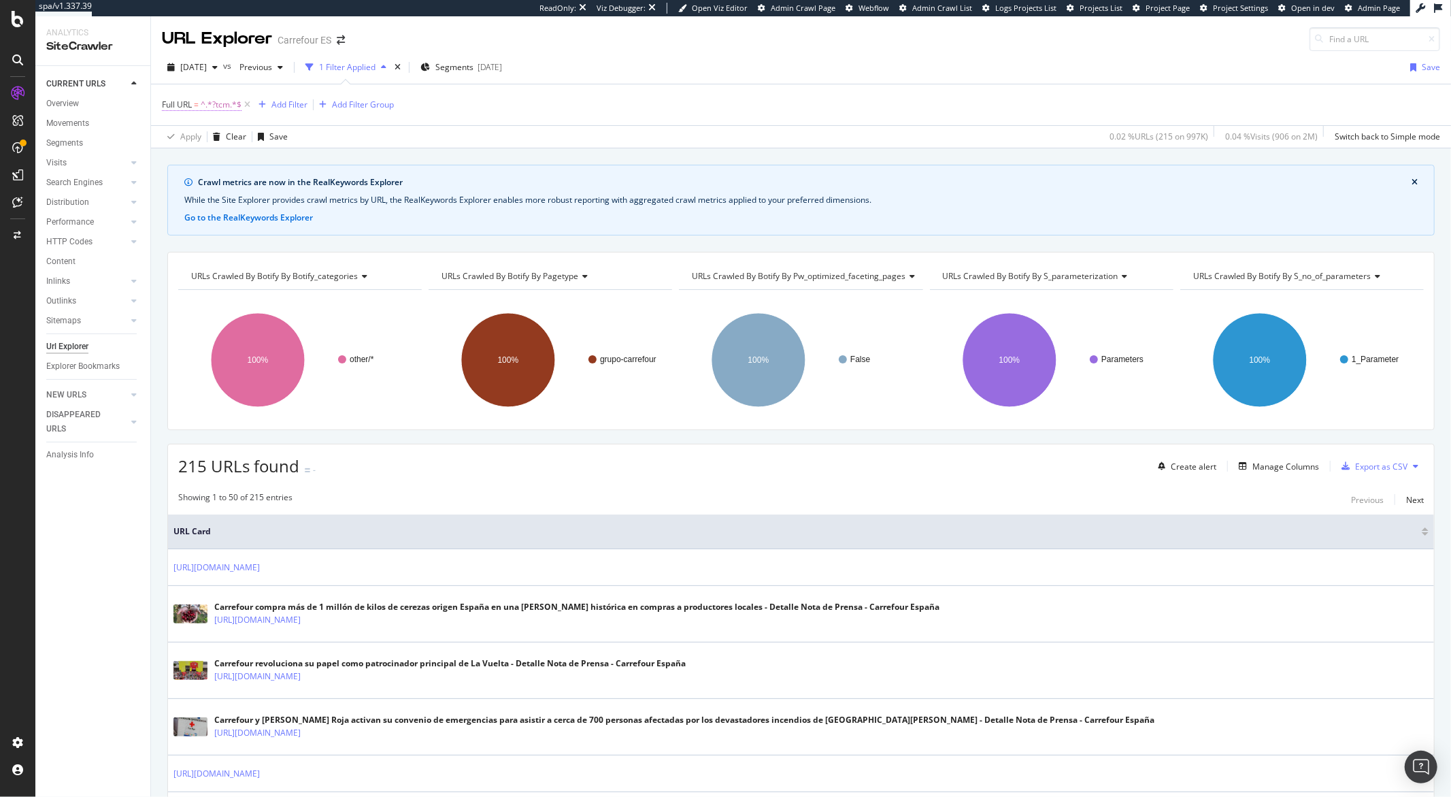
click at [222, 106] on span "^.*?tcm.*$" at bounding box center [221, 104] width 41 height 19
click at [206, 159] on input "?tcm" at bounding box center [238, 162] width 129 height 22
click at [217, 162] on input "?tcm" at bounding box center [238, 162] width 129 height 22
type input "?"
click at [295, 188] on icon "button" at bounding box center [292, 190] width 7 height 8
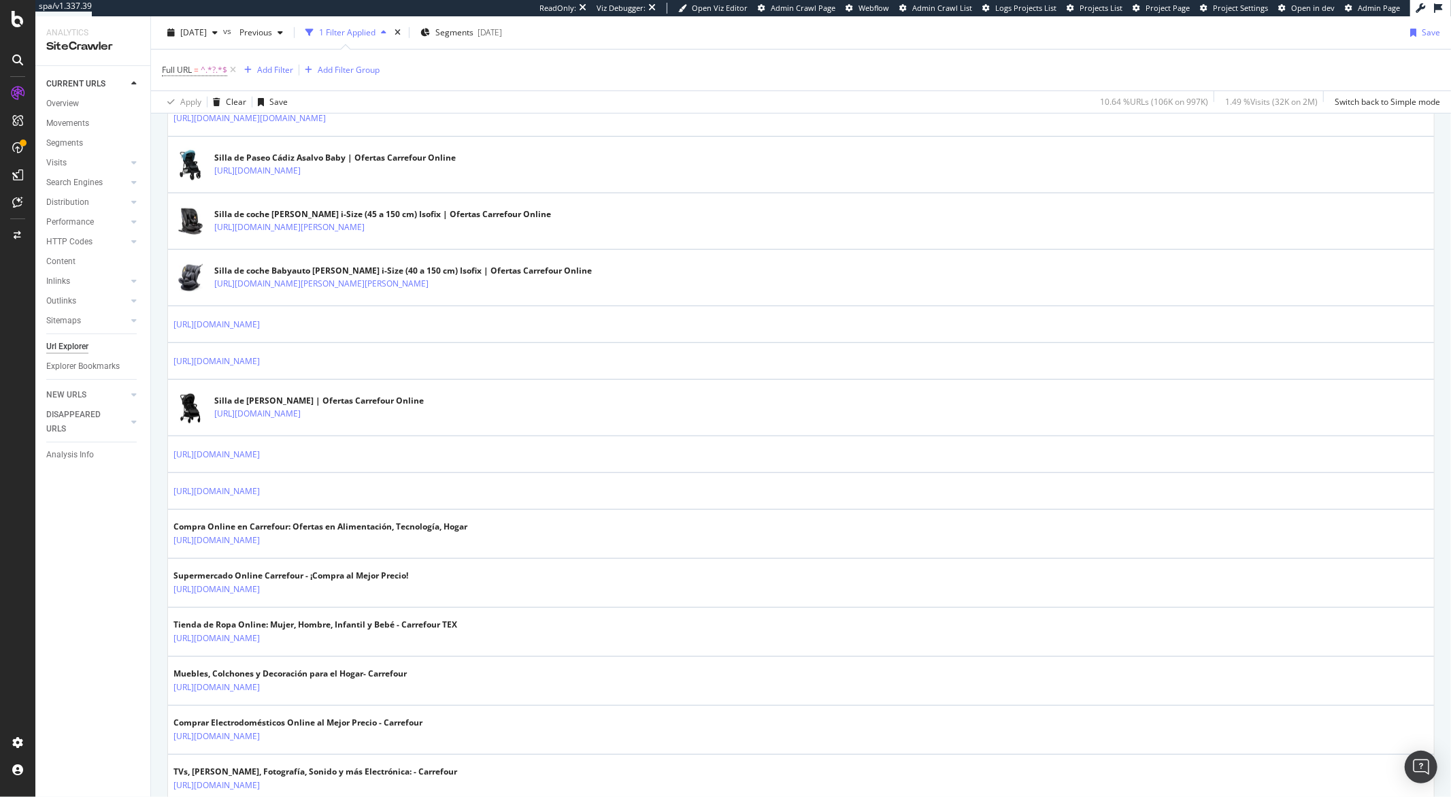
scroll to position [902, 0]
click at [205, 69] on span "^.*?.*$" at bounding box center [214, 70] width 27 height 19
click at [222, 128] on input "?" at bounding box center [238, 127] width 129 height 22
click at [235, 126] on input "?" at bounding box center [238, 127] width 129 height 22
type input "?query"
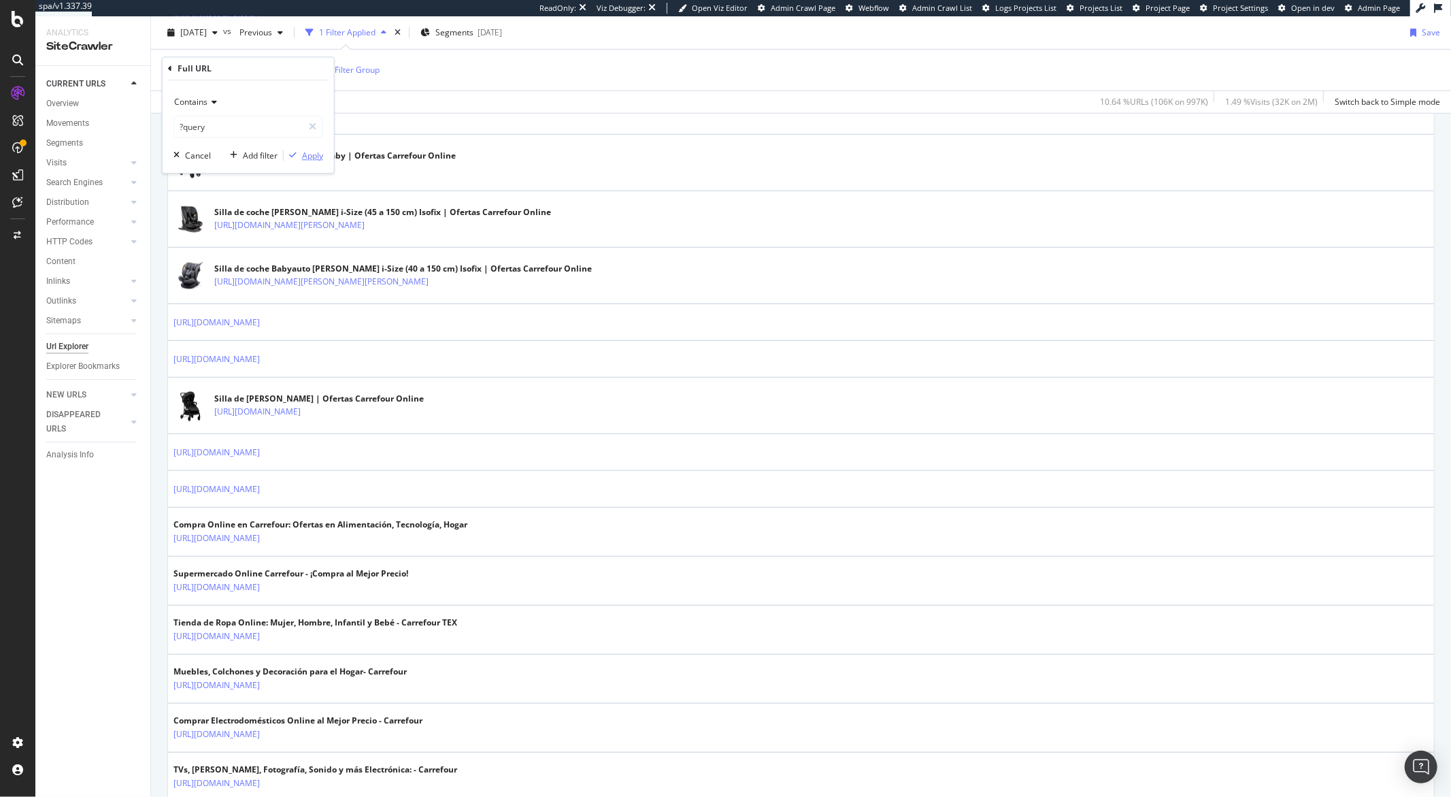
click at [316, 154] on div "Apply" at bounding box center [312, 156] width 21 height 12
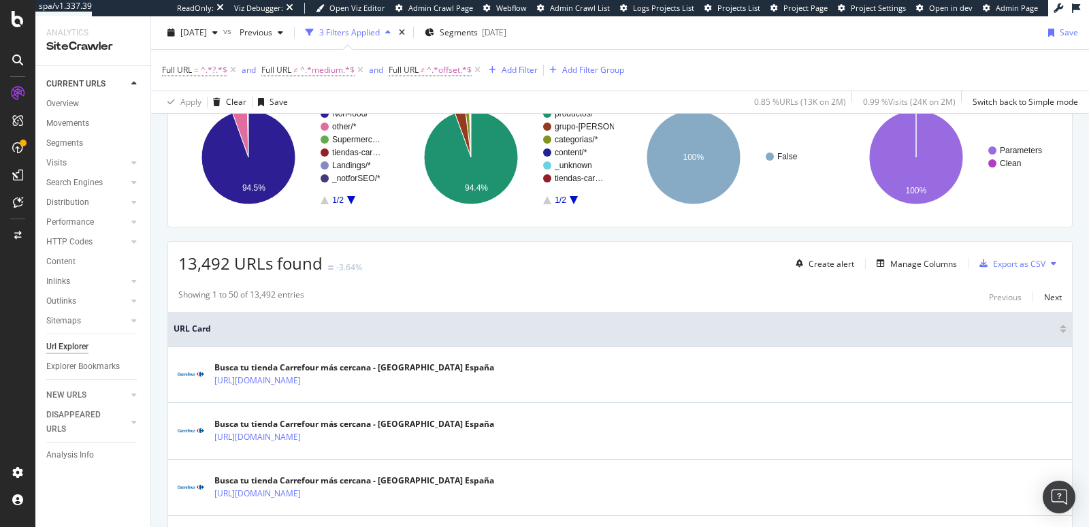
scroll to position [427, 0]
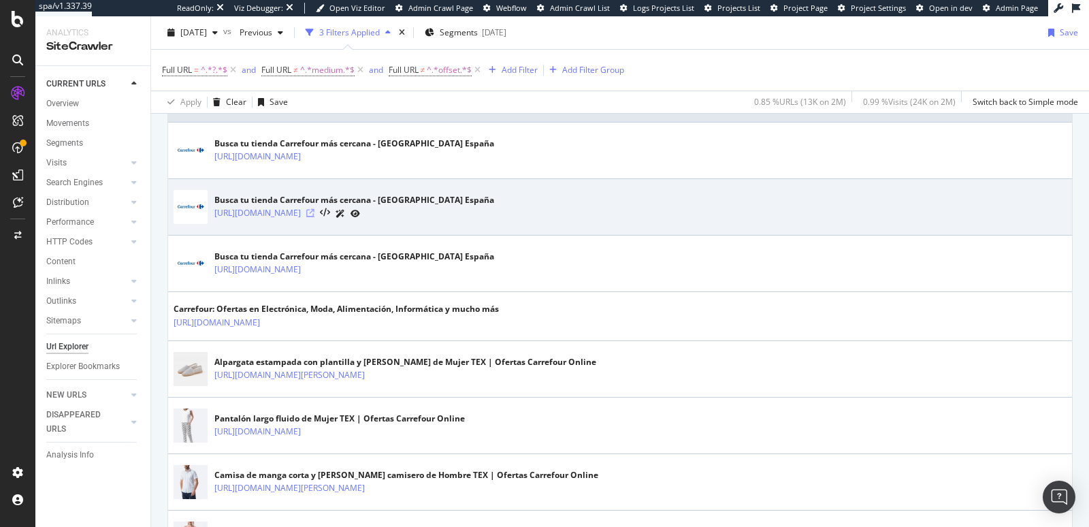
click at [314, 211] on icon at bounding box center [310, 213] width 8 height 8
